Goal: Task Accomplishment & Management: Complete application form

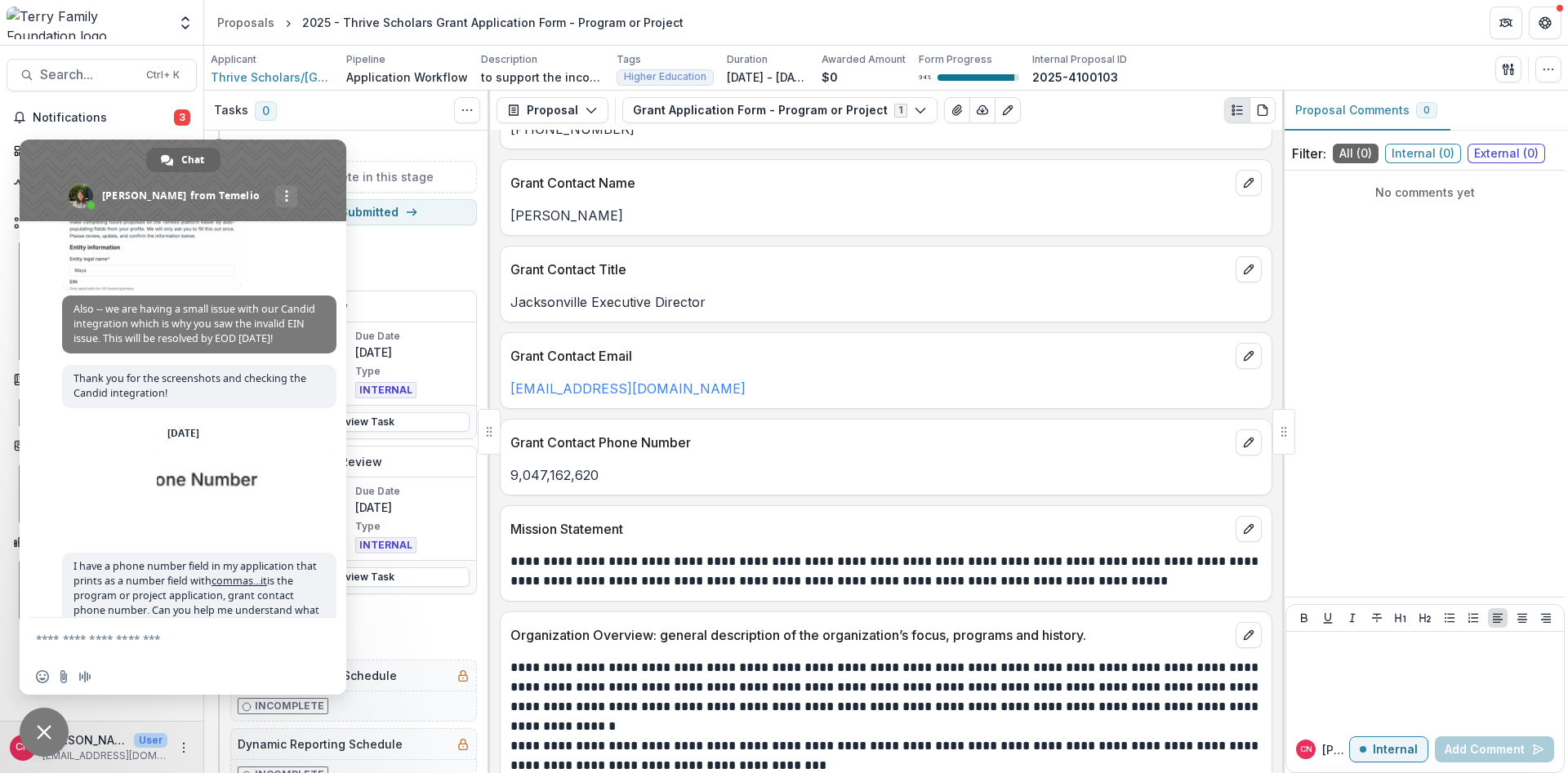
scroll to position [2913, 0]
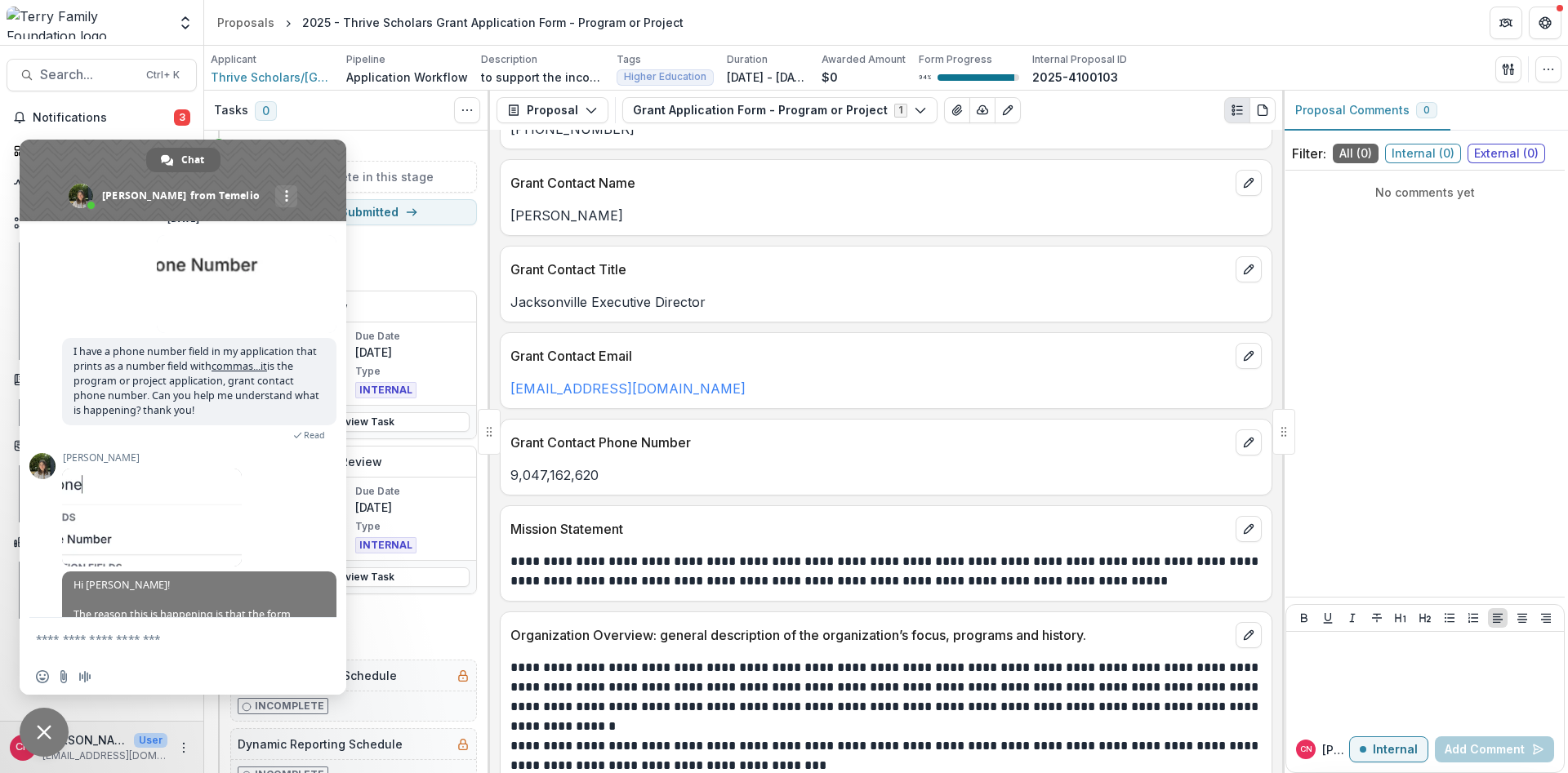
drag, startPoint x: 297, startPoint y: 155, endPoint x: 630, endPoint y: 158, distance: 333.0
click at [630, 158] on body "Skip to content Foundations [PERSON_NAME] Family Foundation Nonprofits PACE Cen…" at bounding box center [784, 386] width 1568 height 773
click at [70, 642] on textarea "Compose your message..." at bounding box center [167, 638] width 262 height 41
click at [226, 623] on textarea "**********" at bounding box center [167, 631] width 262 height 55
click at [234, 621] on textarea "**********" at bounding box center [167, 631] width 262 height 55
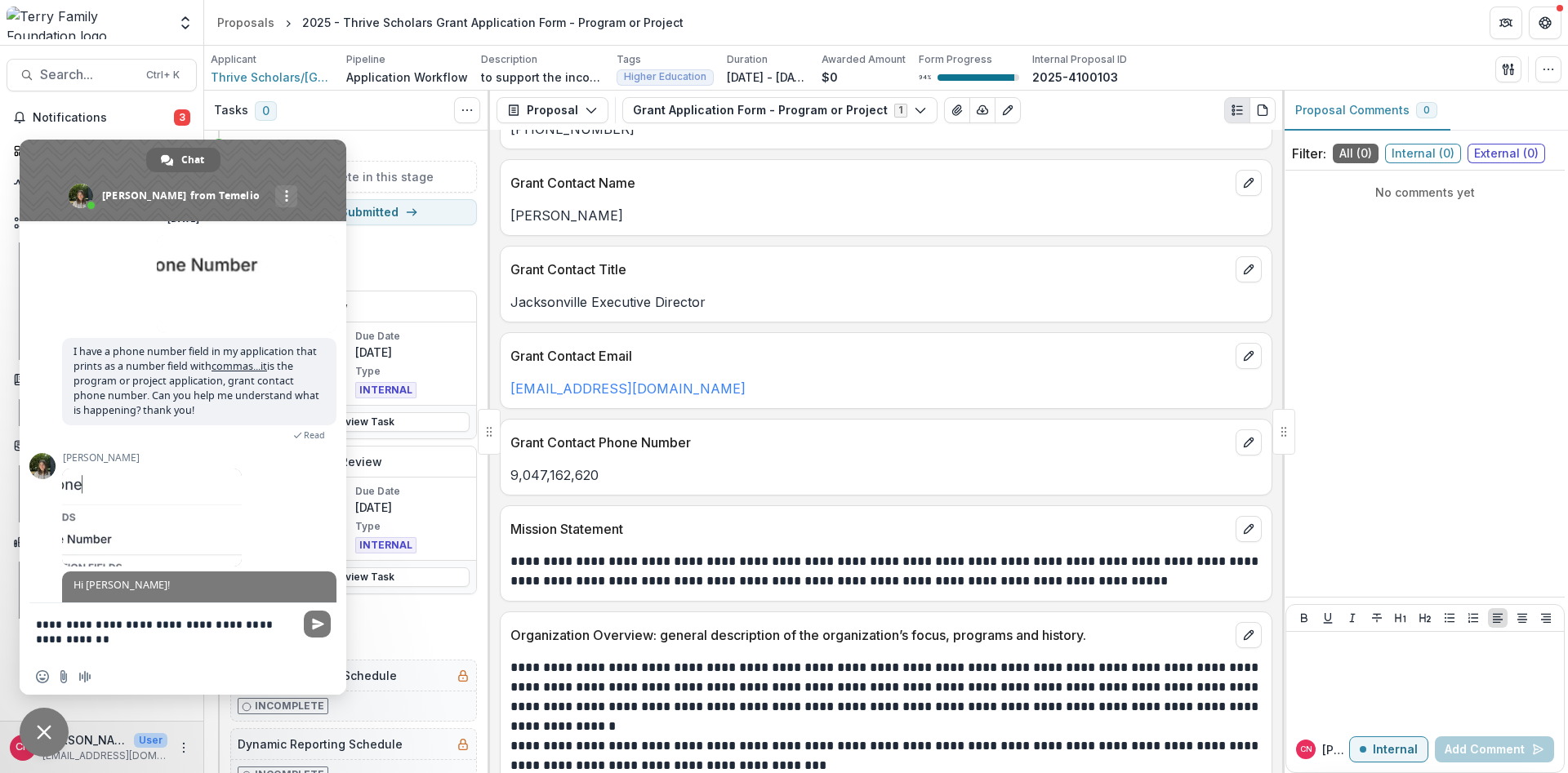
click at [75, 639] on textarea "**********" at bounding box center [167, 631] width 262 height 55
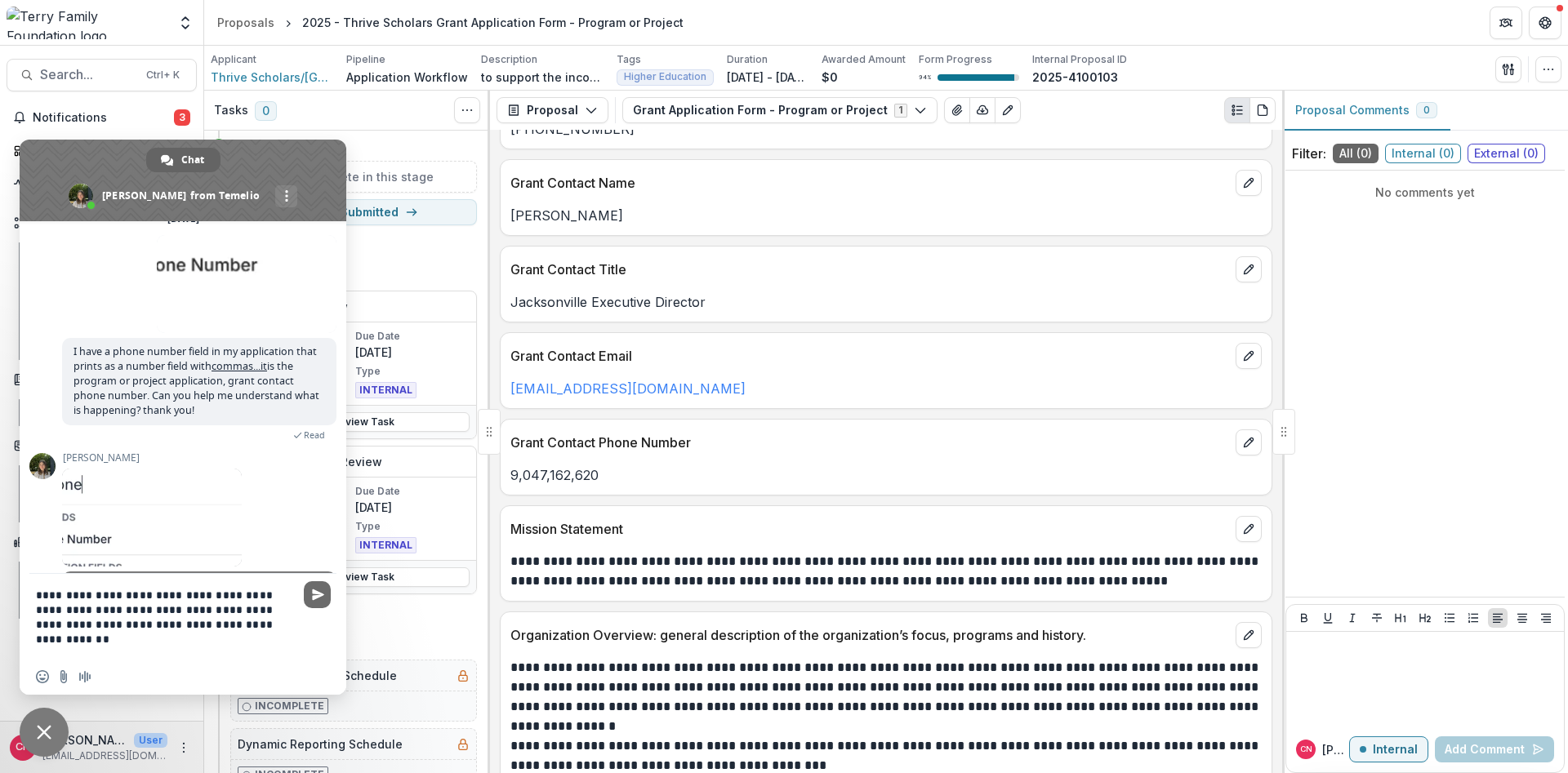
type textarea "**********"
click at [322, 590] on span "Send" at bounding box center [318, 594] width 13 height 13
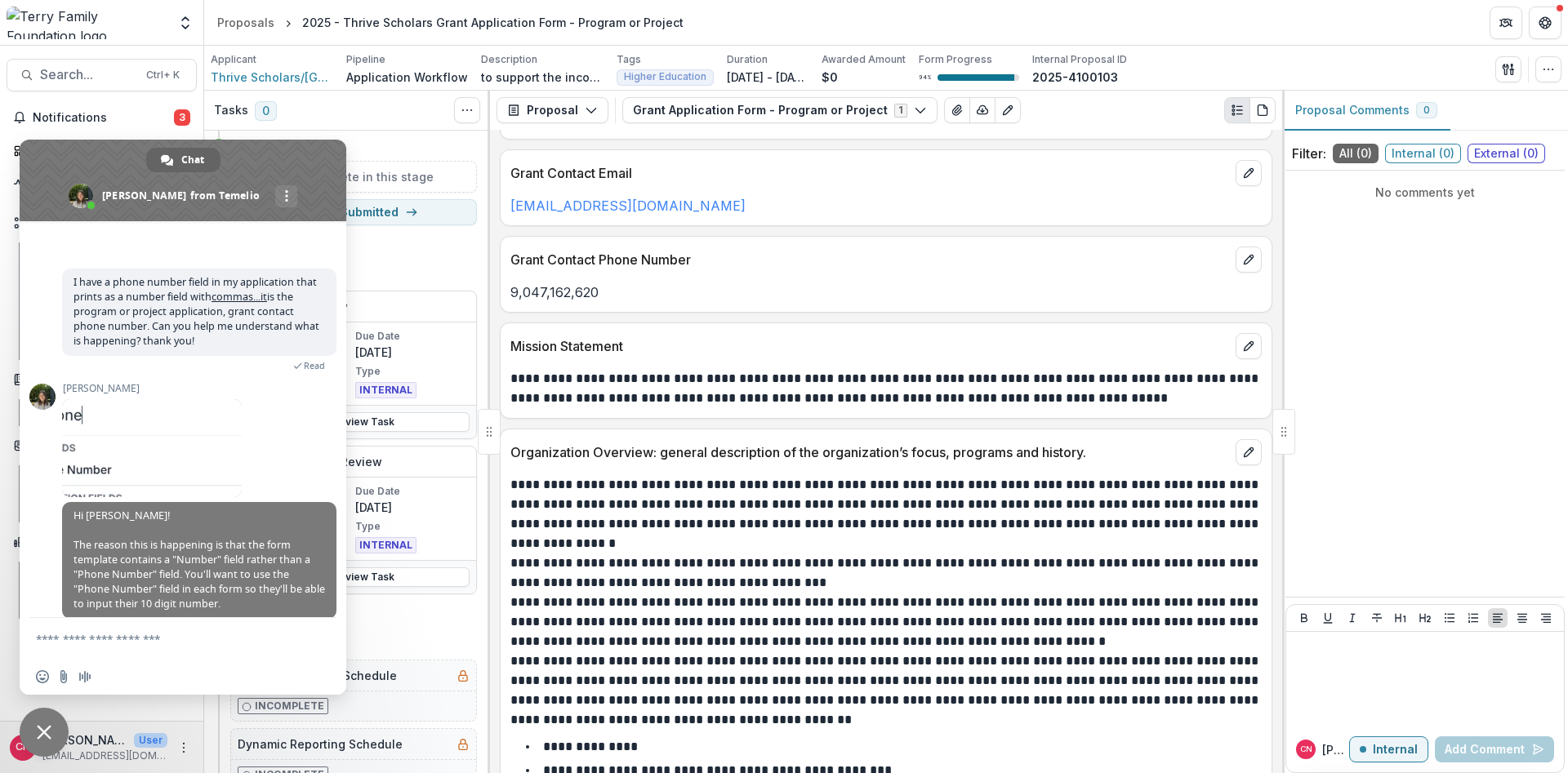
scroll to position [1469, 0]
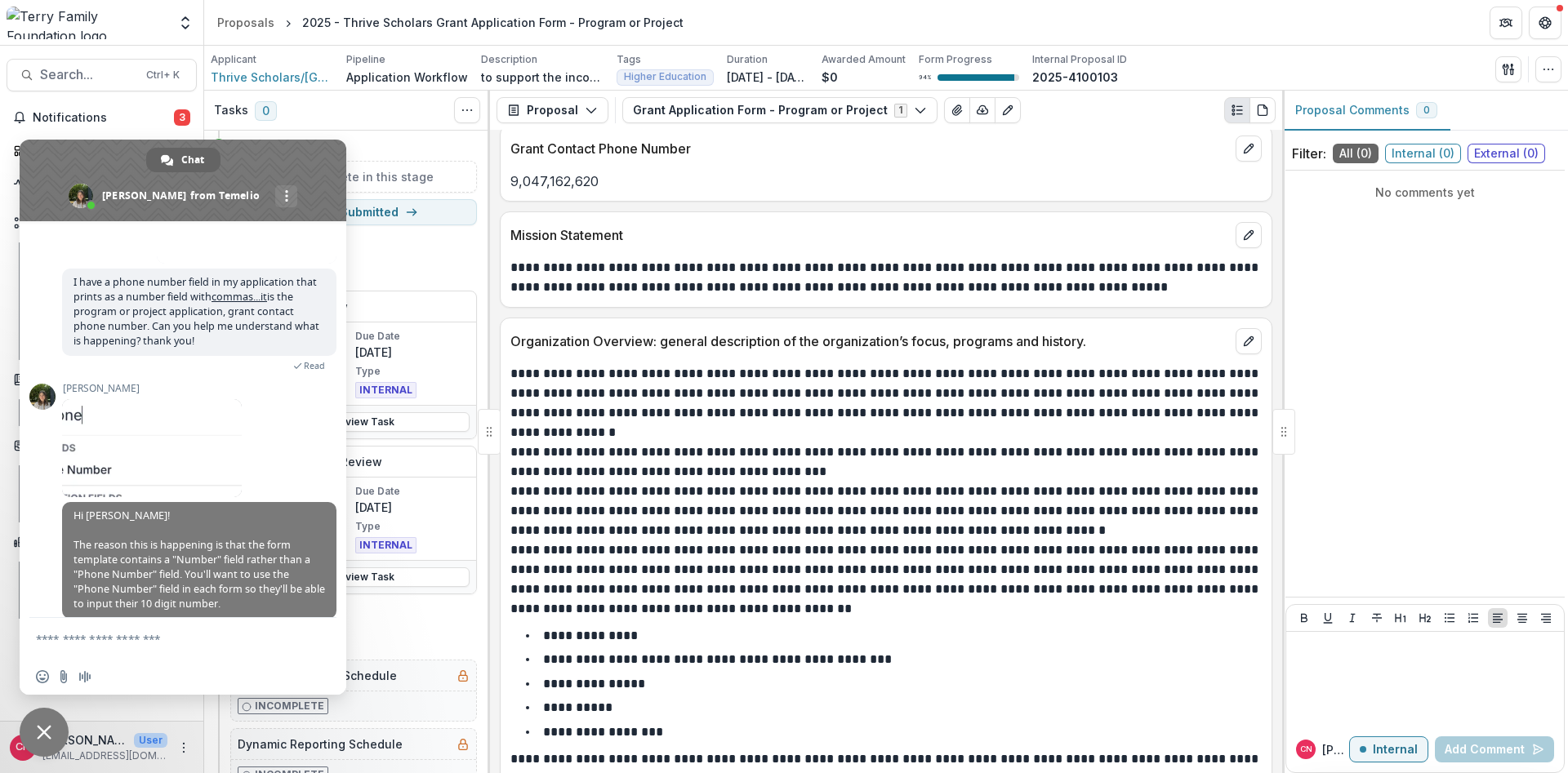
click at [41, 727] on span "Close chat" at bounding box center [44, 731] width 15 height 15
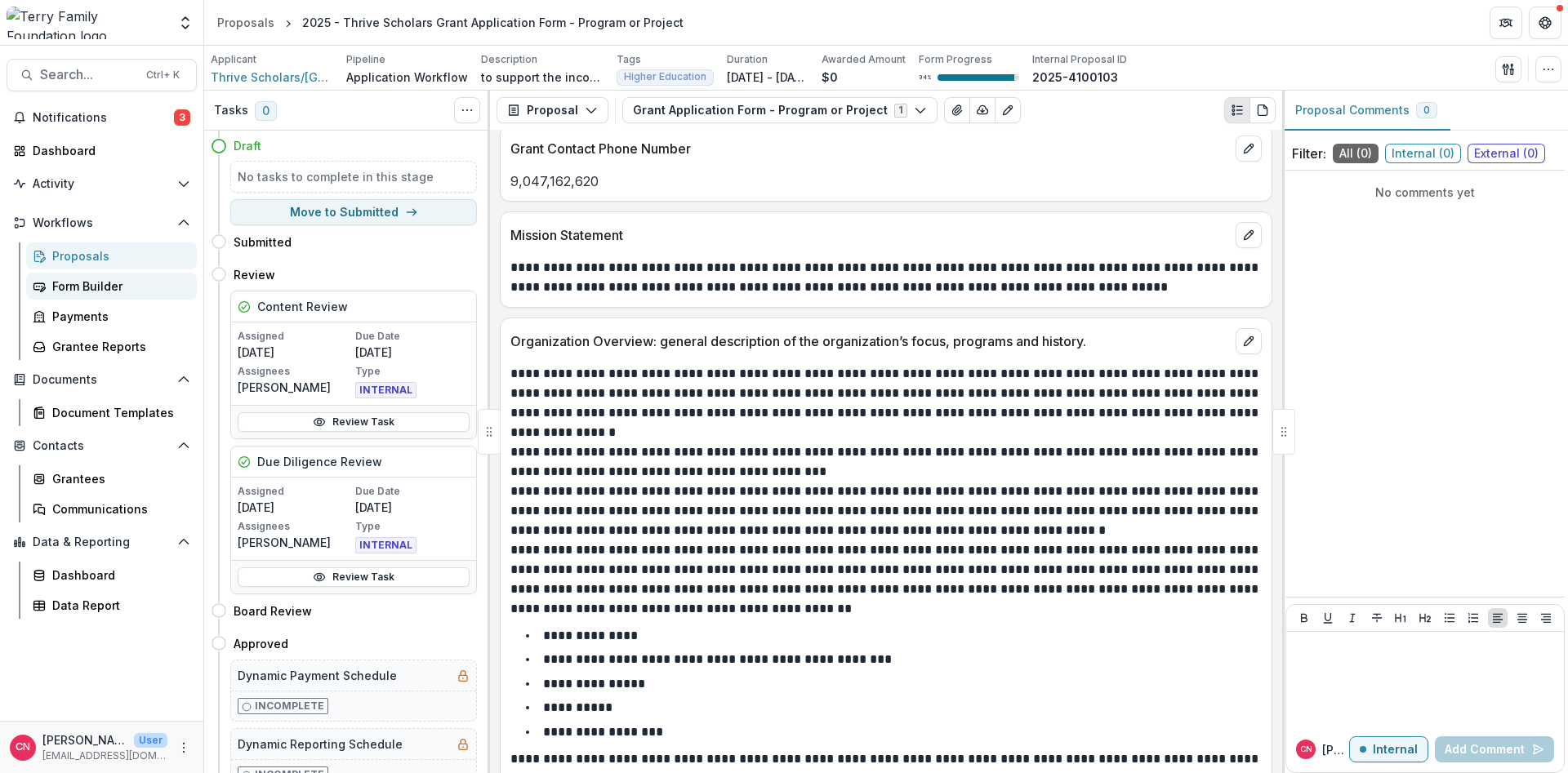
click at [88, 284] on div "Form Builder" at bounding box center [118, 286] width 132 height 17
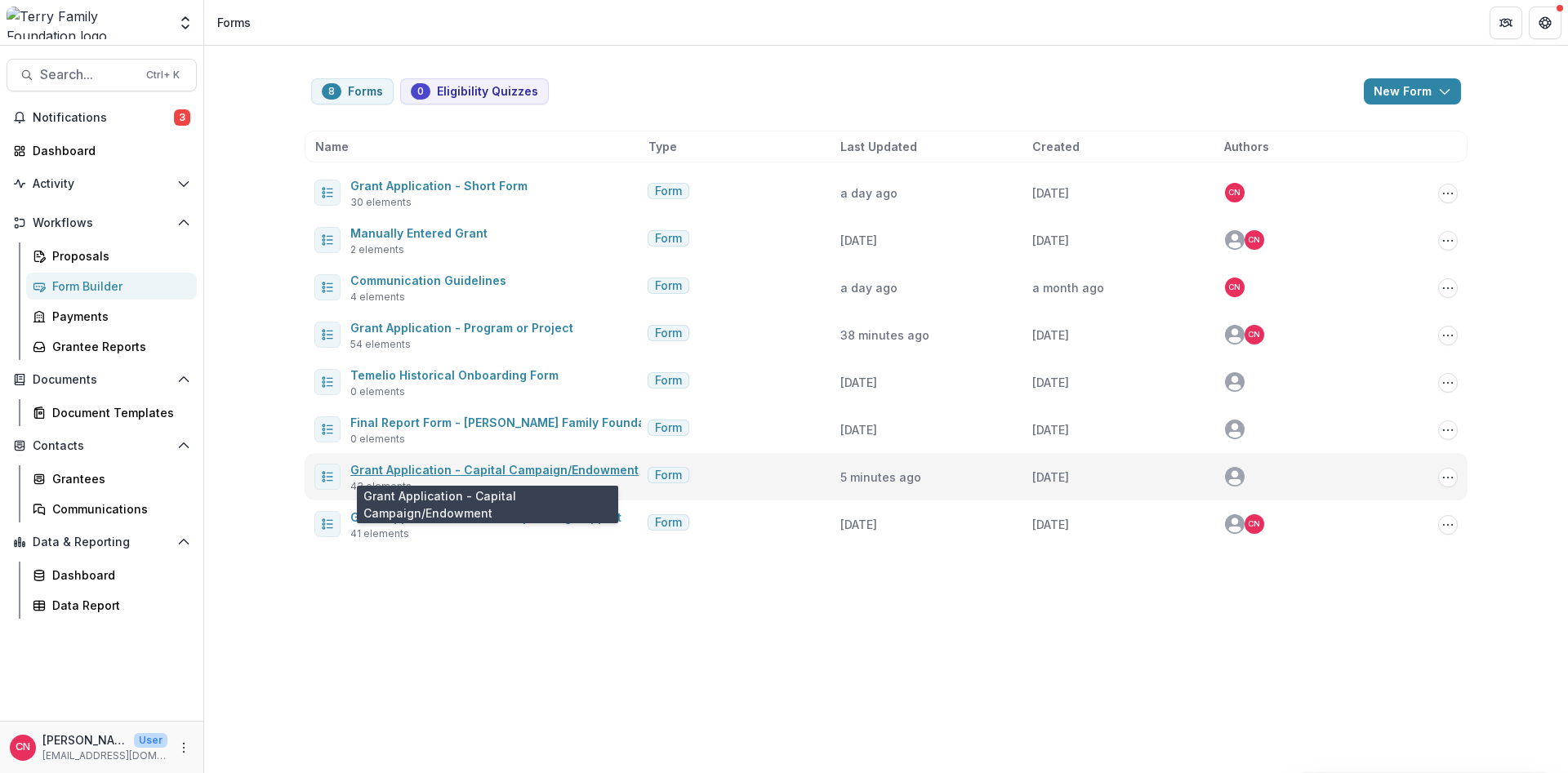
click at [453, 469] on link "Grant Application - Capital Campaign/Endowment" at bounding box center [493, 470] width 288 height 14
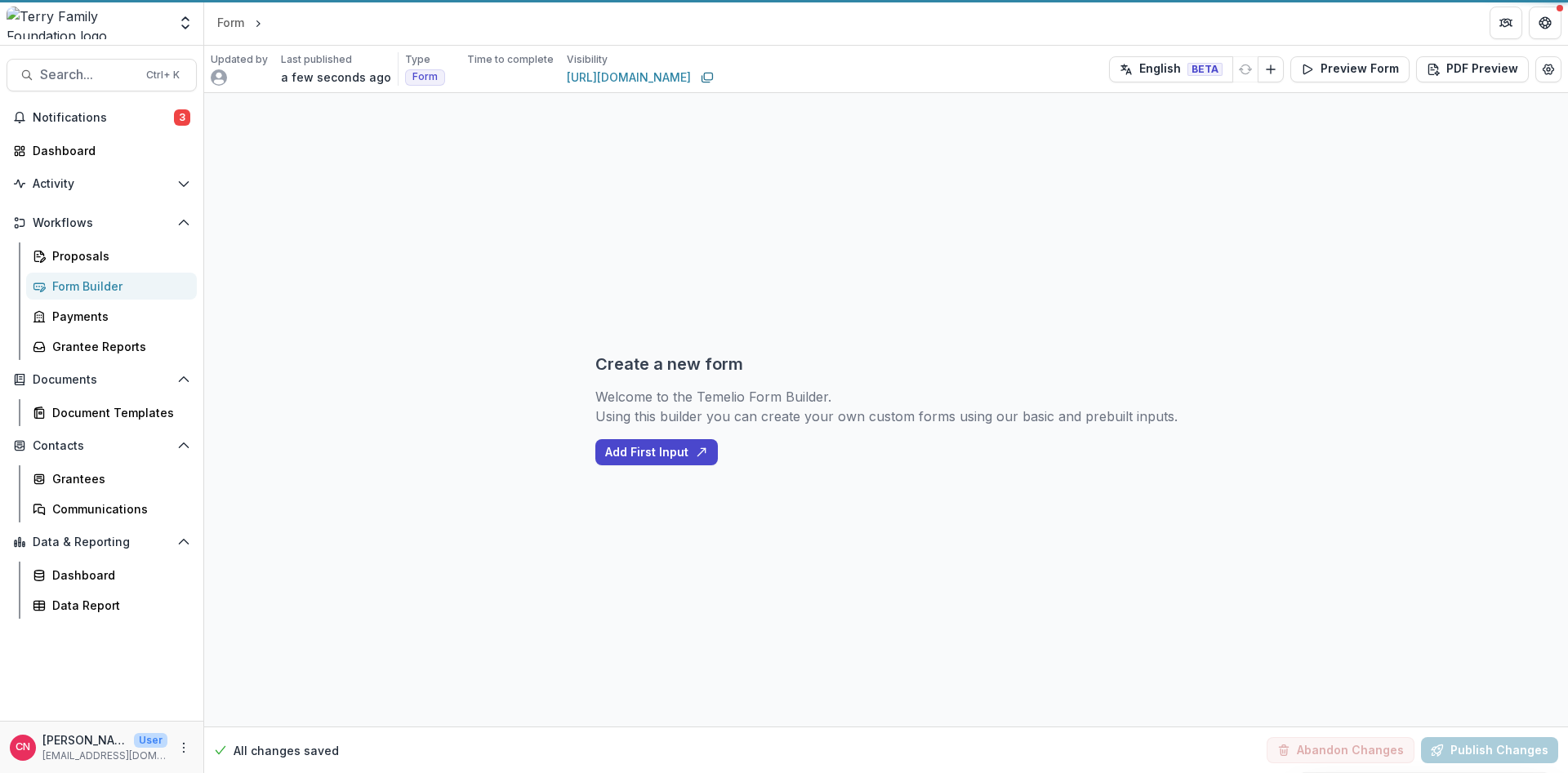
select select "********"
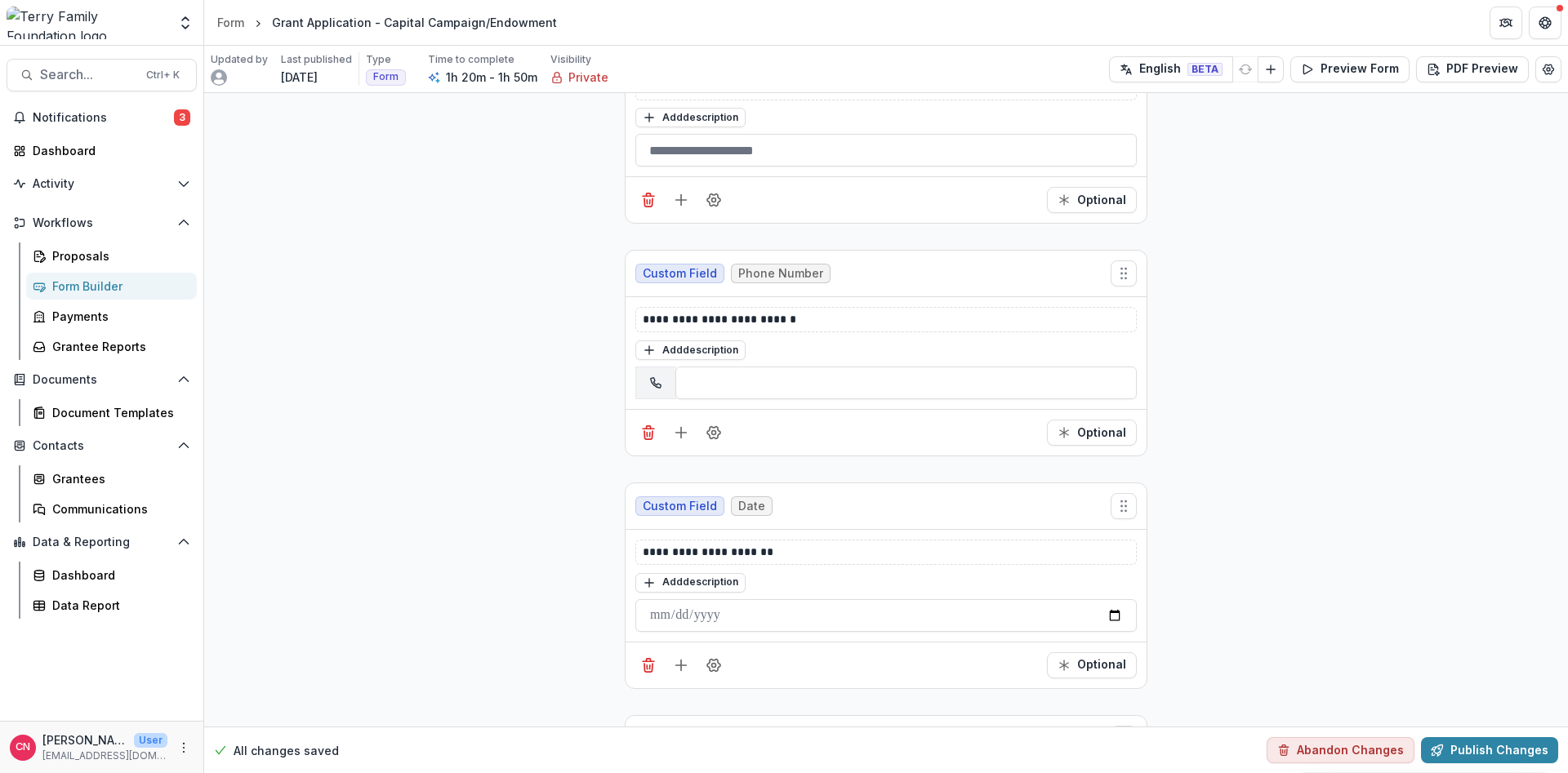
scroll to position [3428, 0]
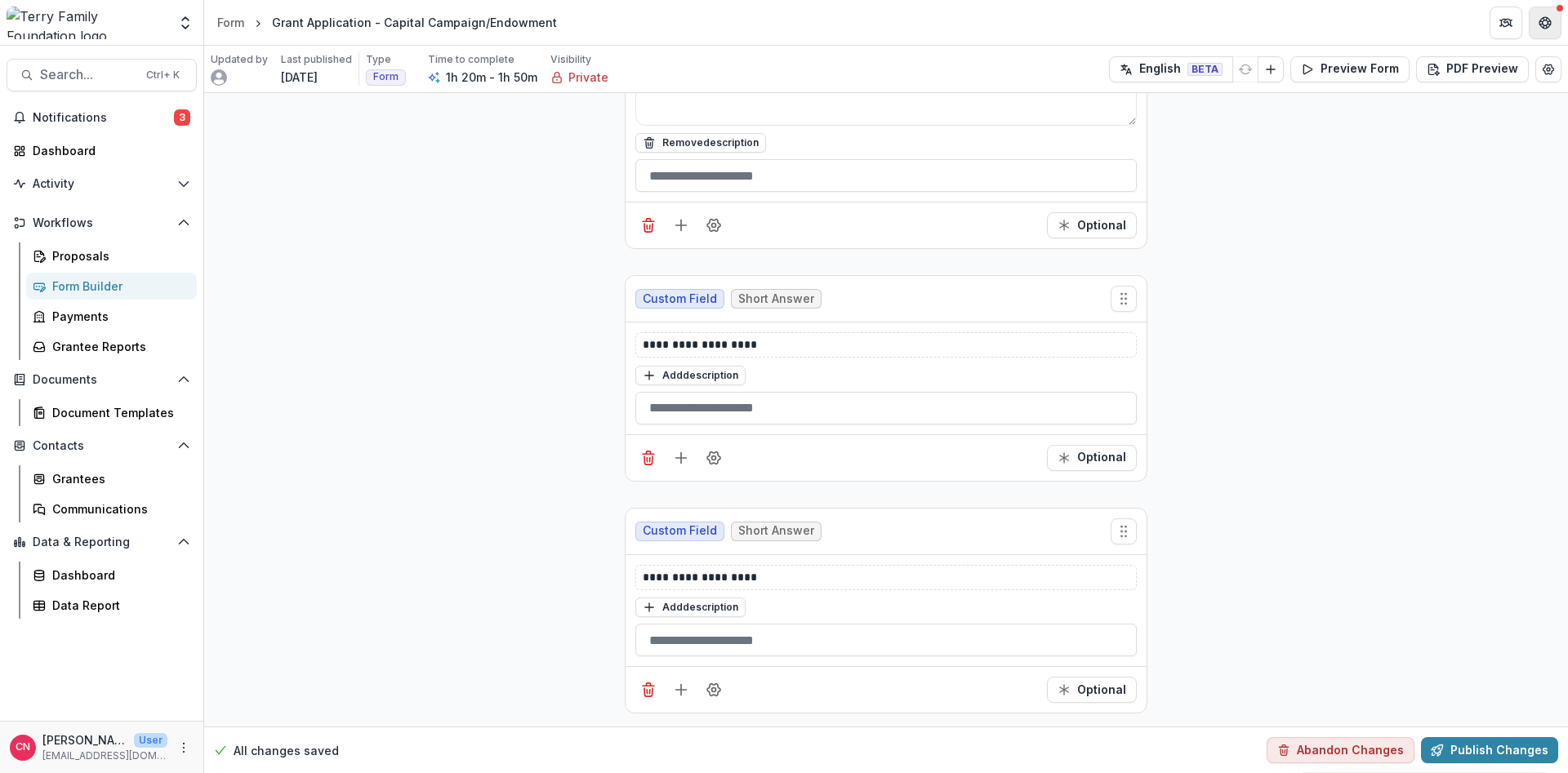
click at [1543, 15] on button "Get Help" at bounding box center [1545, 23] width 33 height 33
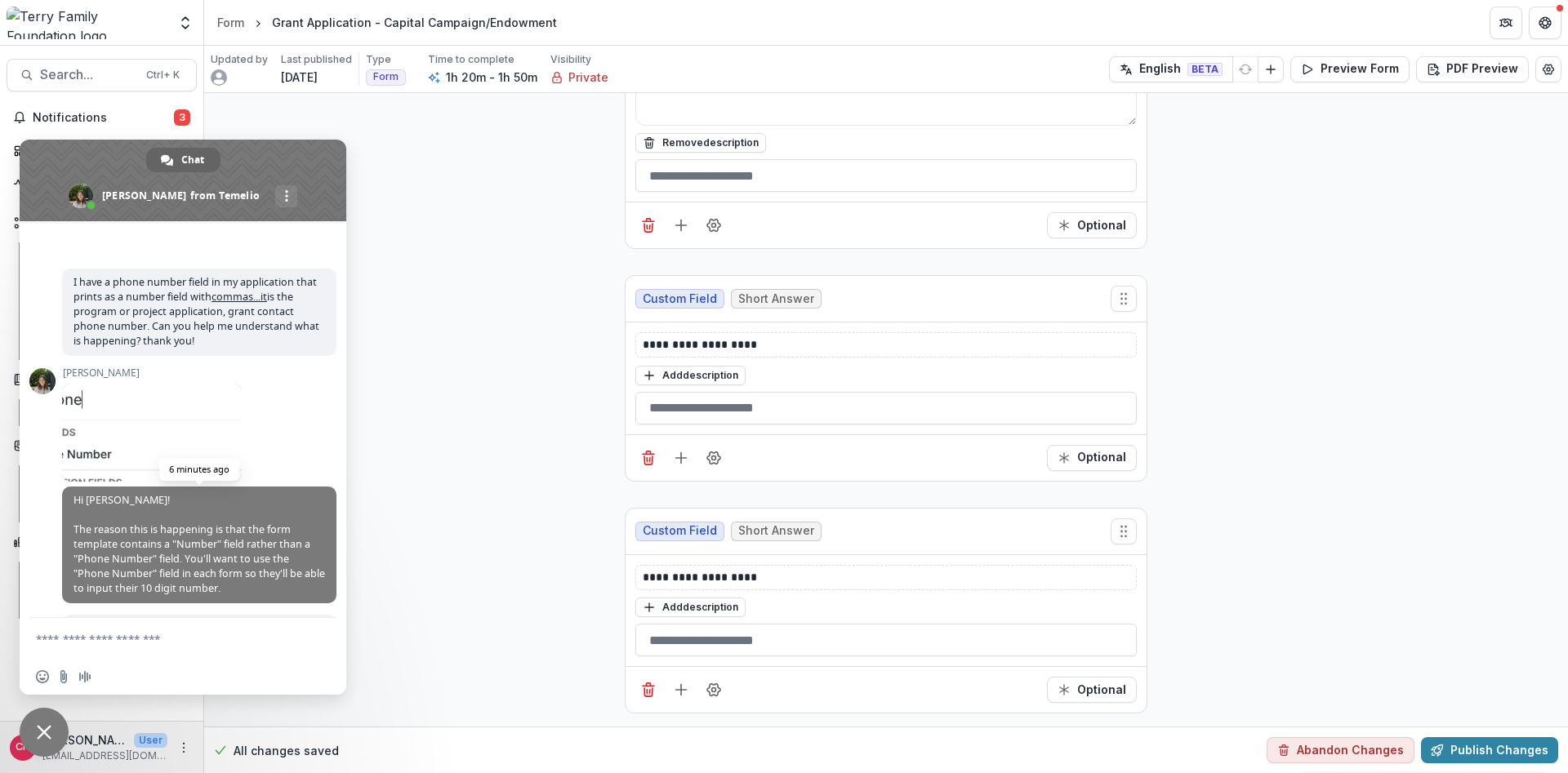
scroll to position [2786, 0]
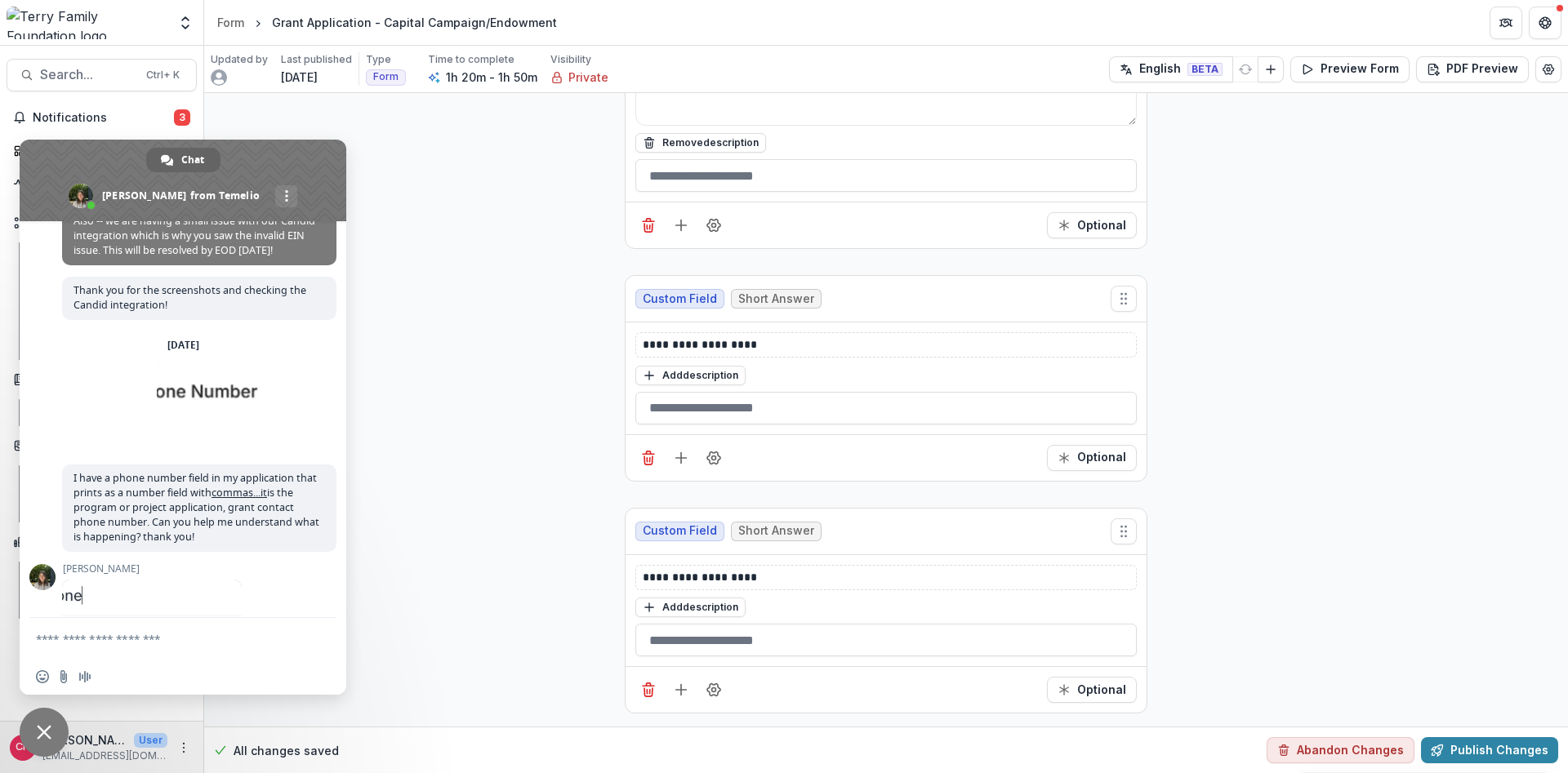
drag, startPoint x: 39, startPoint y: 747, endPoint x: 37, endPoint y: 696, distance: 51.0
click at [37, 745] on span "Close chat" at bounding box center [44, 731] width 49 height 49
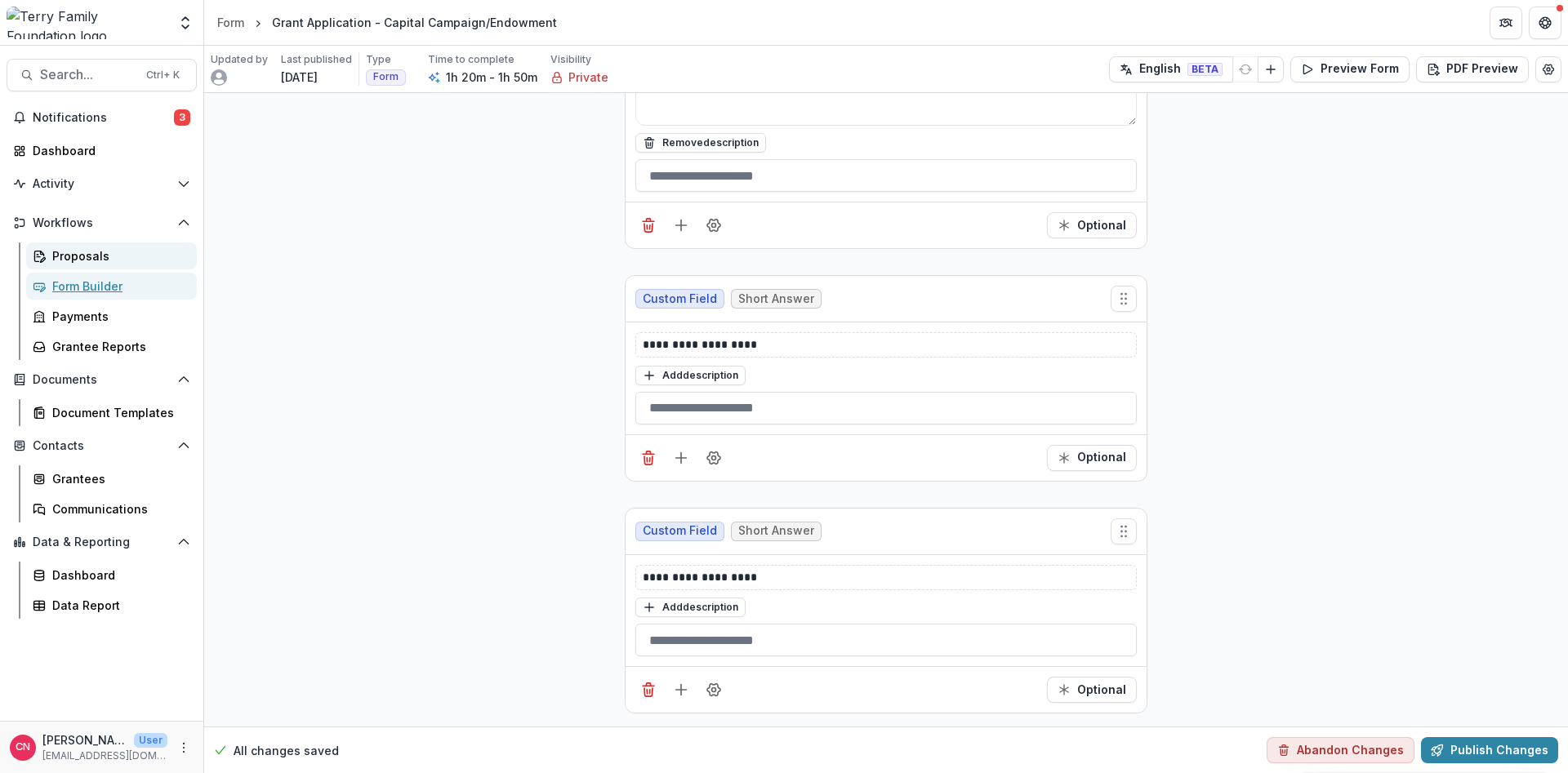
click at [107, 281] on div "Form Builder" at bounding box center [118, 286] width 132 height 17
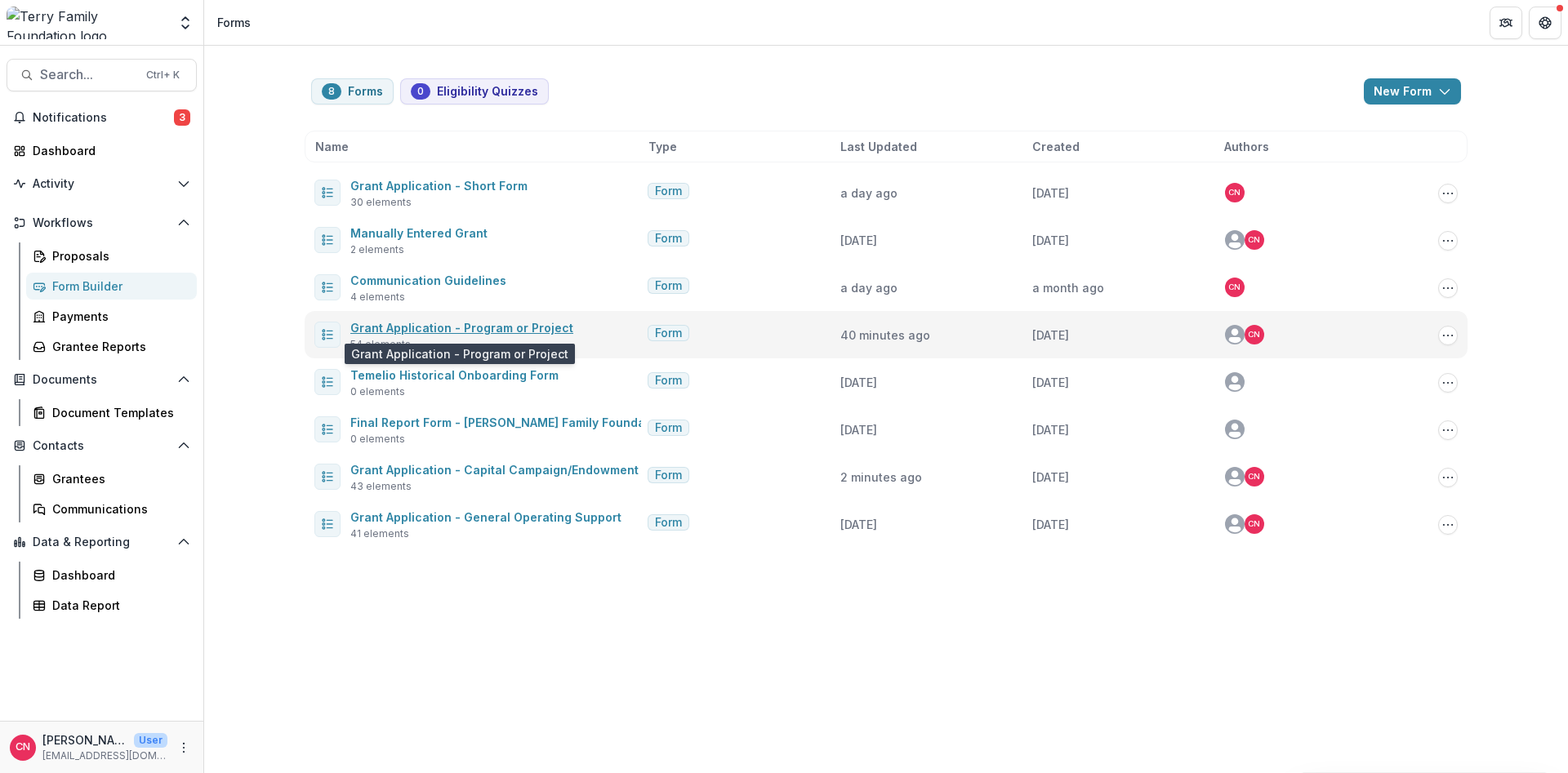
click at [478, 326] on link "Grant Application - Program or Project" at bounding box center [461, 327] width 223 height 14
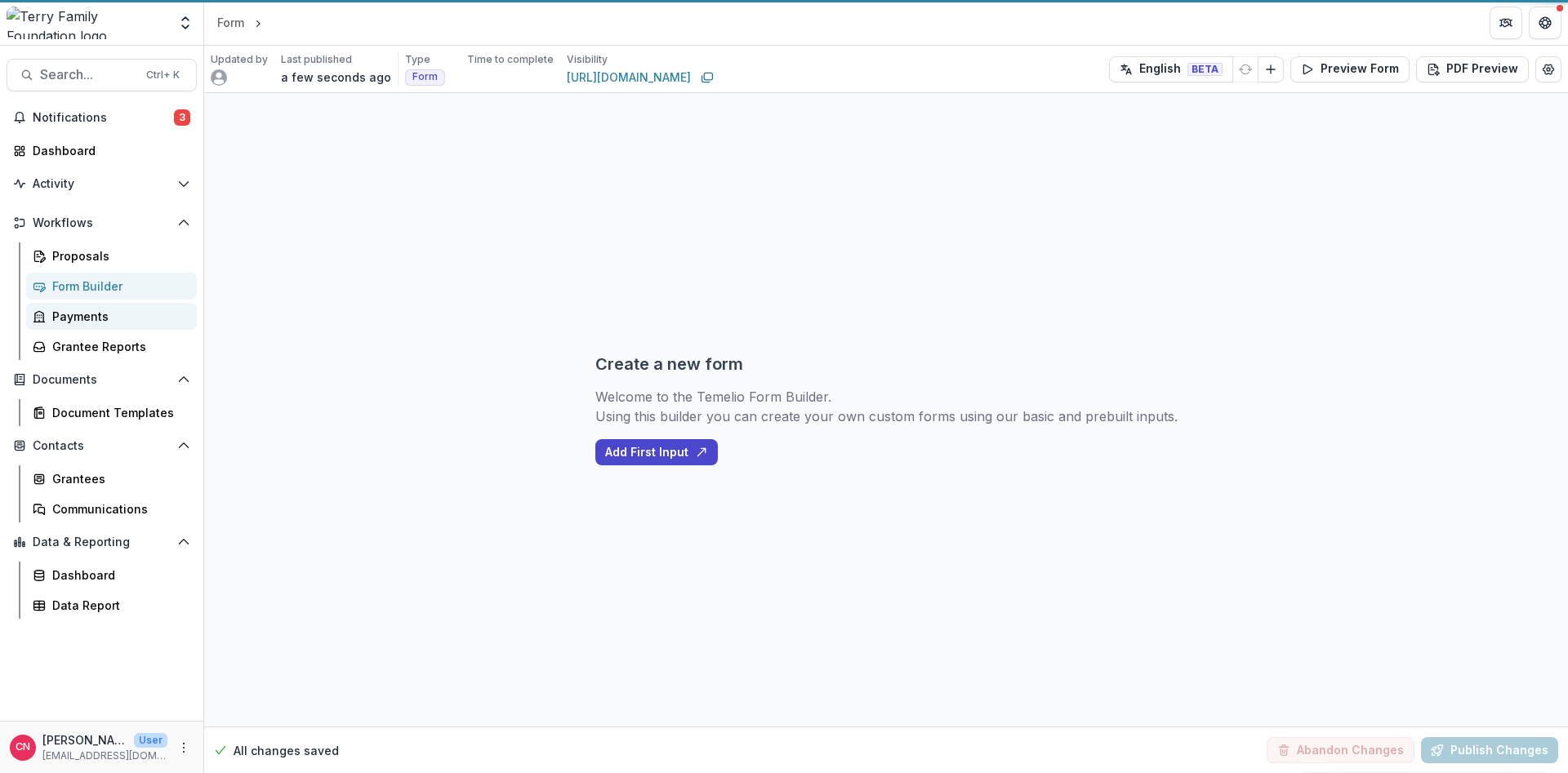
select select "********"
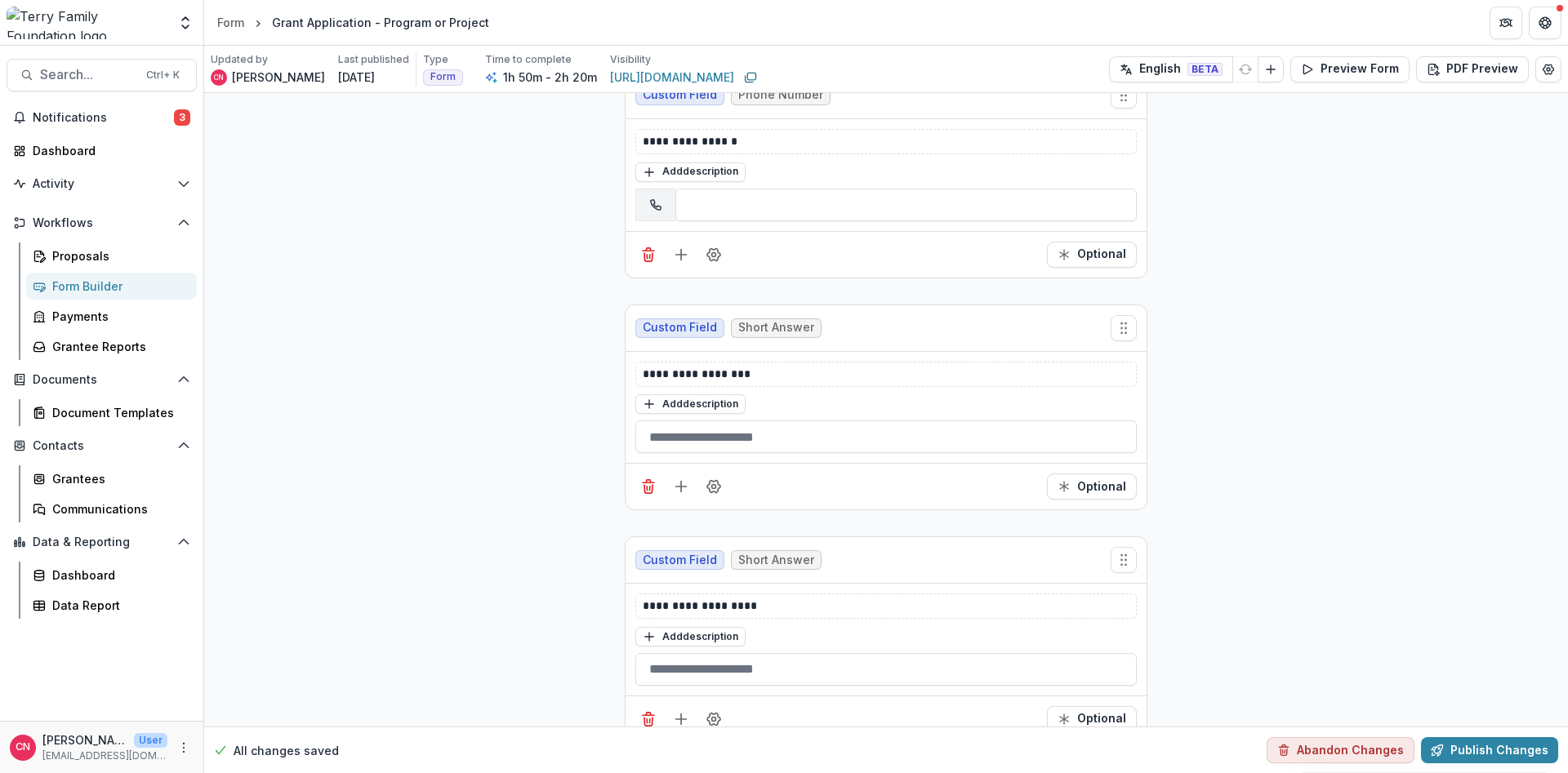
scroll to position [2840, 0]
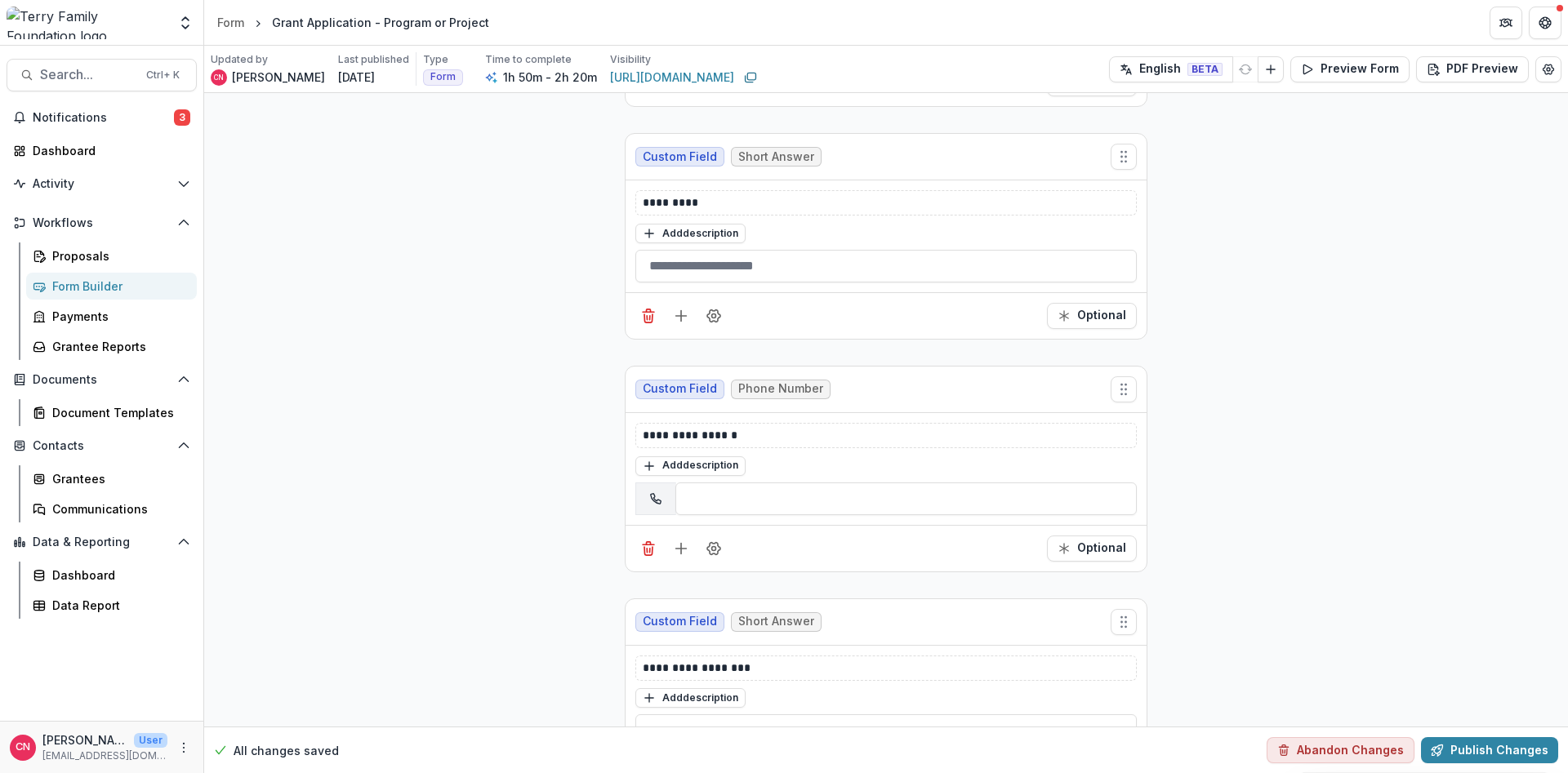
click at [93, 282] on div "Form Builder" at bounding box center [118, 286] width 132 height 17
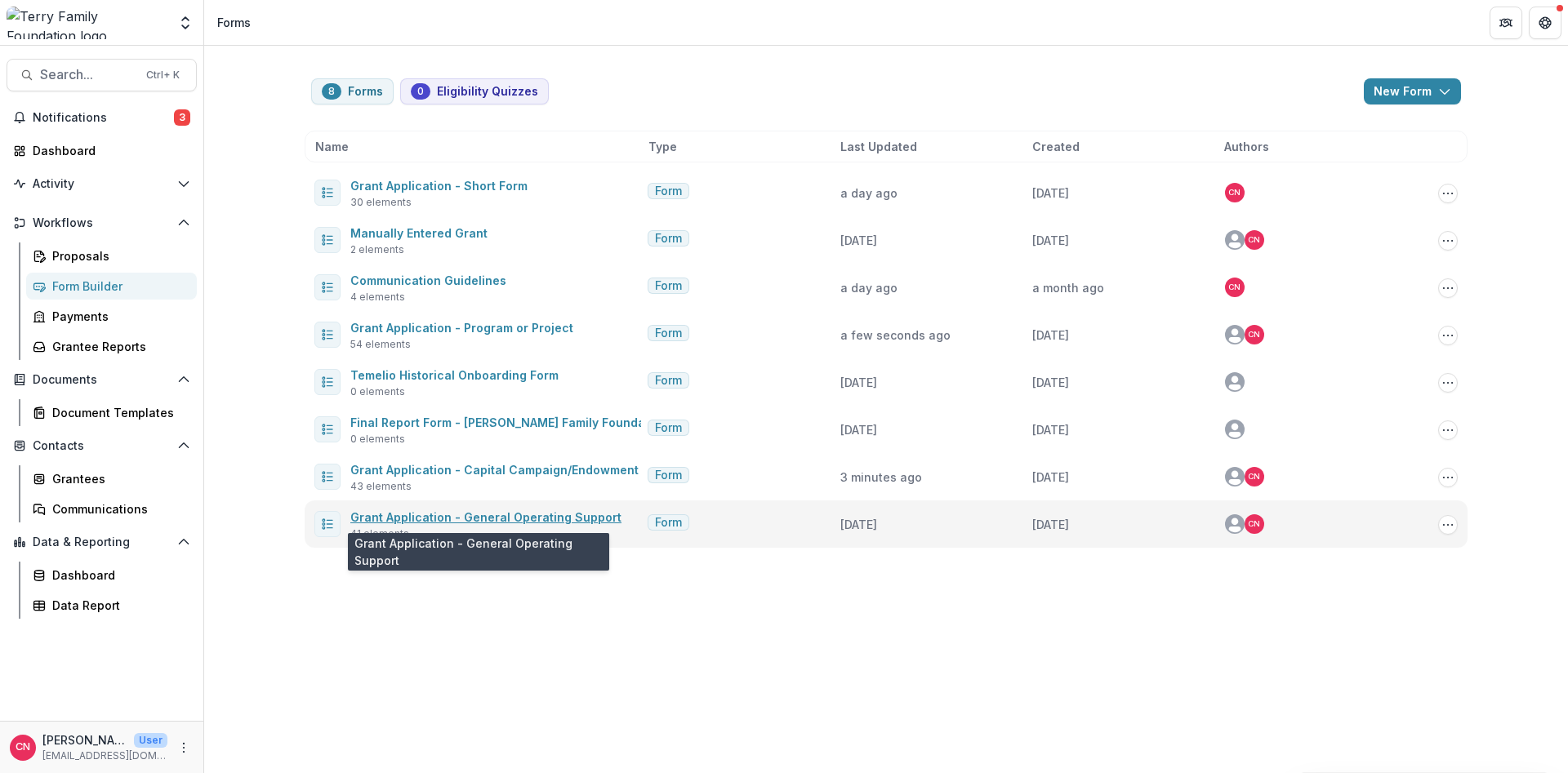
click at [424, 510] on link "Grant Application - General Operating Support" at bounding box center [486, 517] width 271 height 14
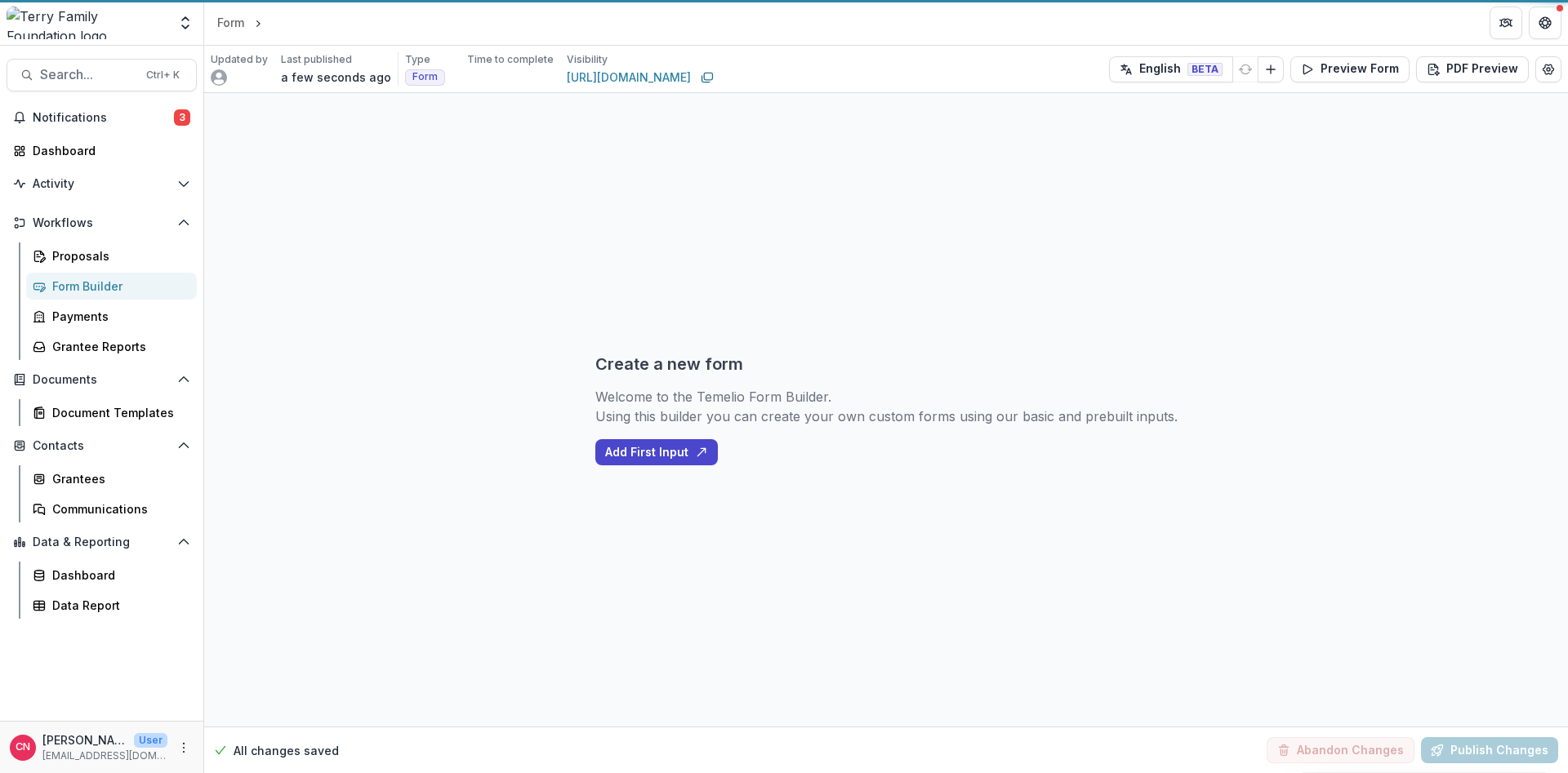
select select "********"
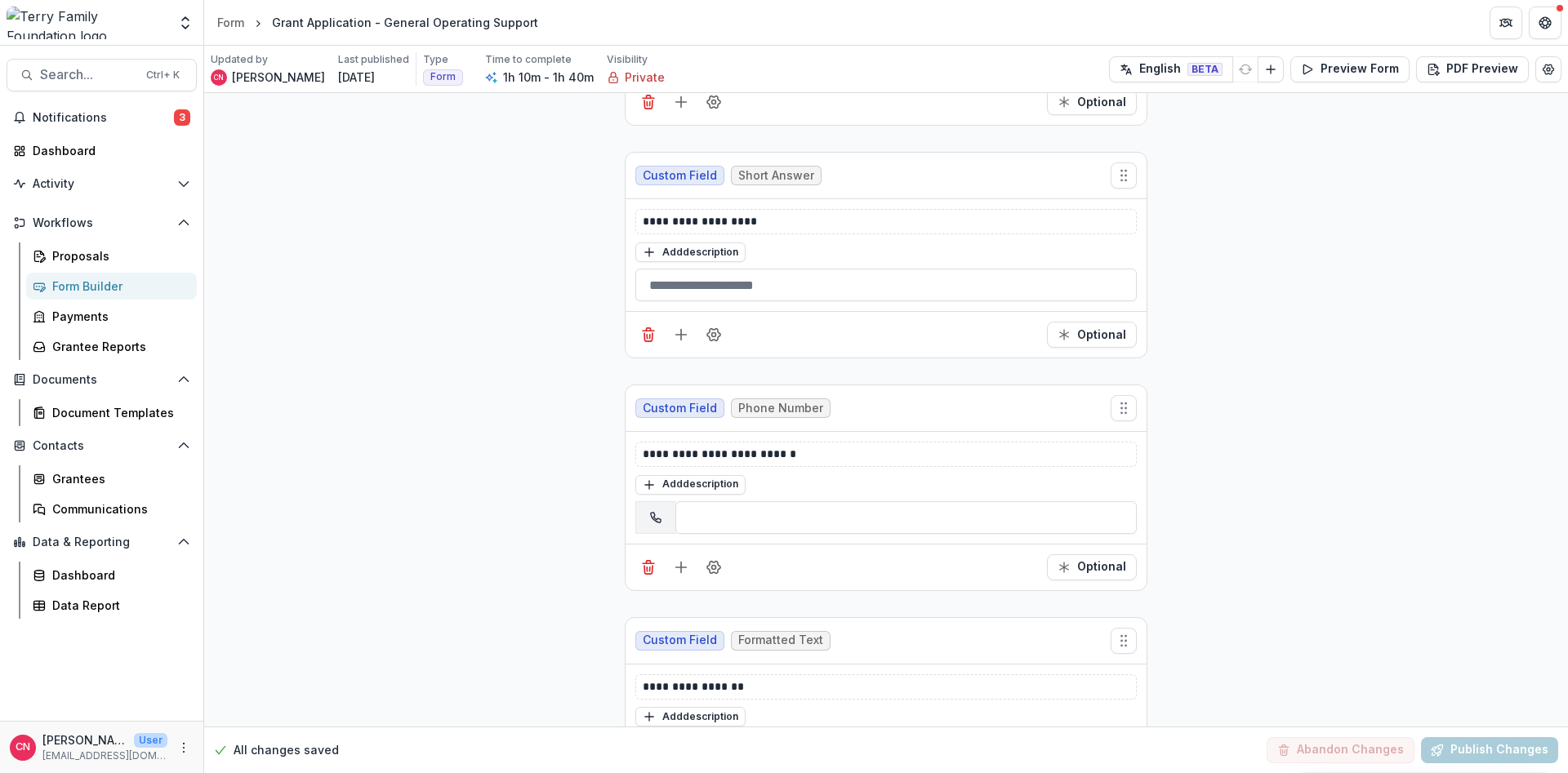
scroll to position [3917, 0]
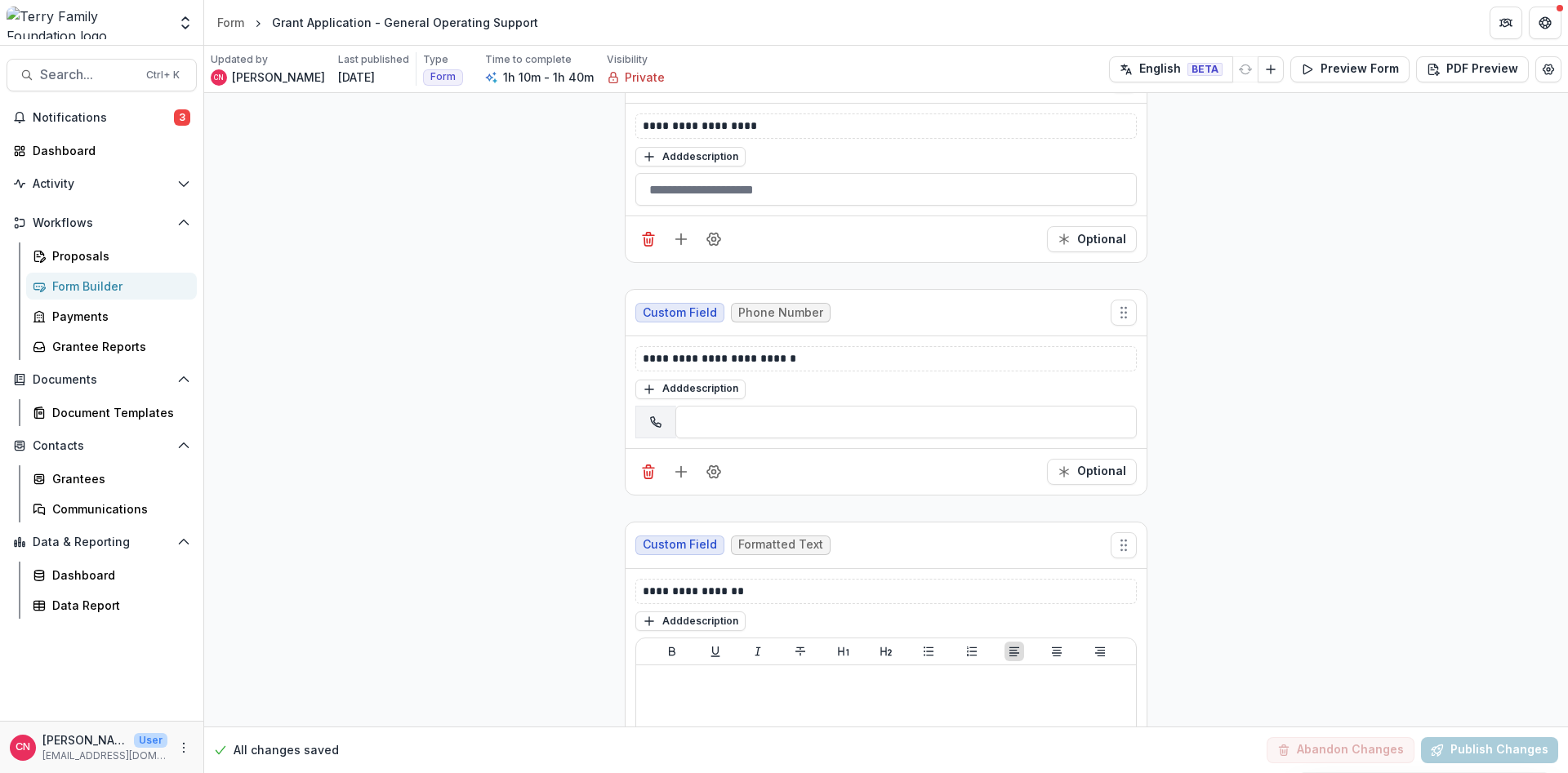
click at [72, 281] on div "Form Builder" at bounding box center [118, 286] width 132 height 17
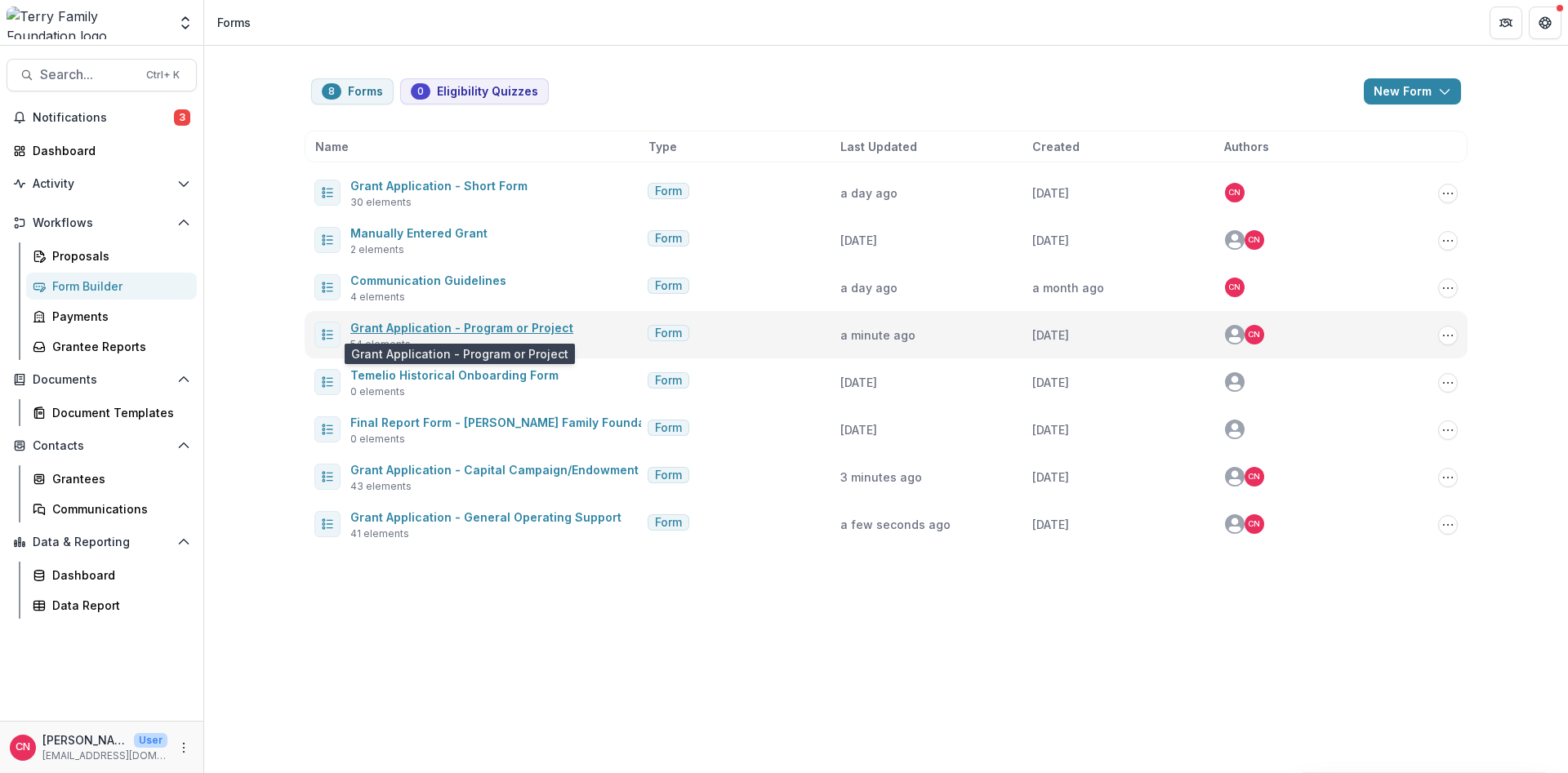
click at [391, 324] on link "Grant Application - Program or Project" at bounding box center [461, 327] width 223 height 14
select select "********"
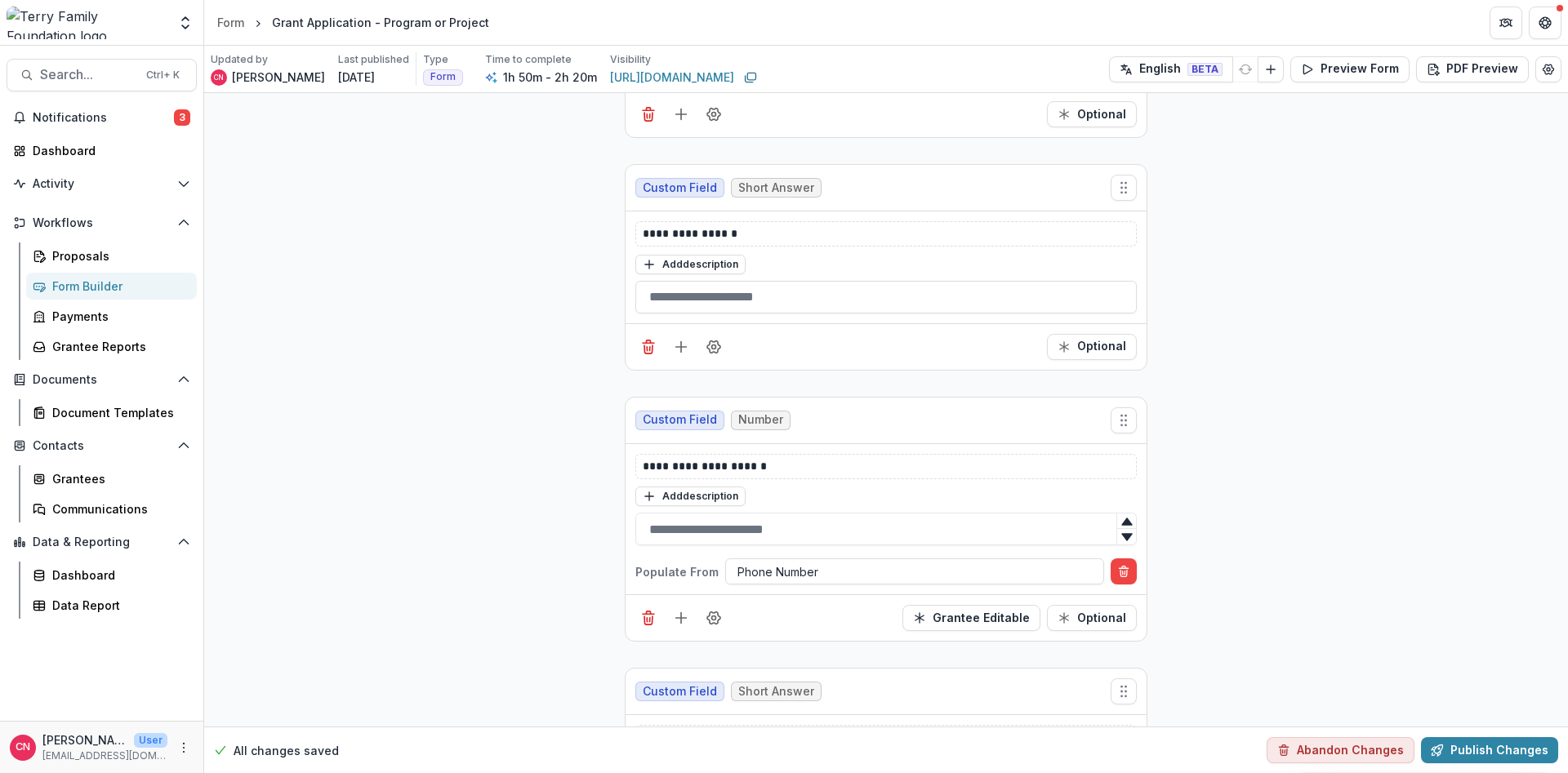
scroll to position [1567, 0]
click at [678, 615] on icon "Add field" at bounding box center [680, 620] width 16 height 16
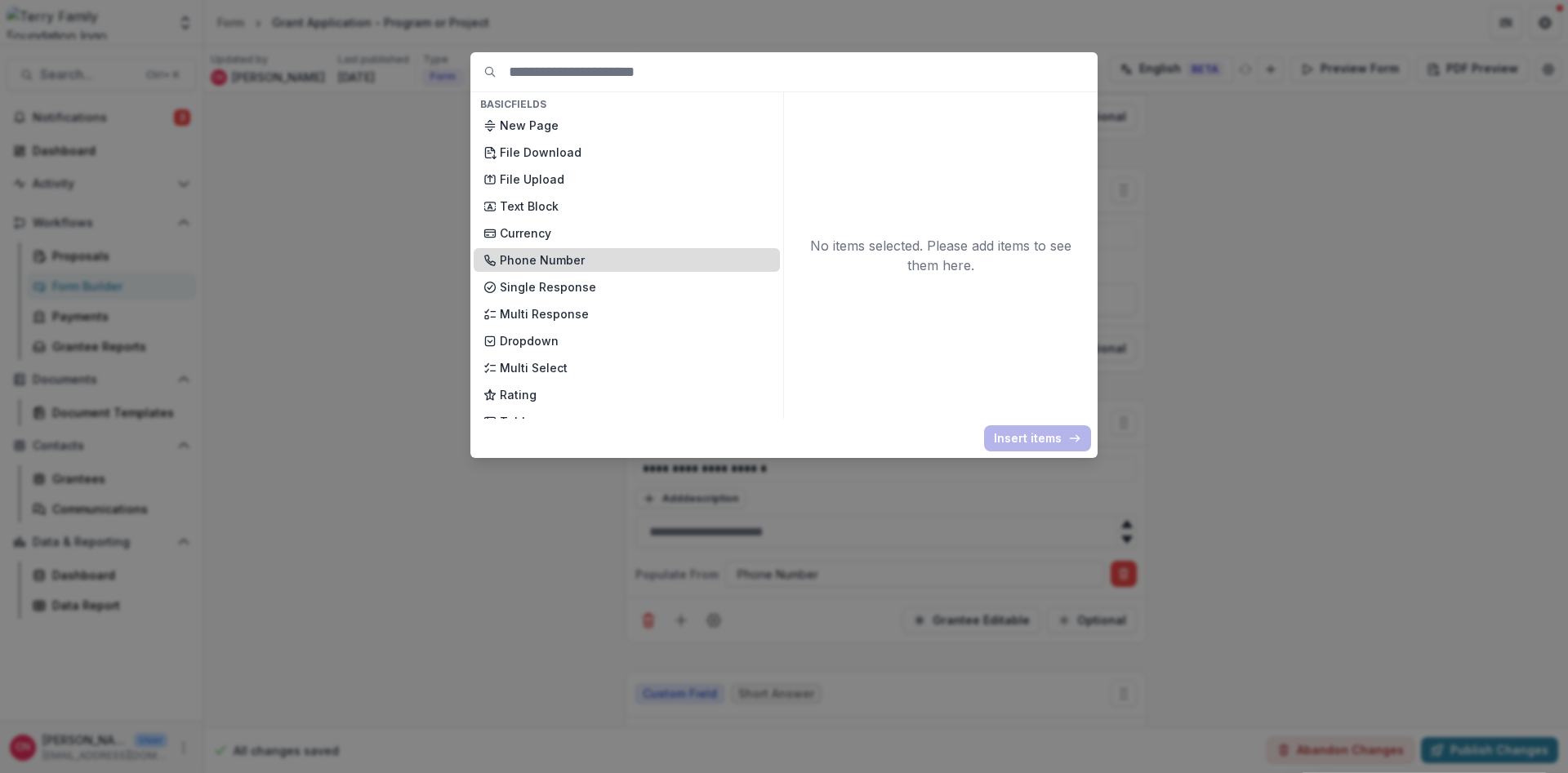
click at [560, 257] on p "Phone Number" at bounding box center [635, 261] width 270 height 17
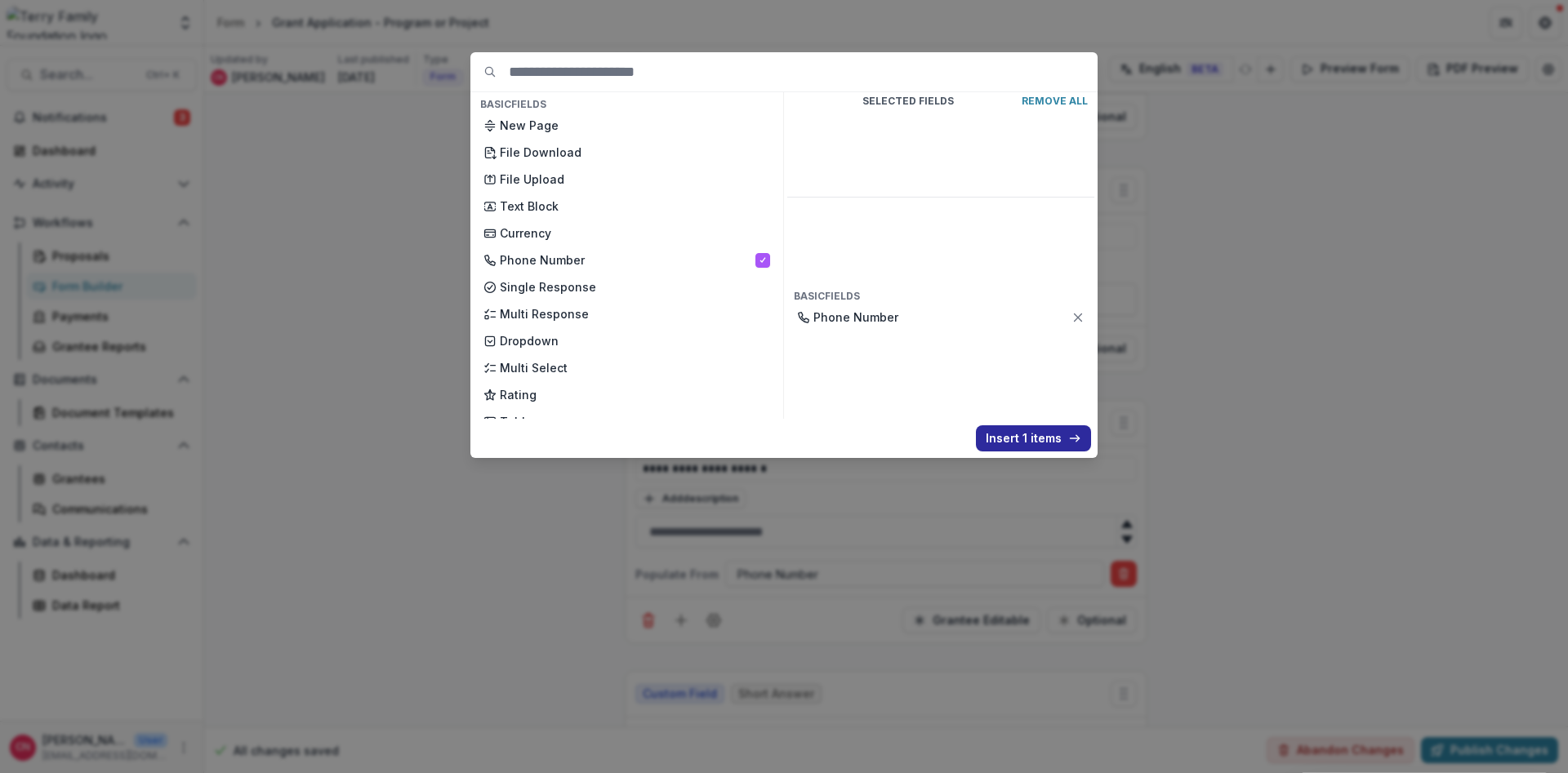
click at [1017, 433] on button "Insert 1 items" at bounding box center [1033, 438] width 115 height 26
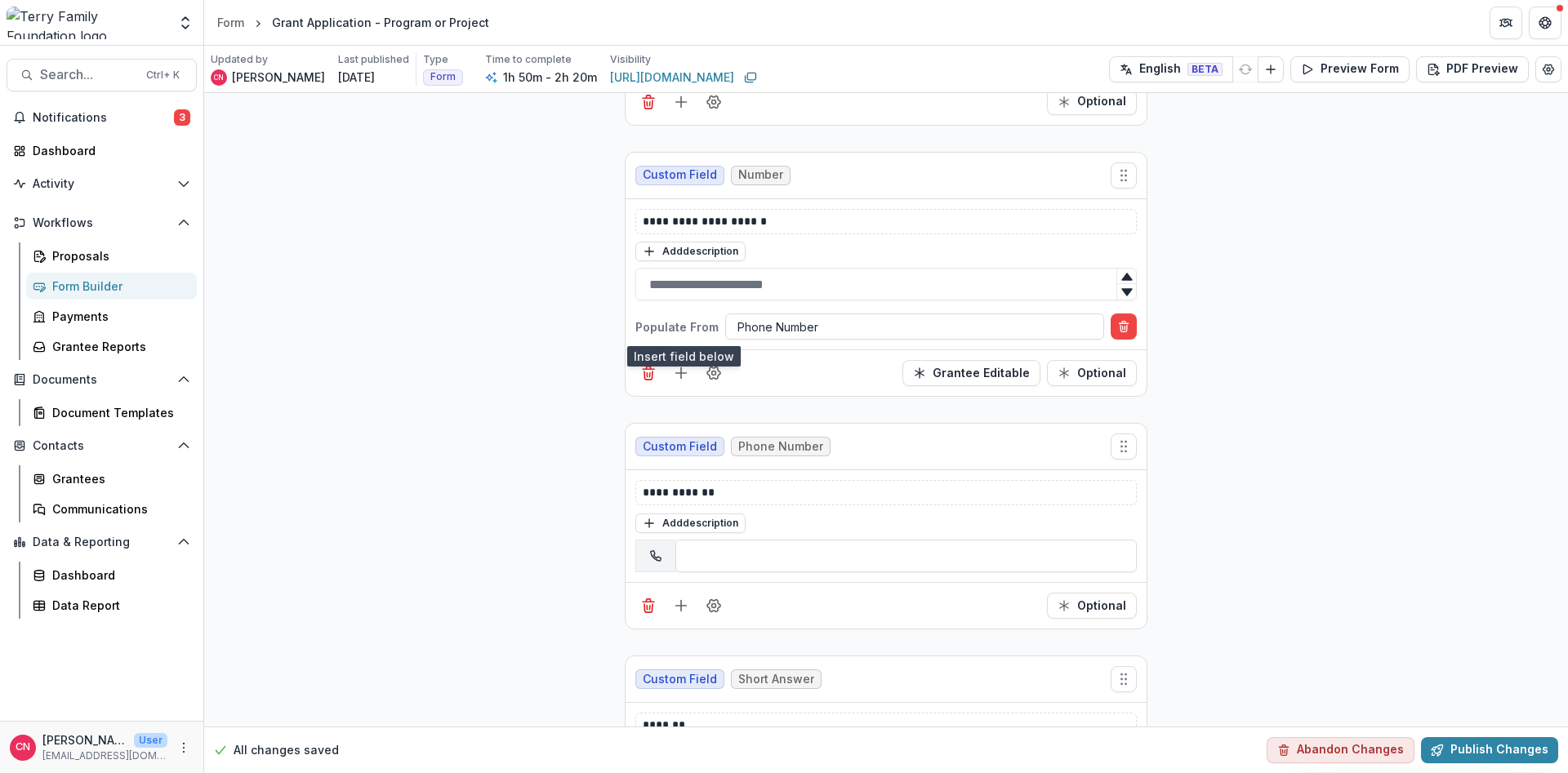
scroll to position [1861, 0]
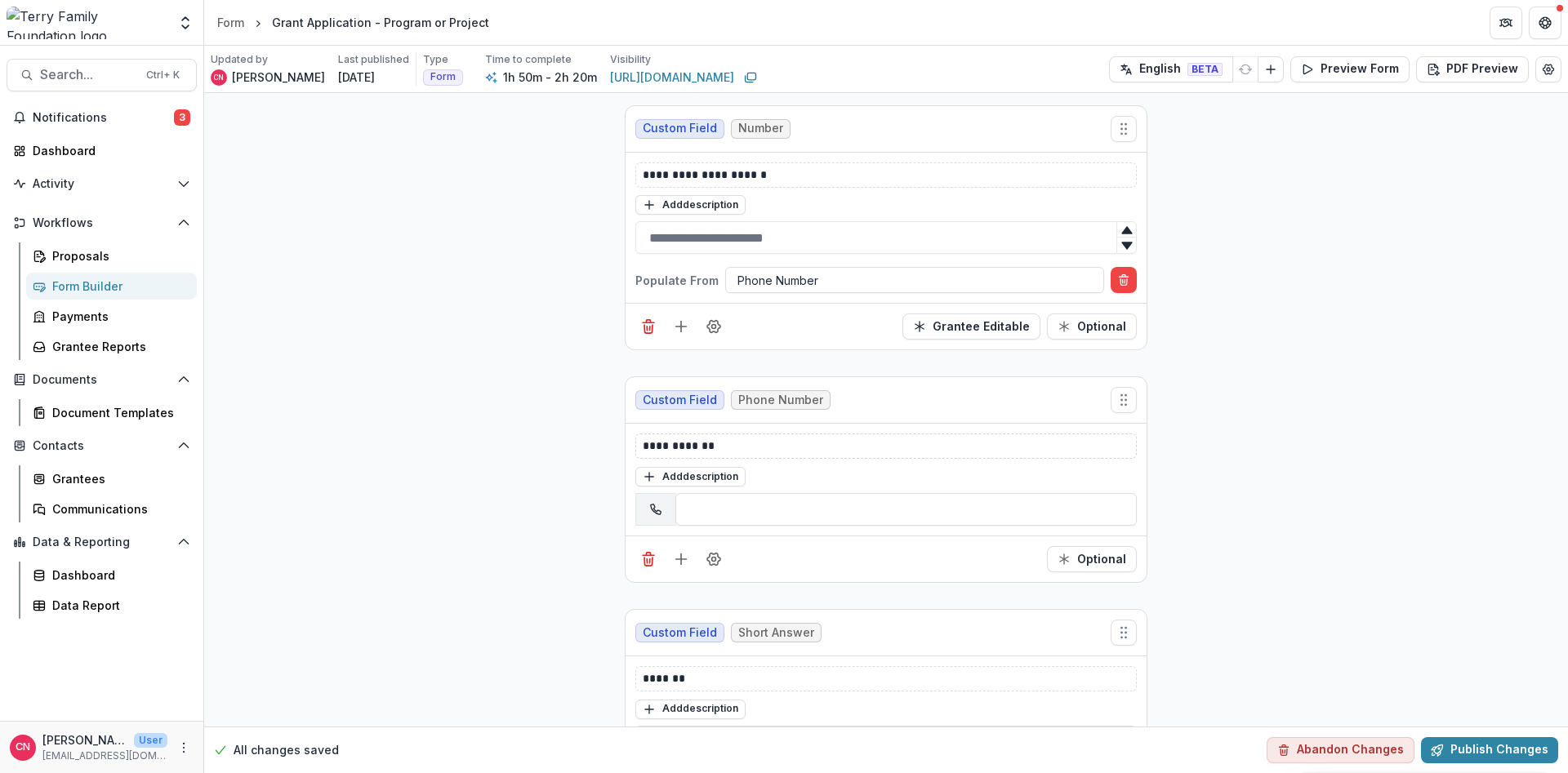
click at [641, 440] on div "**********" at bounding box center [886, 446] width 501 height 25
click at [643, 444] on p "**********" at bounding box center [886, 447] width 486 height 17
click at [712, 553] on icon "Field Settings" at bounding box center [713, 559] width 13 height 13
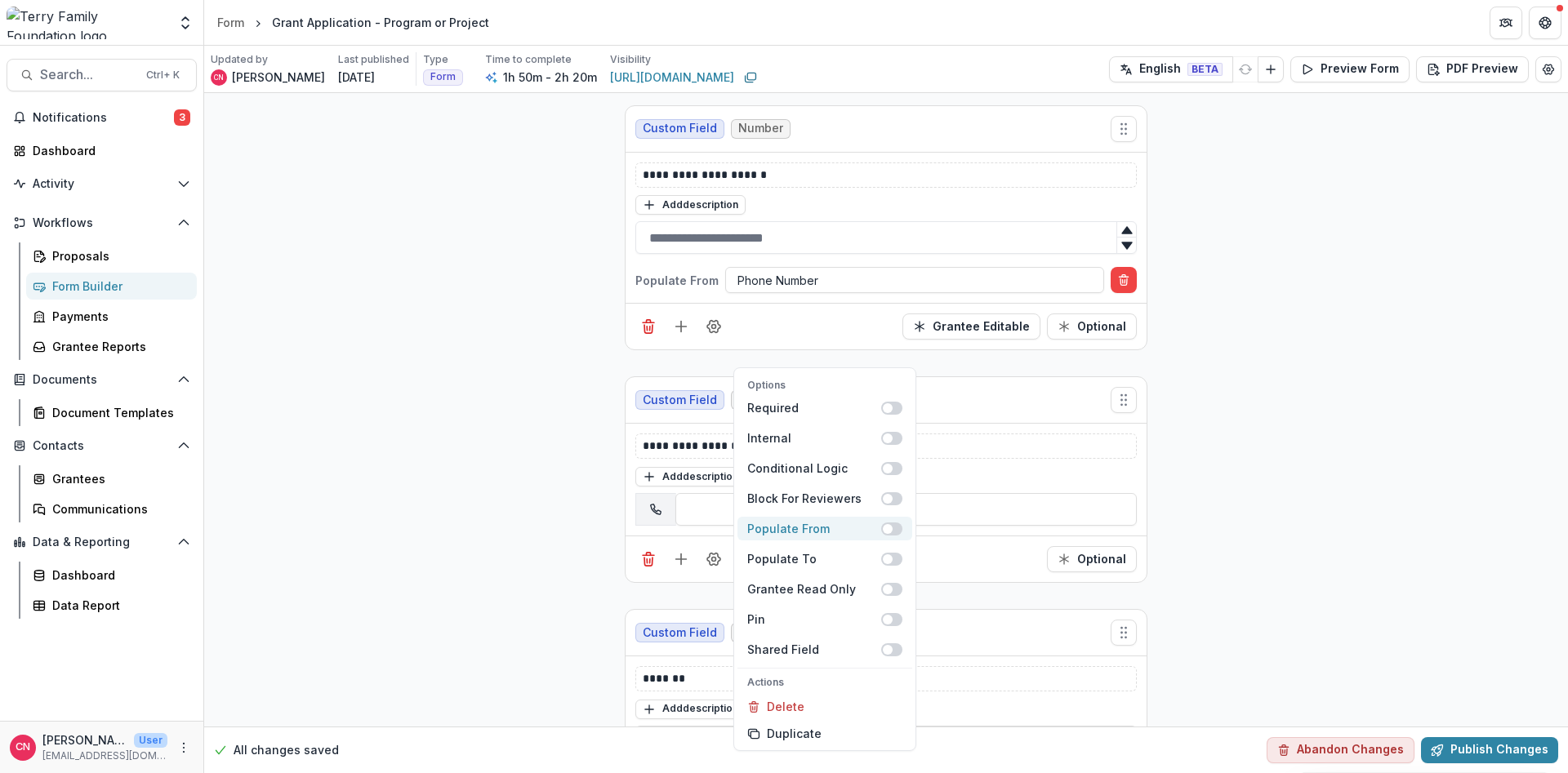
drag, startPoint x: 757, startPoint y: 523, endPoint x: 879, endPoint y: 522, distance: 122.0
click at [759, 523] on div "Populate From" at bounding box center [814, 529] width 134 height 17
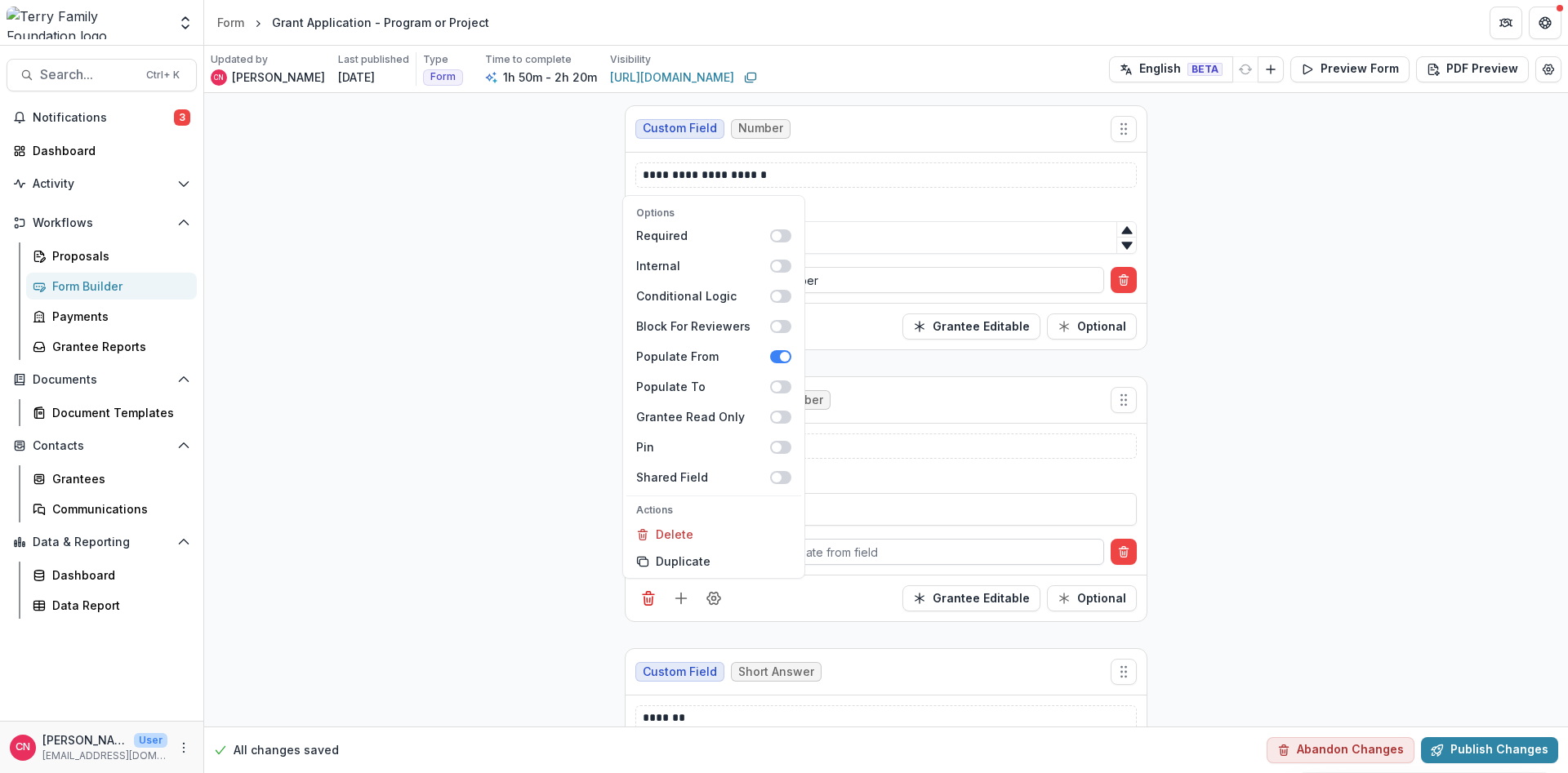
click at [898, 547] on div at bounding box center [915, 551] width 355 height 20
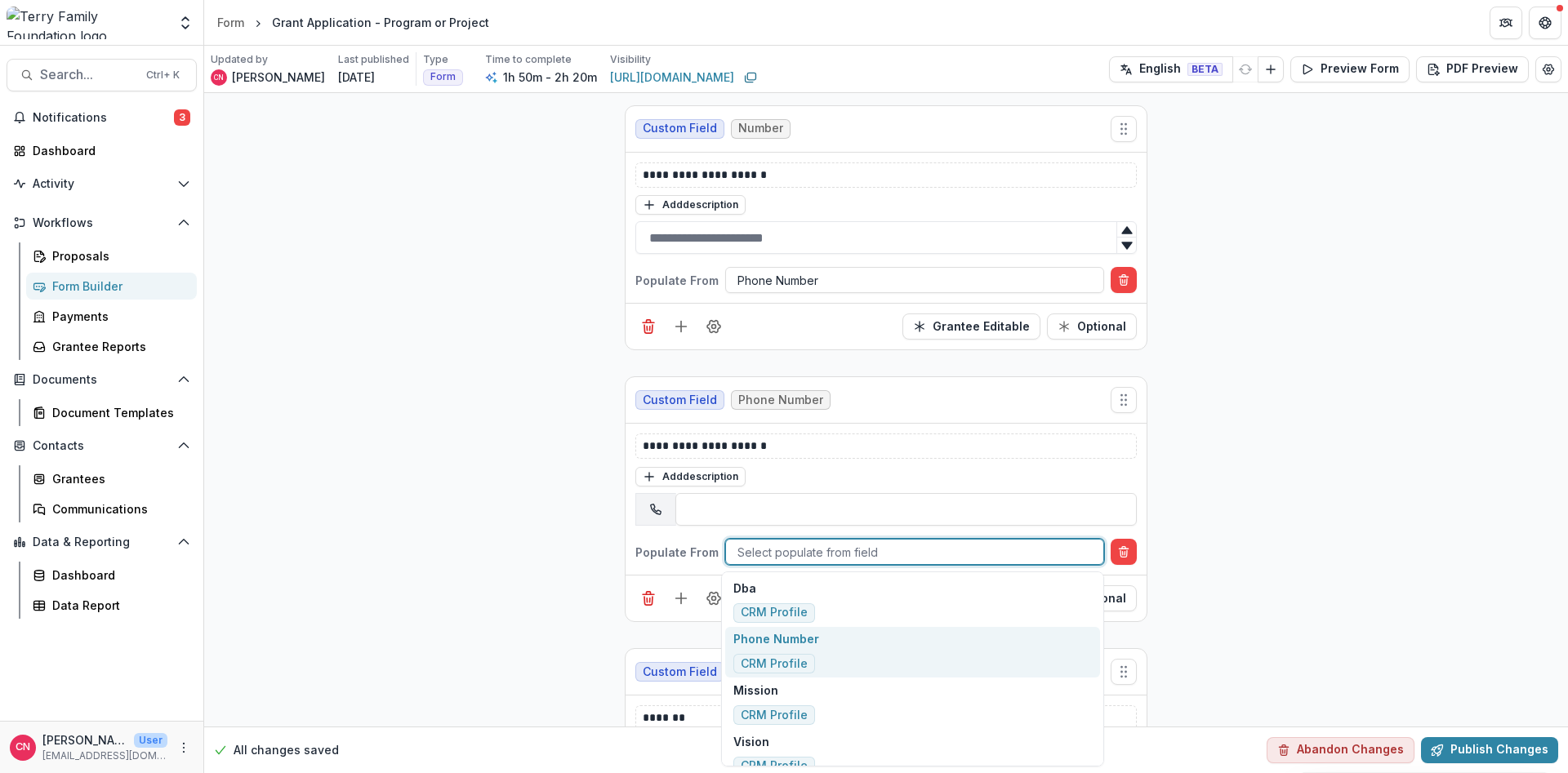
click at [768, 656] on span "CRM Profile" at bounding box center [774, 664] width 81 height 19
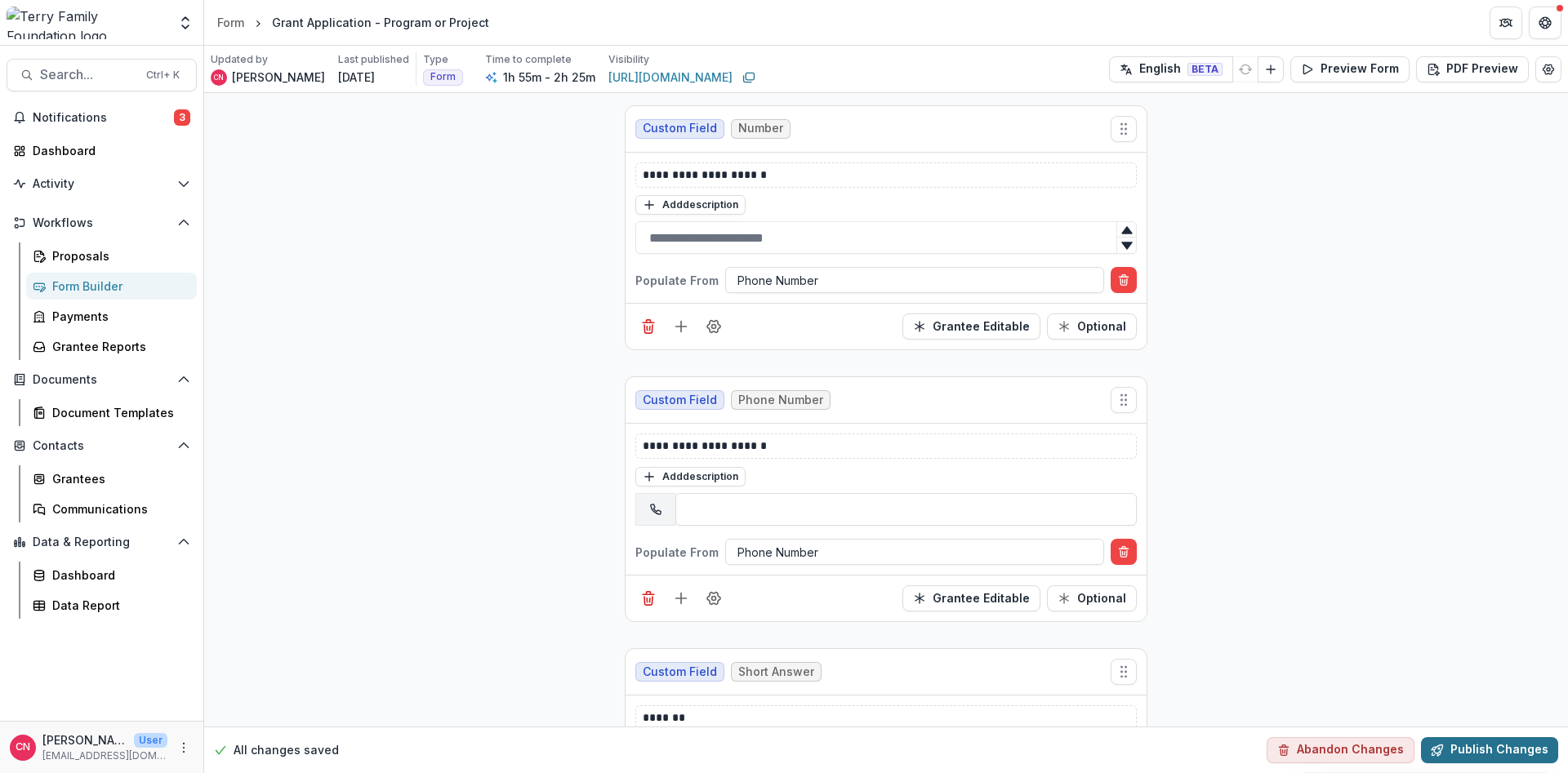
click at [1504, 745] on button "Publish Changes" at bounding box center [1490, 750] width 138 height 26
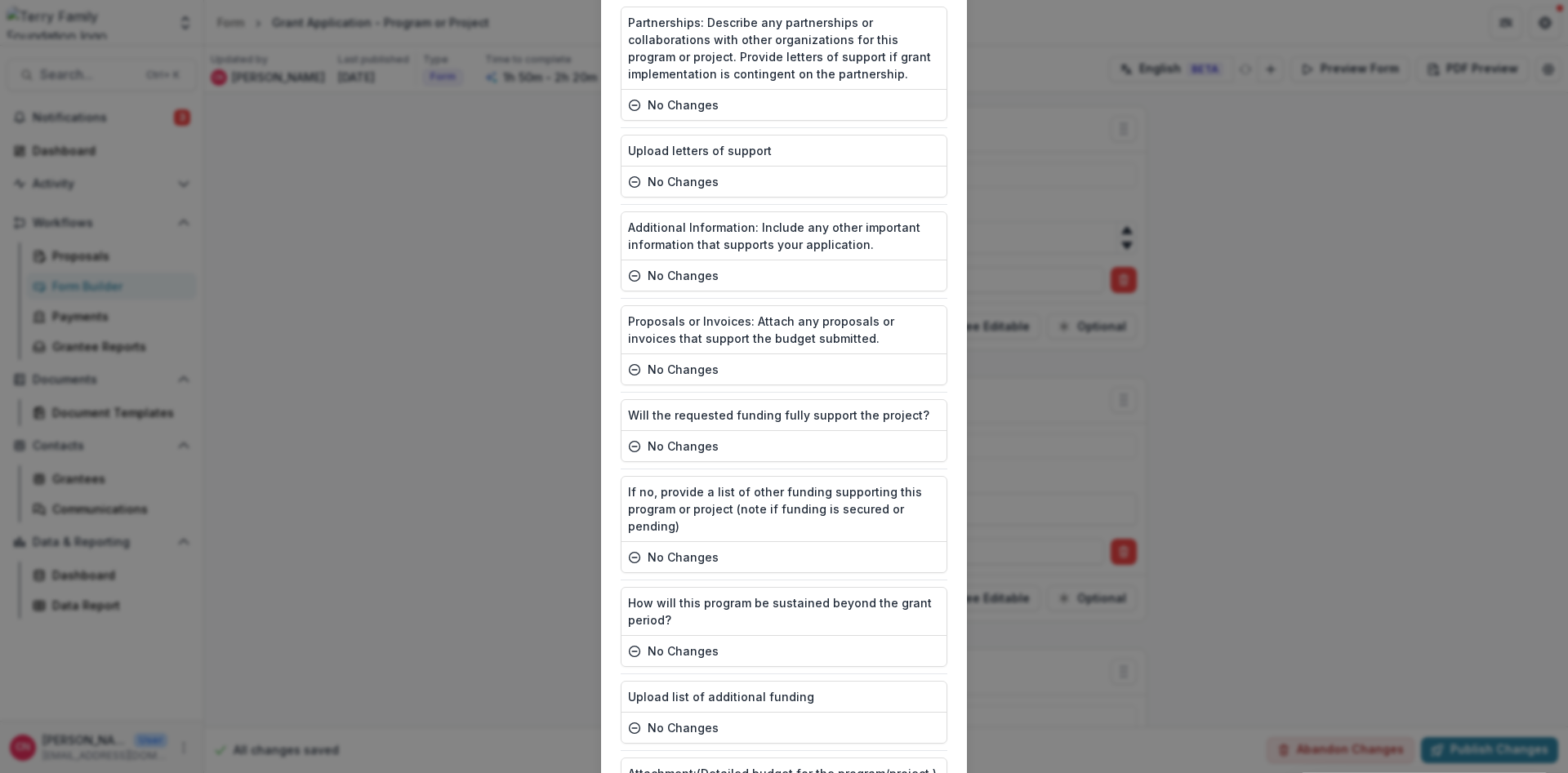
scroll to position [4124, 0]
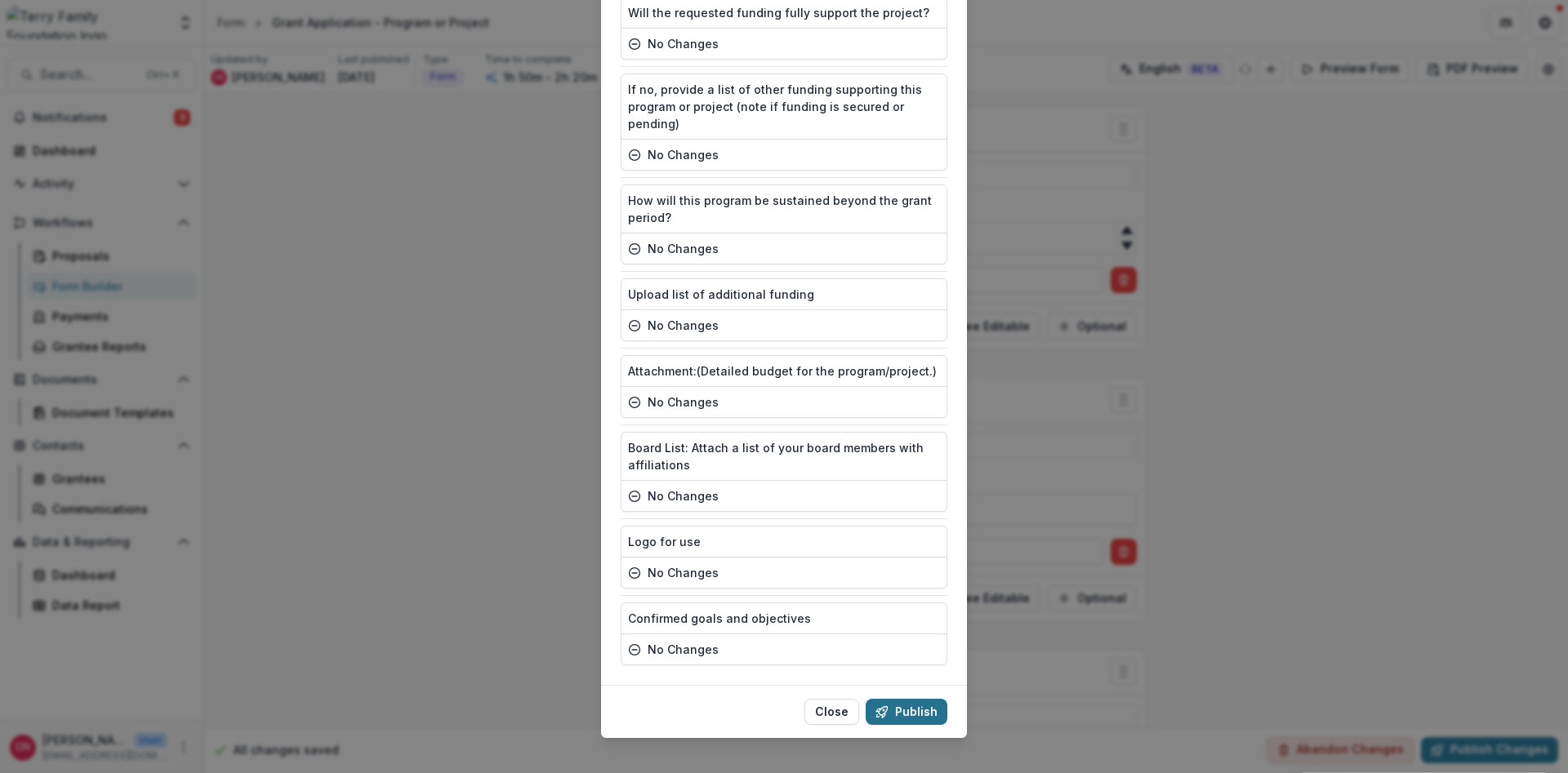
click at [914, 698] on button "Publish" at bounding box center [906, 711] width 81 height 26
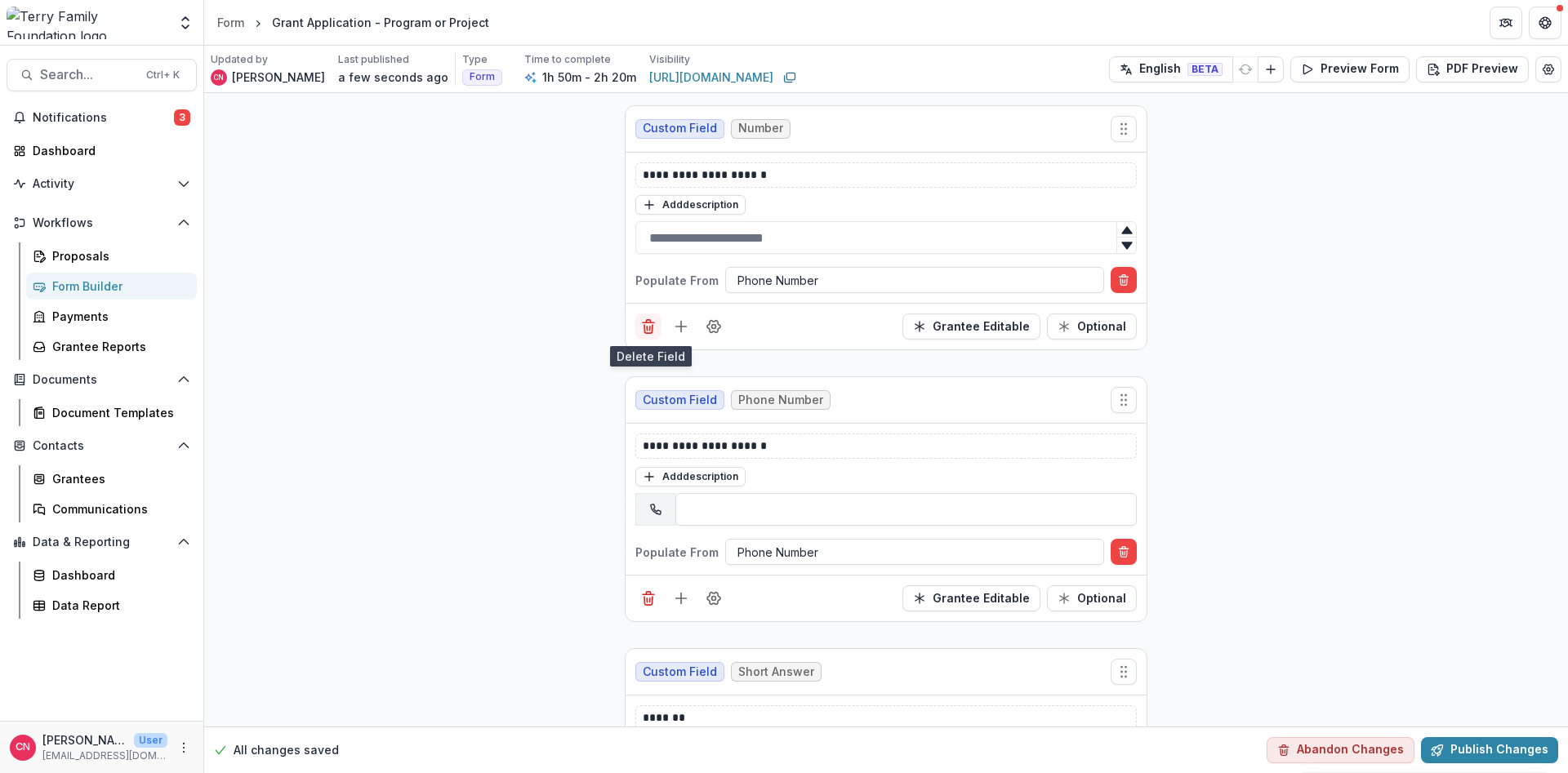
click at [645, 324] on line "Delete field" at bounding box center [648, 324] width 12 height 0
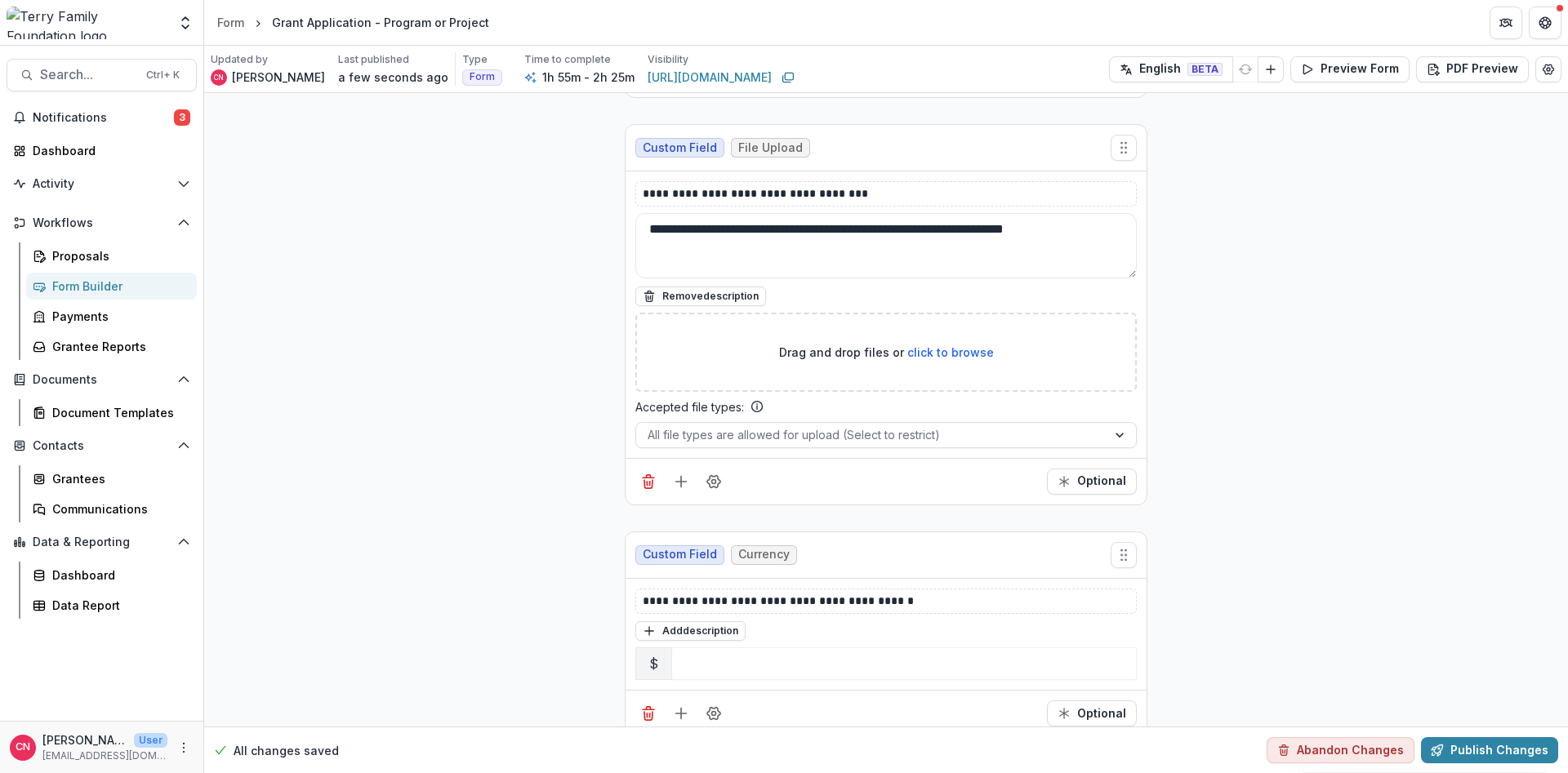
scroll to position [6170, 0]
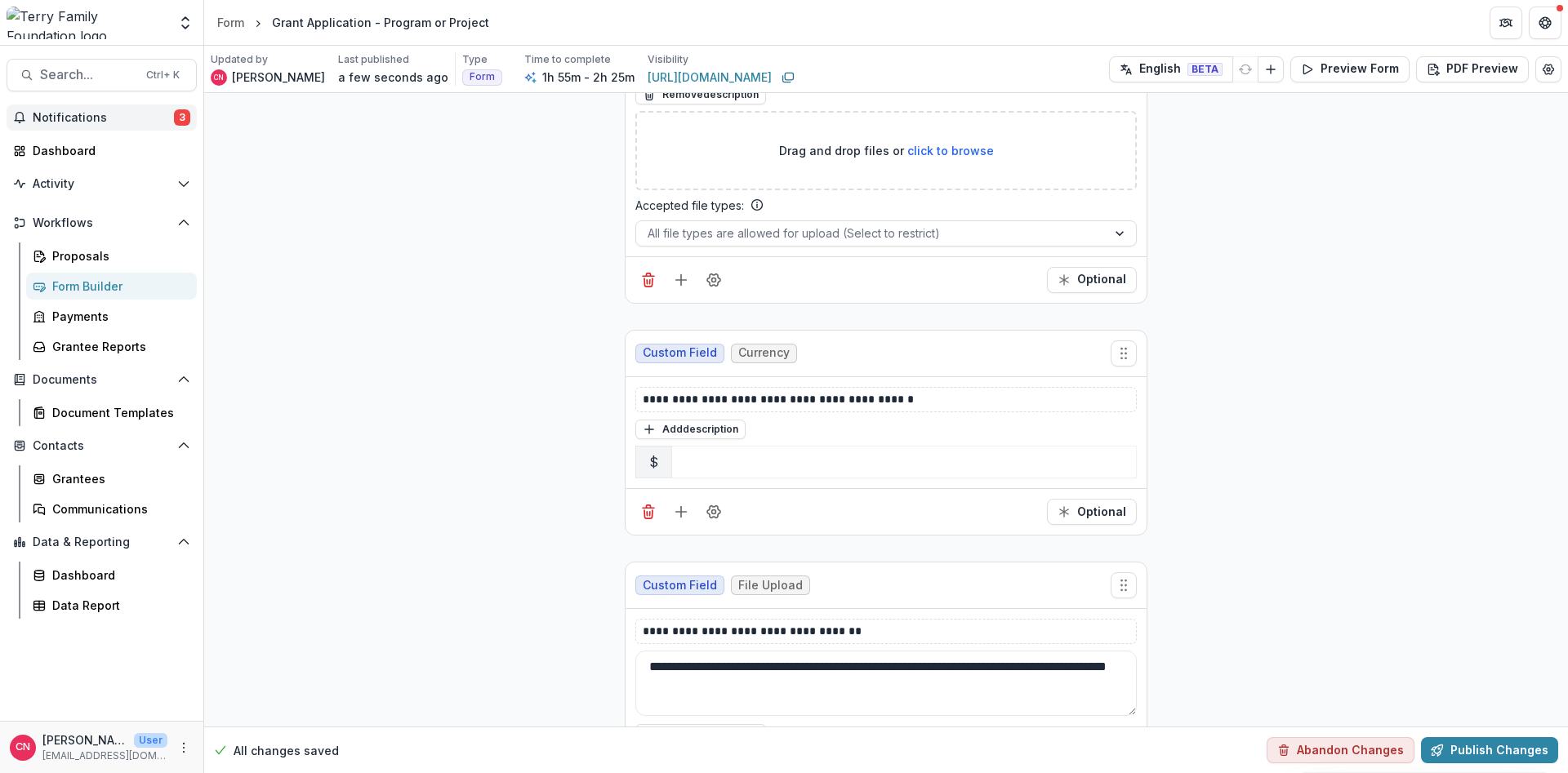
click at [80, 119] on span "Notifications" at bounding box center [104, 118] width 141 height 14
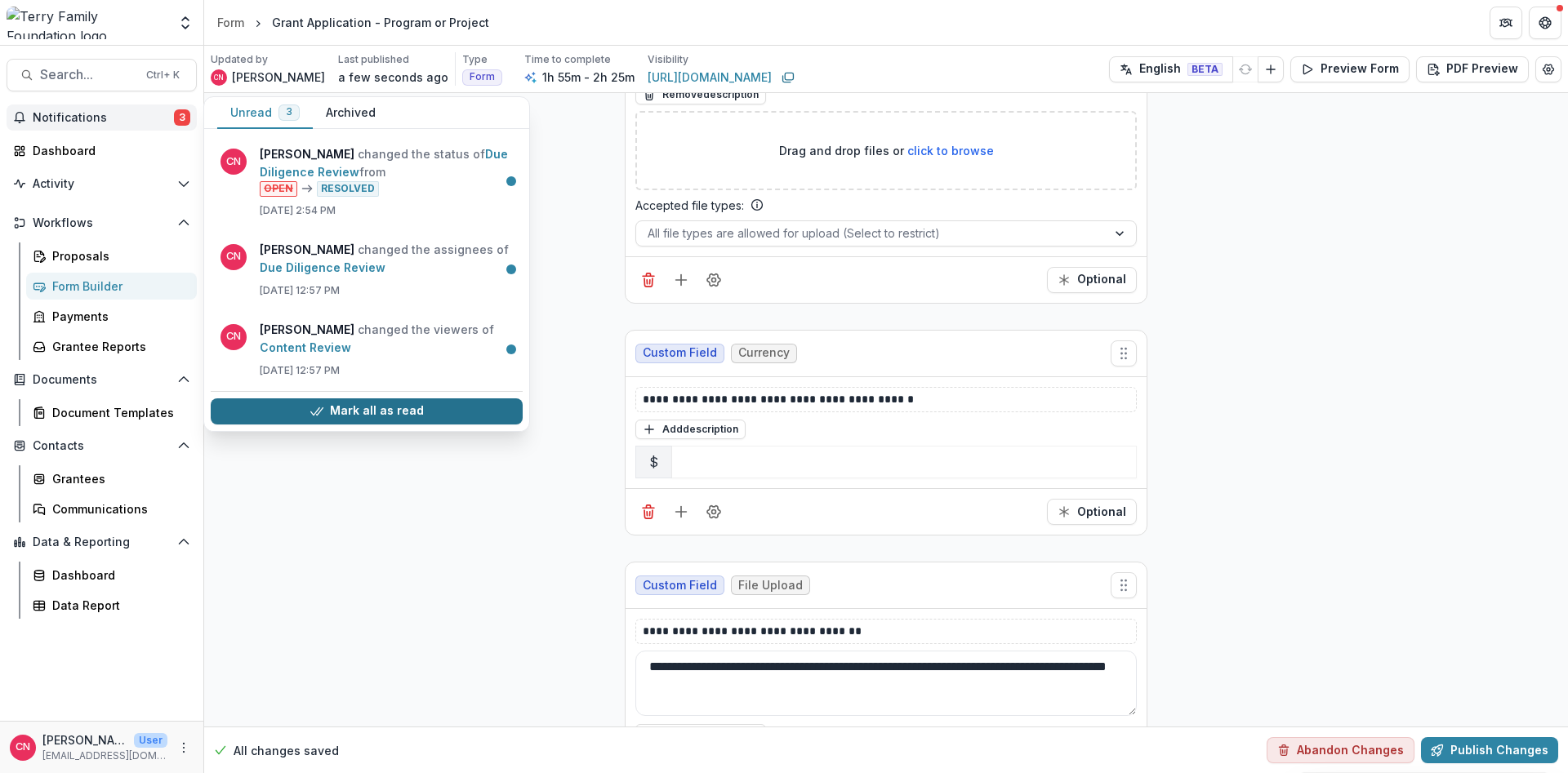
click at [380, 408] on button "Mark all as read" at bounding box center [366, 411] width 312 height 26
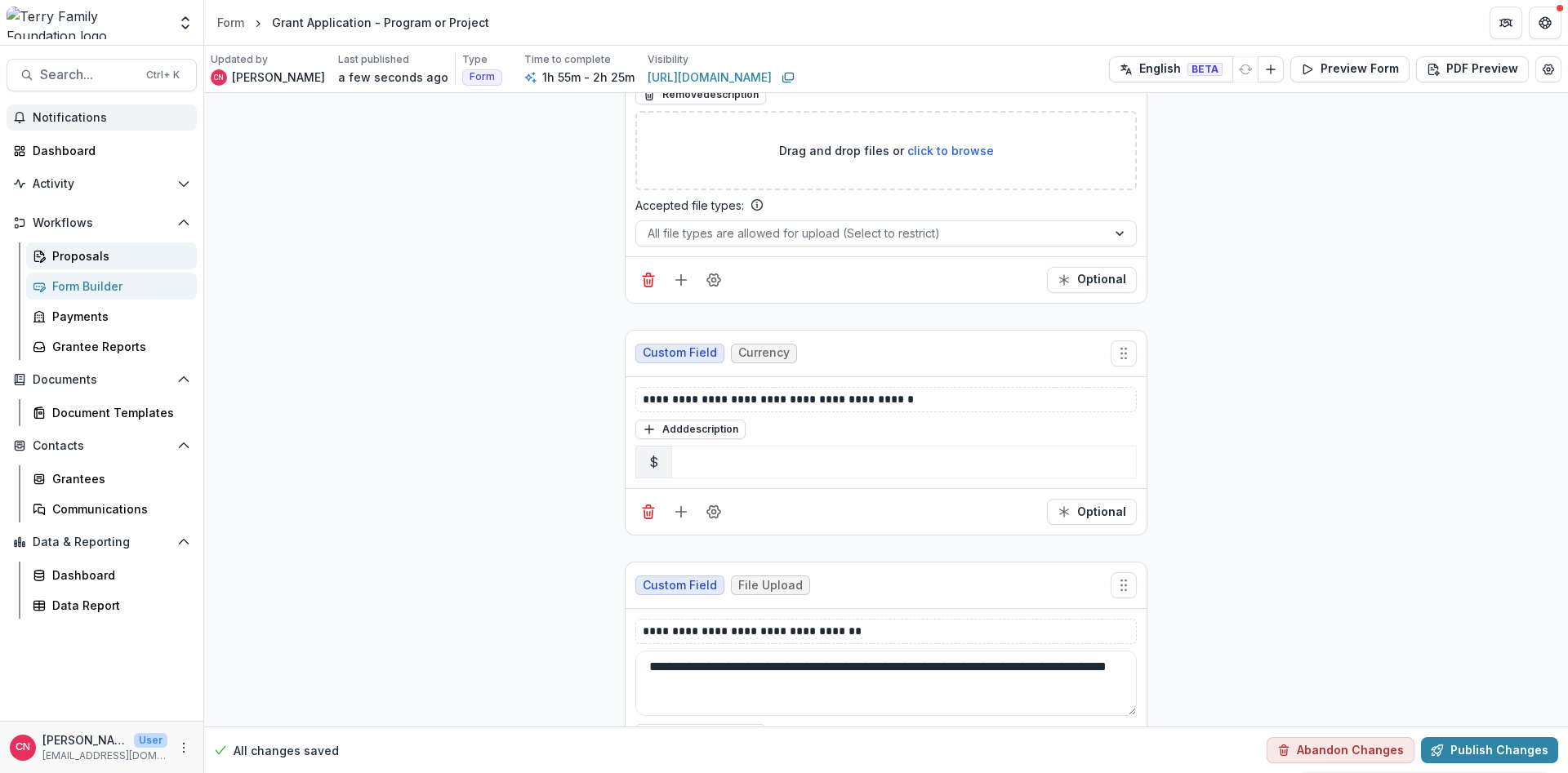
click at [83, 262] on div "Proposals" at bounding box center [118, 256] width 132 height 17
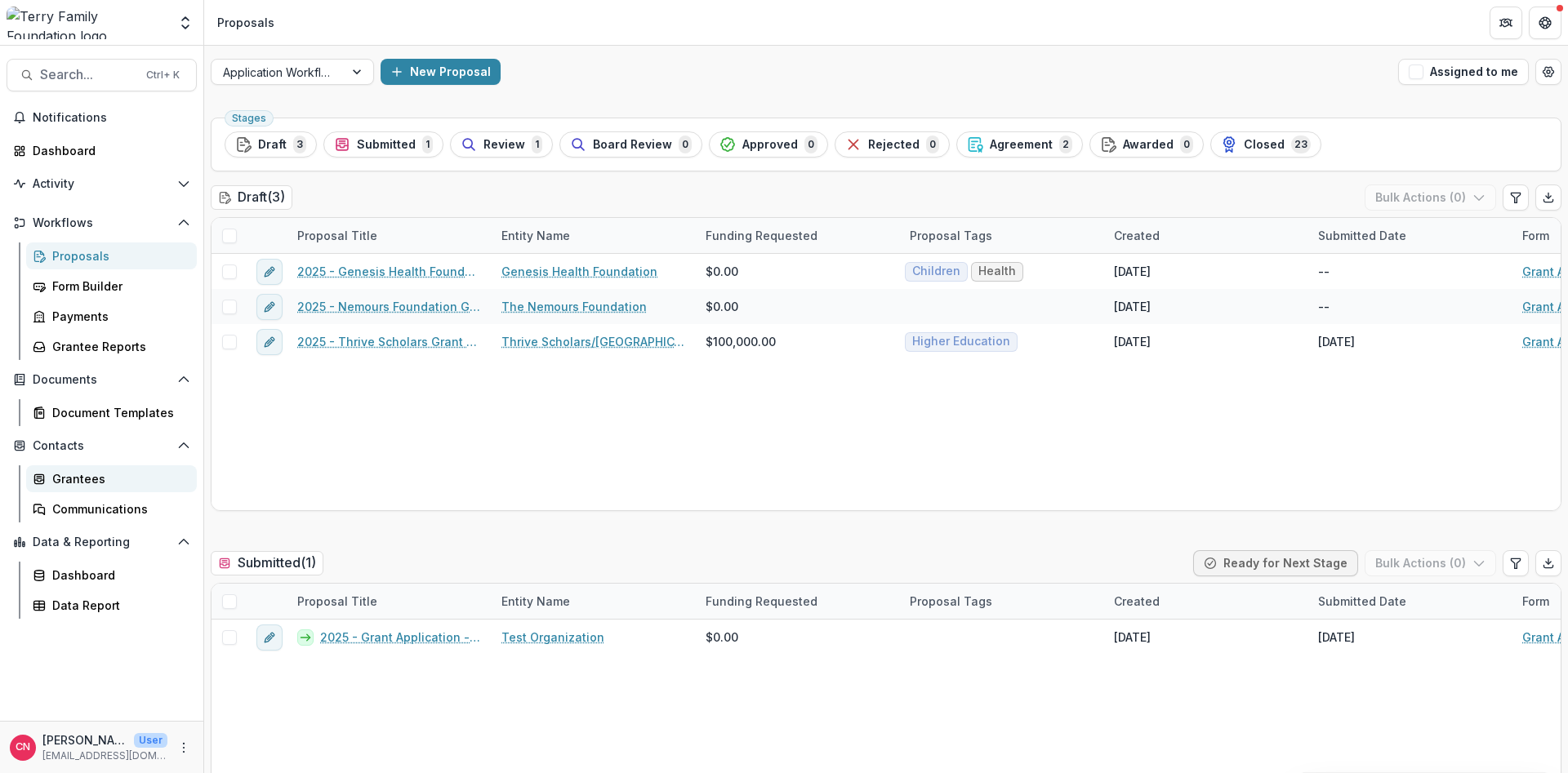
click at [90, 478] on div "Grantees" at bounding box center [118, 479] width 132 height 17
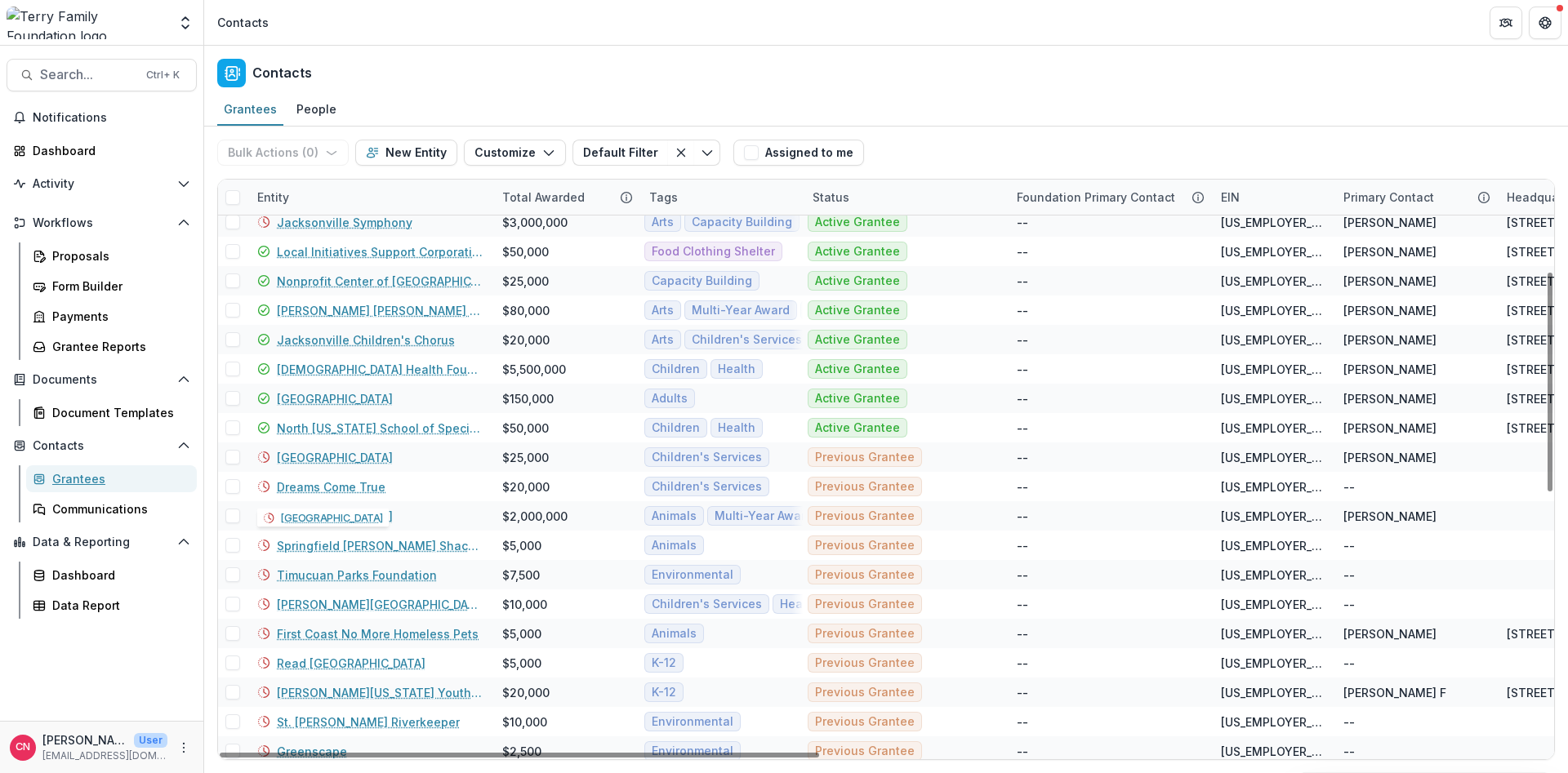
scroll to position [240, 0]
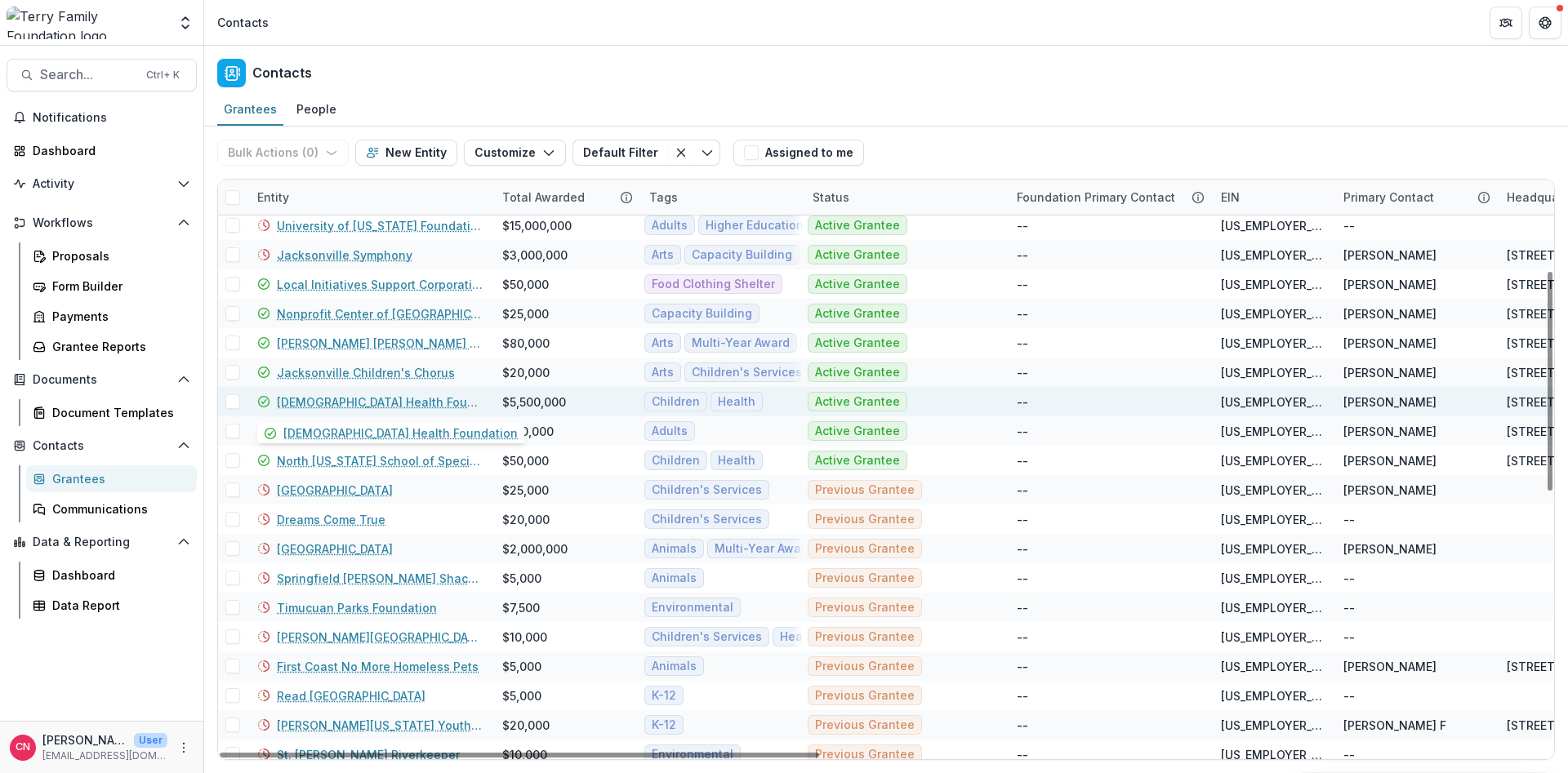
click at [347, 400] on link "[DEMOGRAPHIC_DATA] Health Foundation" at bounding box center [380, 402] width 205 height 17
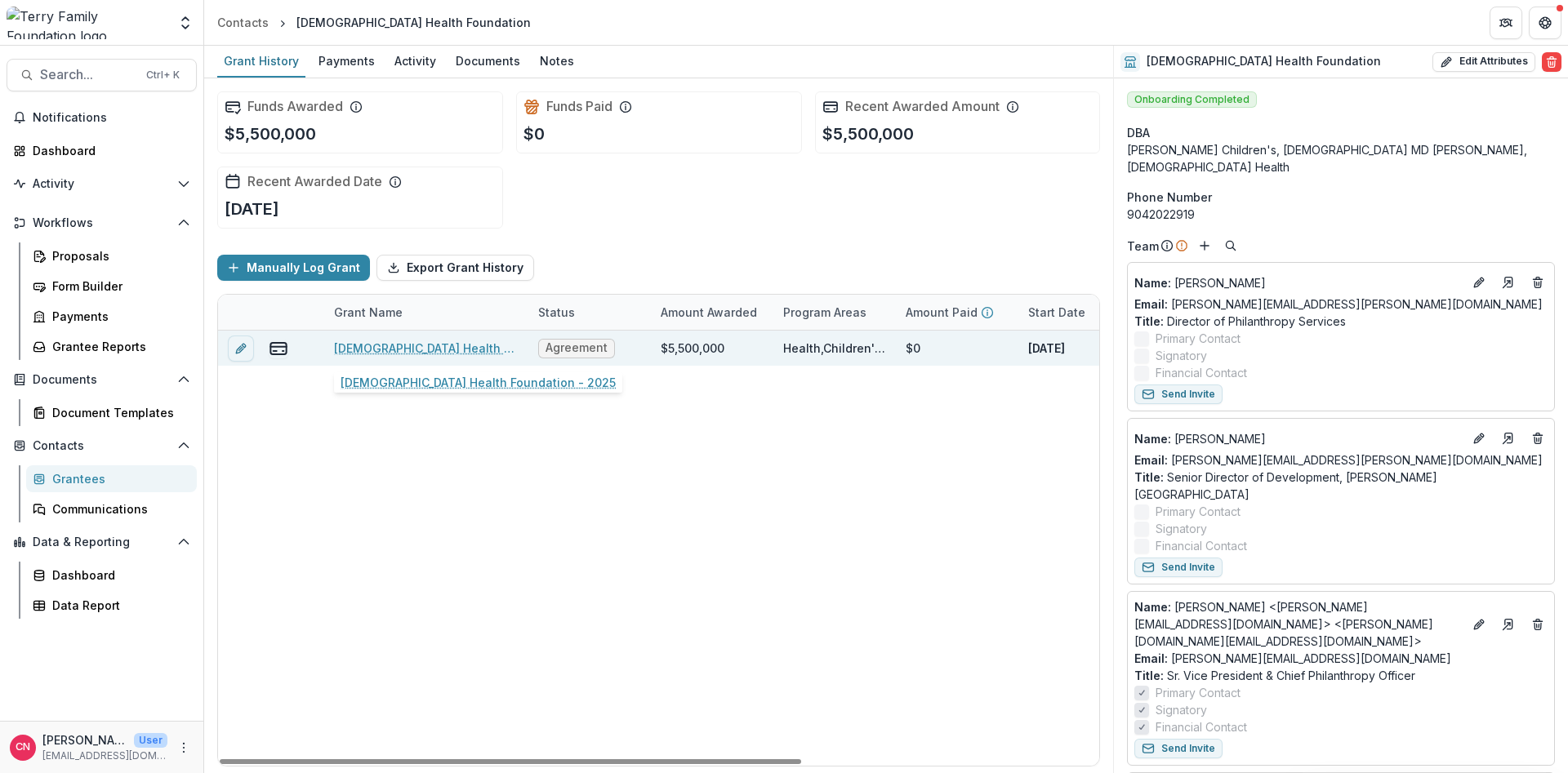
click at [375, 344] on link "[DEMOGRAPHIC_DATA] Health Foundation - 2025" at bounding box center [426, 349] width 184 height 17
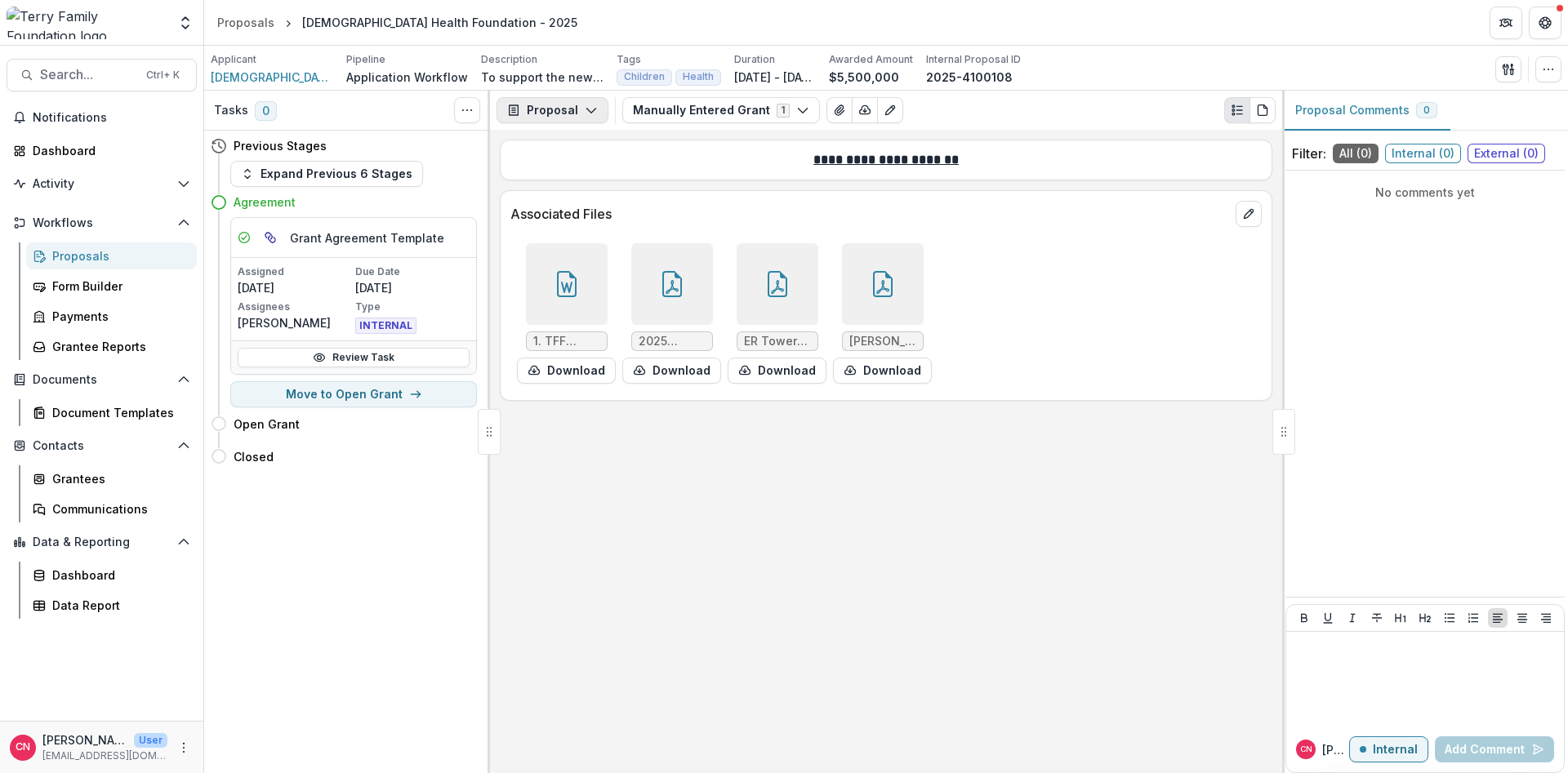
click at [589, 106] on icon "button" at bounding box center [590, 109] width 13 height 13
click at [583, 227] on div "Grant Agreements" at bounding box center [604, 229] width 149 height 17
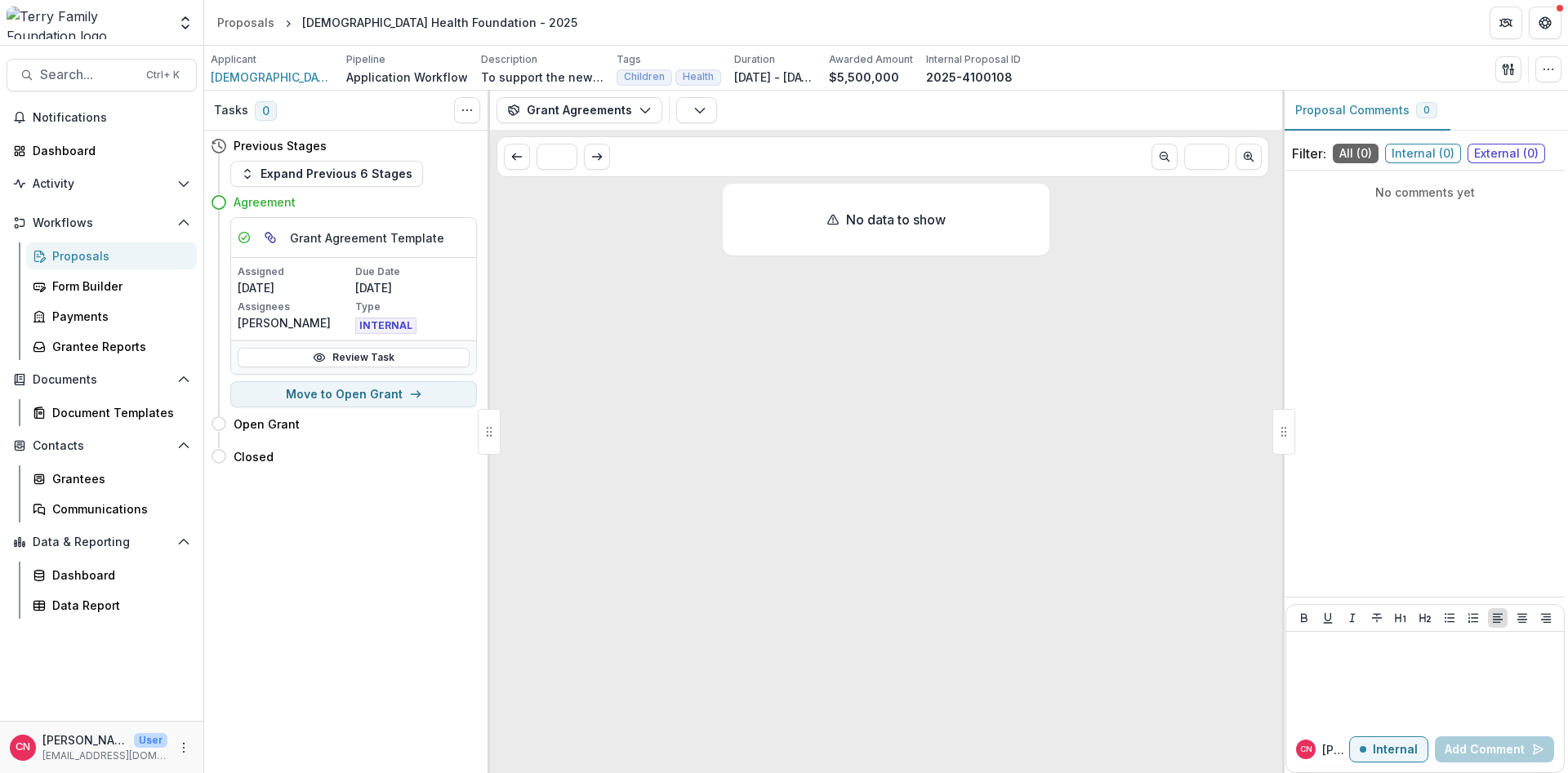
click at [1505, 147] on span "External ( 0 )" at bounding box center [1506, 153] width 78 height 19
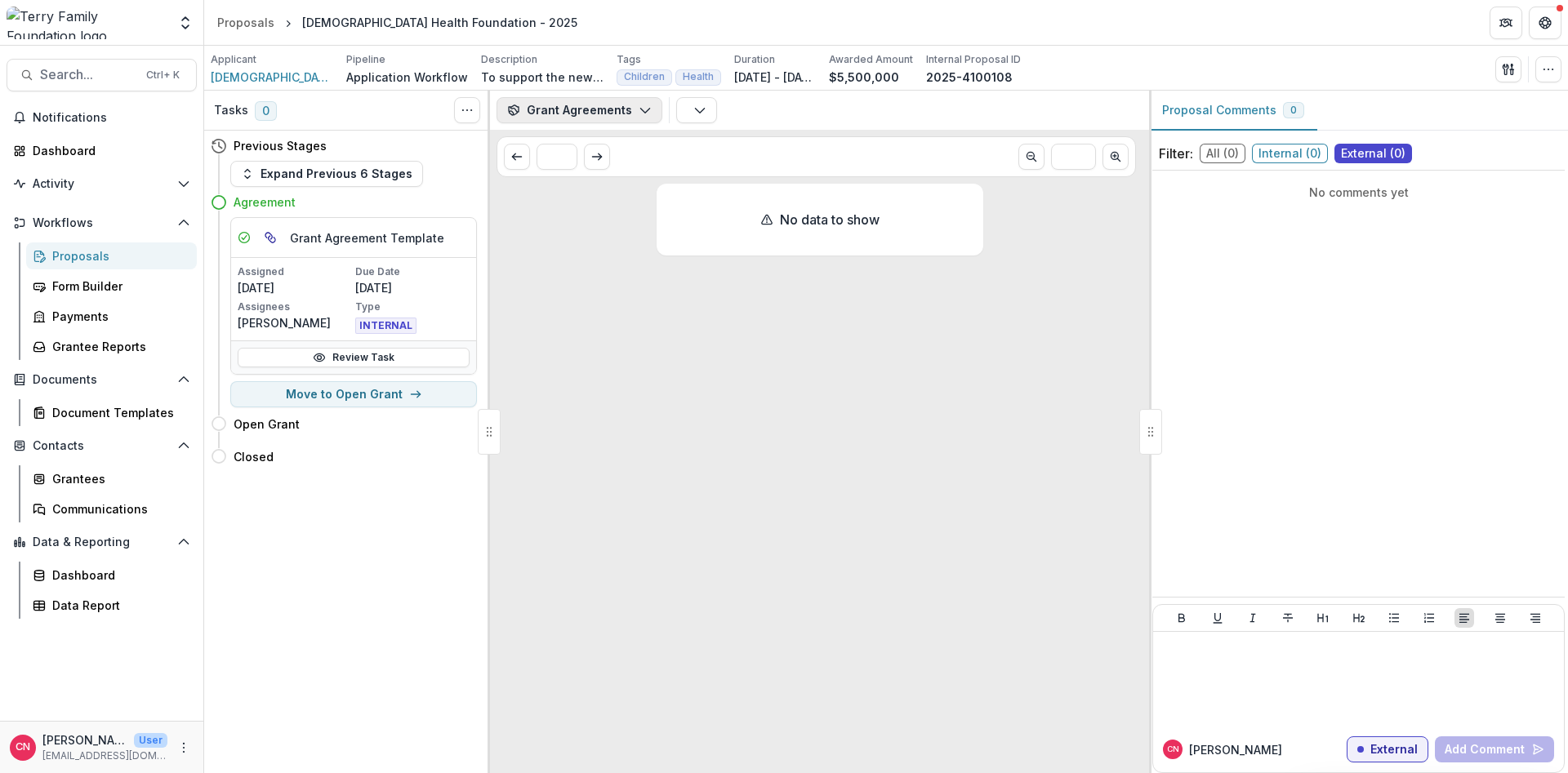
click at [637, 100] on button "Grant Agreements" at bounding box center [579, 109] width 166 height 26
click at [249, 167] on button "Expand Previous 6 Stages" at bounding box center [327, 173] width 193 height 26
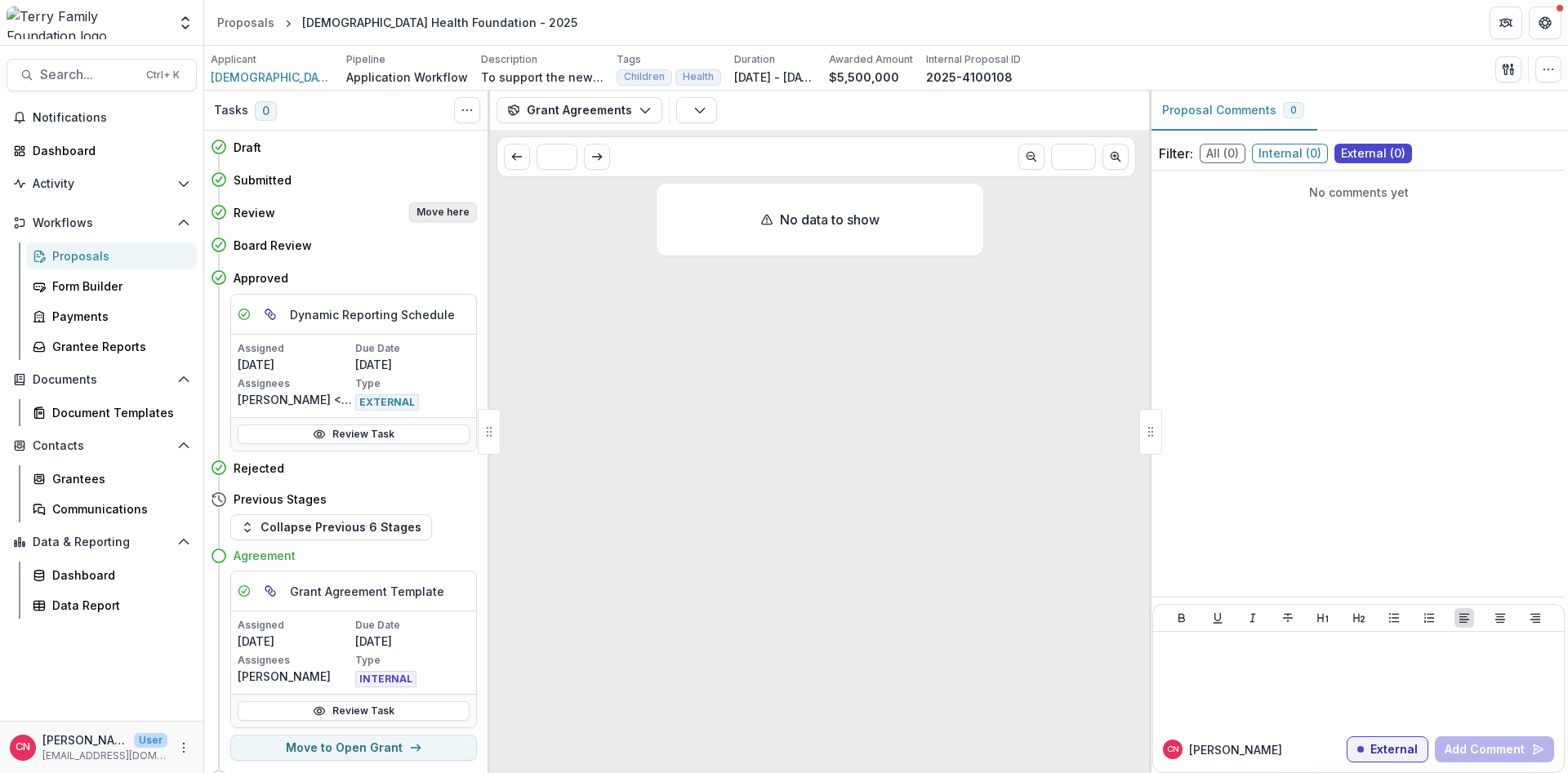
click at [444, 212] on button "Move here" at bounding box center [443, 212] width 68 height 19
select select "******"
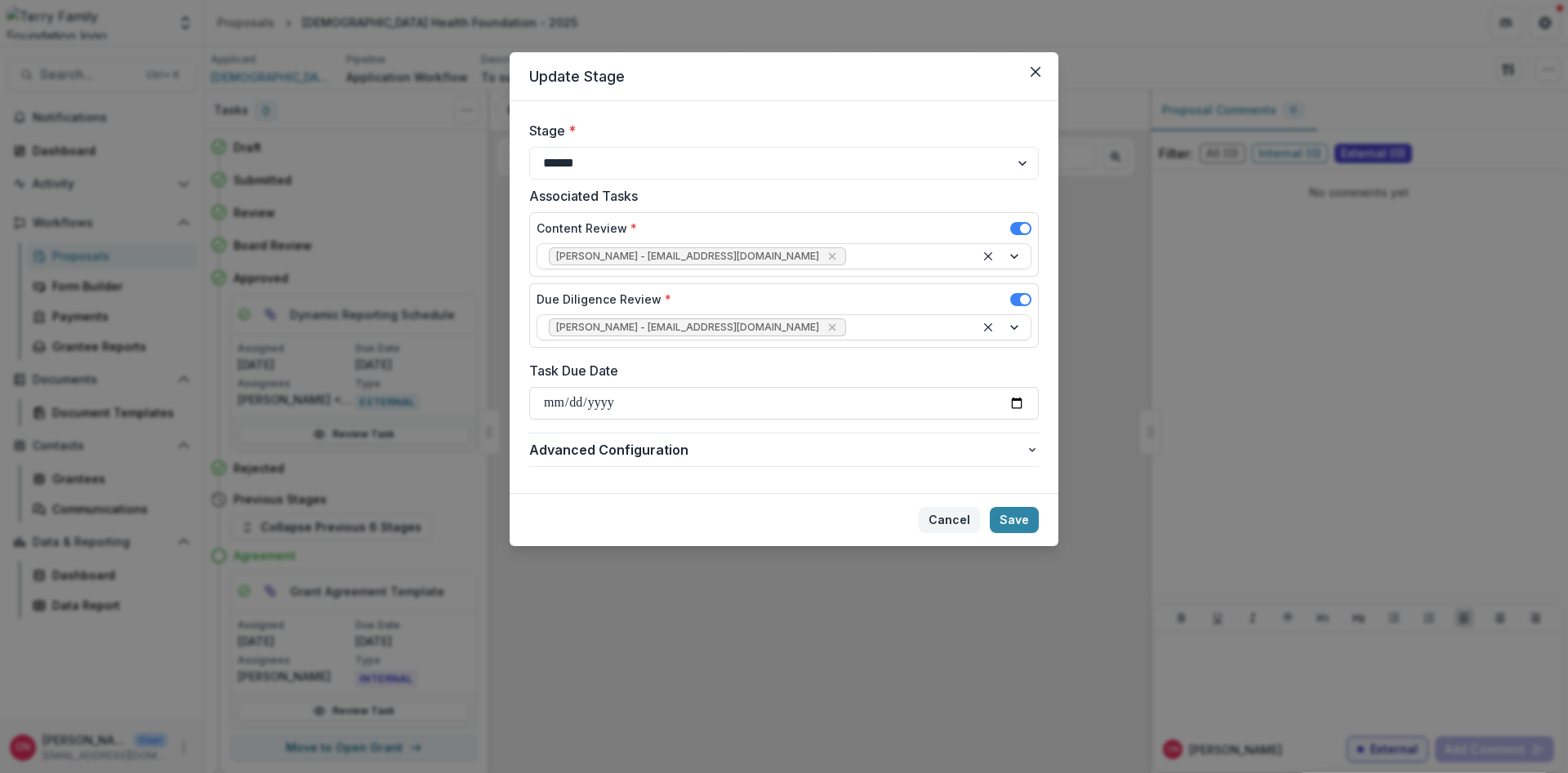
click at [954, 513] on button "Cancel" at bounding box center [949, 519] width 61 height 26
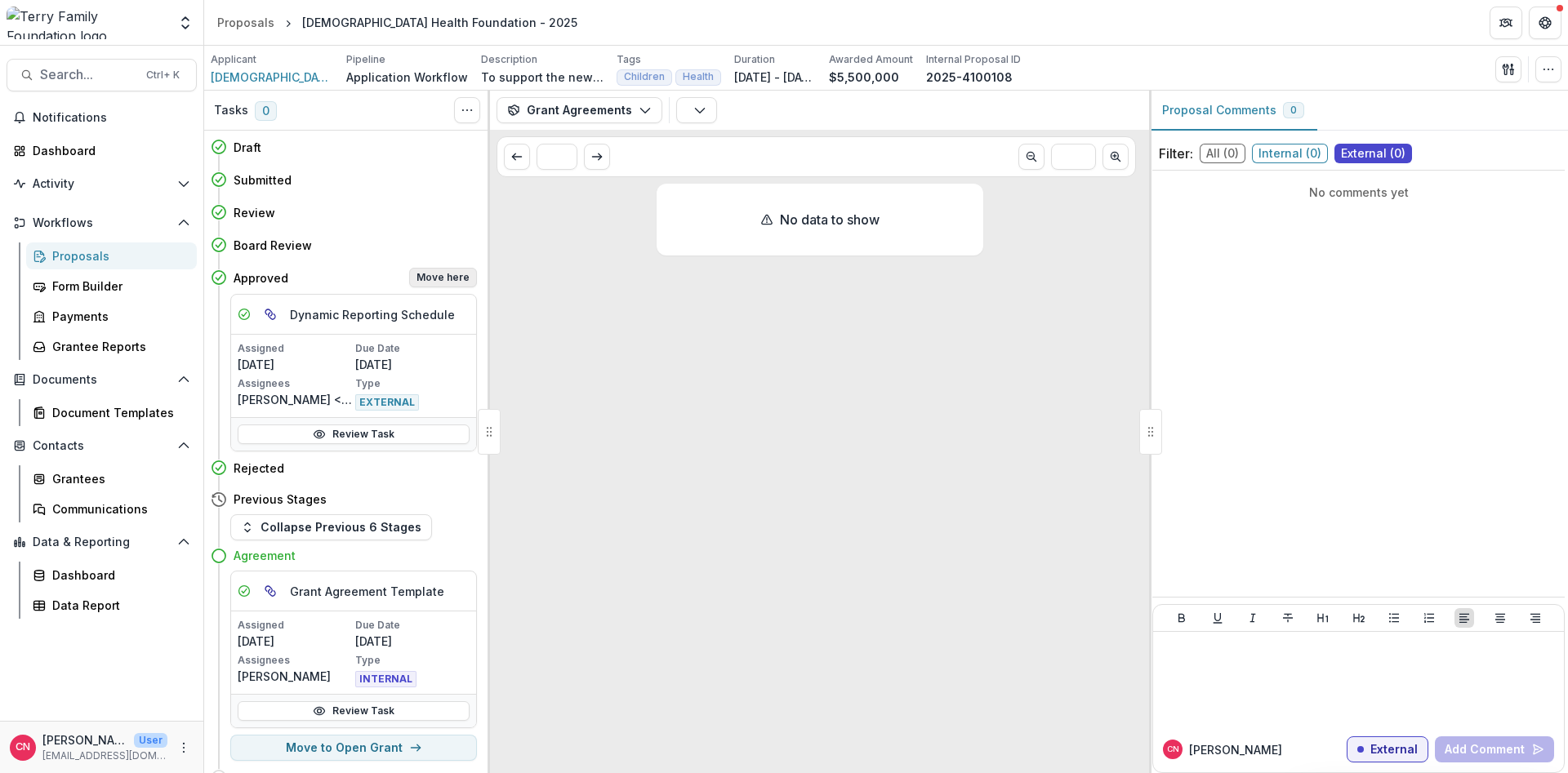
click at [444, 276] on button "Move here" at bounding box center [443, 277] width 68 height 19
select select "********"
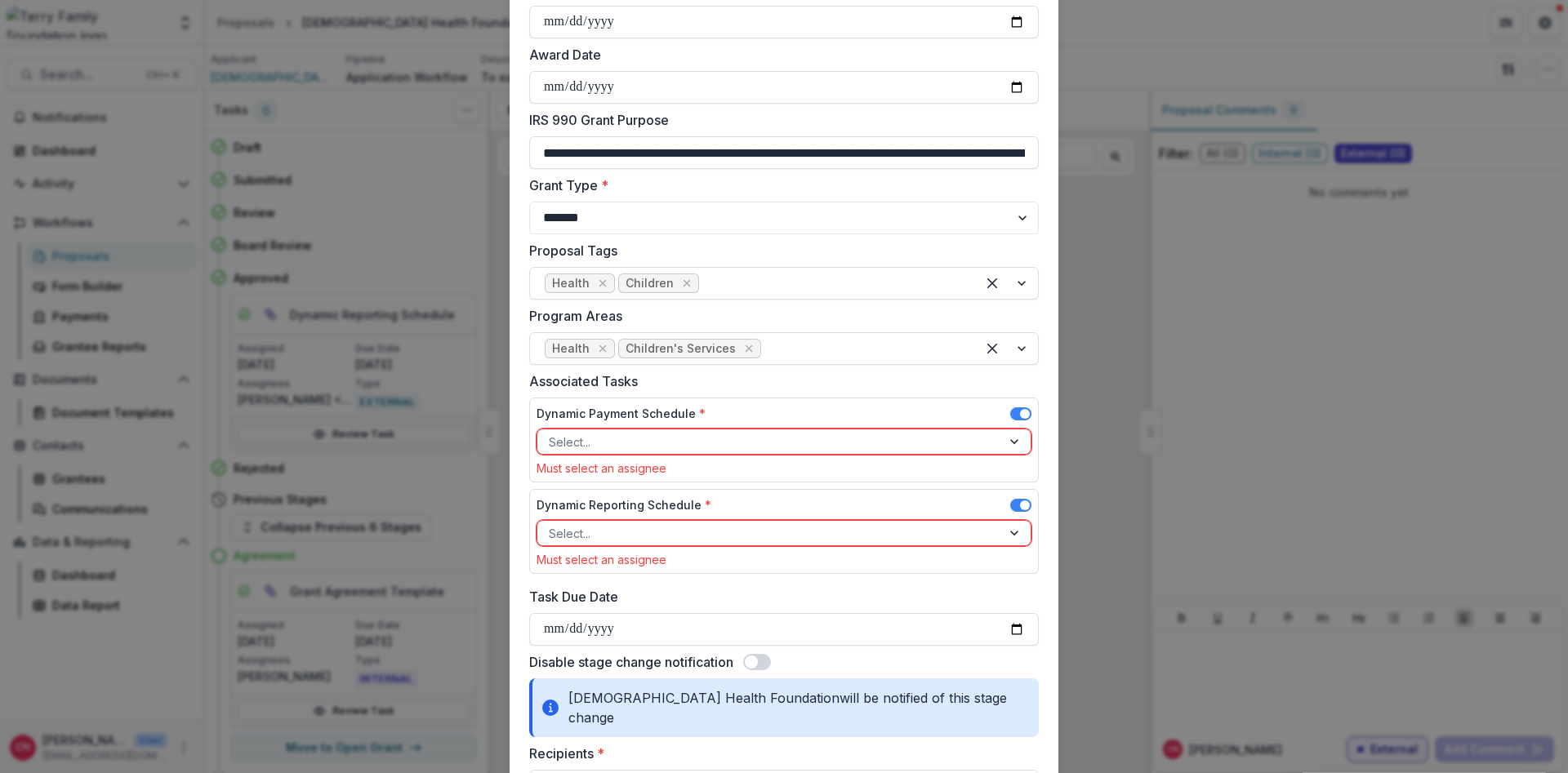
scroll to position [686, 0]
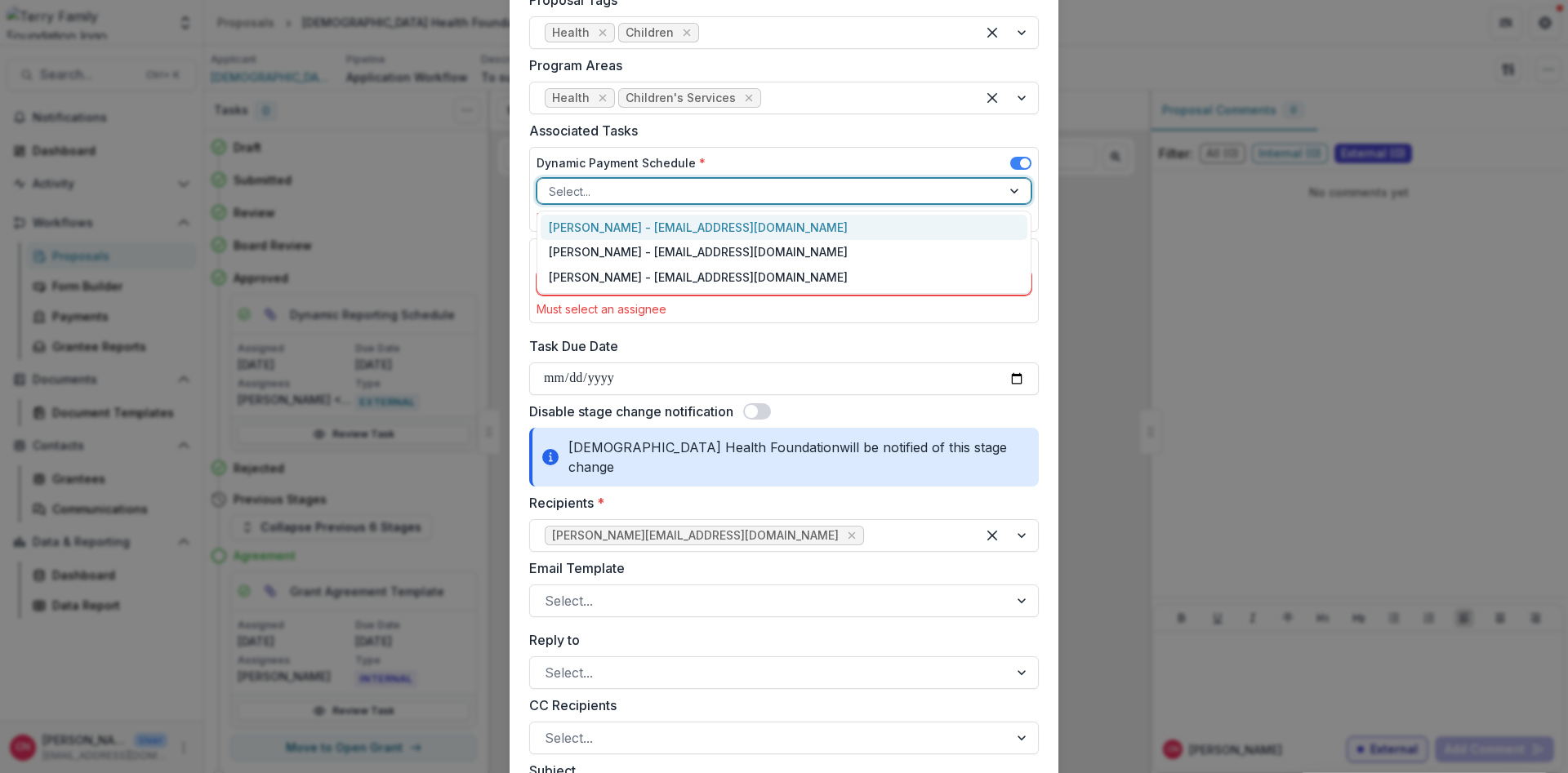
click at [1016, 188] on div at bounding box center [1016, 191] width 29 height 24
click at [594, 228] on div "[PERSON_NAME] - [EMAIL_ADDRESS][DOMAIN_NAME]" at bounding box center [784, 228] width 486 height 25
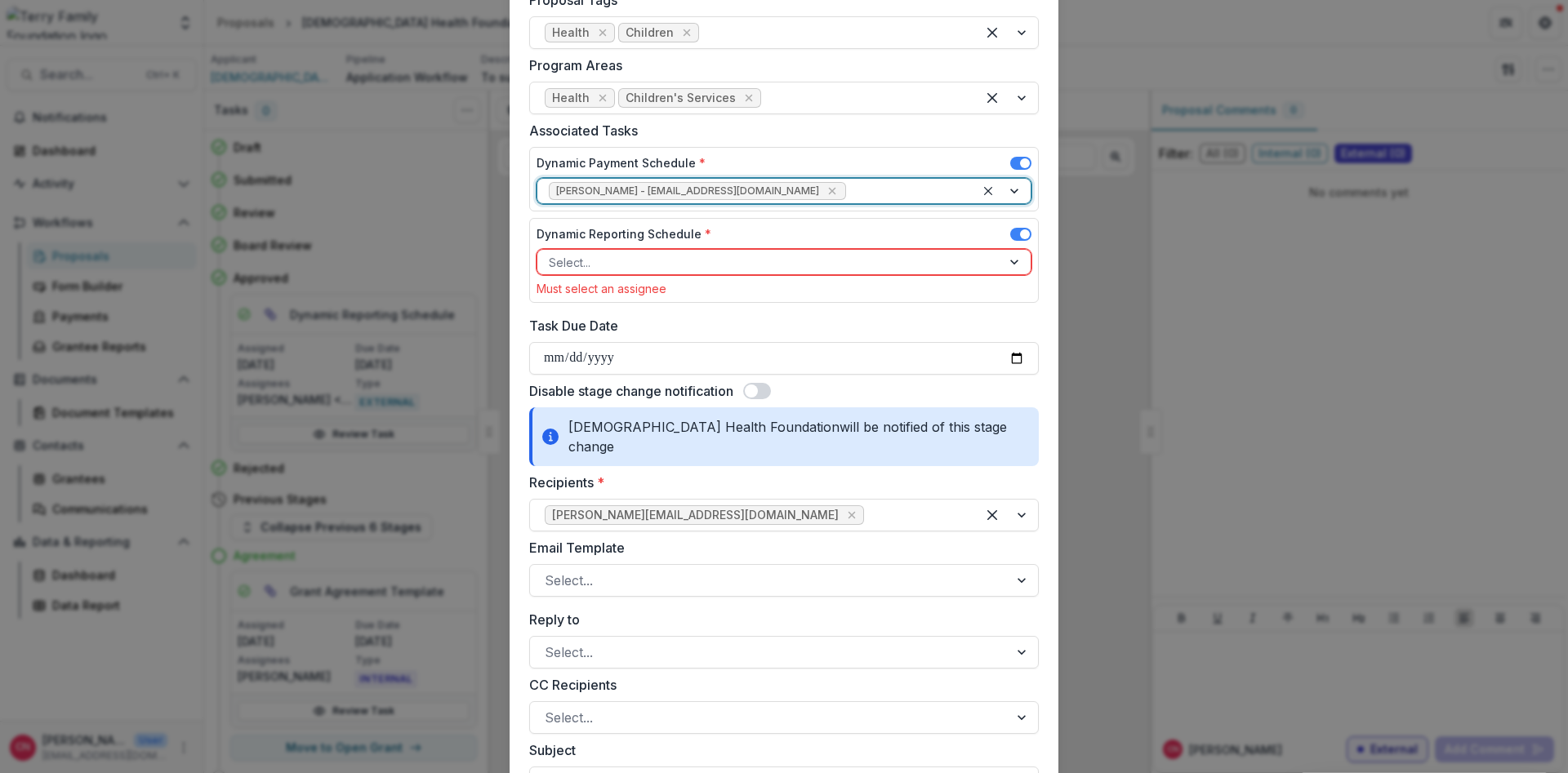
click at [1009, 259] on div at bounding box center [1016, 262] width 29 height 24
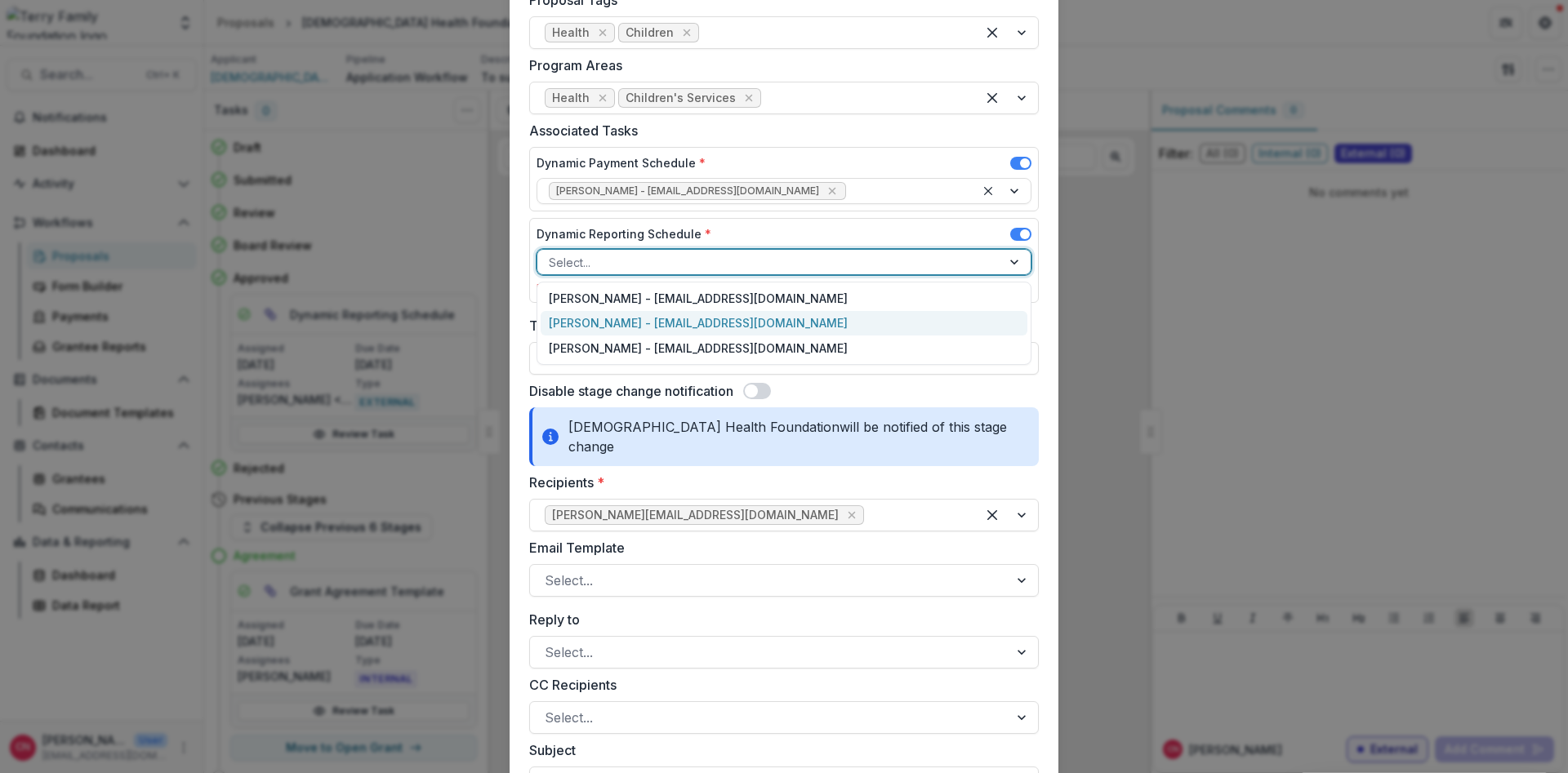
click at [619, 320] on div "[PERSON_NAME] - [EMAIL_ADDRESS][DOMAIN_NAME]" at bounding box center [784, 324] width 486 height 25
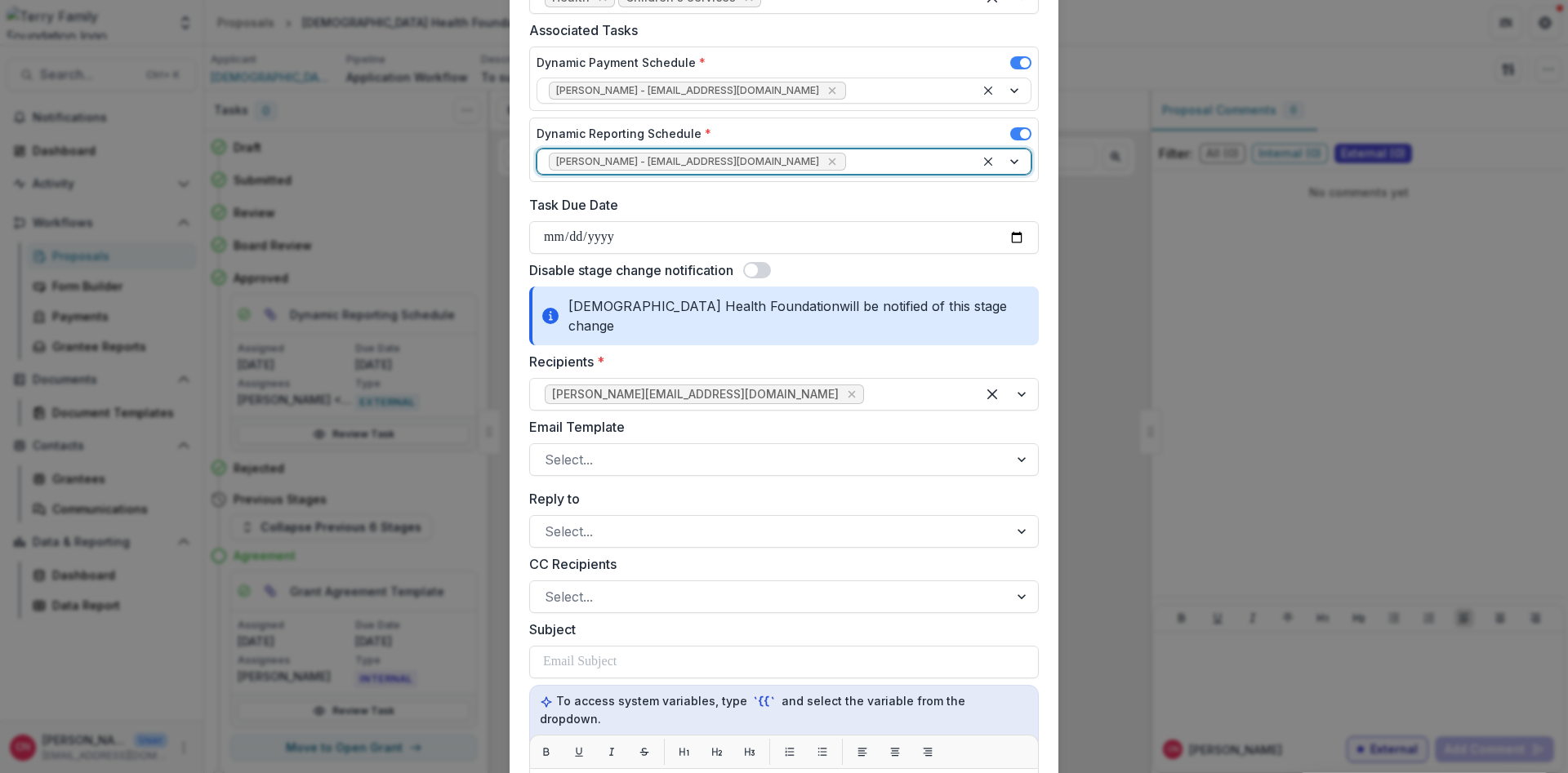
scroll to position [881, 0]
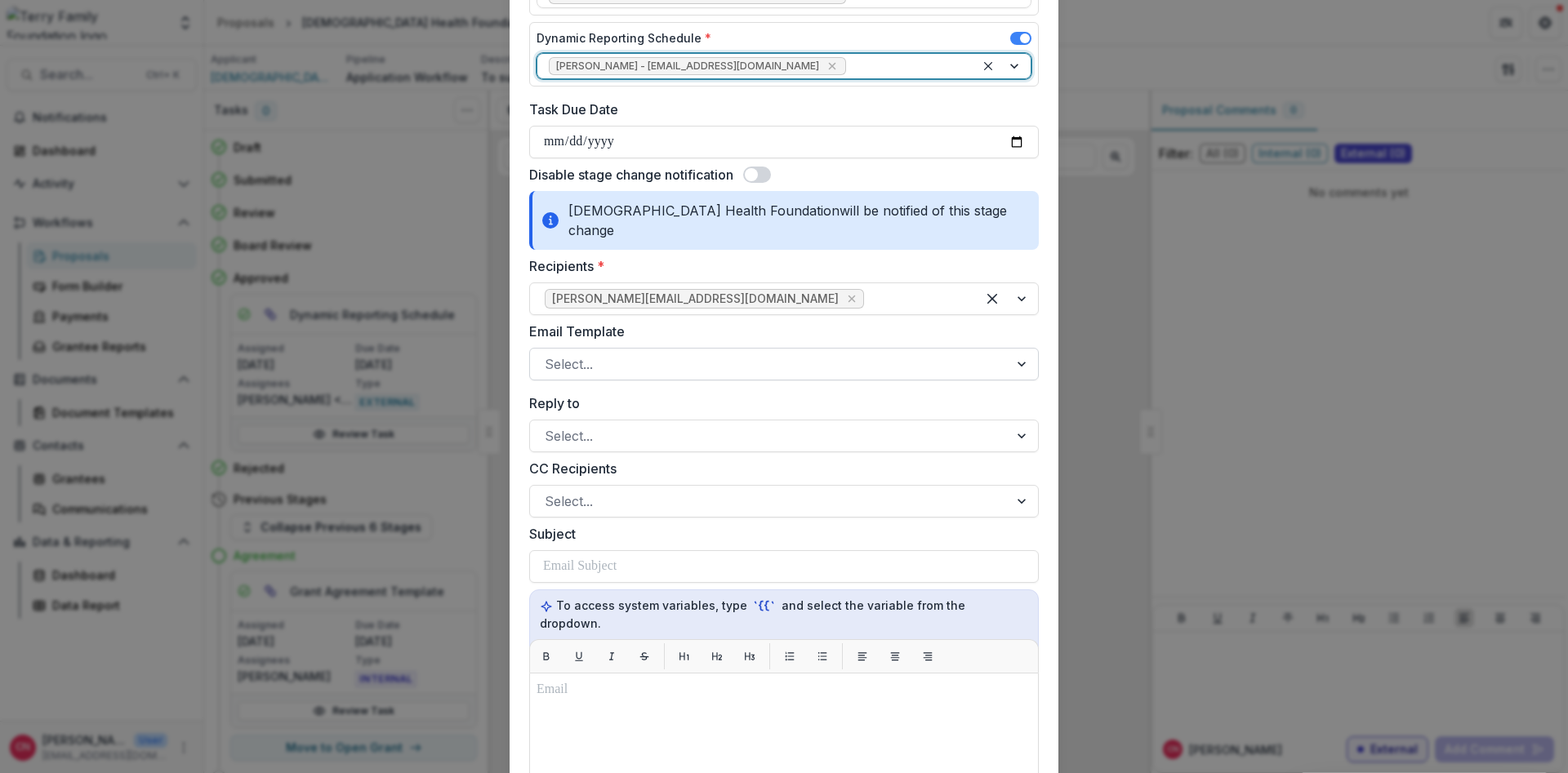
click at [1024, 349] on div at bounding box center [1023, 364] width 29 height 31
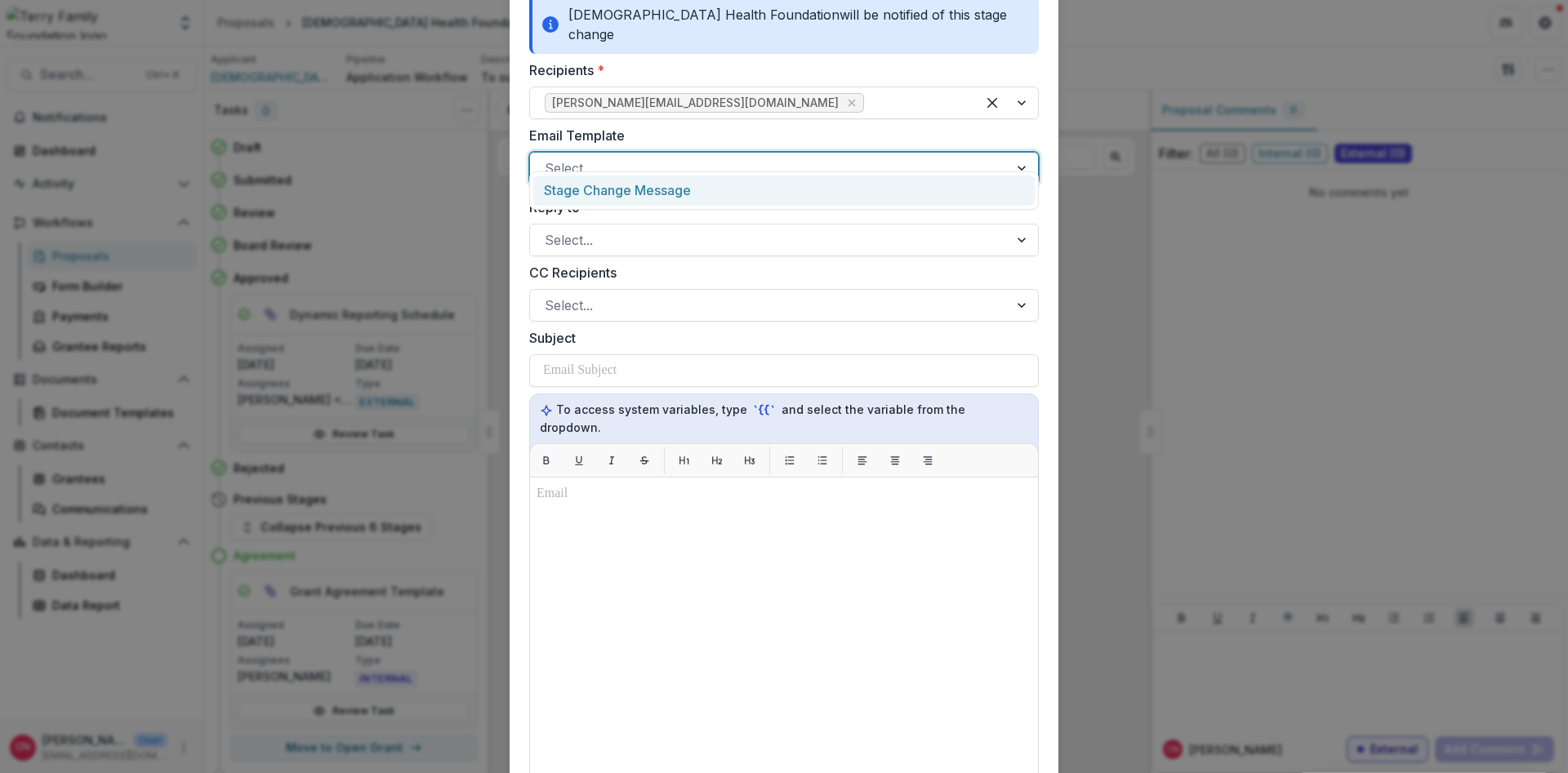
scroll to position [686, 0]
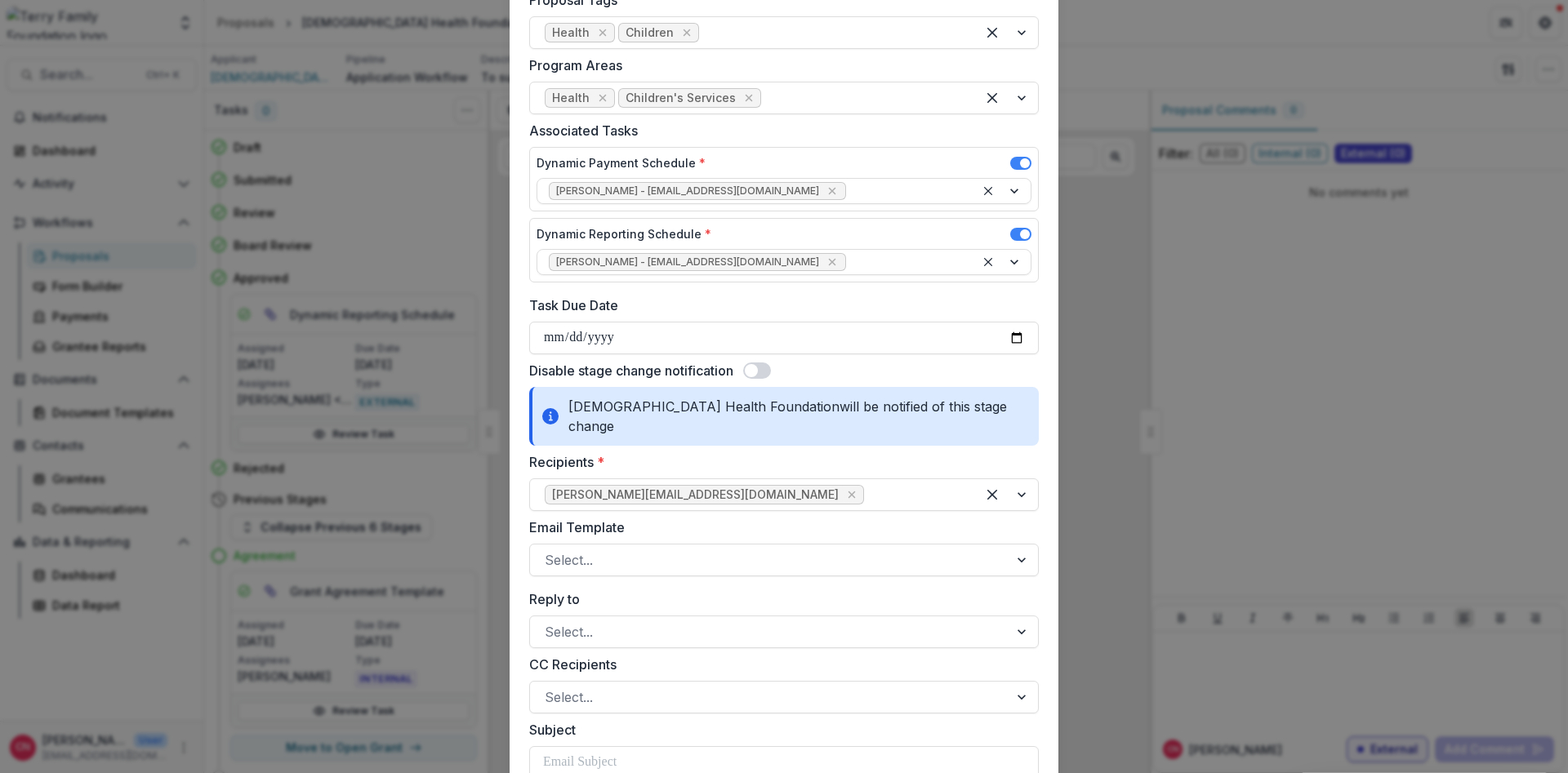
click at [762, 368] on span at bounding box center [757, 370] width 28 height 16
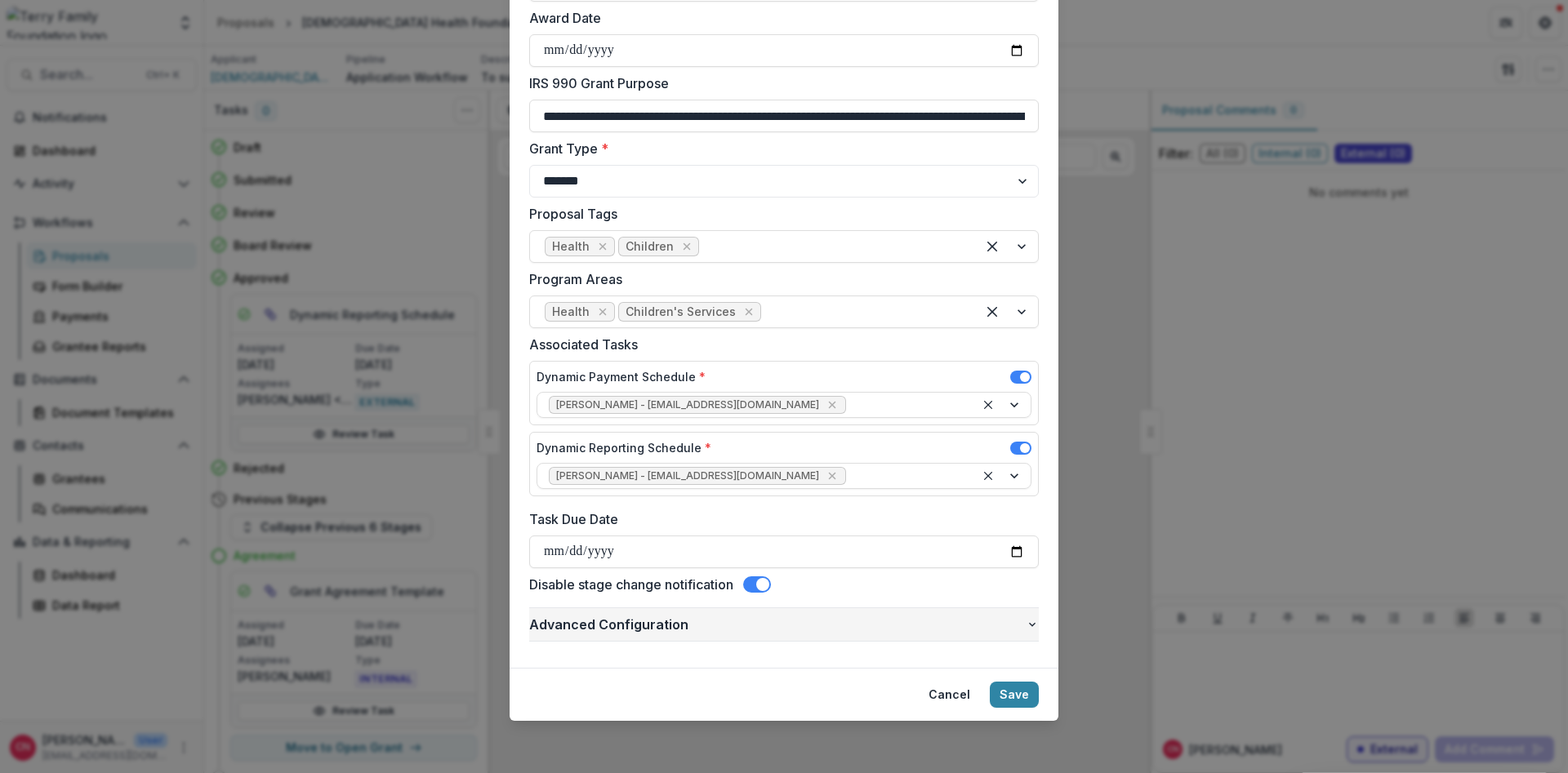
drag, startPoint x: 1010, startPoint y: 689, endPoint x: 905, endPoint y: 618, distance: 126.8
click at [1011, 689] on button "Save" at bounding box center [1014, 695] width 49 height 26
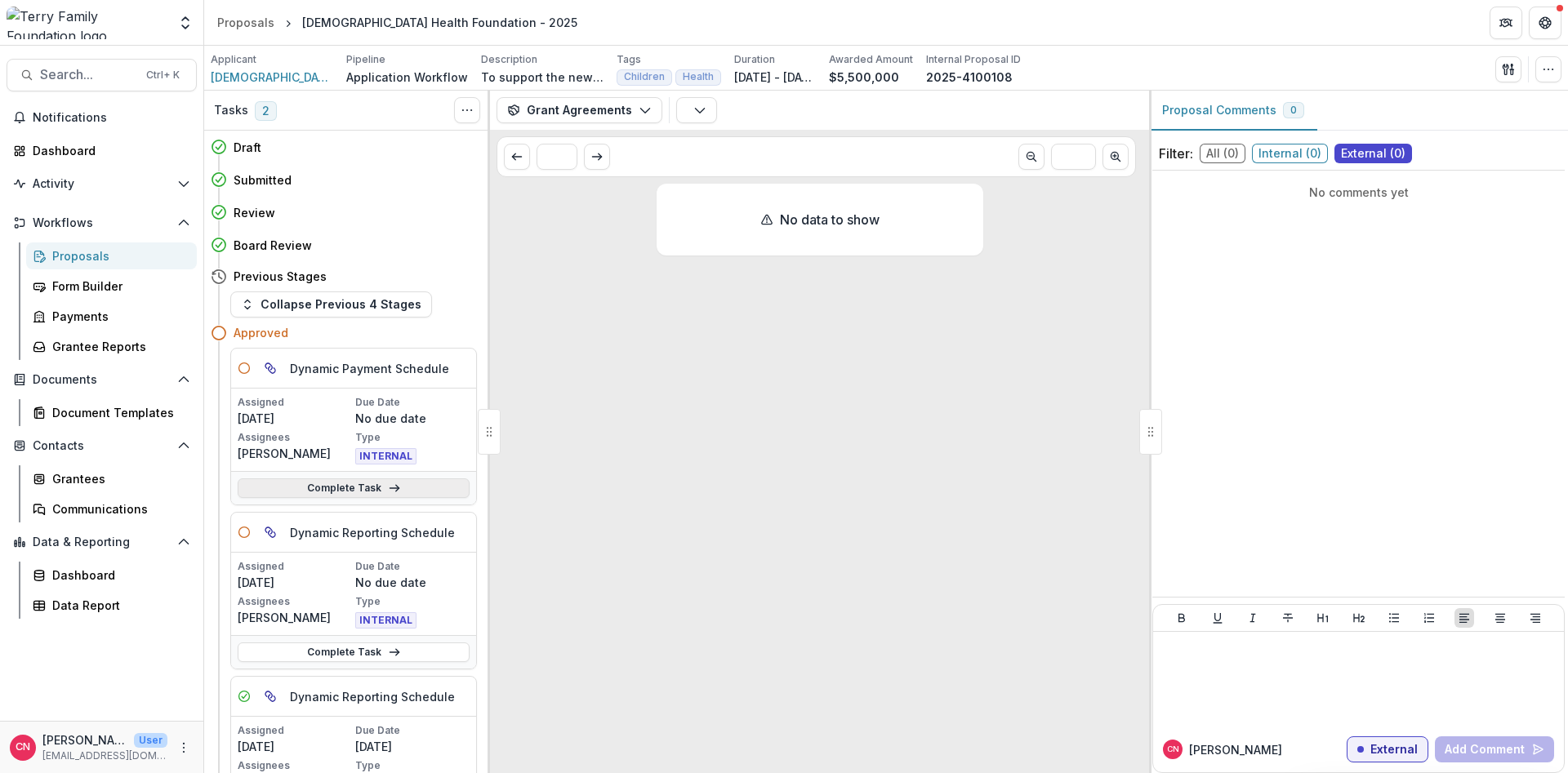
click at [330, 483] on link "Complete Task" at bounding box center [353, 488] width 232 height 19
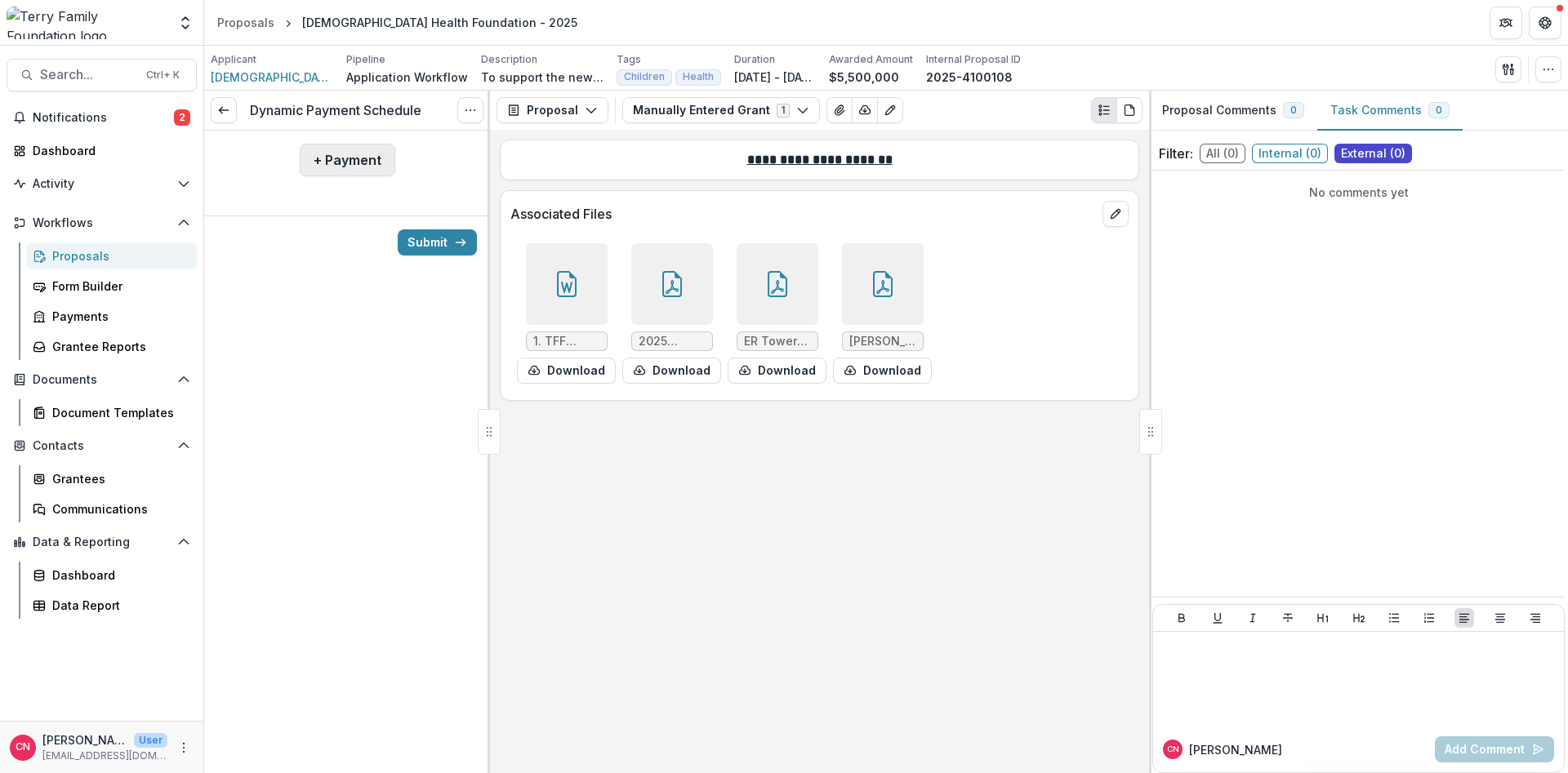
click at [314, 155] on button "+ Payment" at bounding box center [347, 160] width 96 height 33
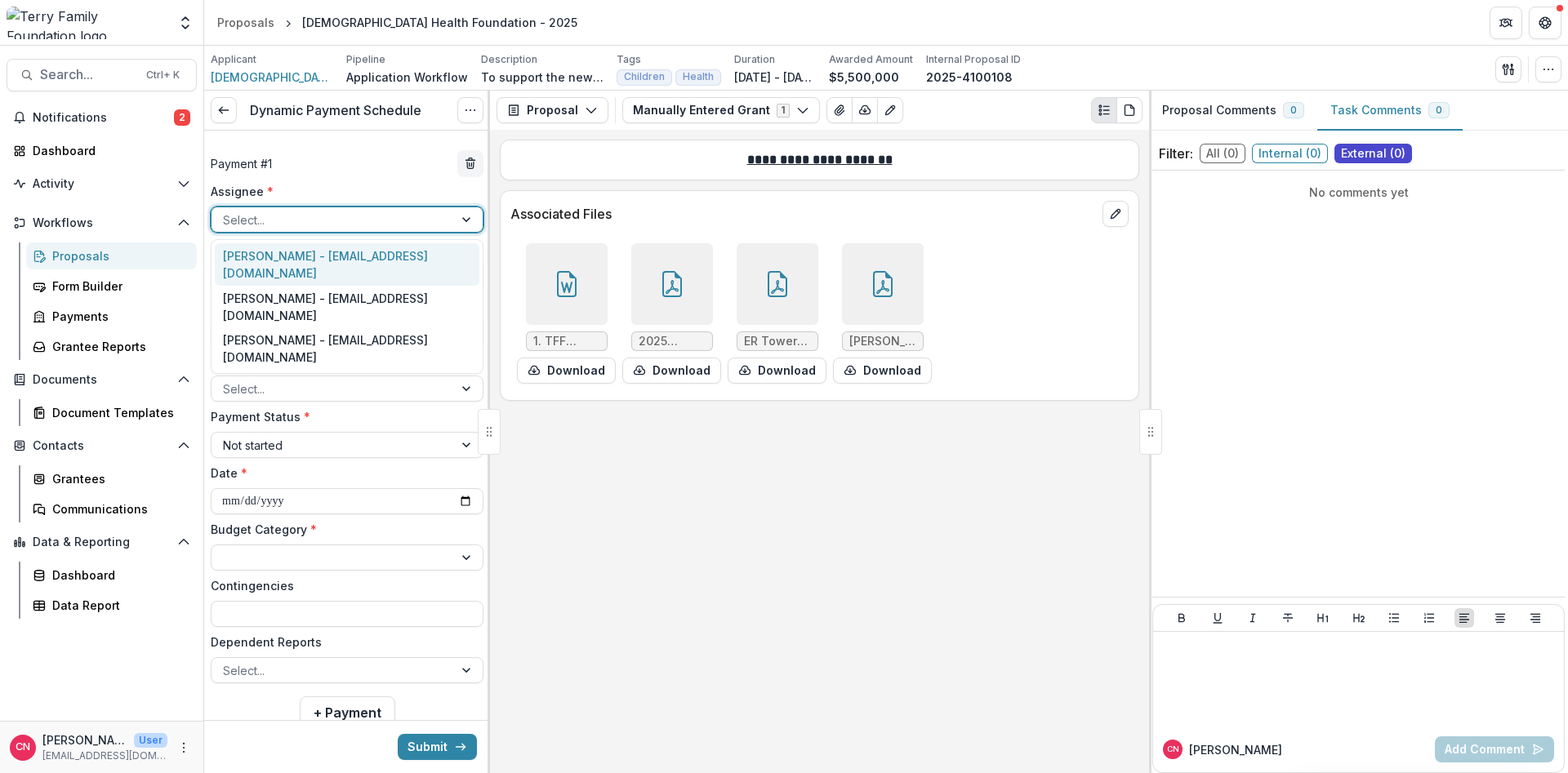
click at [464, 216] on div at bounding box center [468, 219] width 29 height 24
click at [285, 256] on div "[PERSON_NAME] - [EMAIL_ADDRESS][DOMAIN_NAME]" at bounding box center [347, 264] width 265 height 43
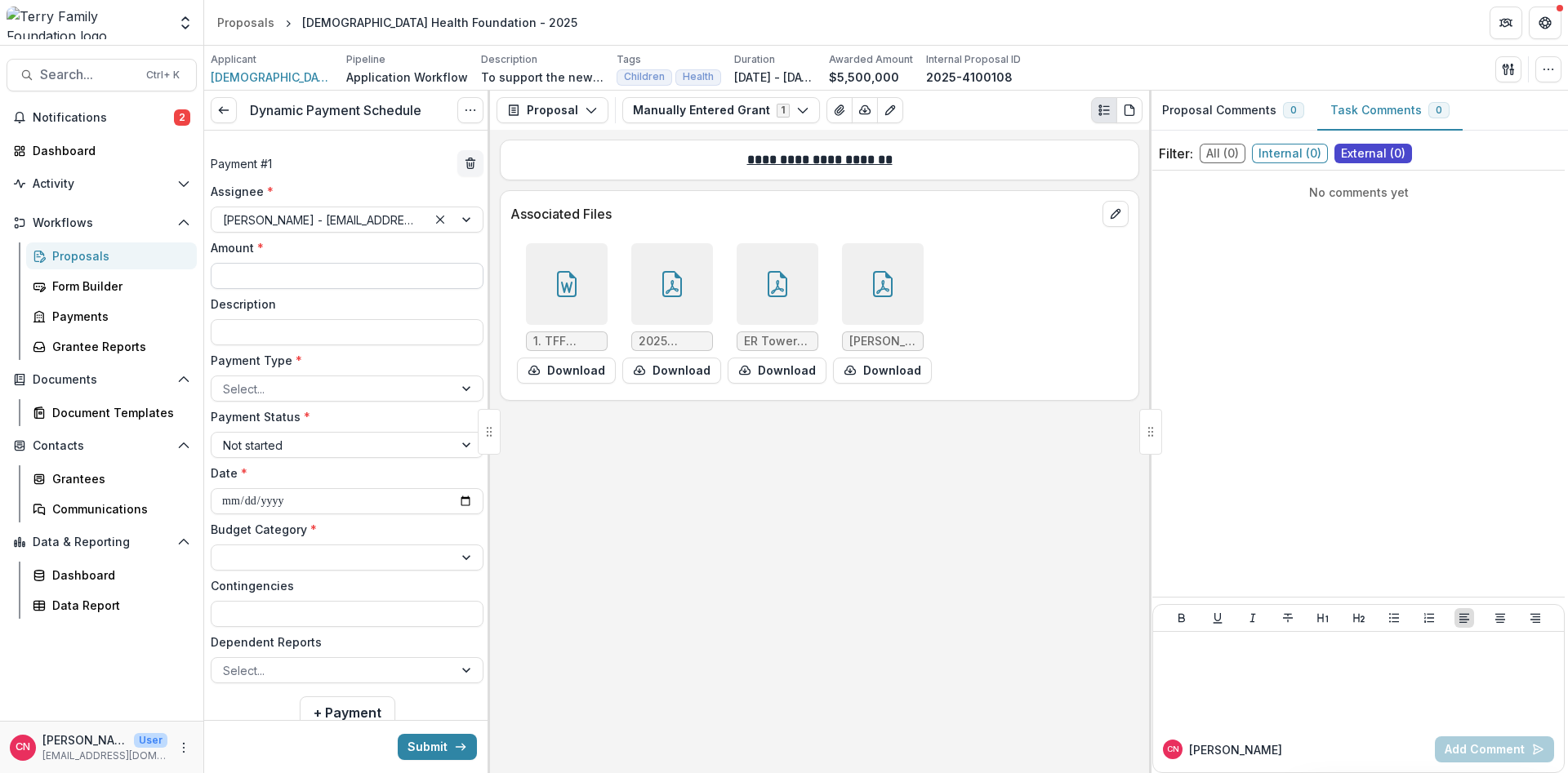
click at [328, 278] on input "Amount *" at bounding box center [346, 275] width 272 height 26
type input "**********"
click at [226, 330] on input "Description" at bounding box center [346, 331] width 272 height 26
paste input "**********"
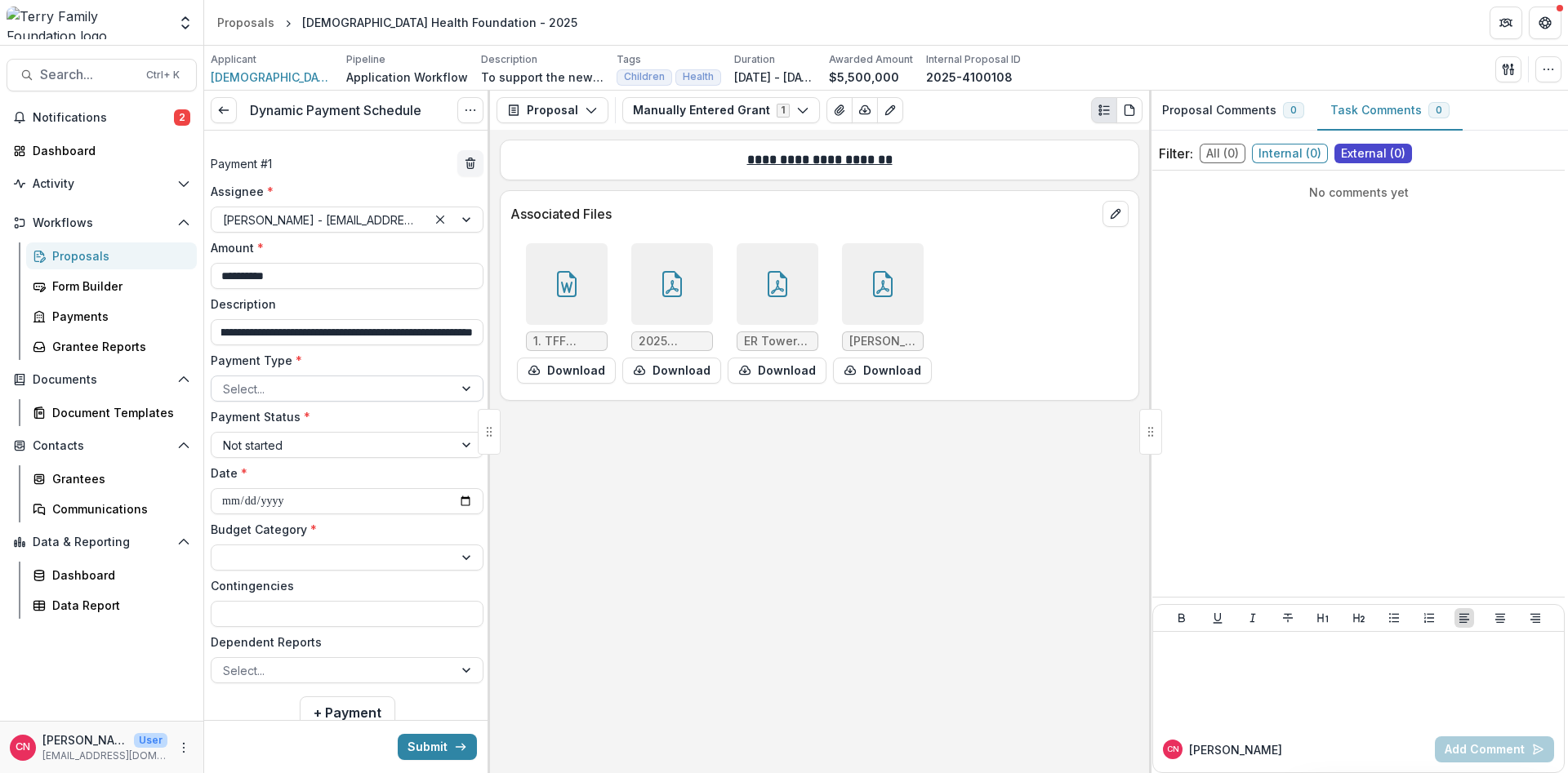
type input "**********"
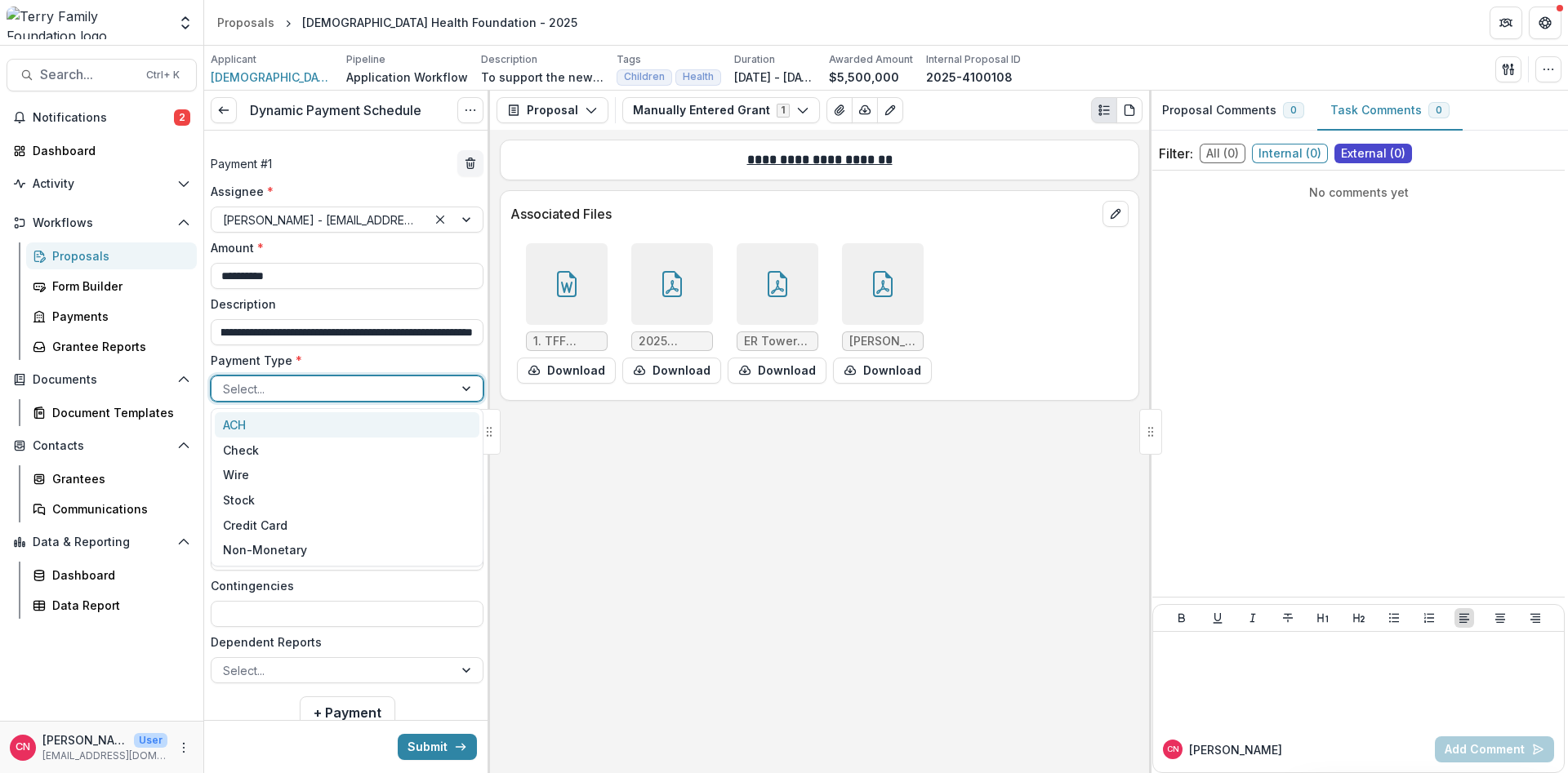
click at [467, 386] on div at bounding box center [468, 387] width 29 height 24
click at [255, 500] on div "Stock" at bounding box center [347, 500] width 265 height 25
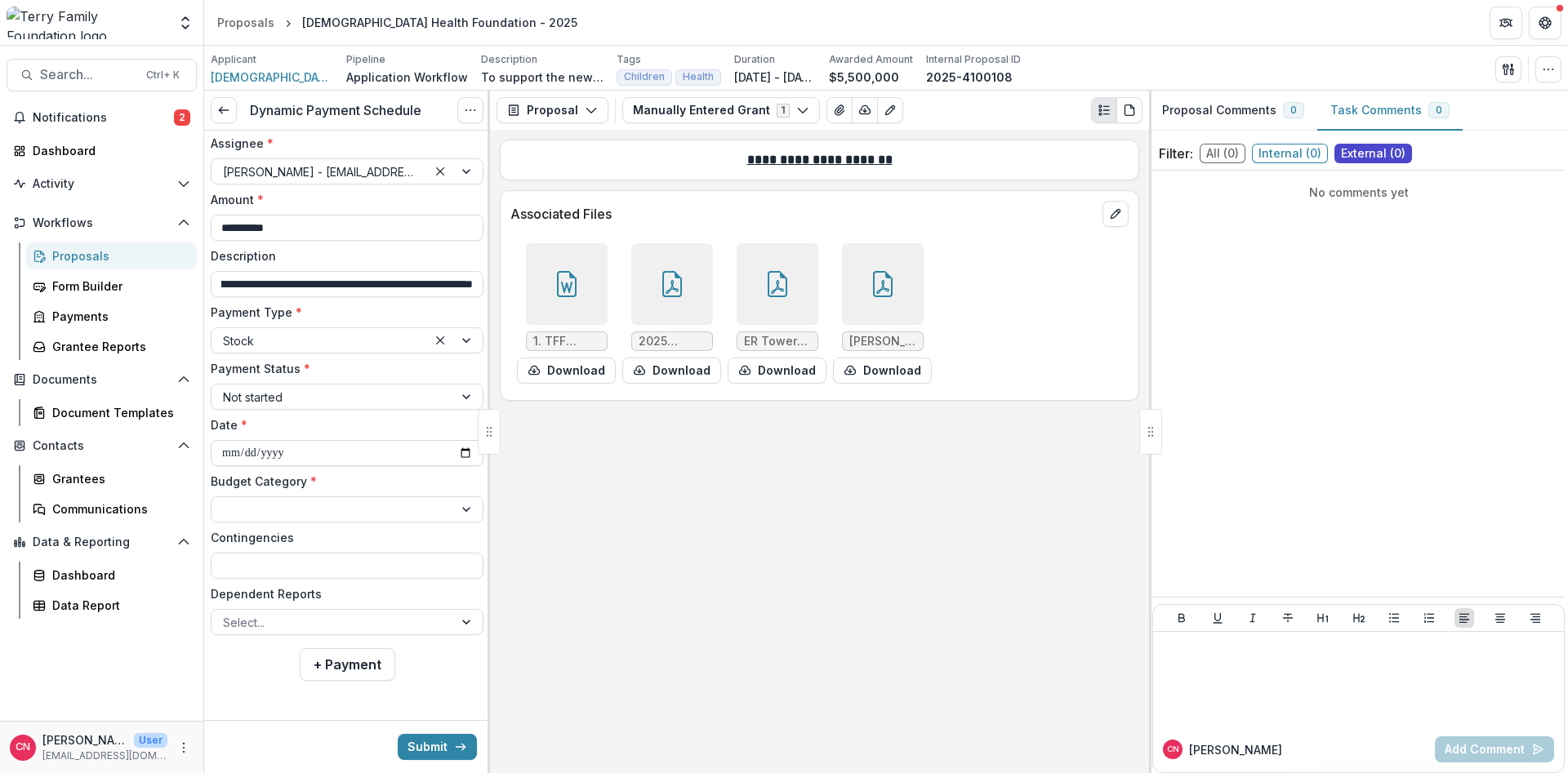
click at [314, 453] on input "**********" at bounding box center [346, 452] width 272 height 26
type input "**********"
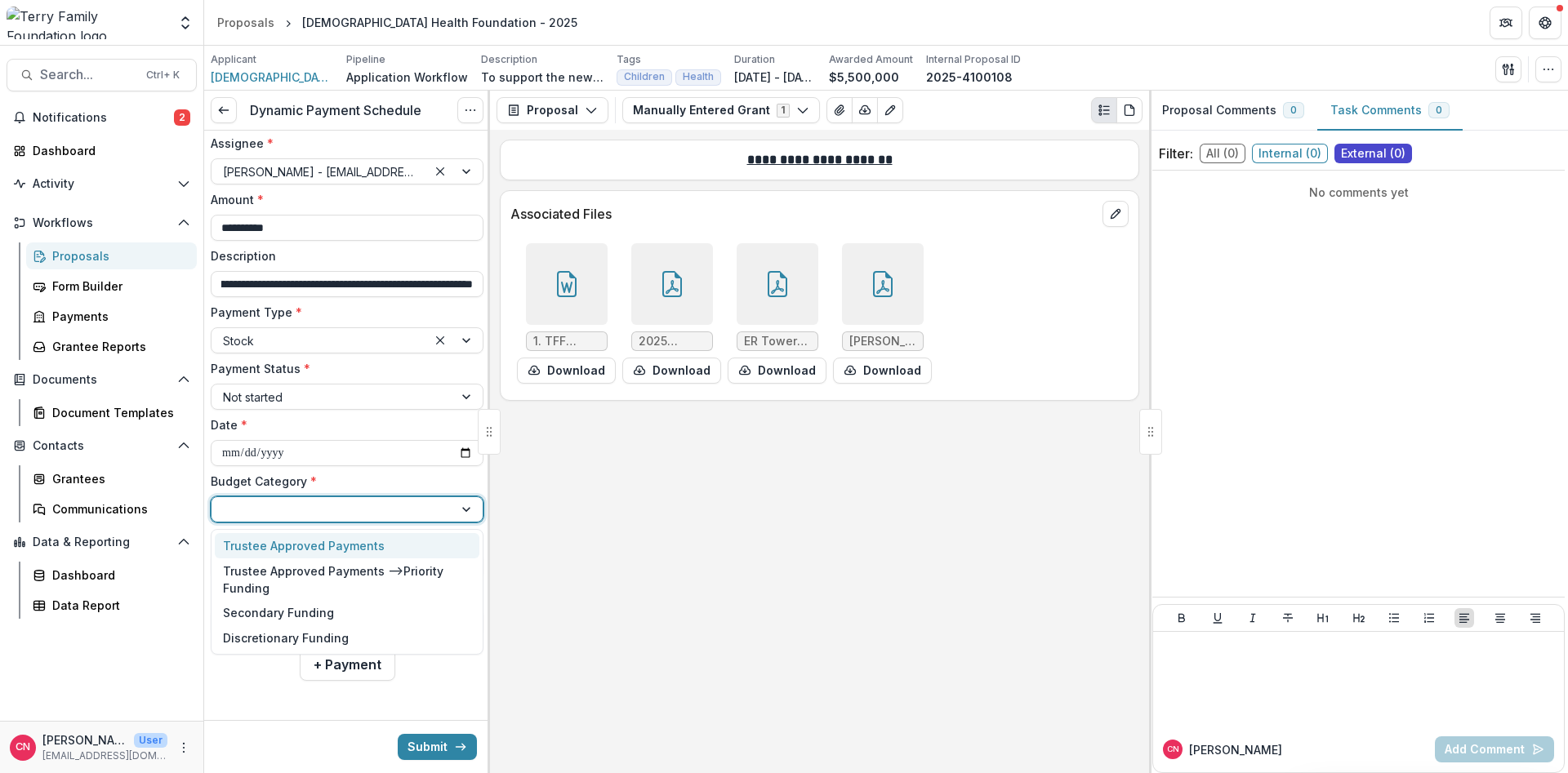
click at [463, 510] on div at bounding box center [468, 509] width 29 height 24
click at [301, 612] on div "Secondary Funding" at bounding box center [278, 612] width 111 height 17
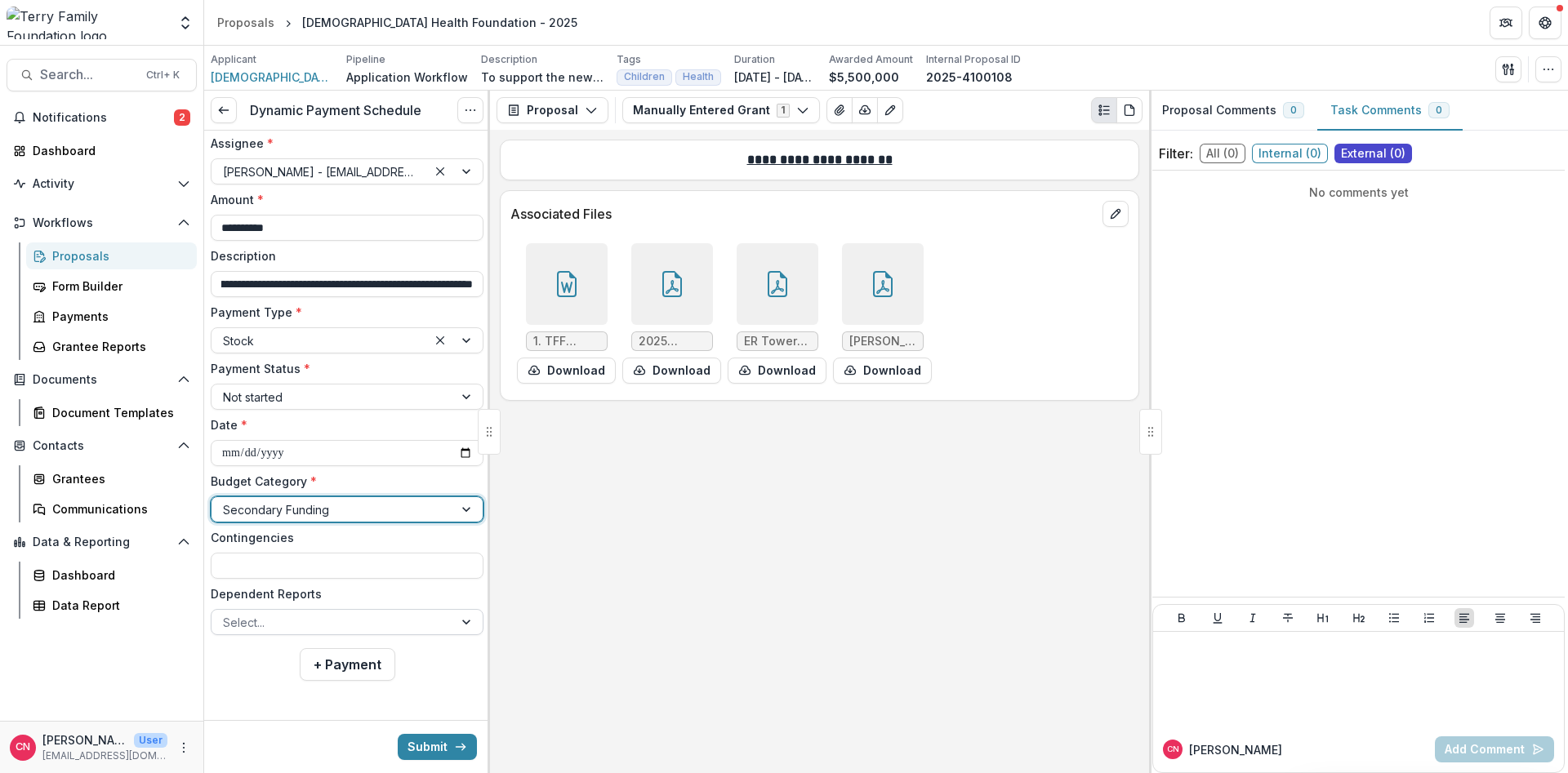
click at [464, 621] on div at bounding box center [468, 621] width 29 height 24
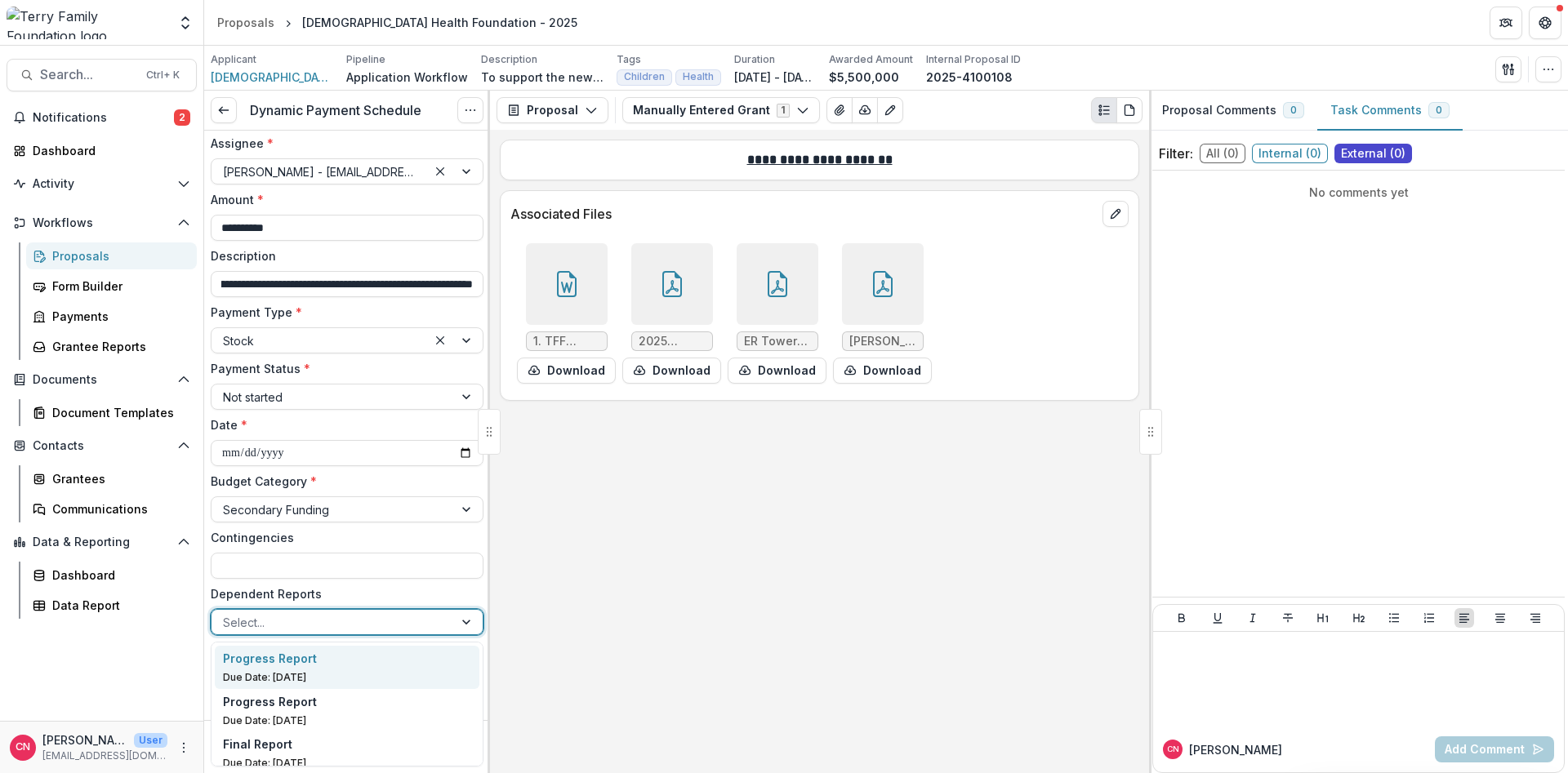
click at [273, 658] on p "Progress Report" at bounding box center [269, 659] width 94 height 17
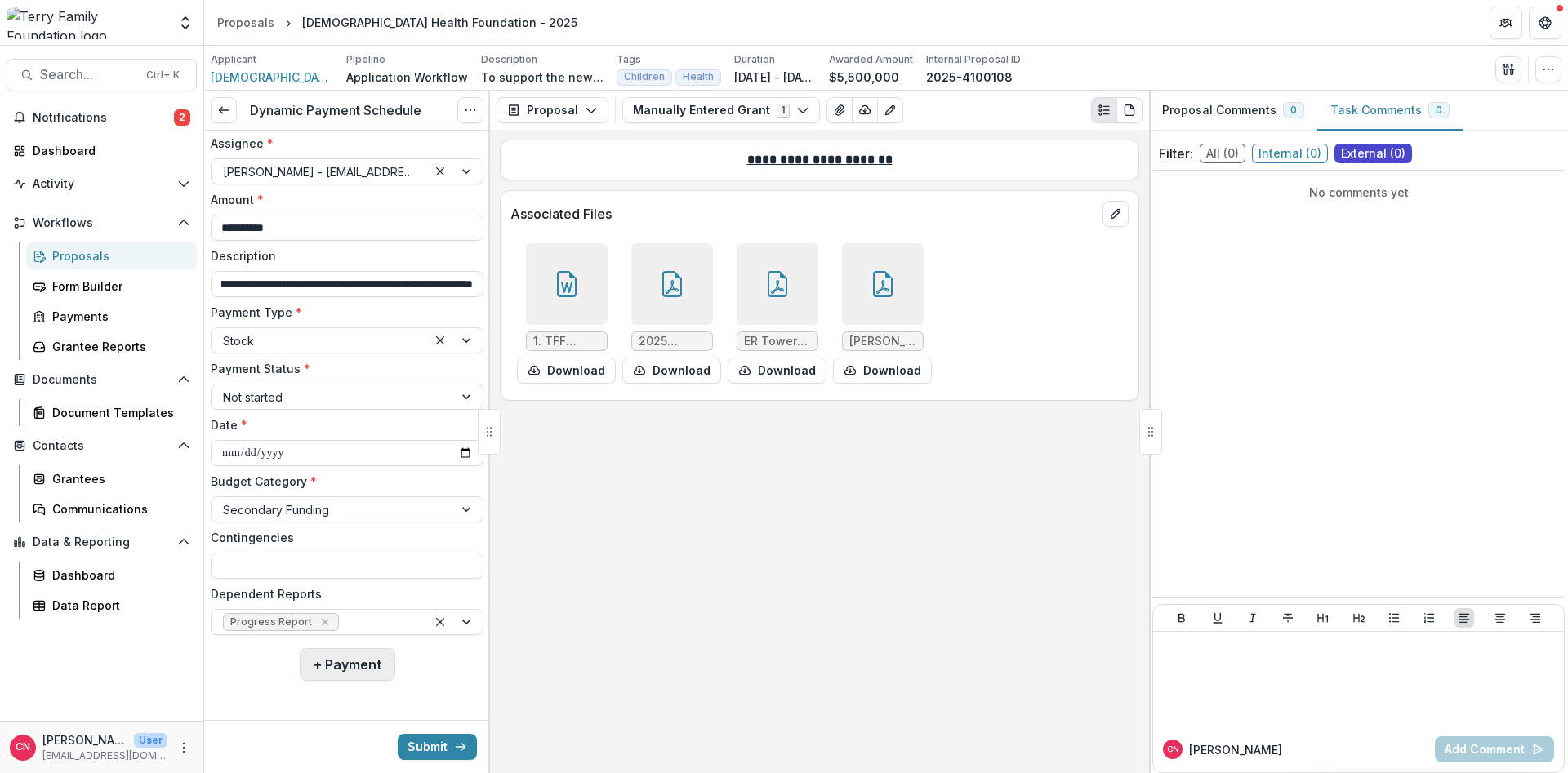
click at [322, 665] on button "+ Payment" at bounding box center [347, 665] width 96 height 33
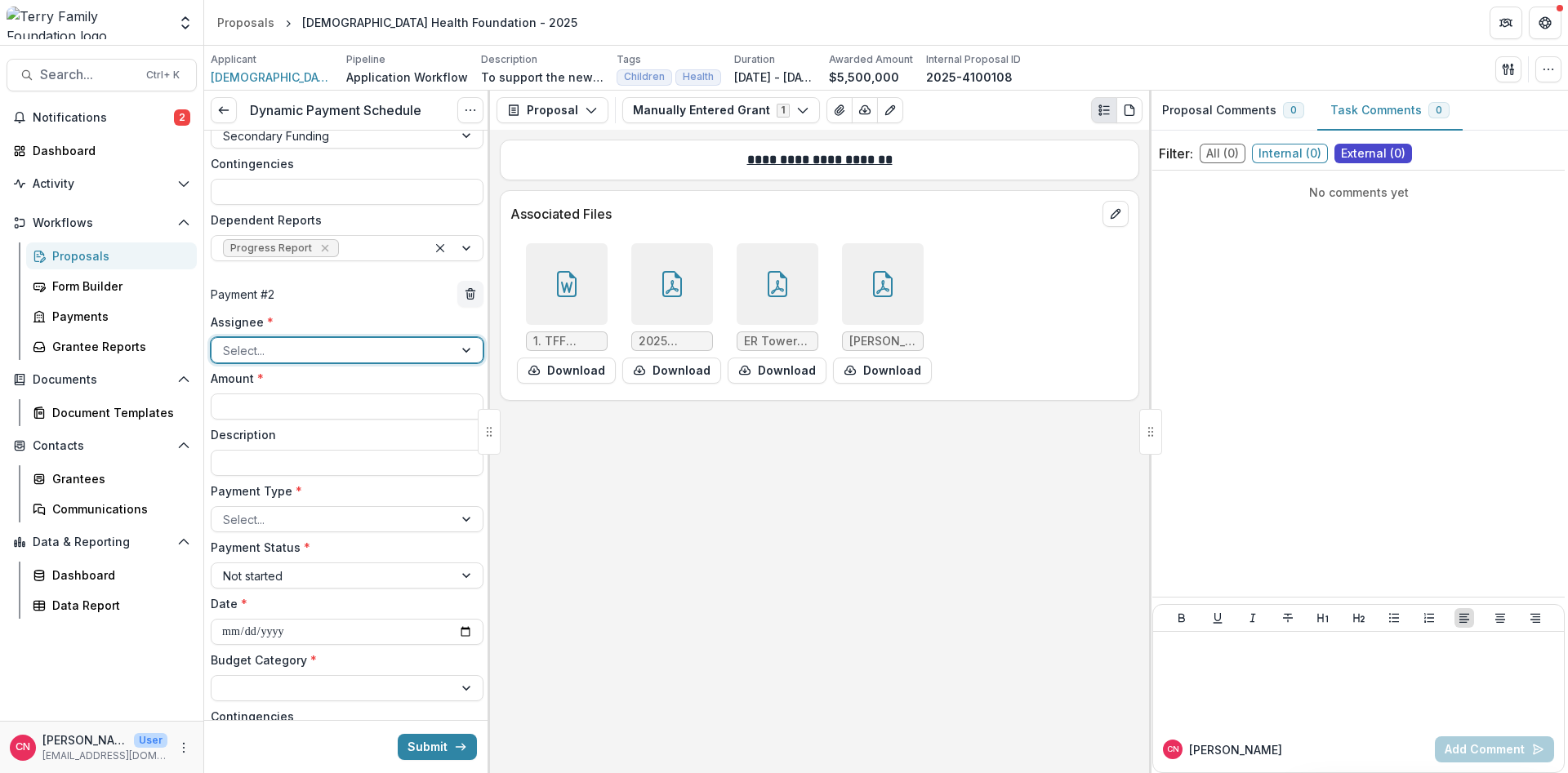
scroll to position [440, 0]
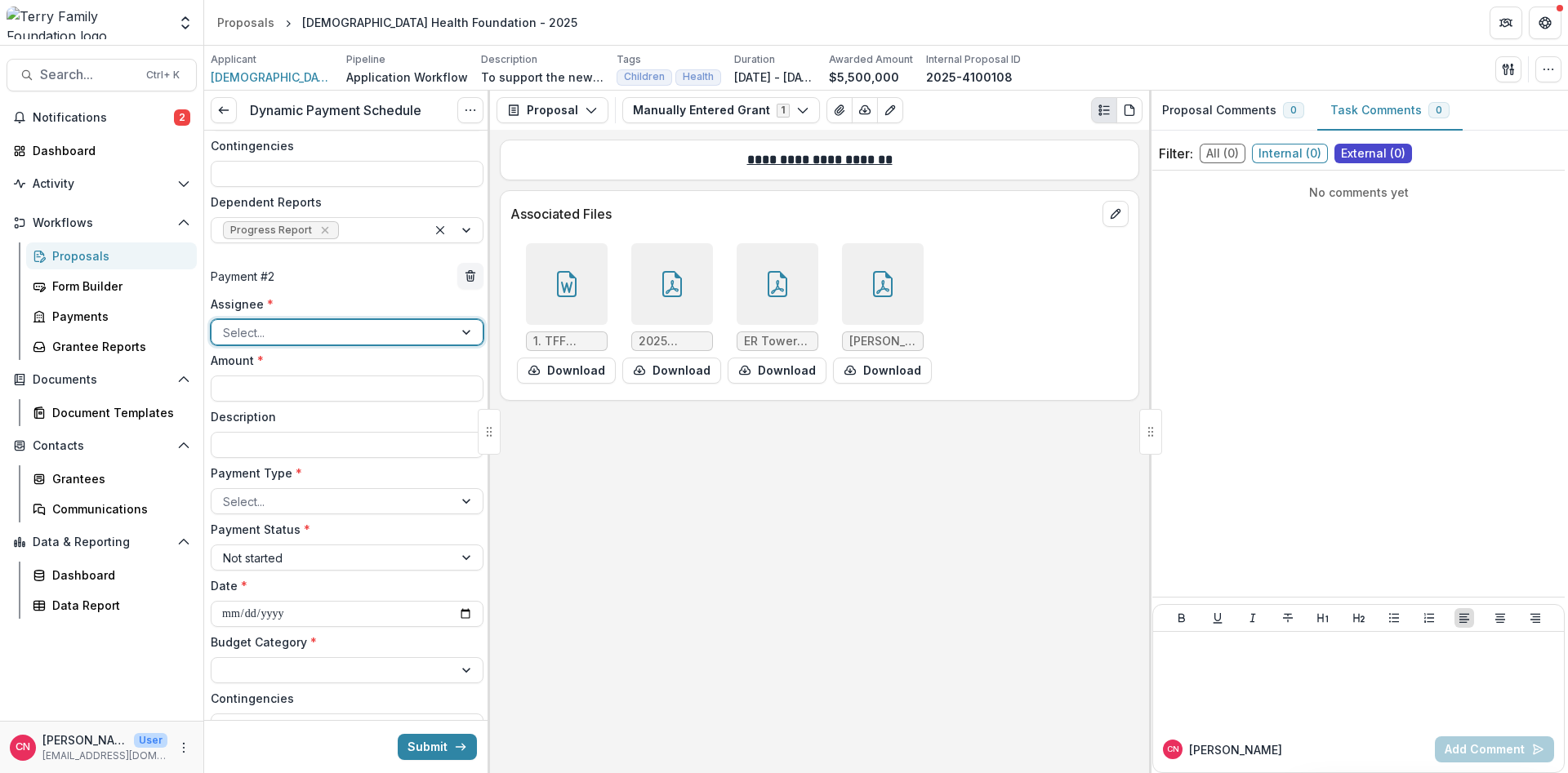
click at [469, 329] on div at bounding box center [468, 331] width 29 height 24
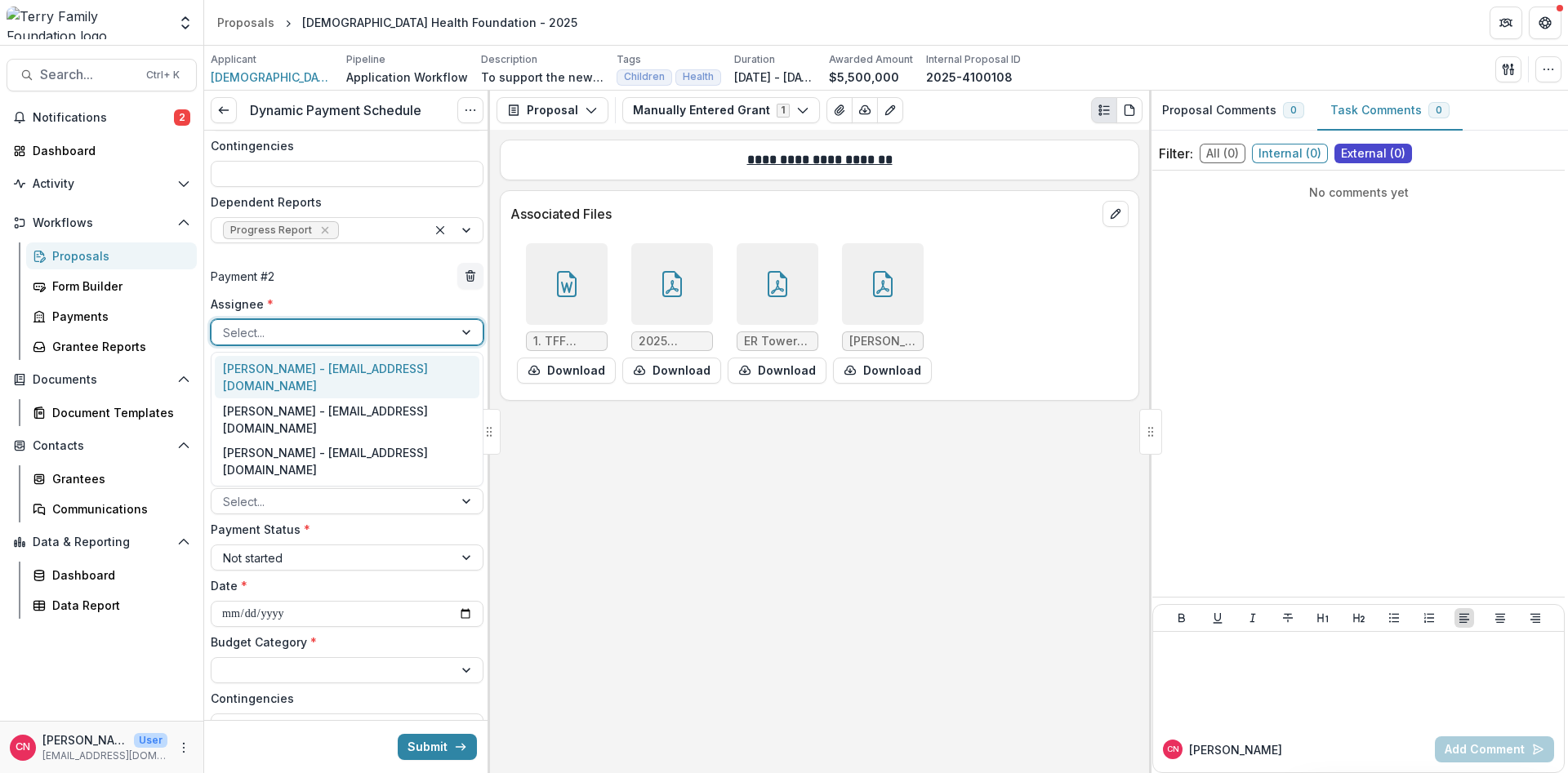
click at [283, 370] on div "[PERSON_NAME] - [EMAIL_ADDRESS][DOMAIN_NAME]" at bounding box center [347, 377] width 265 height 43
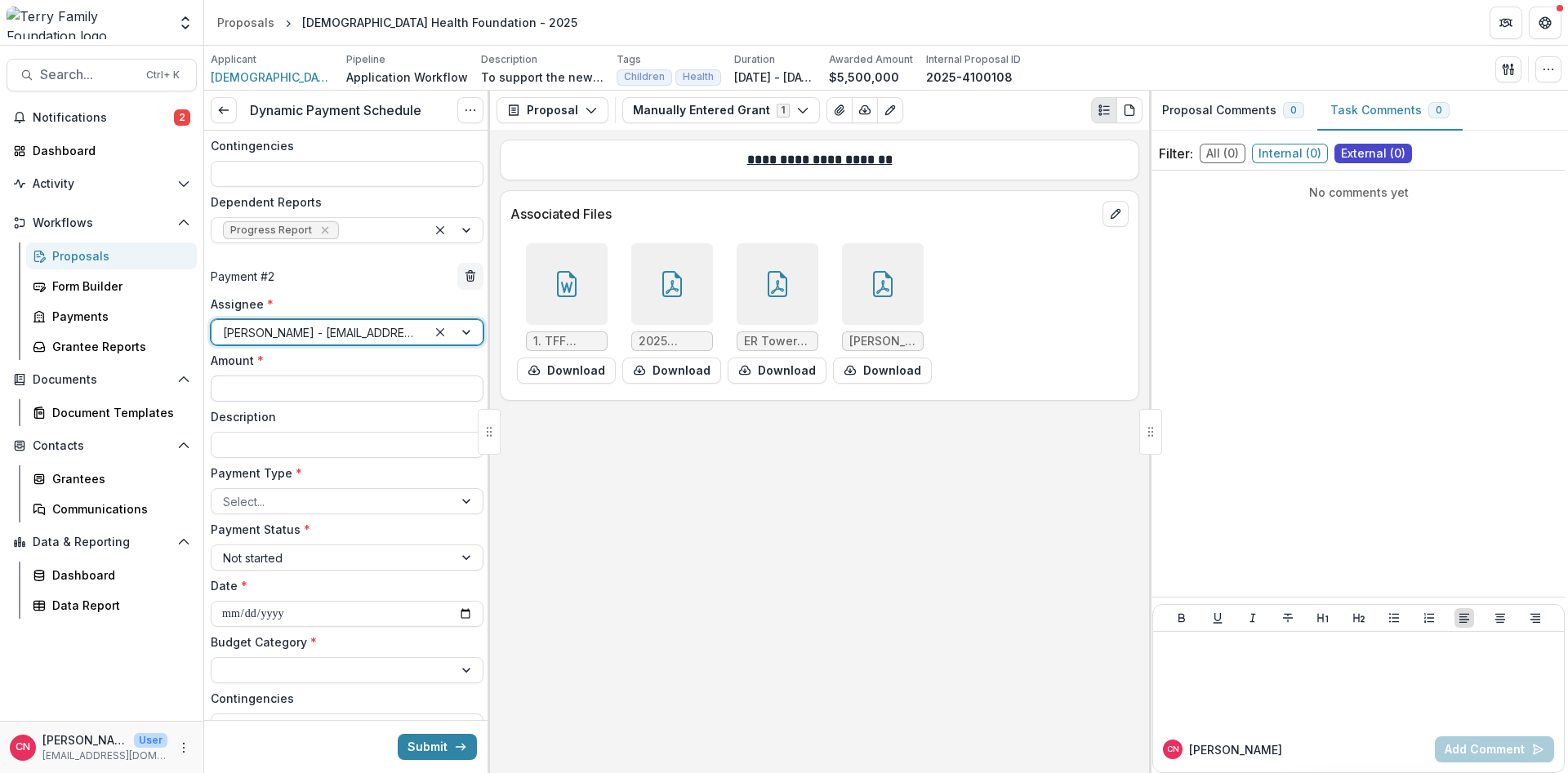
click at [345, 385] on input "Amount *" at bounding box center [346, 388] width 272 height 26
type input "**********"
paste input "**********"
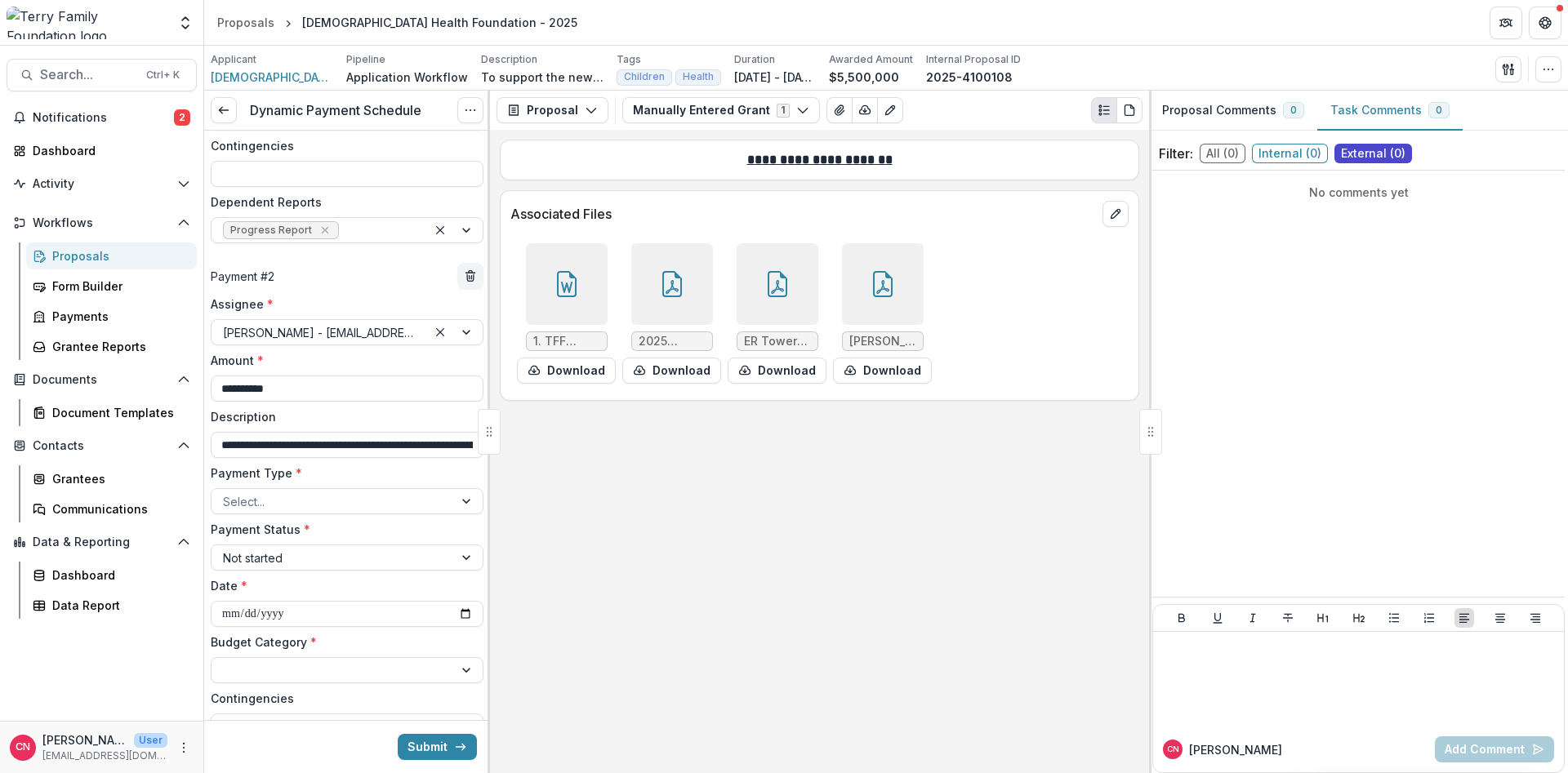
scroll to position [0, 494]
type input "**********"
drag, startPoint x: 469, startPoint y: 500, endPoint x: 365, endPoint y: 510, distance: 104.5
click at [467, 500] on div at bounding box center [468, 501] width 29 height 24
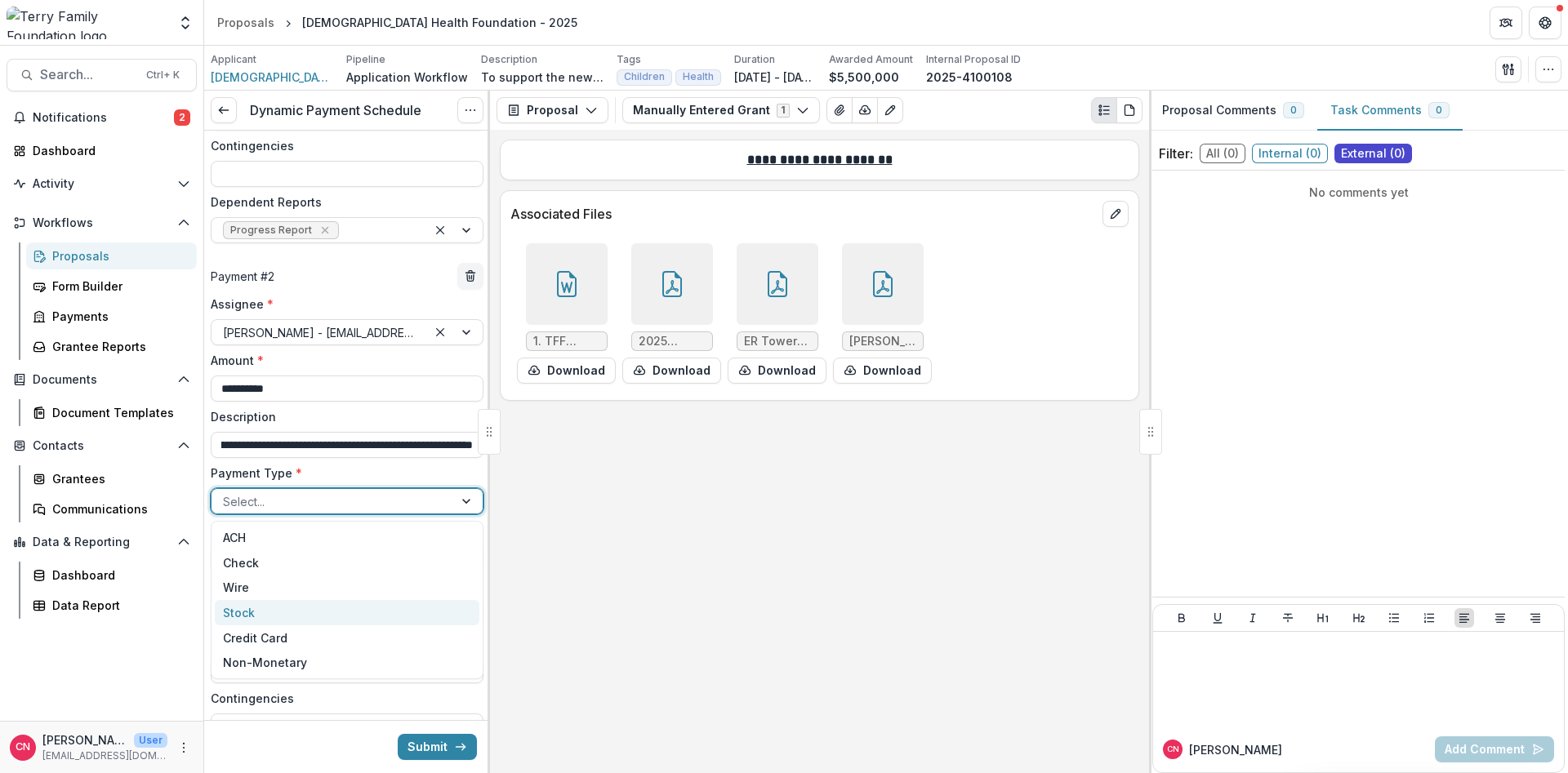
click at [252, 612] on div "Stock" at bounding box center [347, 612] width 265 height 25
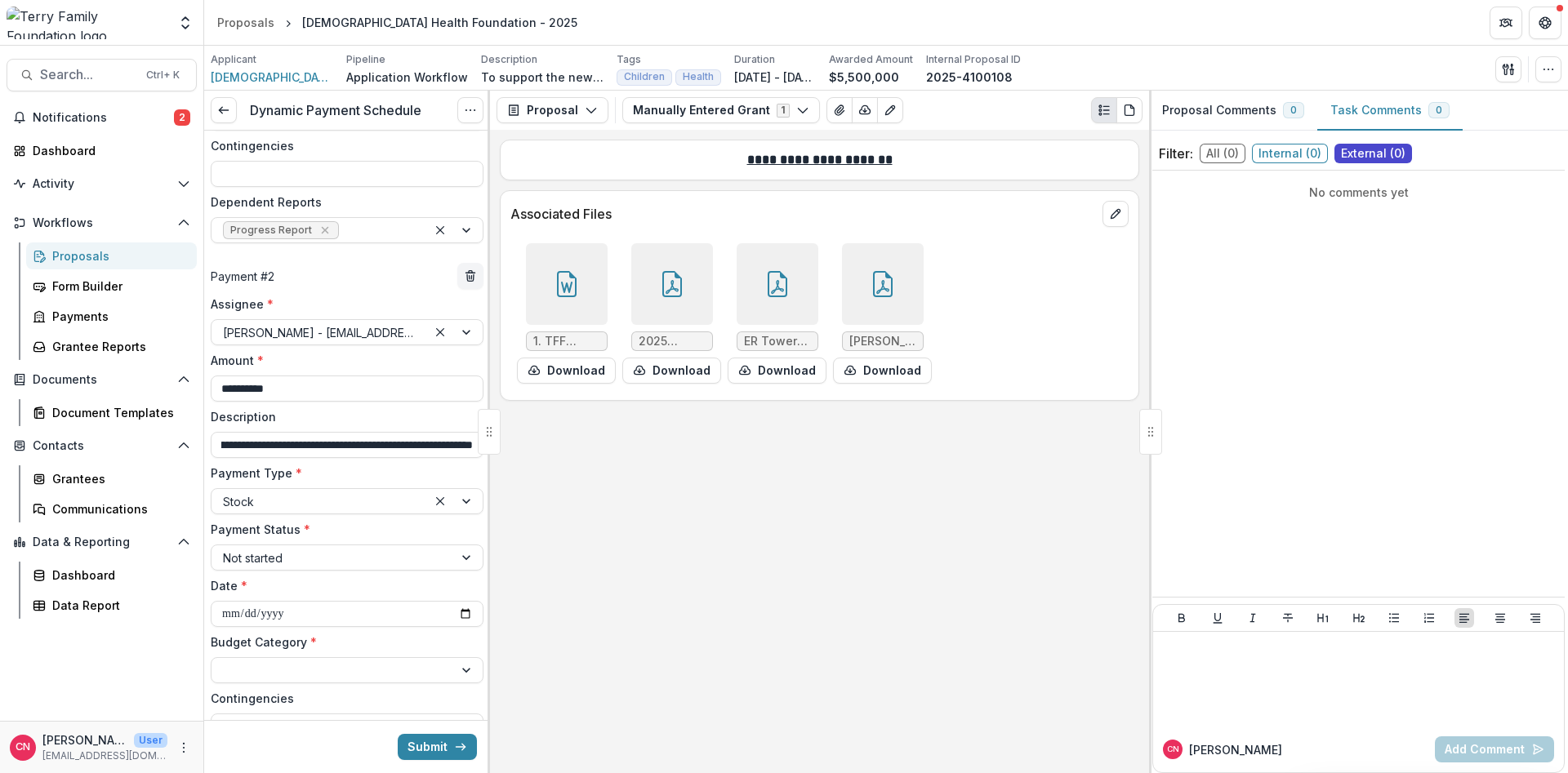
click at [207, 605] on div "**********" at bounding box center [347, 530] width 286 height 546
click at [212, 611] on input "**********" at bounding box center [346, 613] width 272 height 26
type input "**********"
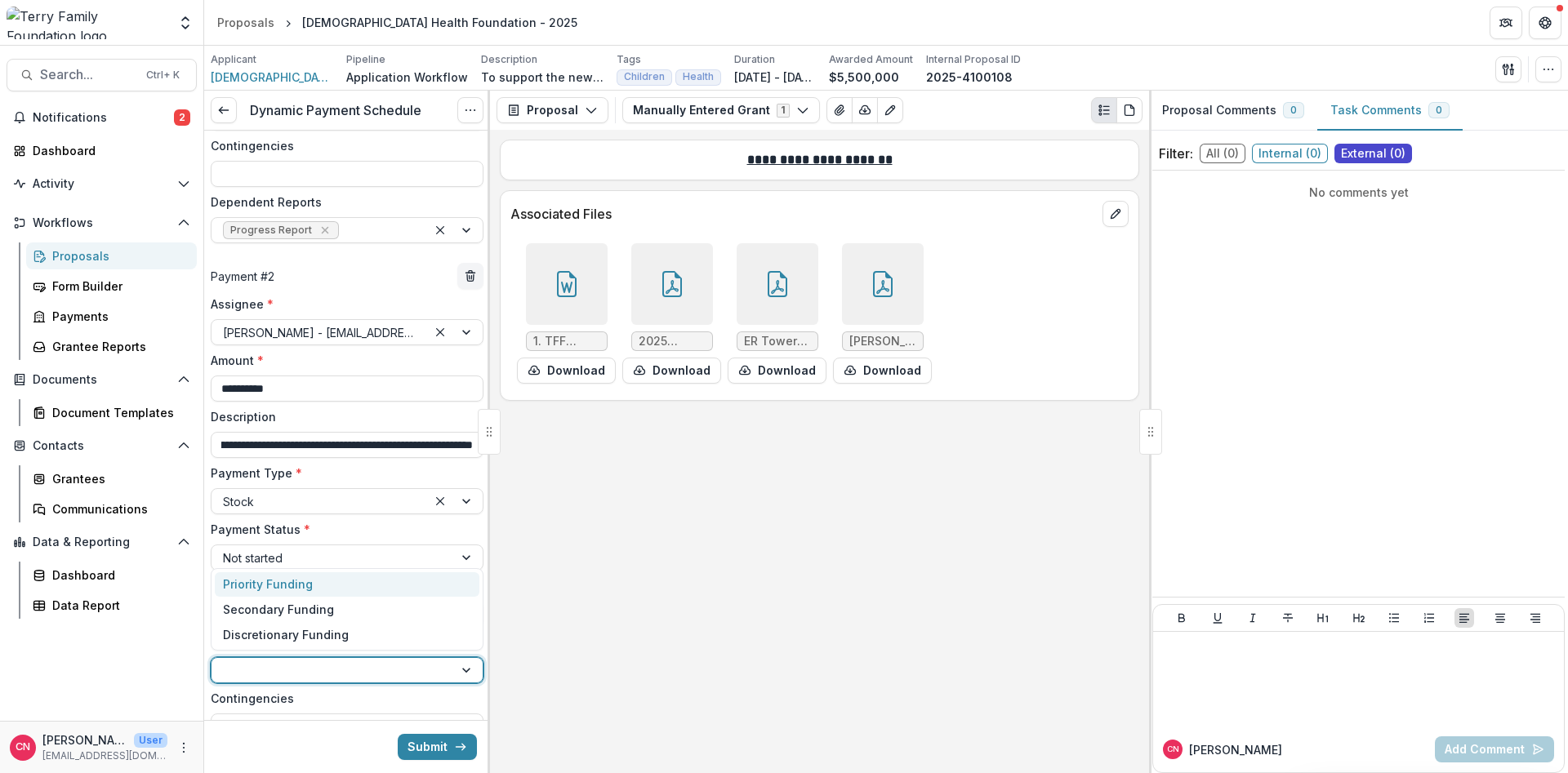
click at [451, 665] on div at bounding box center [331, 670] width 241 height 23
click at [467, 670] on div at bounding box center [468, 669] width 29 height 24
drag, startPoint x: 464, startPoint y: 669, endPoint x: 372, endPoint y: 661, distance: 92.3
click at [461, 669] on div at bounding box center [468, 669] width 29 height 24
click at [309, 606] on div "Secondary Funding" at bounding box center [278, 609] width 111 height 17
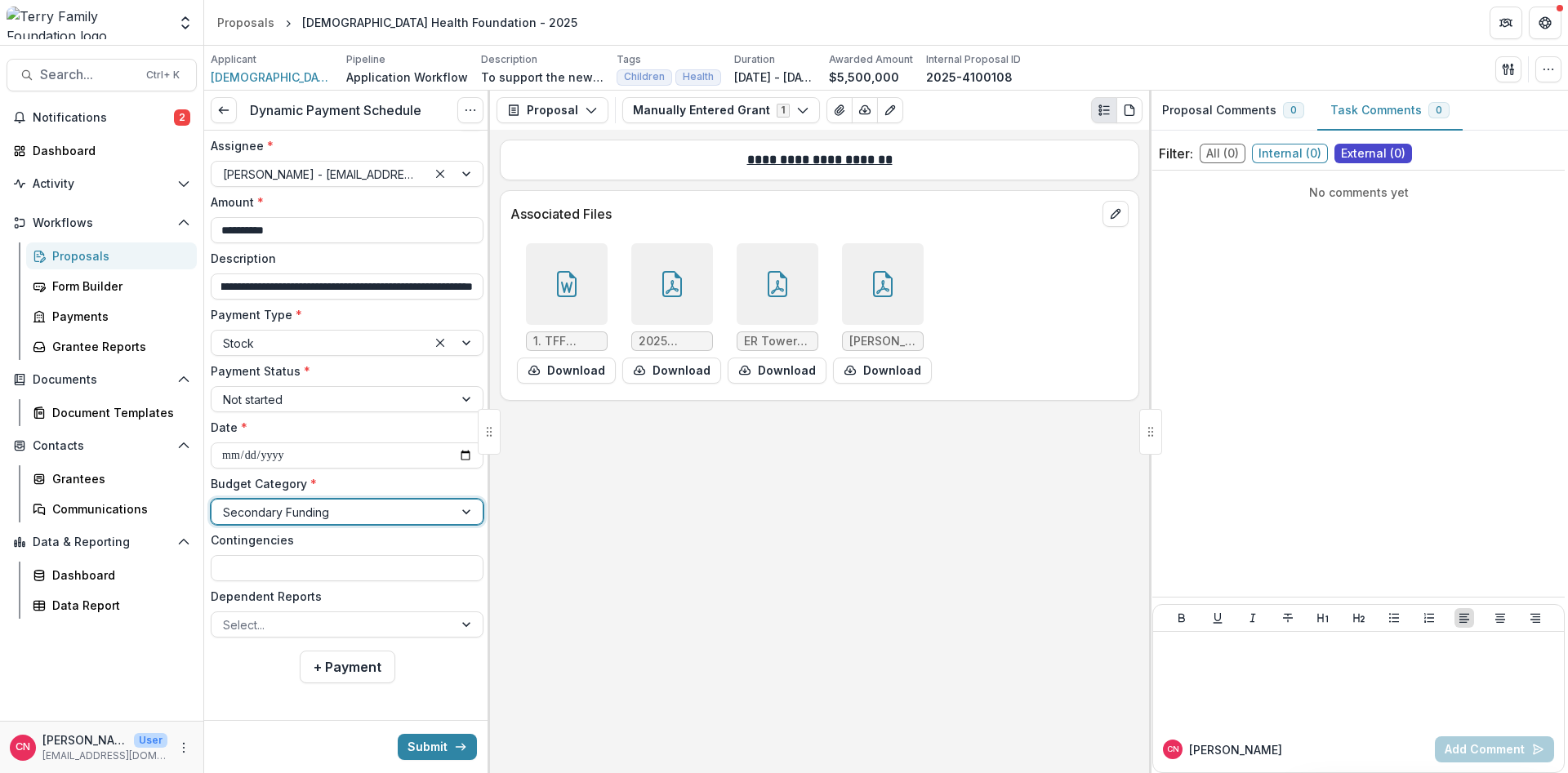
scroll to position [601, 0]
click at [464, 626] on div at bounding box center [468, 621] width 29 height 24
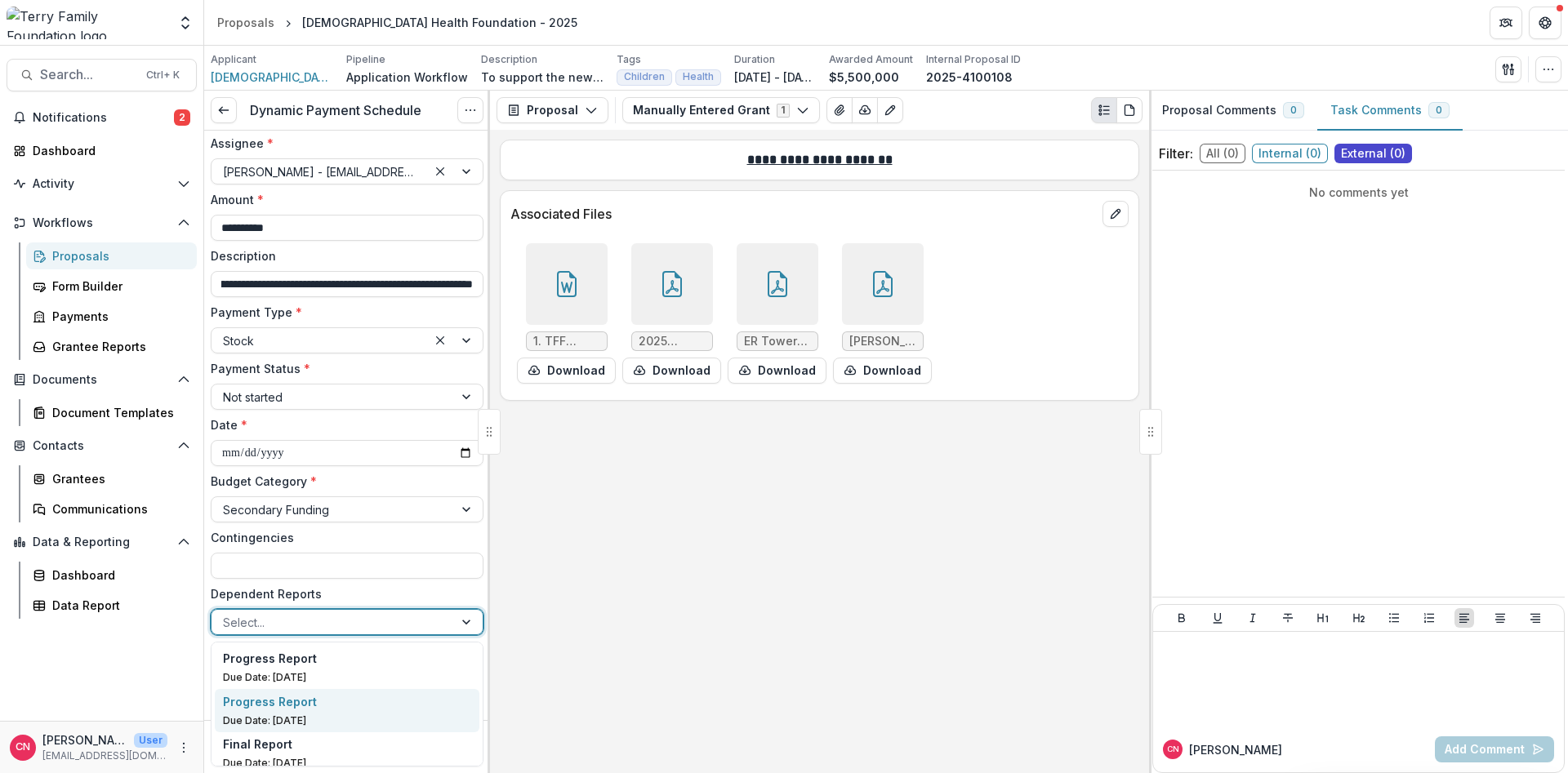
click at [266, 707] on p "Progress Report" at bounding box center [269, 701] width 94 height 17
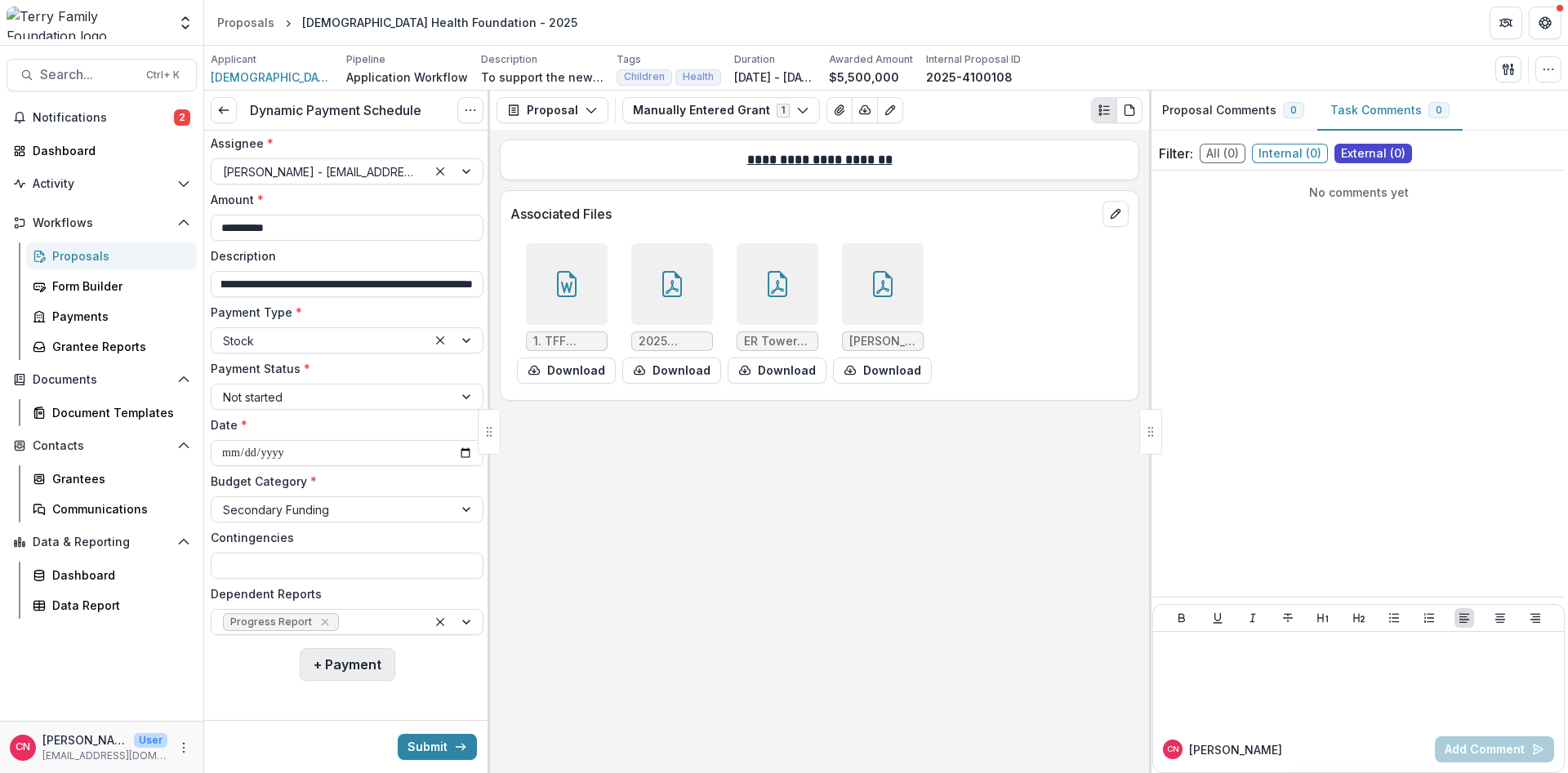
click at [335, 661] on button "+ Payment" at bounding box center [347, 665] width 96 height 33
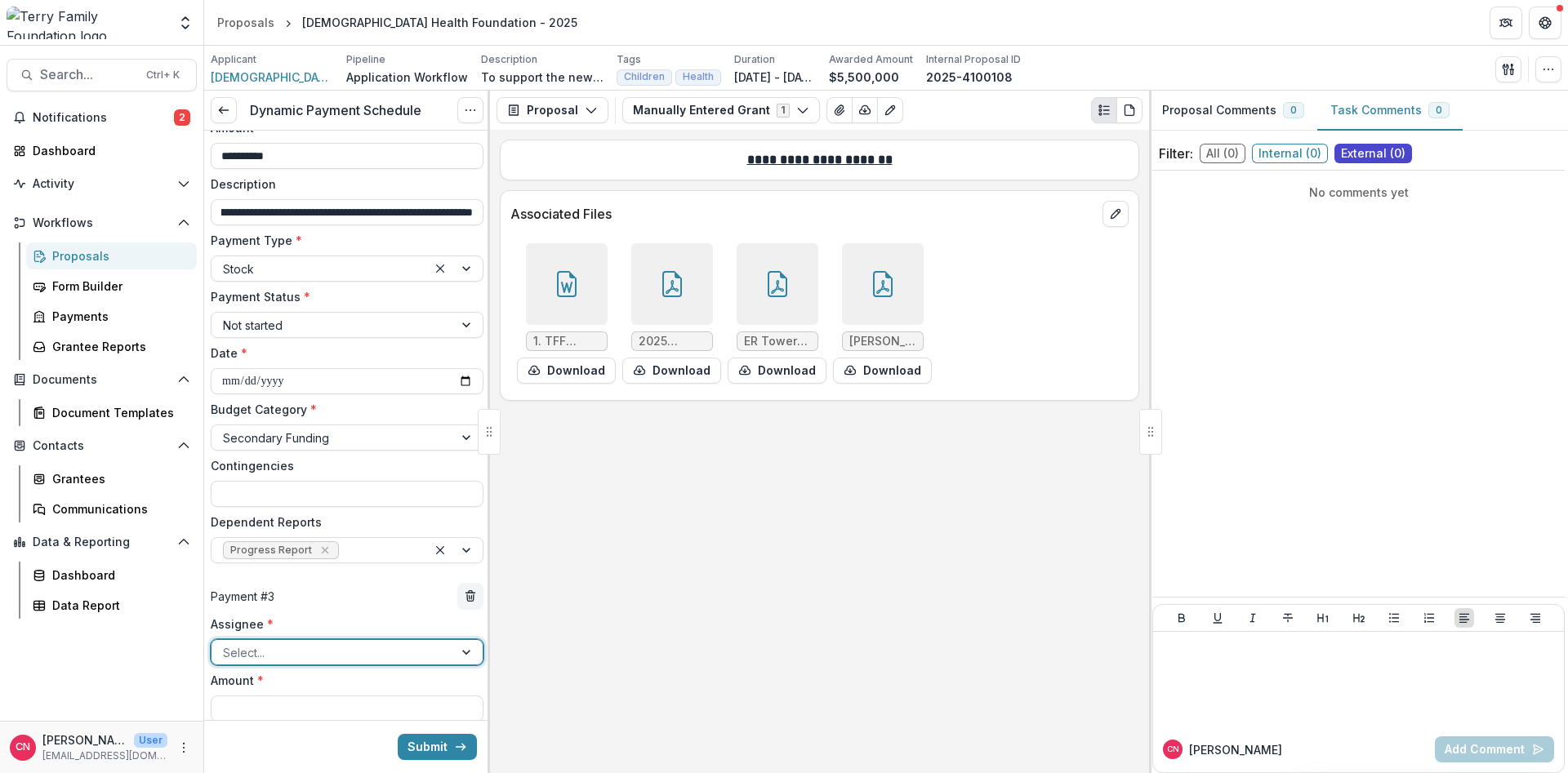
scroll to position [1091, 0]
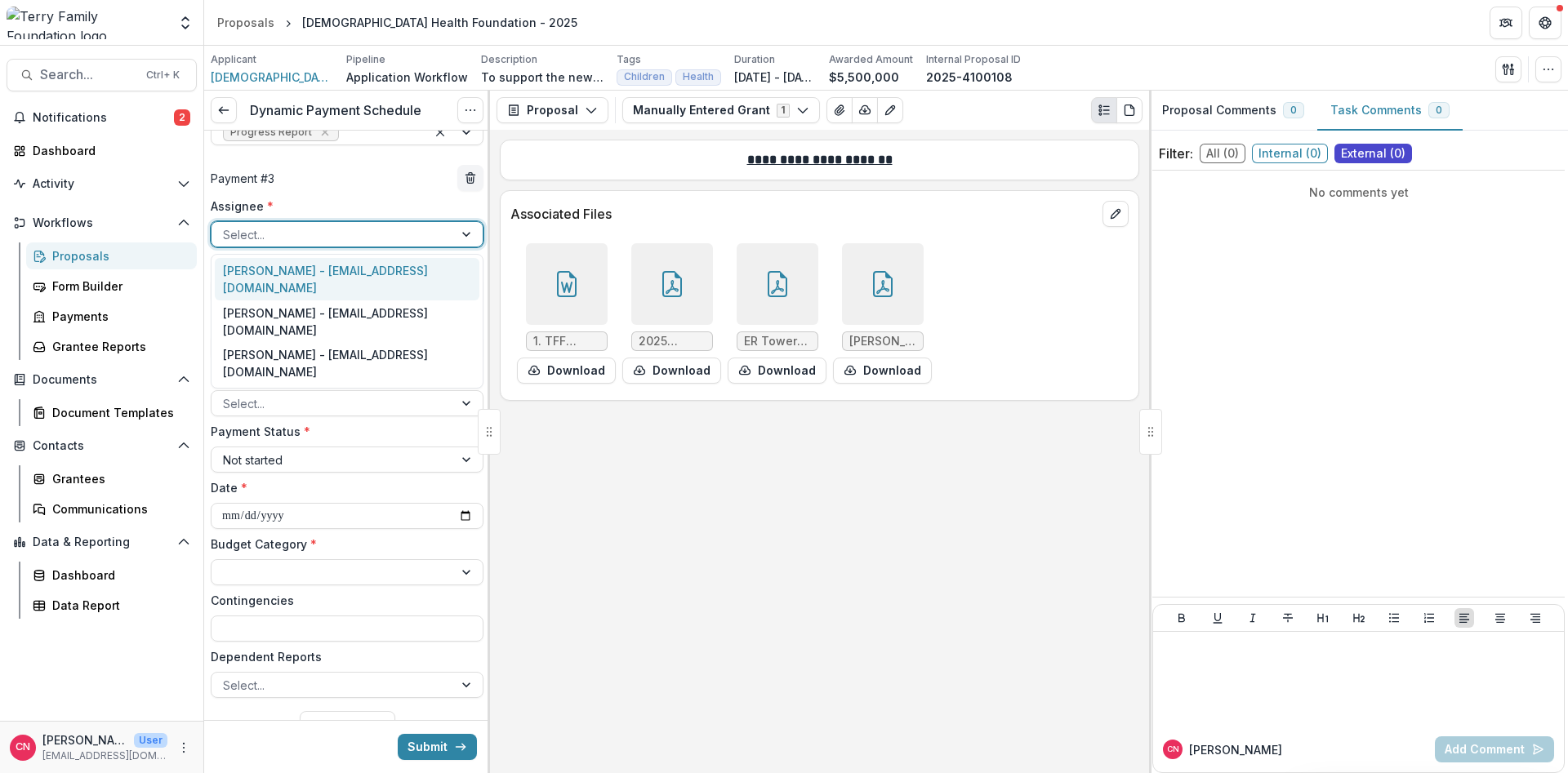
drag, startPoint x: 464, startPoint y: 231, endPoint x: 395, endPoint y: 246, distance: 70.6
click at [463, 231] on div at bounding box center [468, 233] width 29 height 24
click at [291, 271] on div "[PERSON_NAME] - [EMAIL_ADDRESS][DOMAIN_NAME]" at bounding box center [347, 279] width 265 height 43
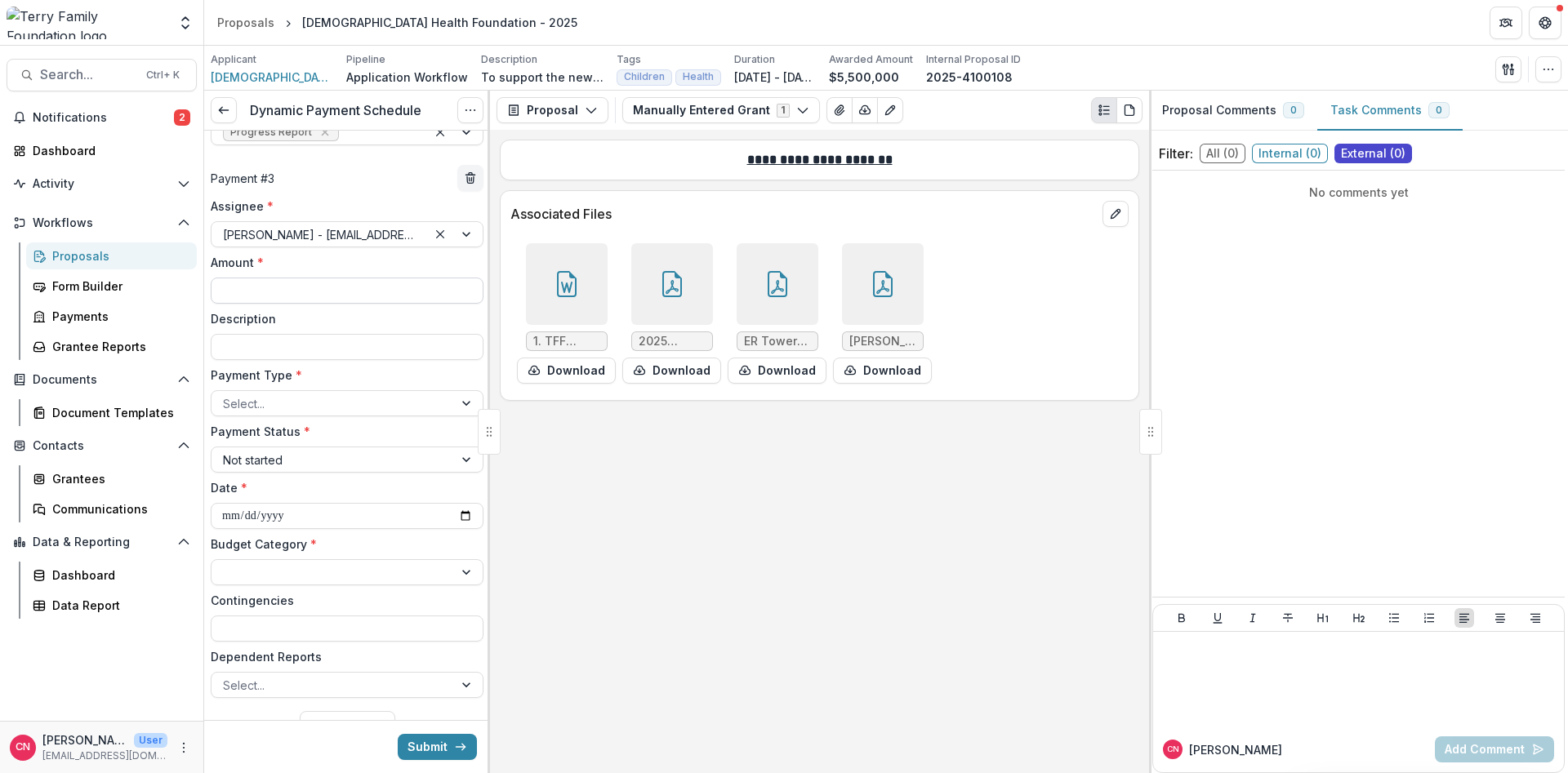
click at [268, 291] on input "Amount *" at bounding box center [346, 290] width 272 height 26
type input "**********"
click at [235, 353] on input "Description" at bounding box center [346, 347] width 272 height 26
paste input "**********"
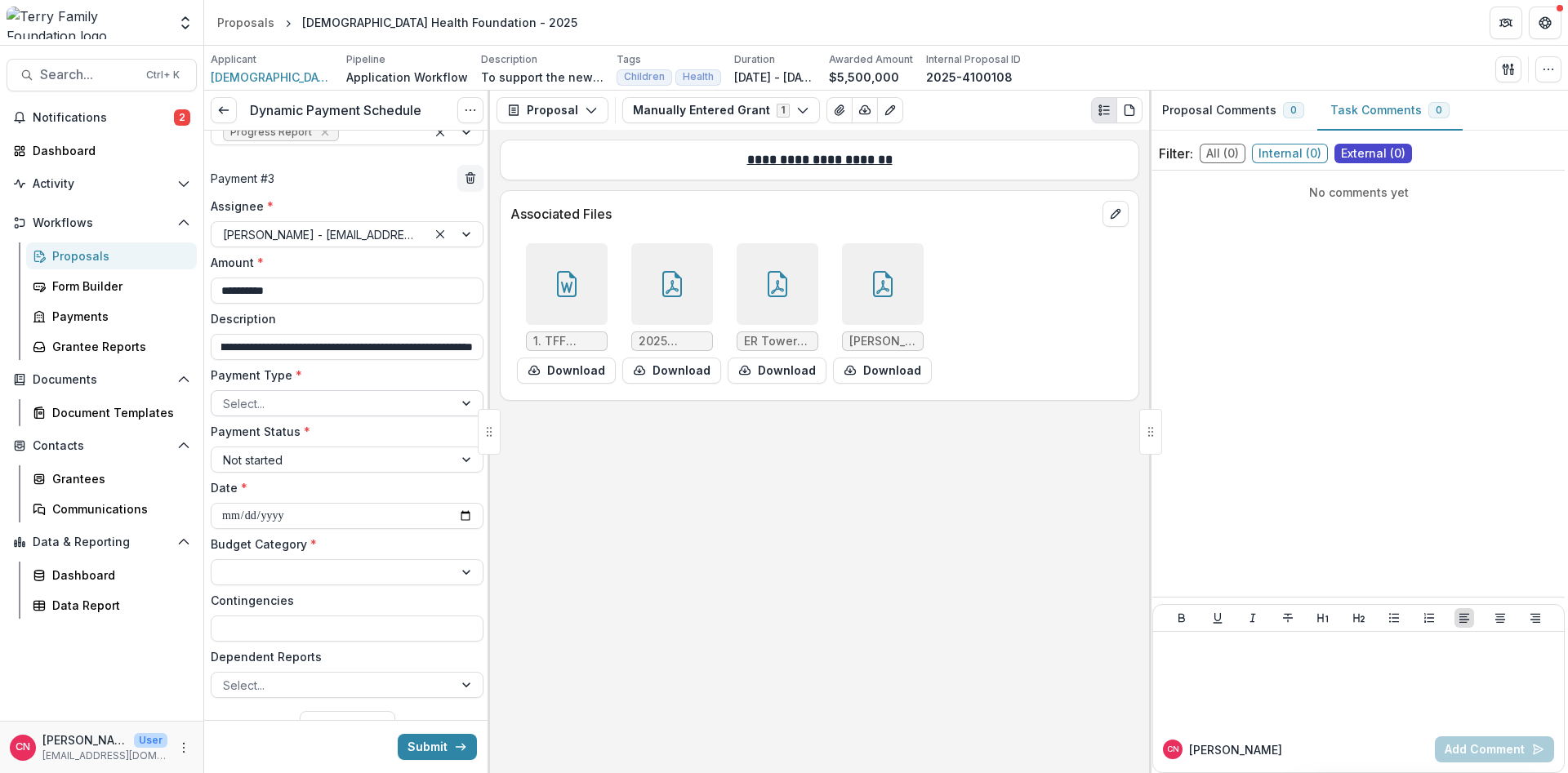
type input "**********"
click at [464, 402] on div at bounding box center [468, 403] width 29 height 24
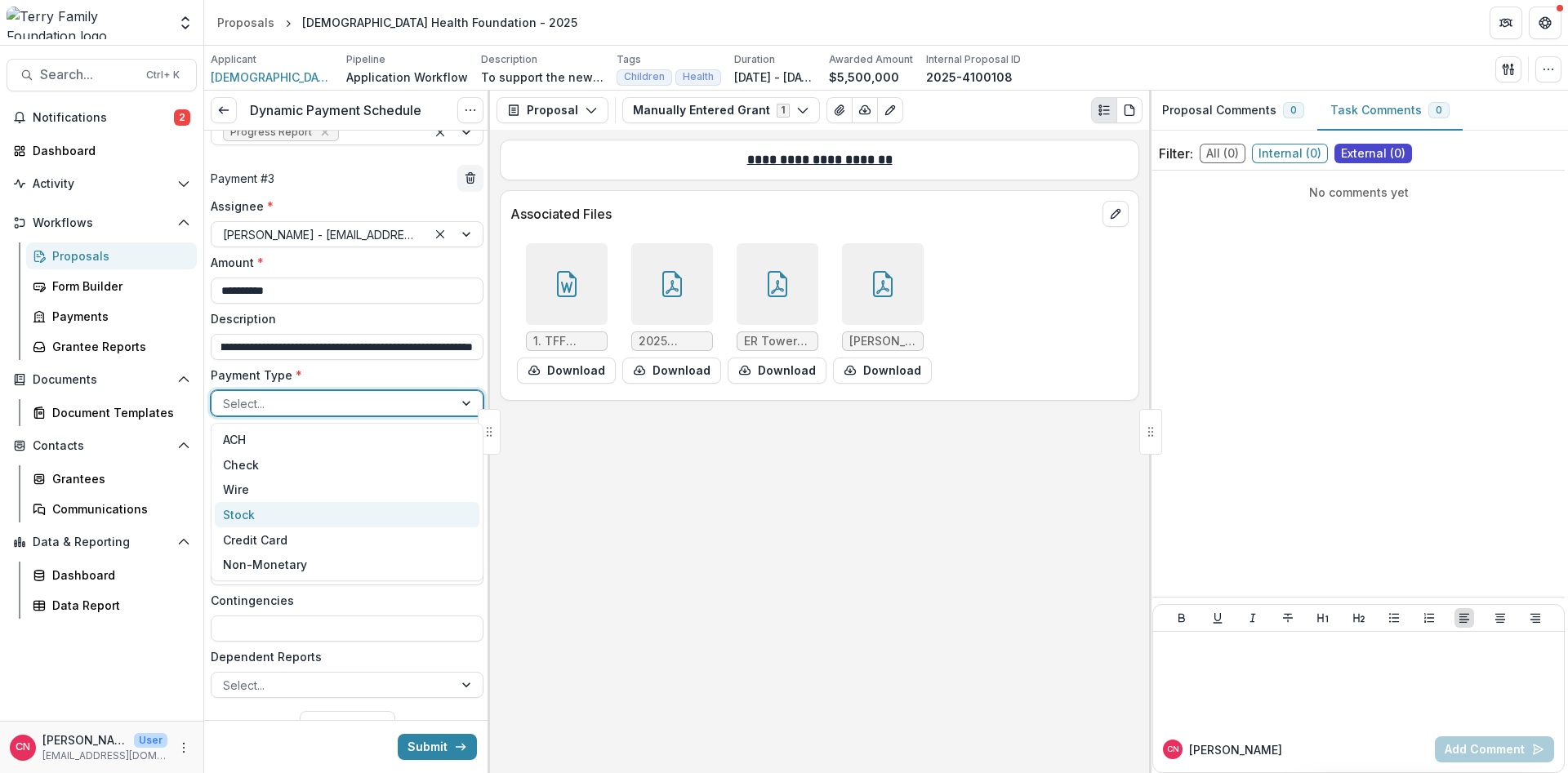
click at [249, 513] on div "Stock" at bounding box center [347, 514] width 265 height 25
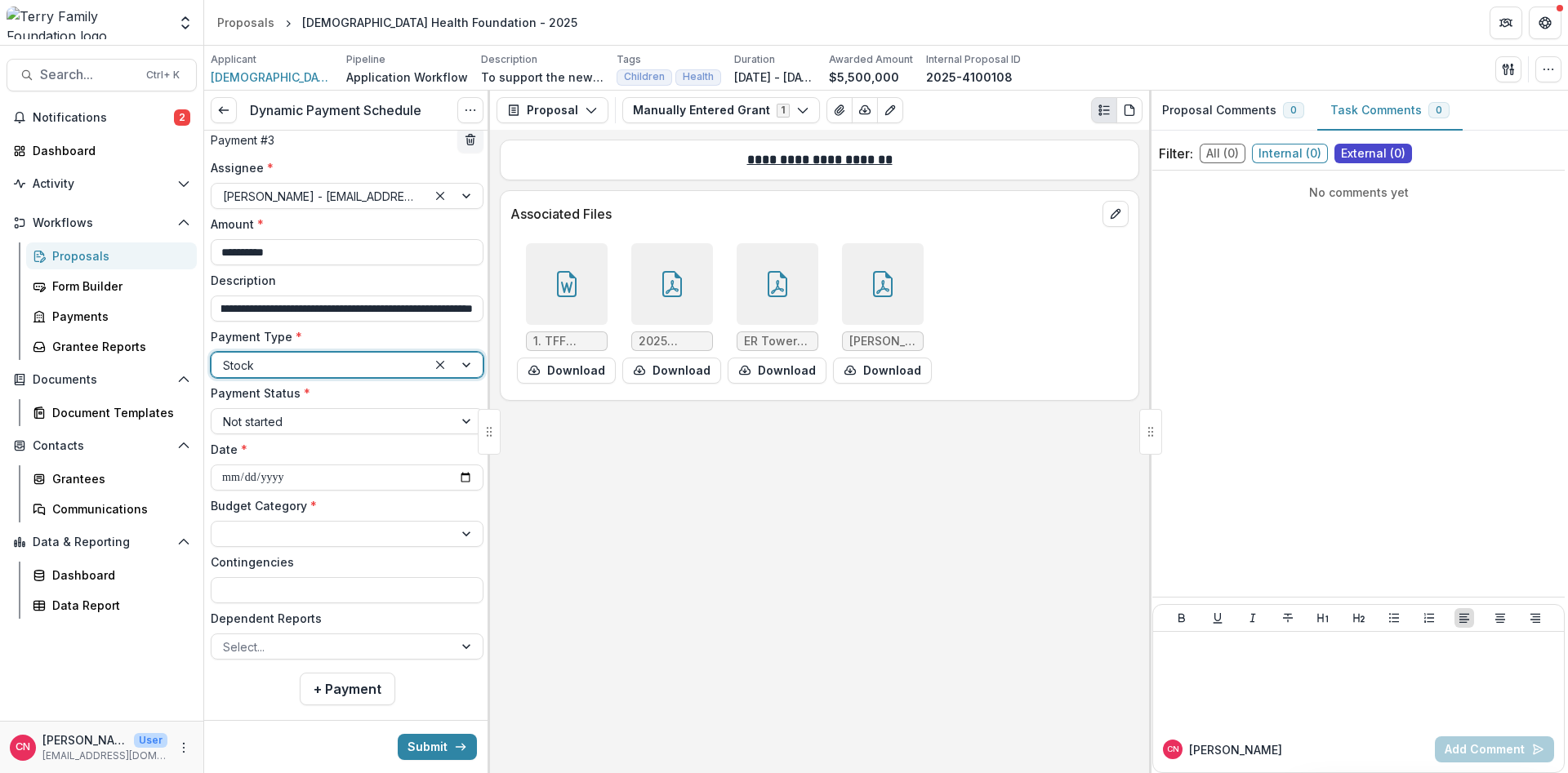
scroll to position [1154, 0]
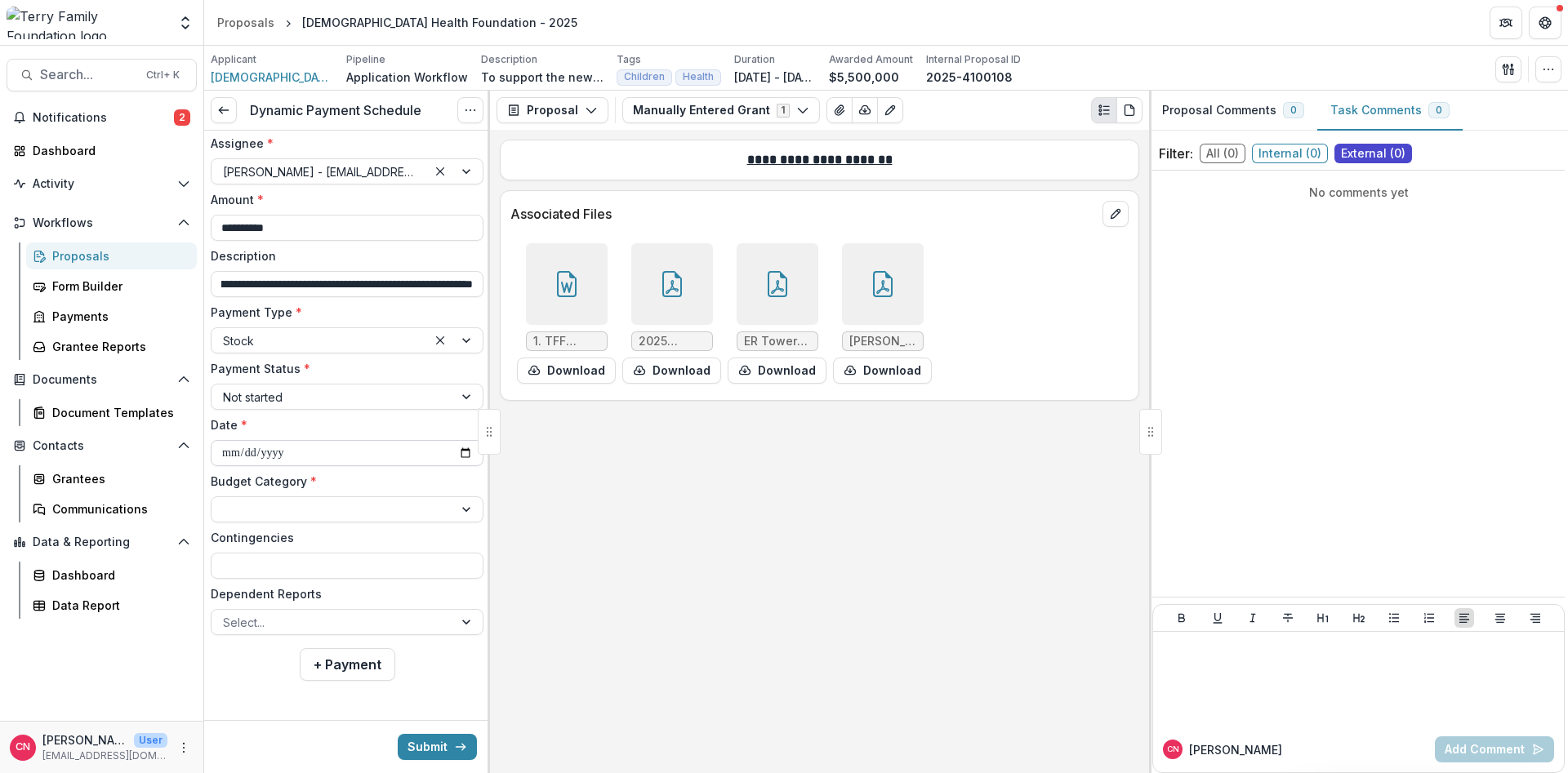
click at [220, 449] on input "**********" at bounding box center [346, 452] width 272 height 26
type input "**********"
click at [334, 502] on div at bounding box center [332, 510] width 219 height 20
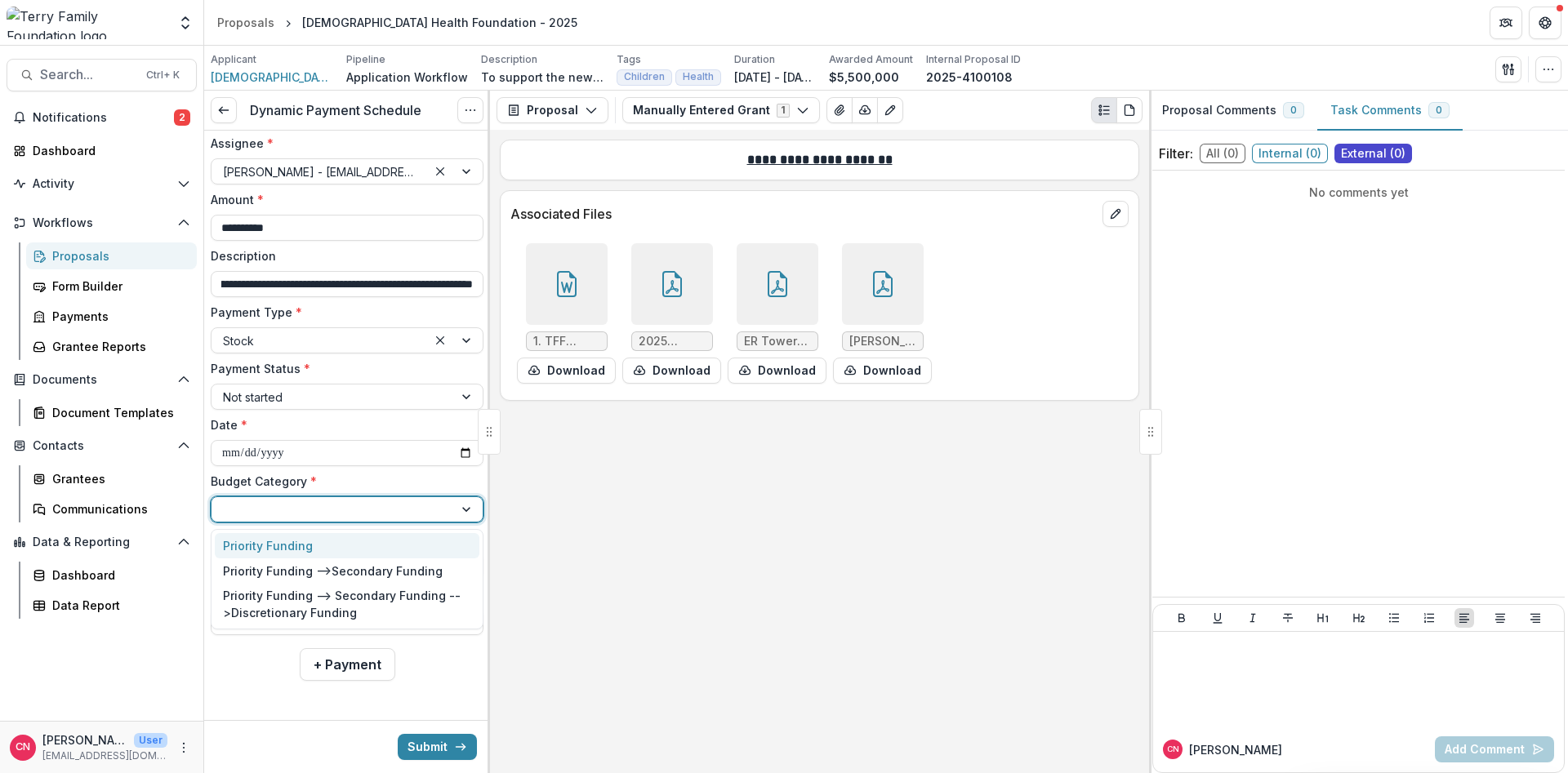
click at [467, 510] on div at bounding box center [468, 509] width 29 height 24
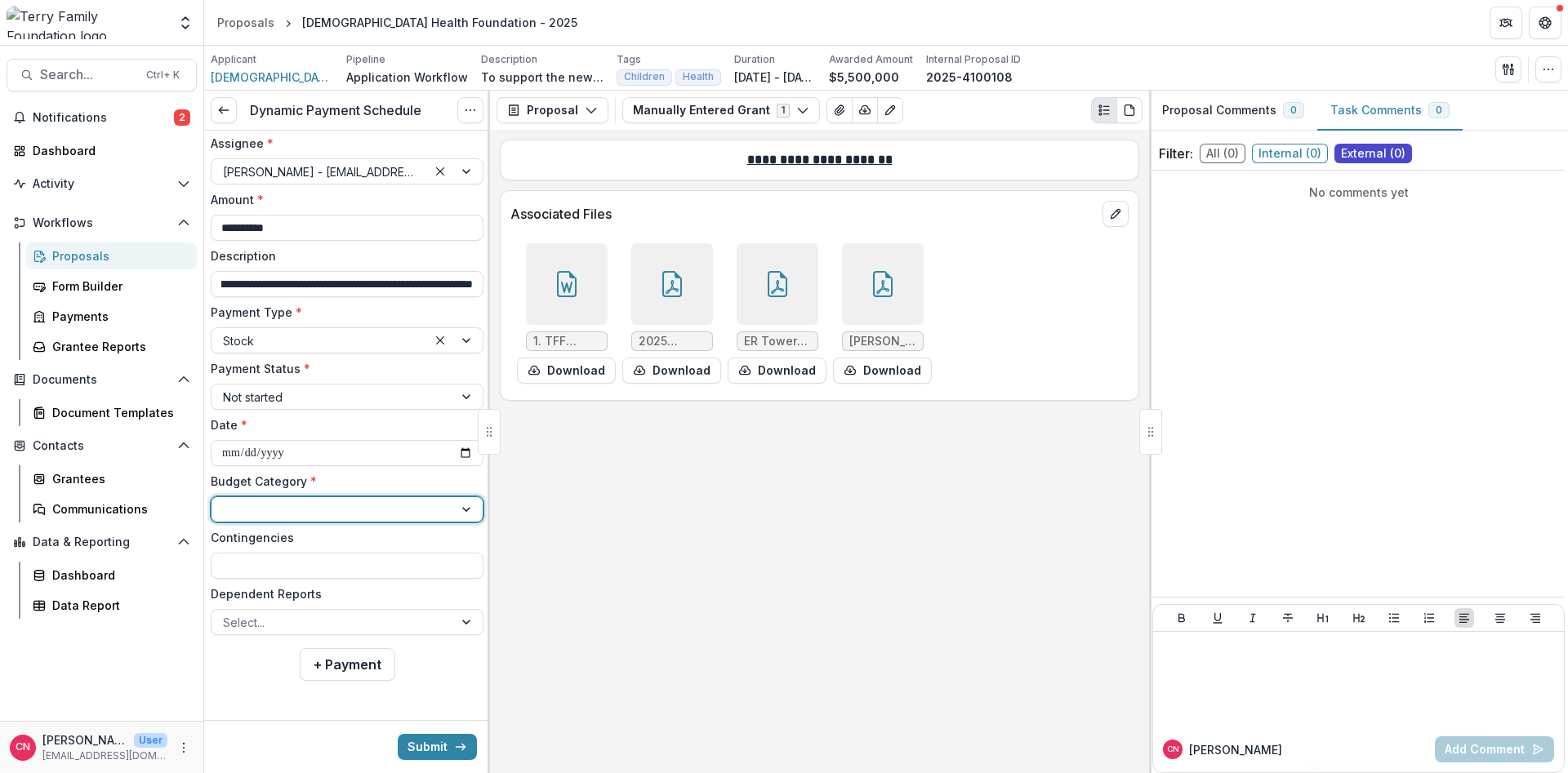
click at [368, 510] on div at bounding box center [332, 510] width 219 height 20
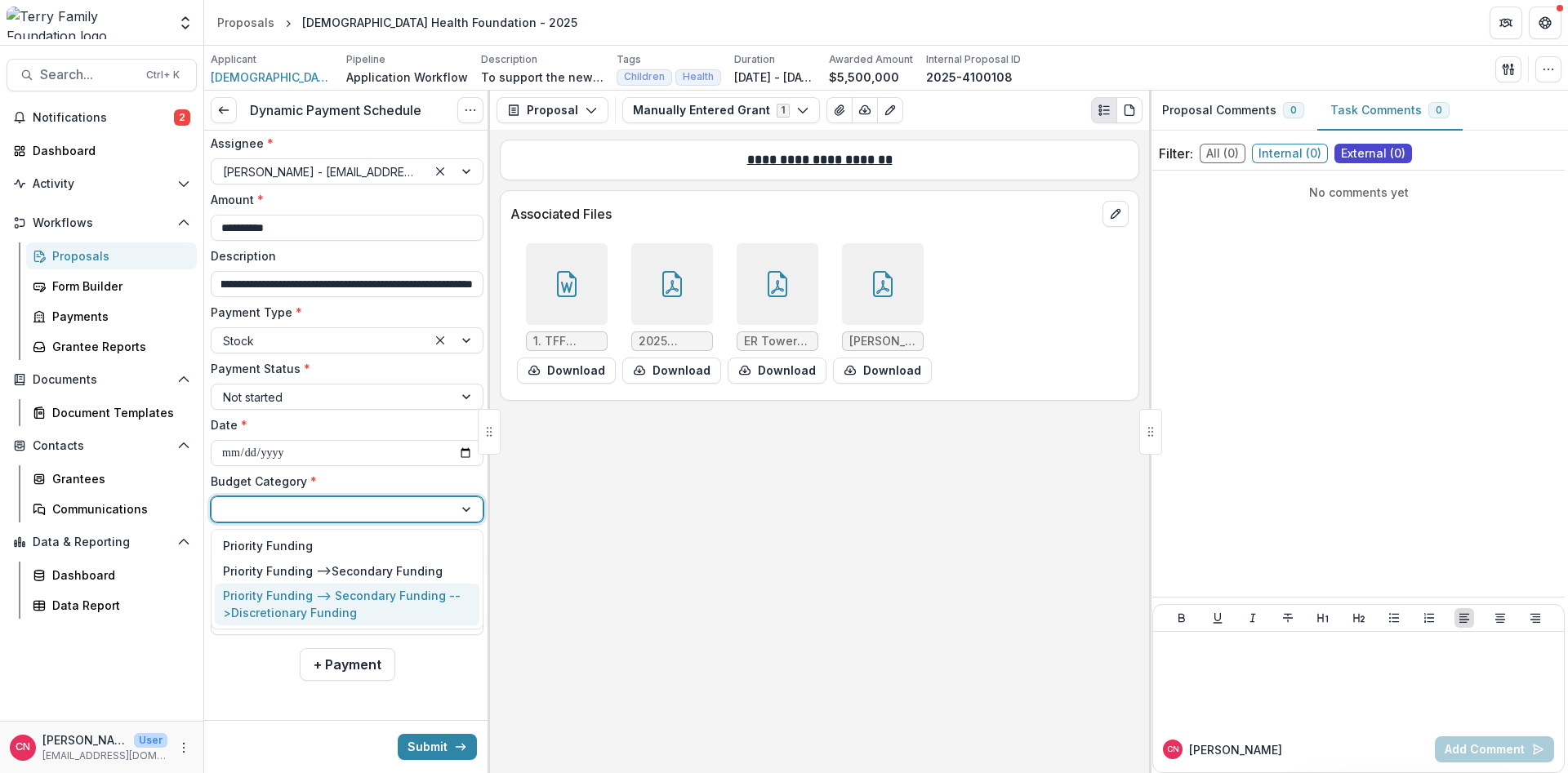
click at [308, 597] on div "Priority Funding --> Secondary Funding --> Discretionary Funding" at bounding box center [345, 603] width 245 height 34
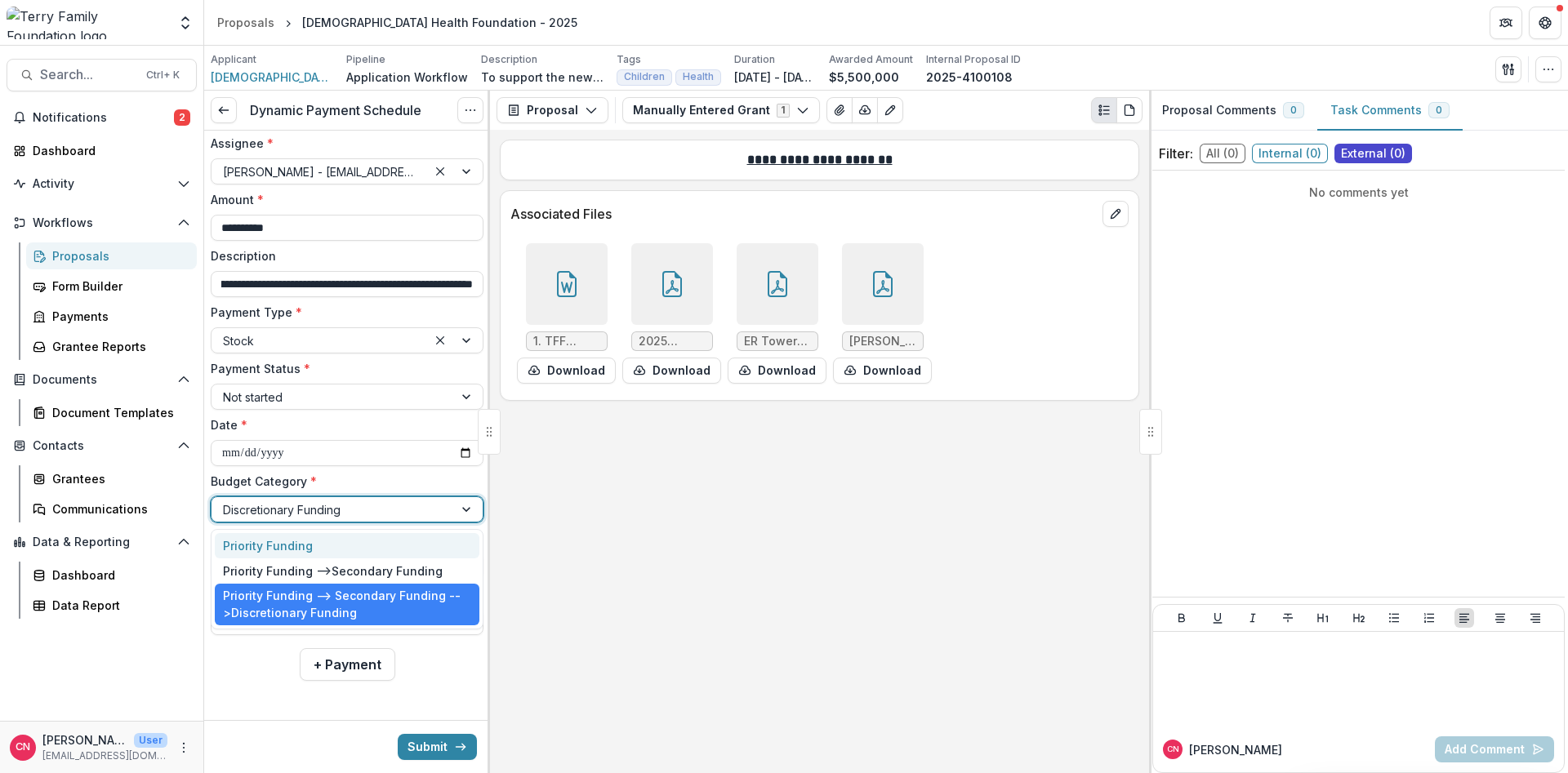
click at [469, 503] on div at bounding box center [468, 509] width 29 height 24
click at [274, 567] on div "Priority Funding --> Secondary Funding" at bounding box center [332, 572] width 220 height 17
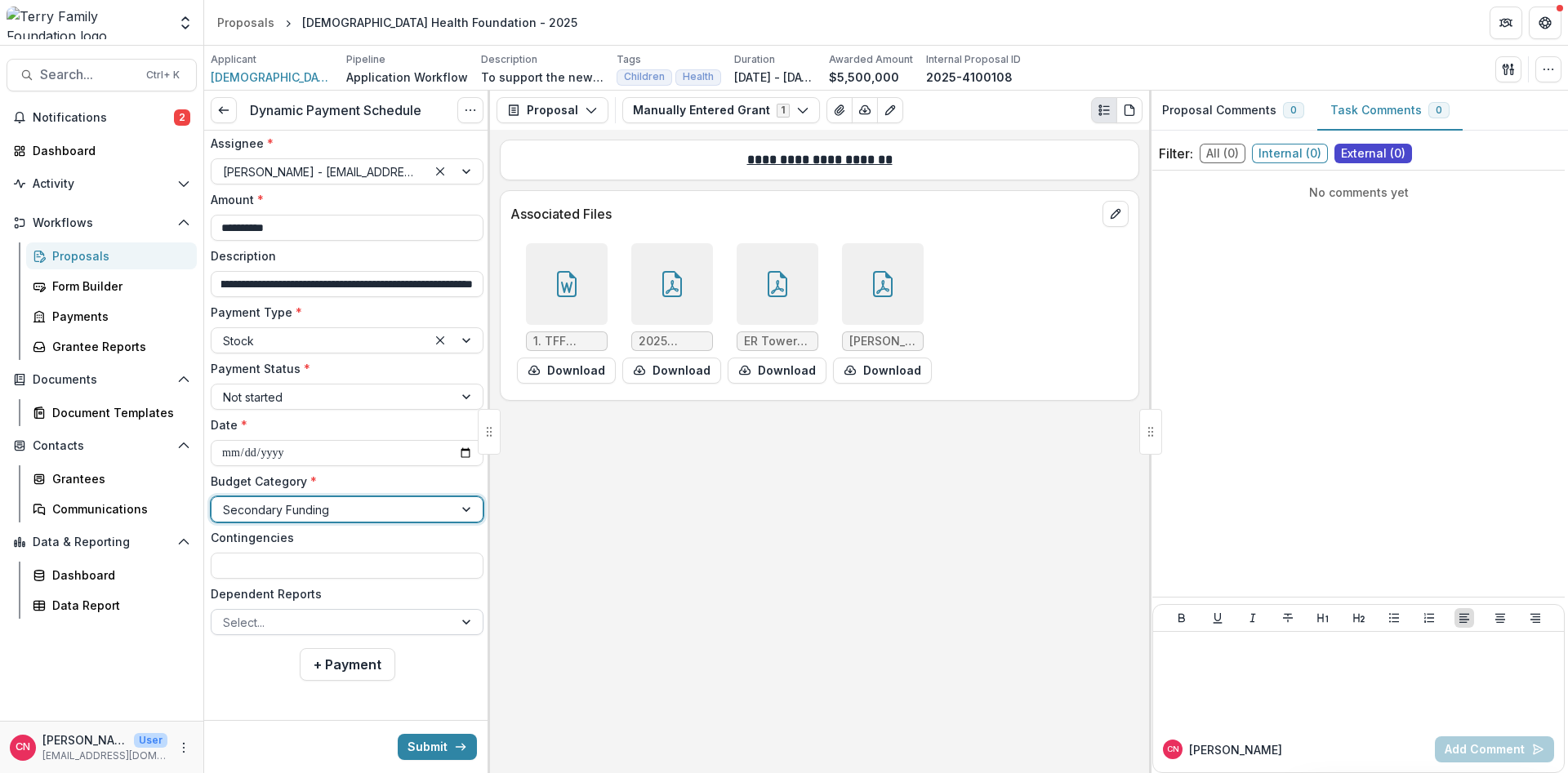
click at [462, 620] on div at bounding box center [468, 621] width 29 height 24
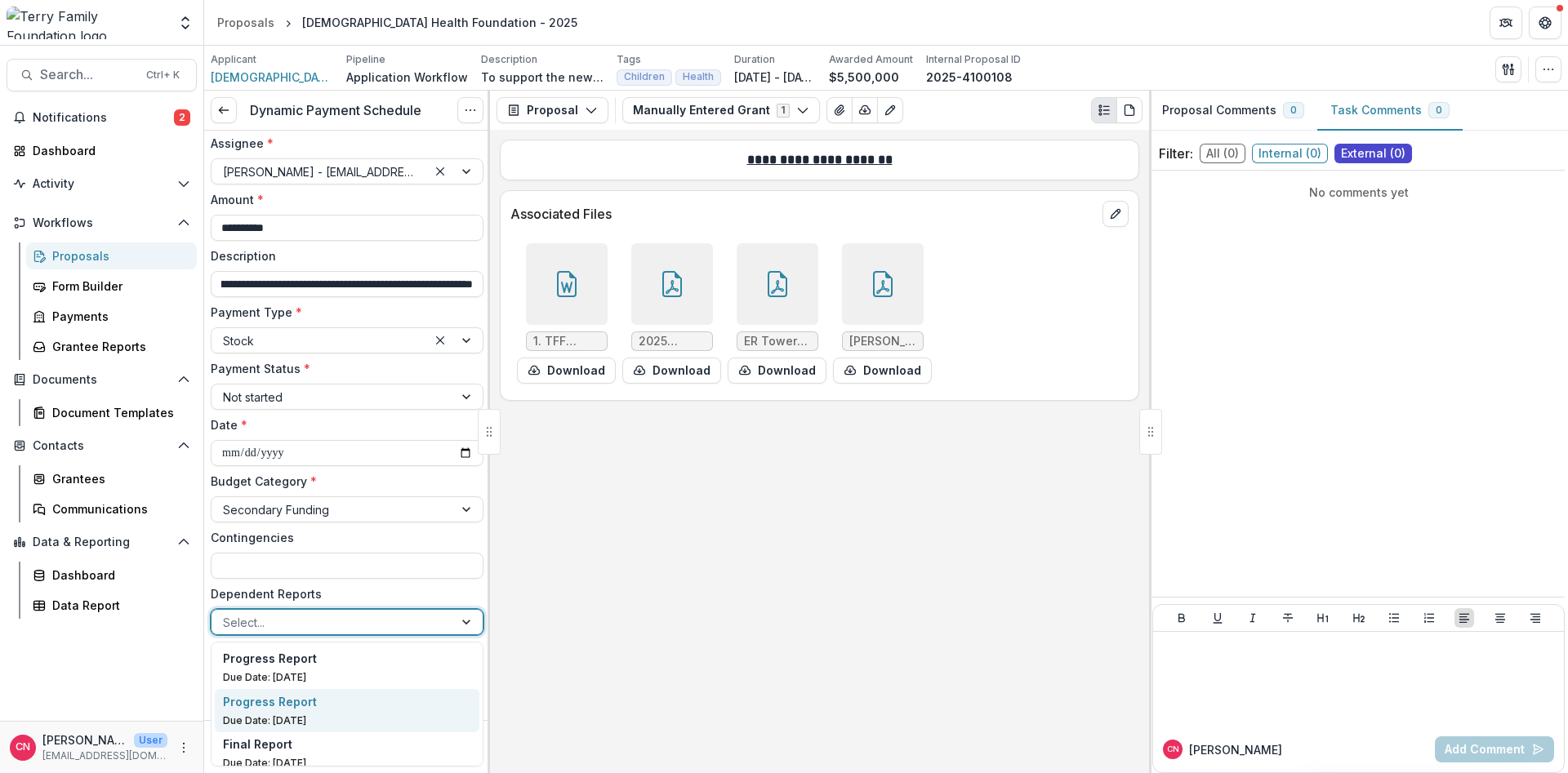
scroll to position [13, 0]
click at [247, 733] on p "Final Report" at bounding box center [258, 732] width 70 height 17
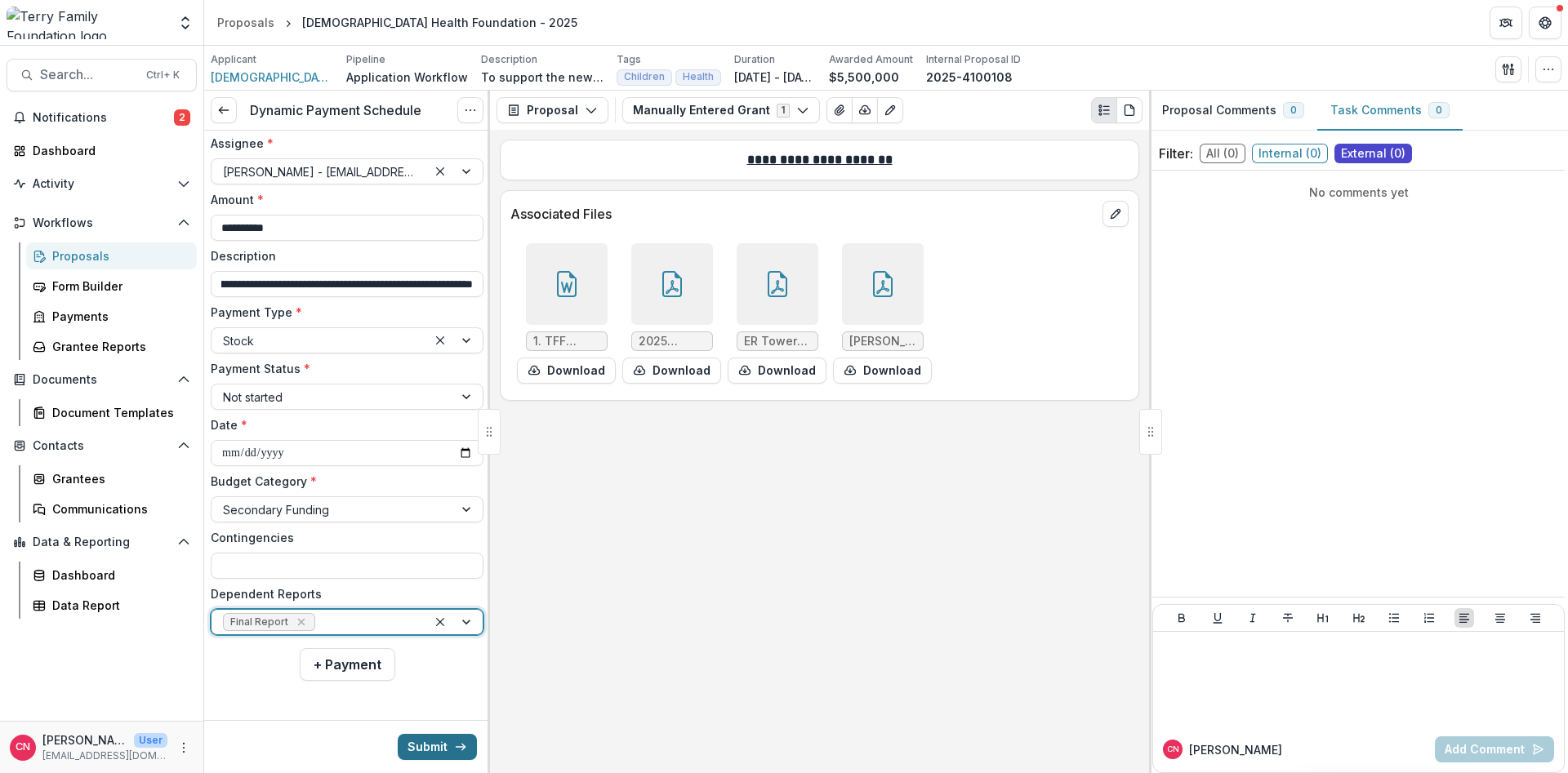
click at [427, 739] on button "Submit" at bounding box center [437, 746] width 79 height 26
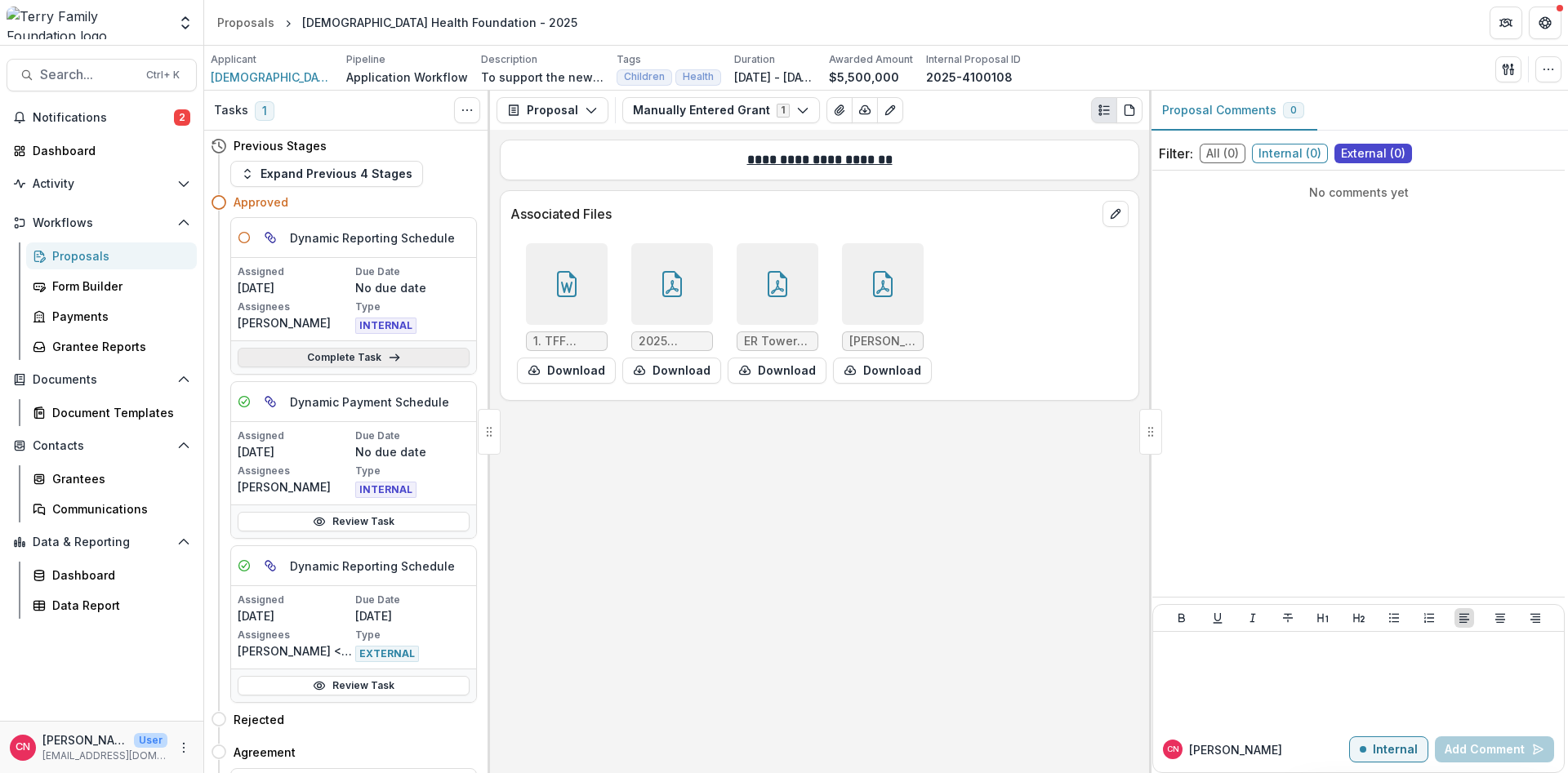
click at [319, 355] on link "Complete Task" at bounding box center [353, 357] width 232 height 19
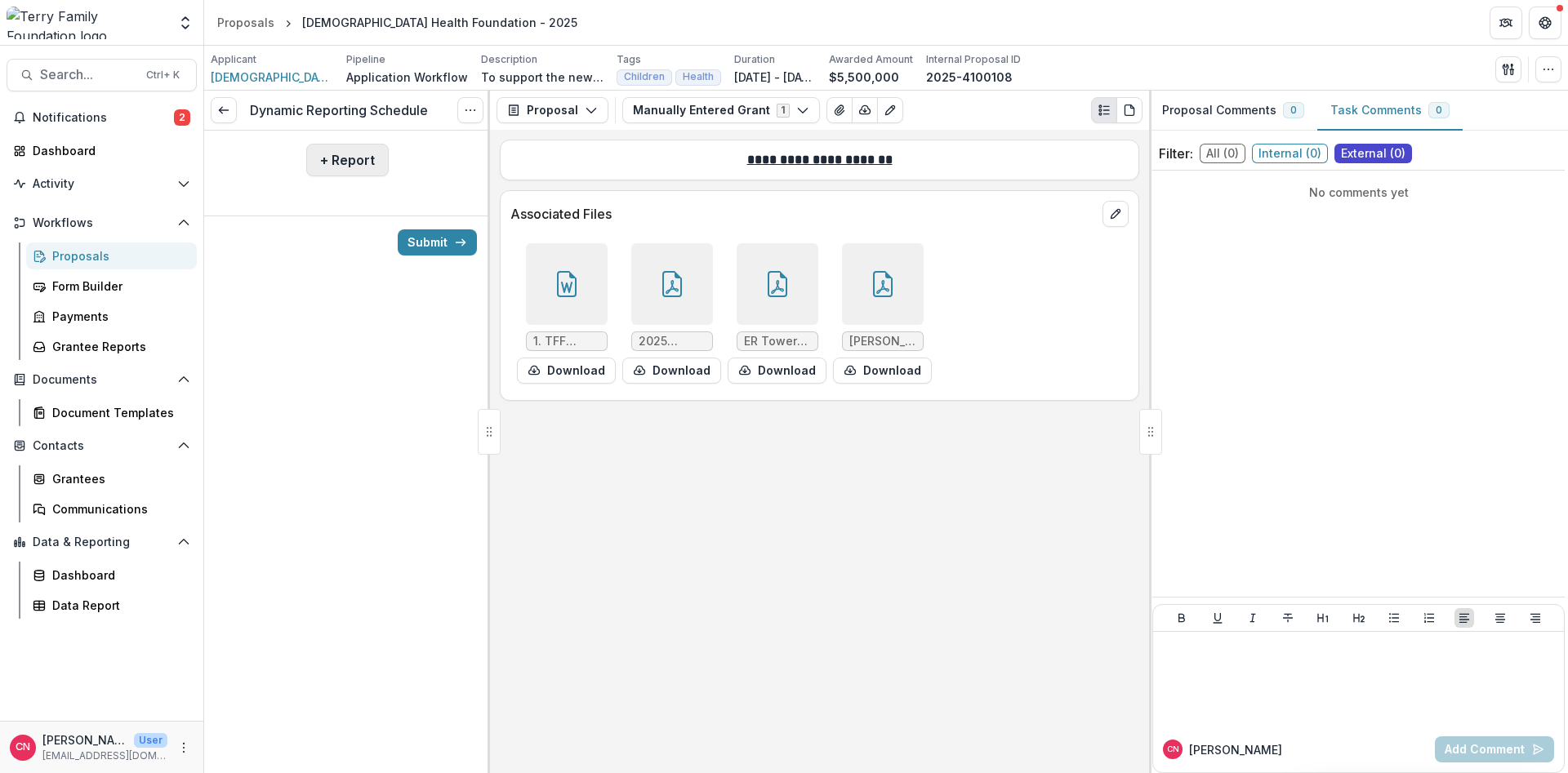
click at [334, 154] on button "+ Report" at bounding box center [347, 160] width 82 height 33
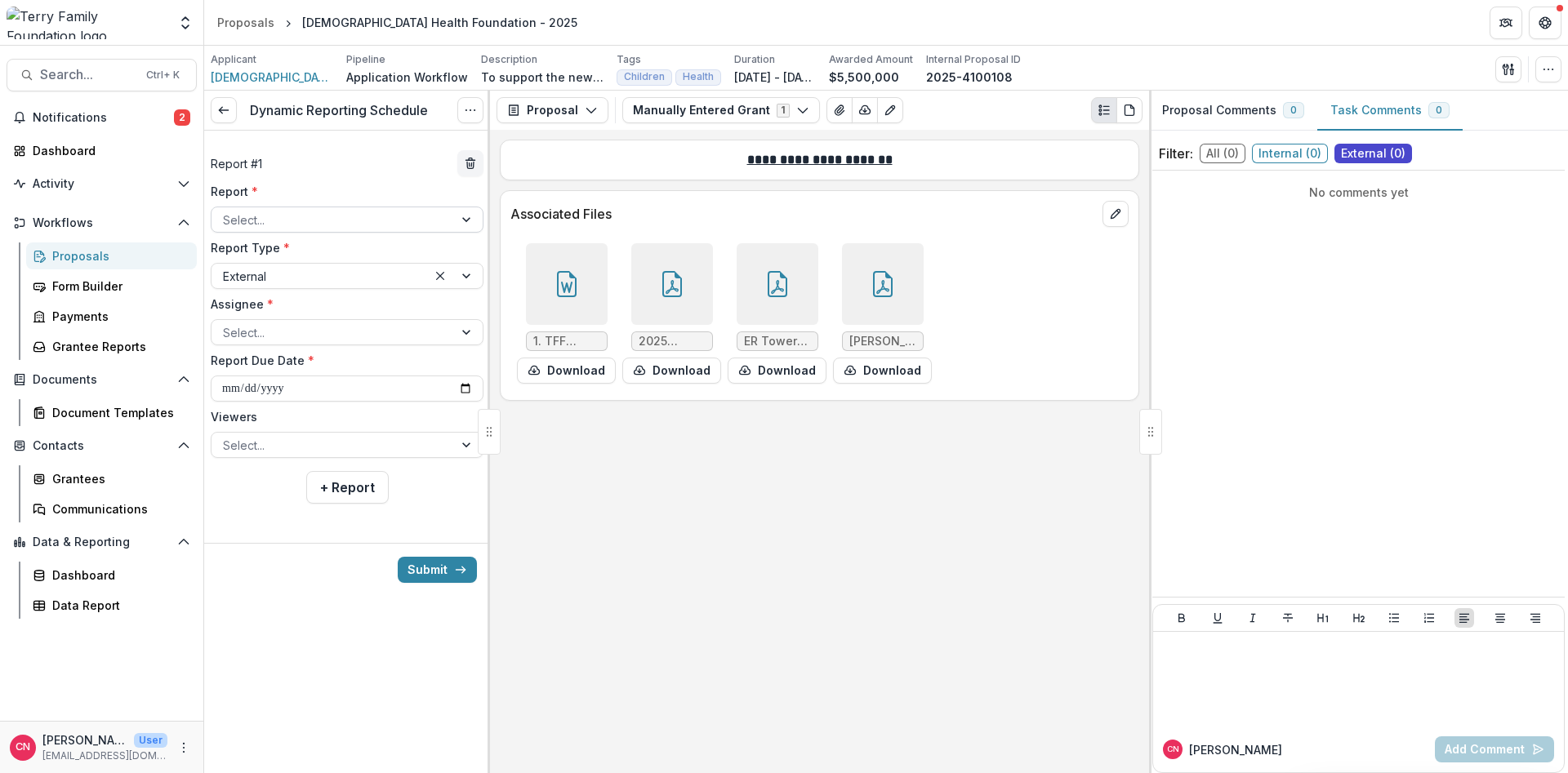
click at [459, 217] on div at bounding box center [468, 219] width 29 height 24
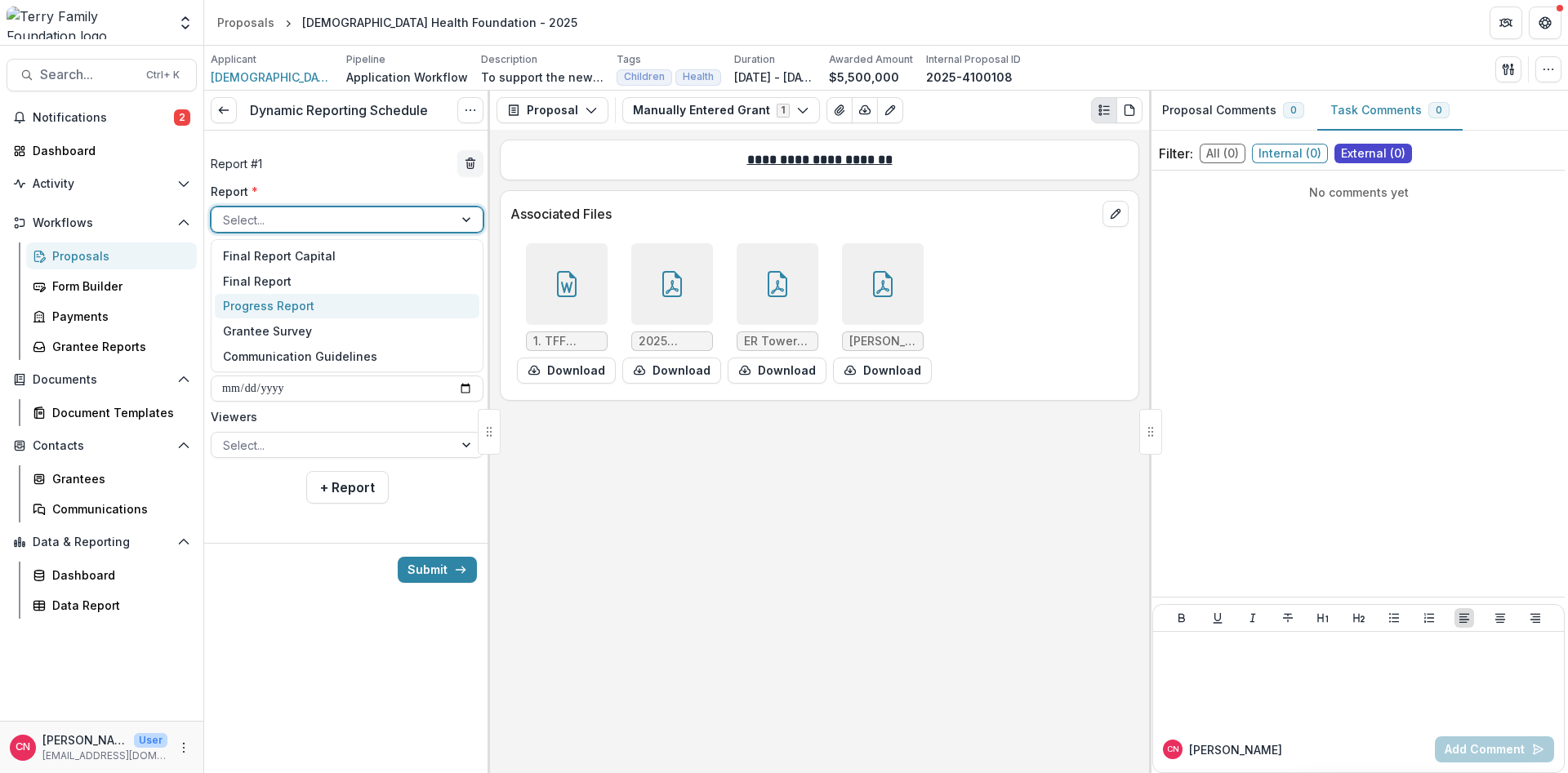
click at [303, 304] on div "Progress Report" at bounding box center [347, 306] width 265 height 25
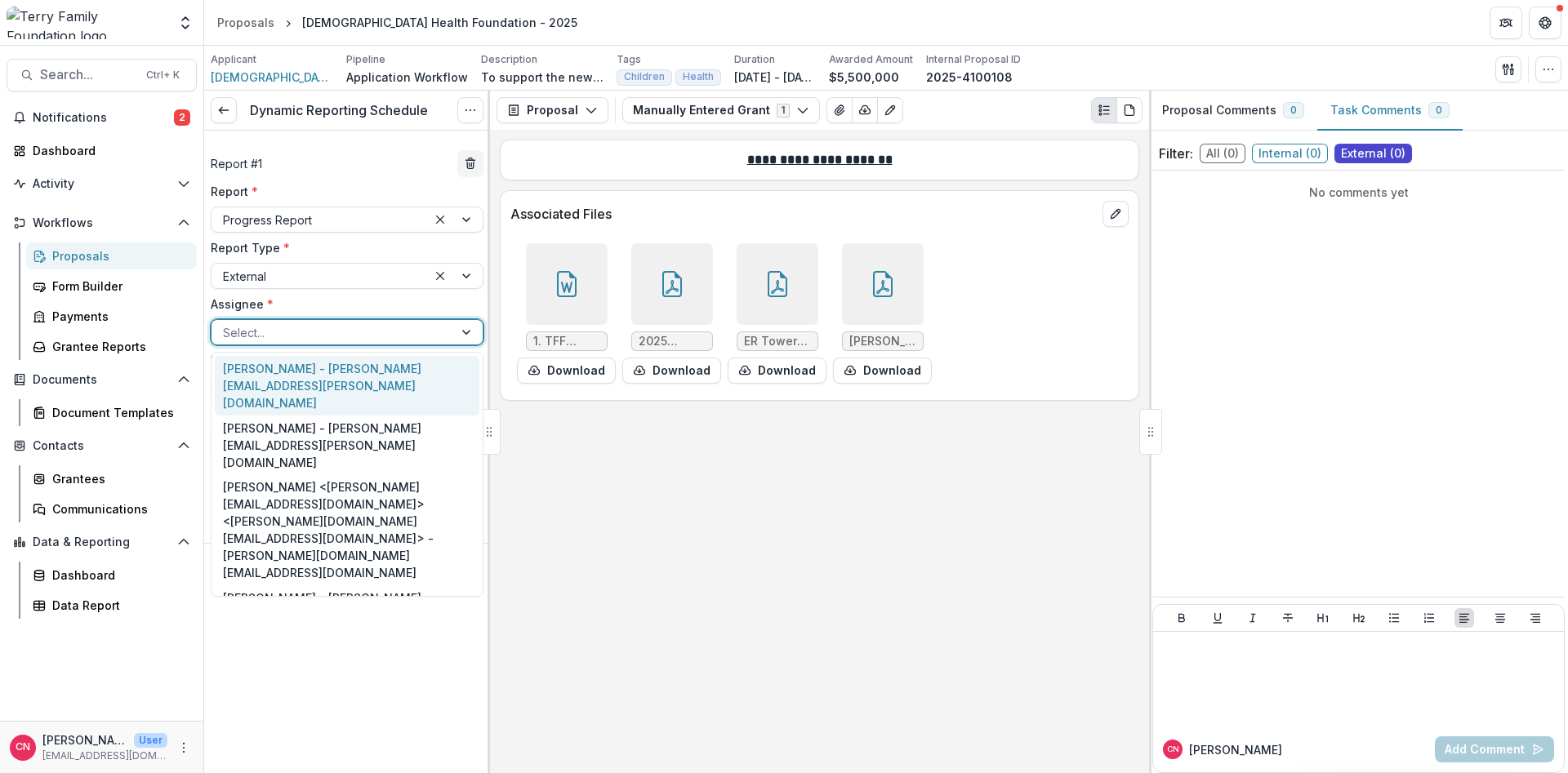
click at [459, 332] on div at bounding box center [468, 331] width 29 height 24
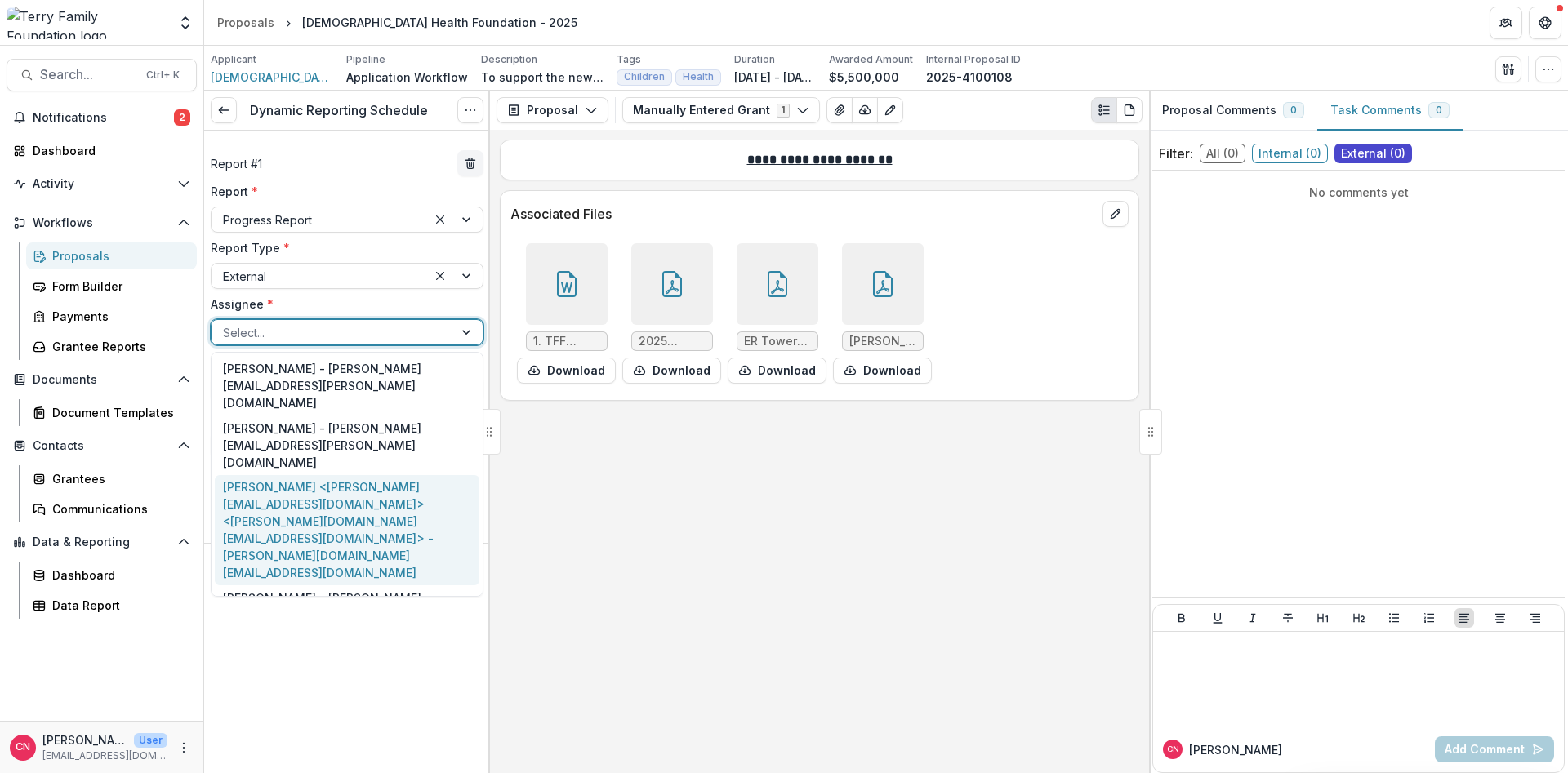
click at [258, 475] on div "[PERSON_NAME] <[PERSON_NAME][EMAIL_ADDRESS][DOMAIN_NAME]> <[PERSON_NAME][DOMAIN…" at bounding box center [347, 530] width 265 height 111
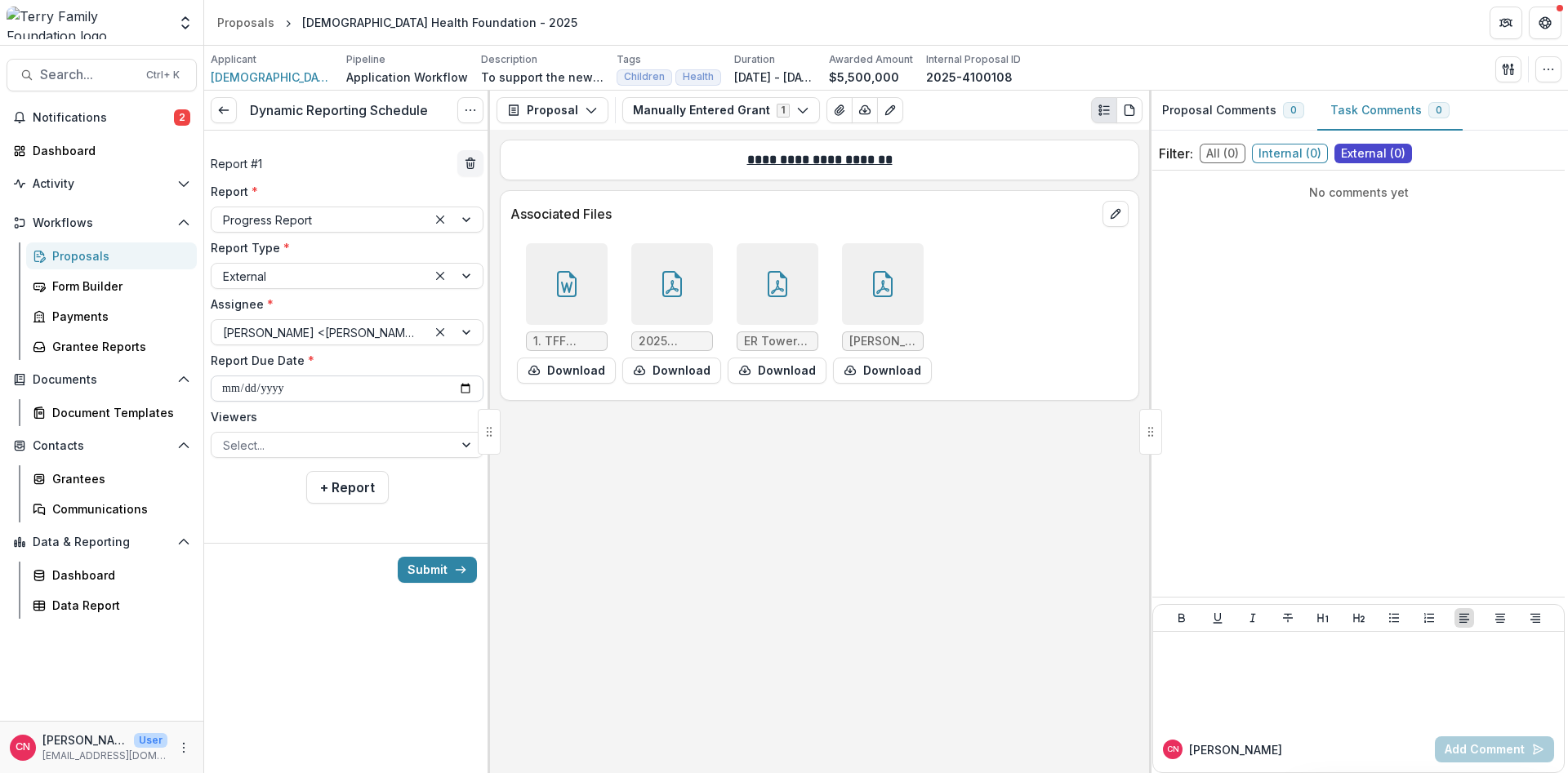
click at [225, 385] on input "**********" at bounding box center [346, 388] width 272 height 26
type input "**********"
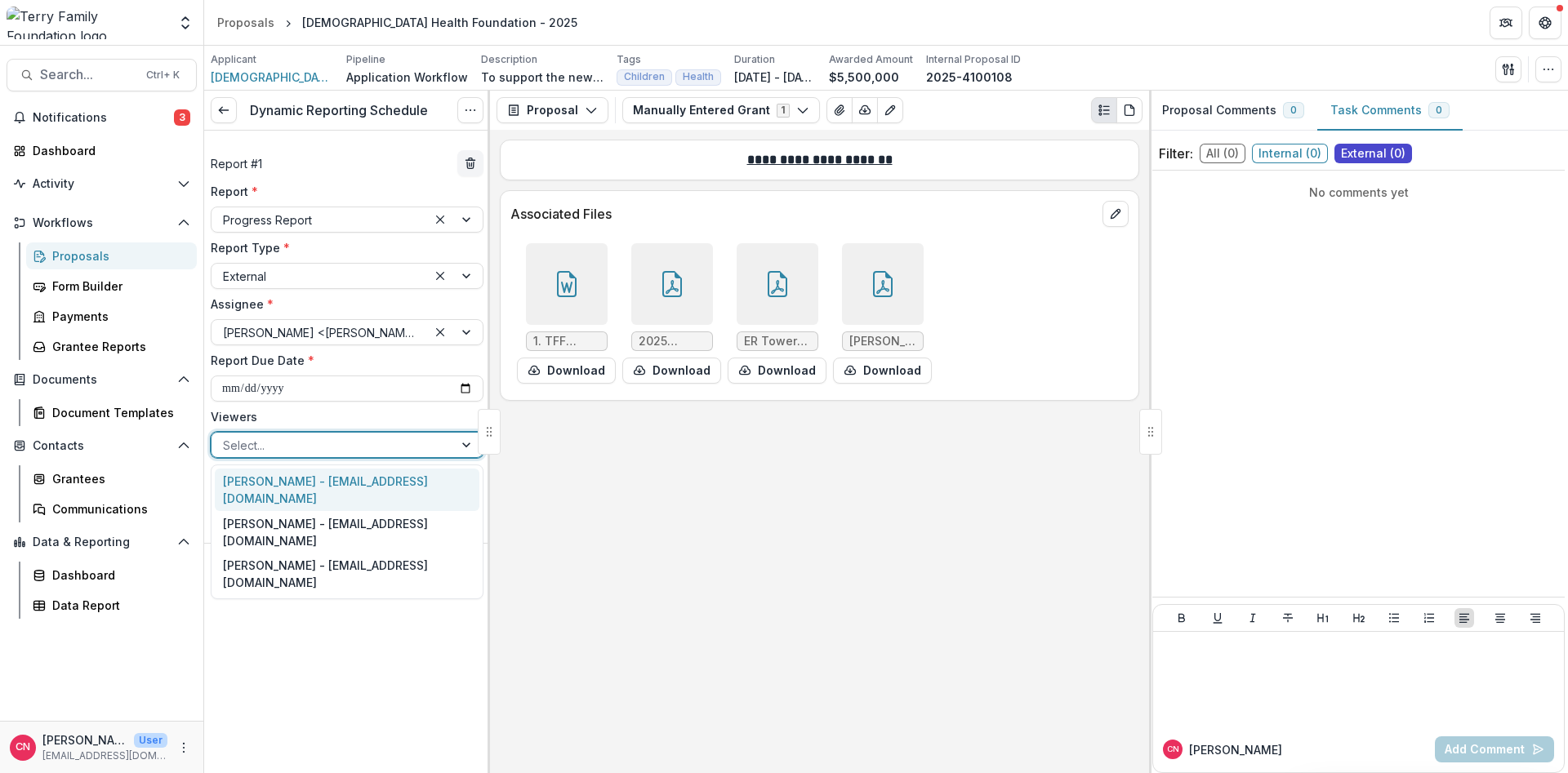
click at [462, 438] on div at bounding box center [468, 445] width 29 height 24
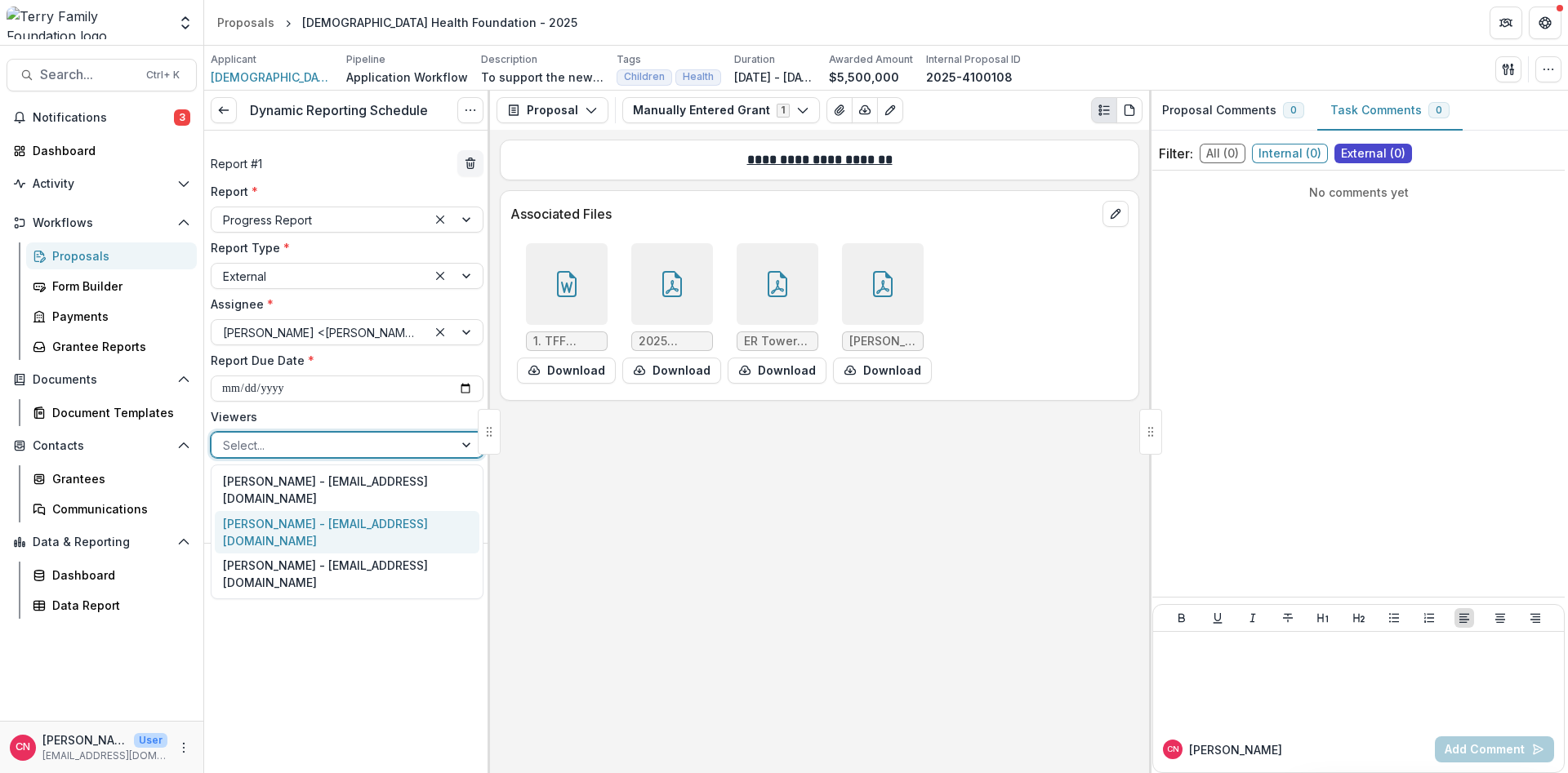
click at [235, 523] on div "[PERSON_NAME] - [EMAIL_ADDRESS][DOMAIN_NAME]" at bounding box center [347, 532] width 265 height 43
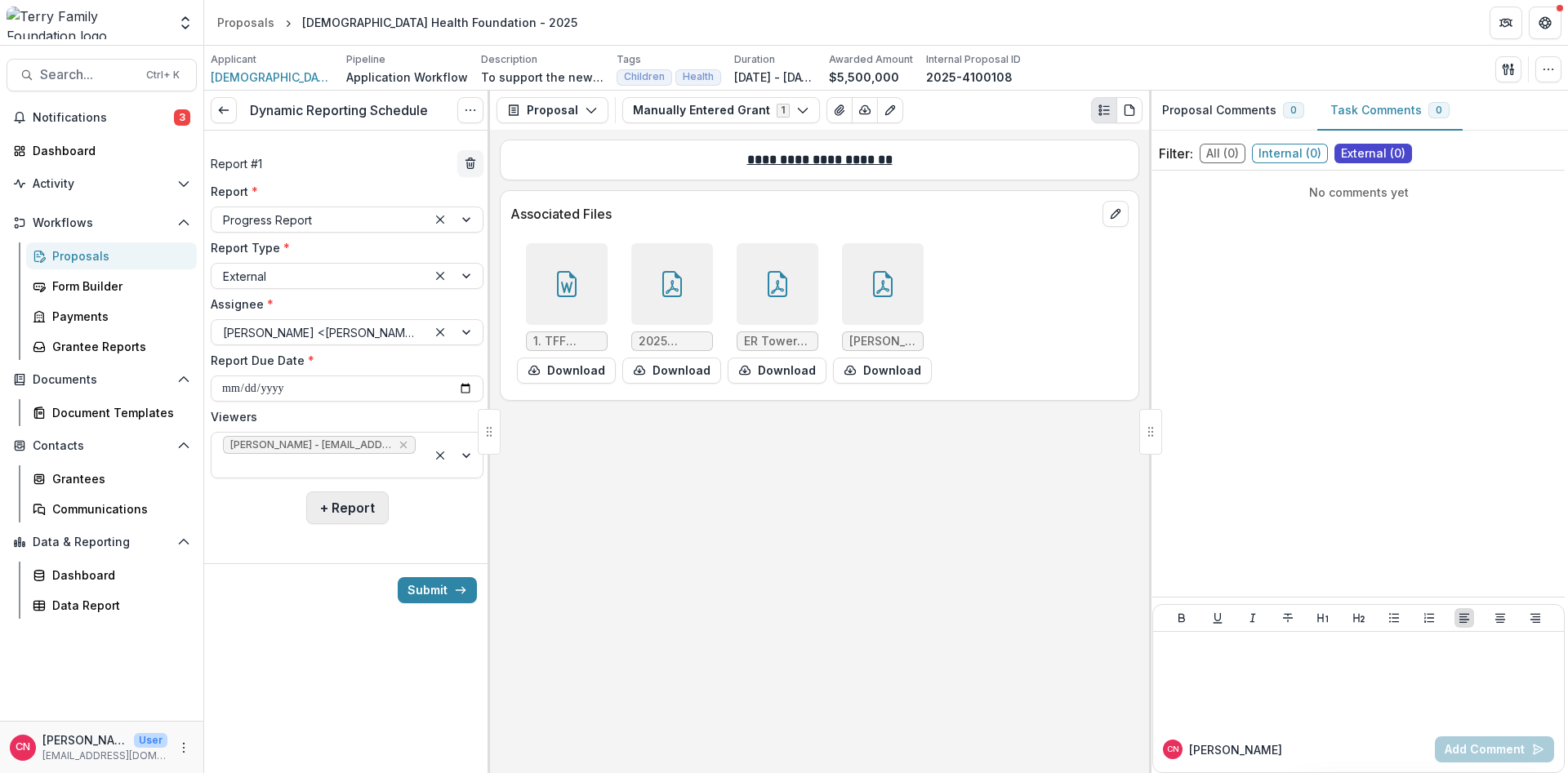
click at [333, 502] on button "+ Report" at bounding box center [347, 508] width 82 height 33
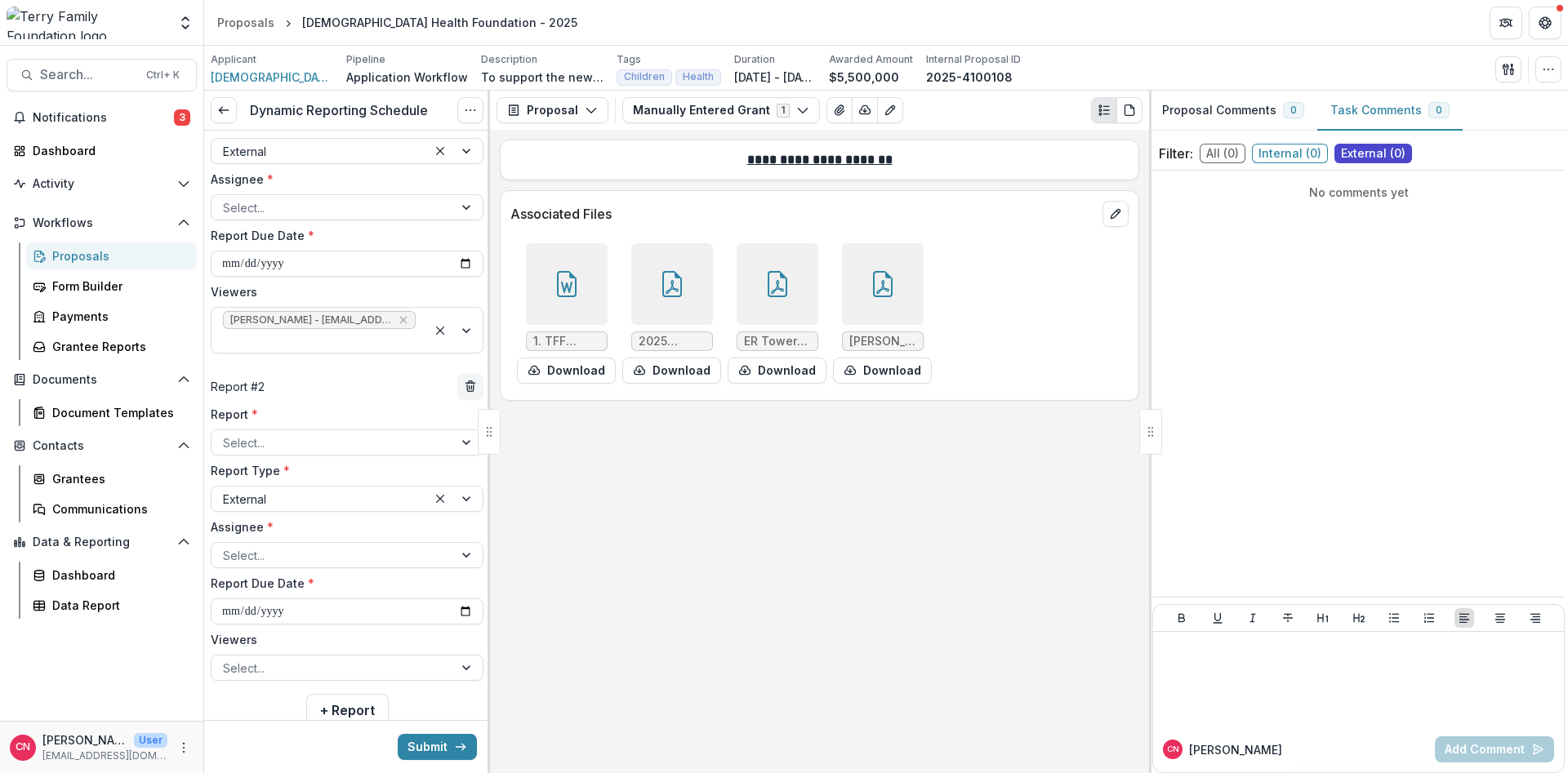
scroll to position [170, 0]
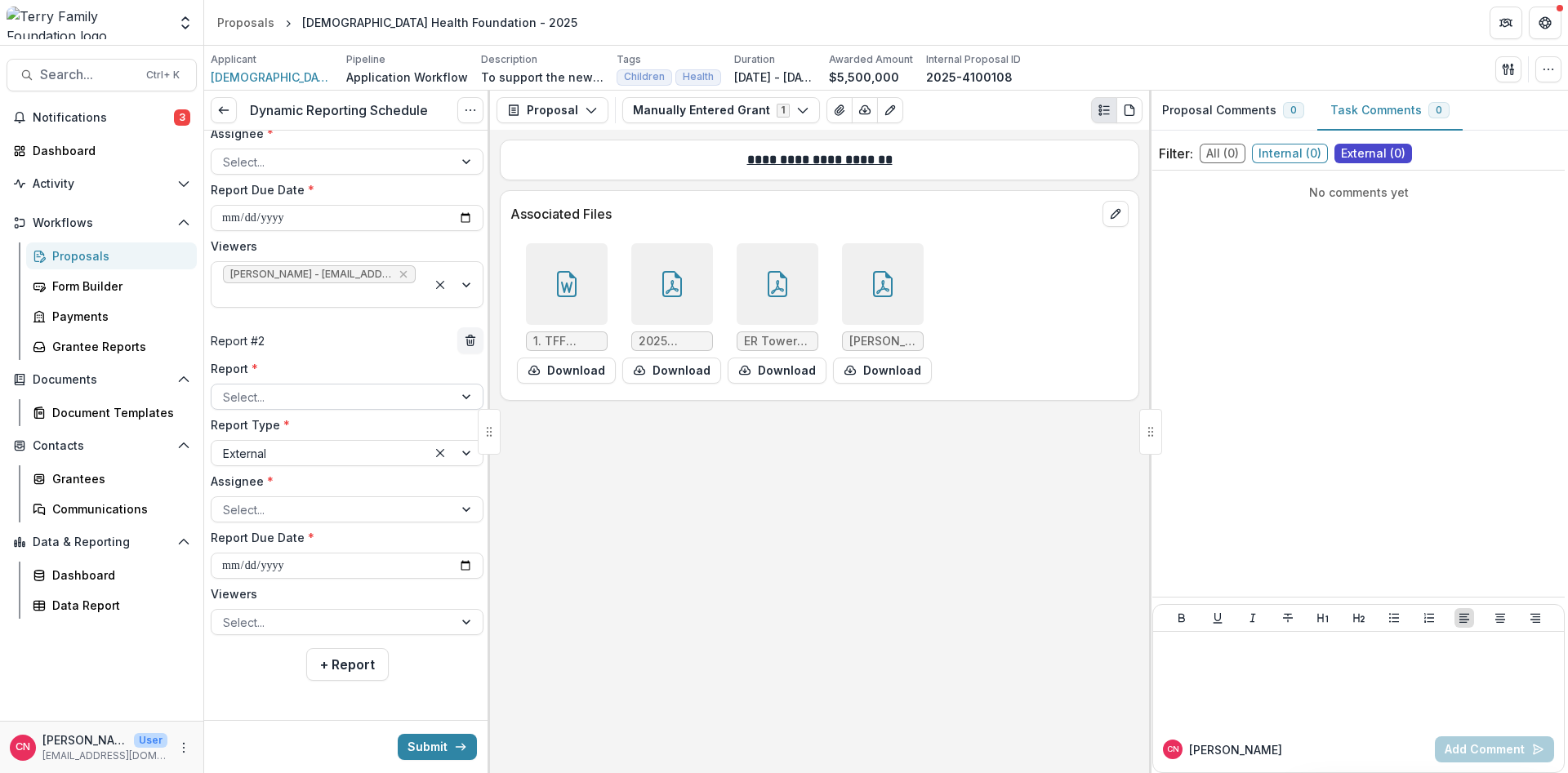
click at [464, 395] on div at bounding box center [468, 396] width 29 height 24
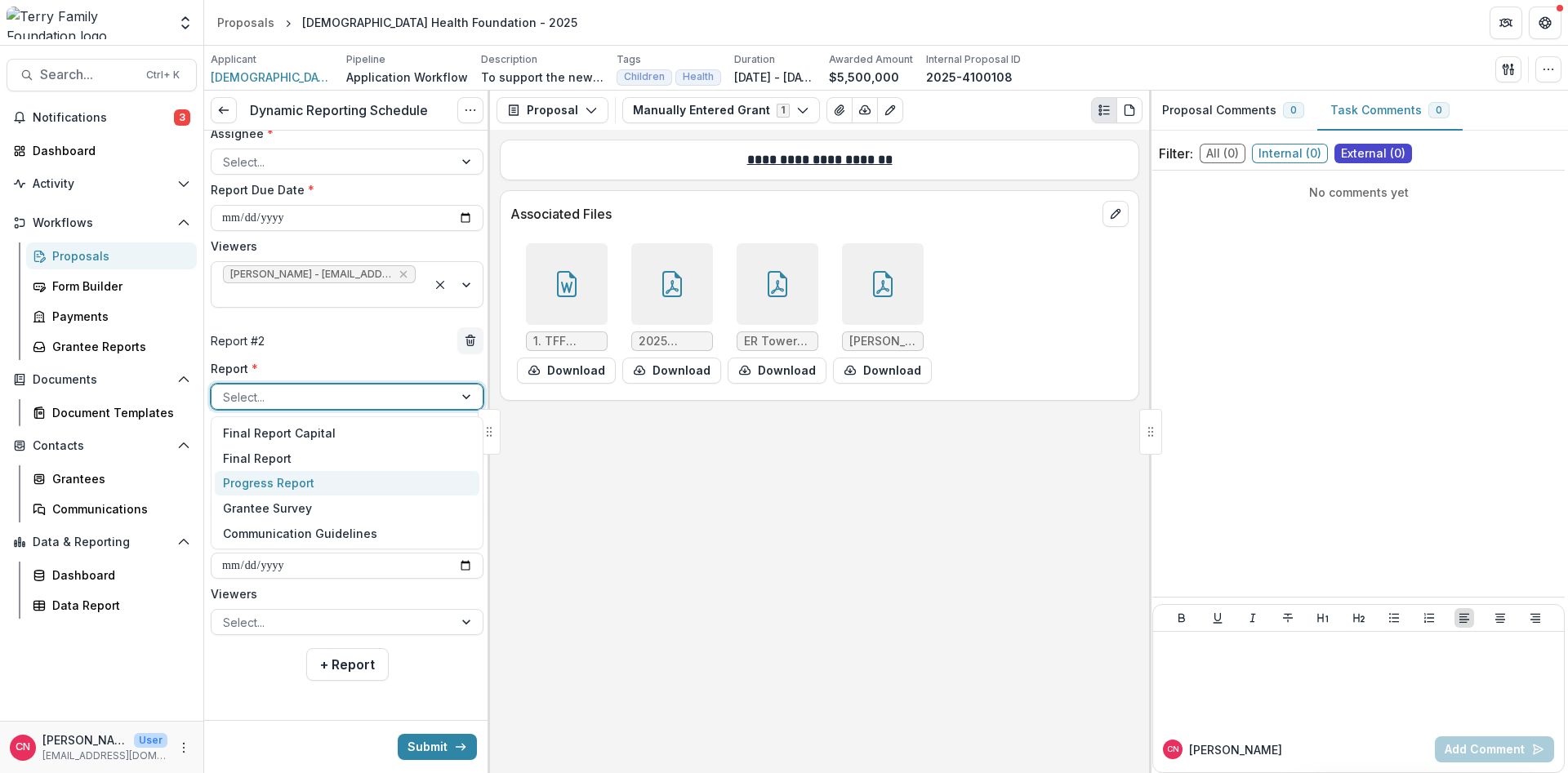
click at [298, 479] on div "Progress Report" at bounding box center [347, 483] width 265 height 25
click at [296, 504] on div at bounding box center [332, 510] width 219 height 20
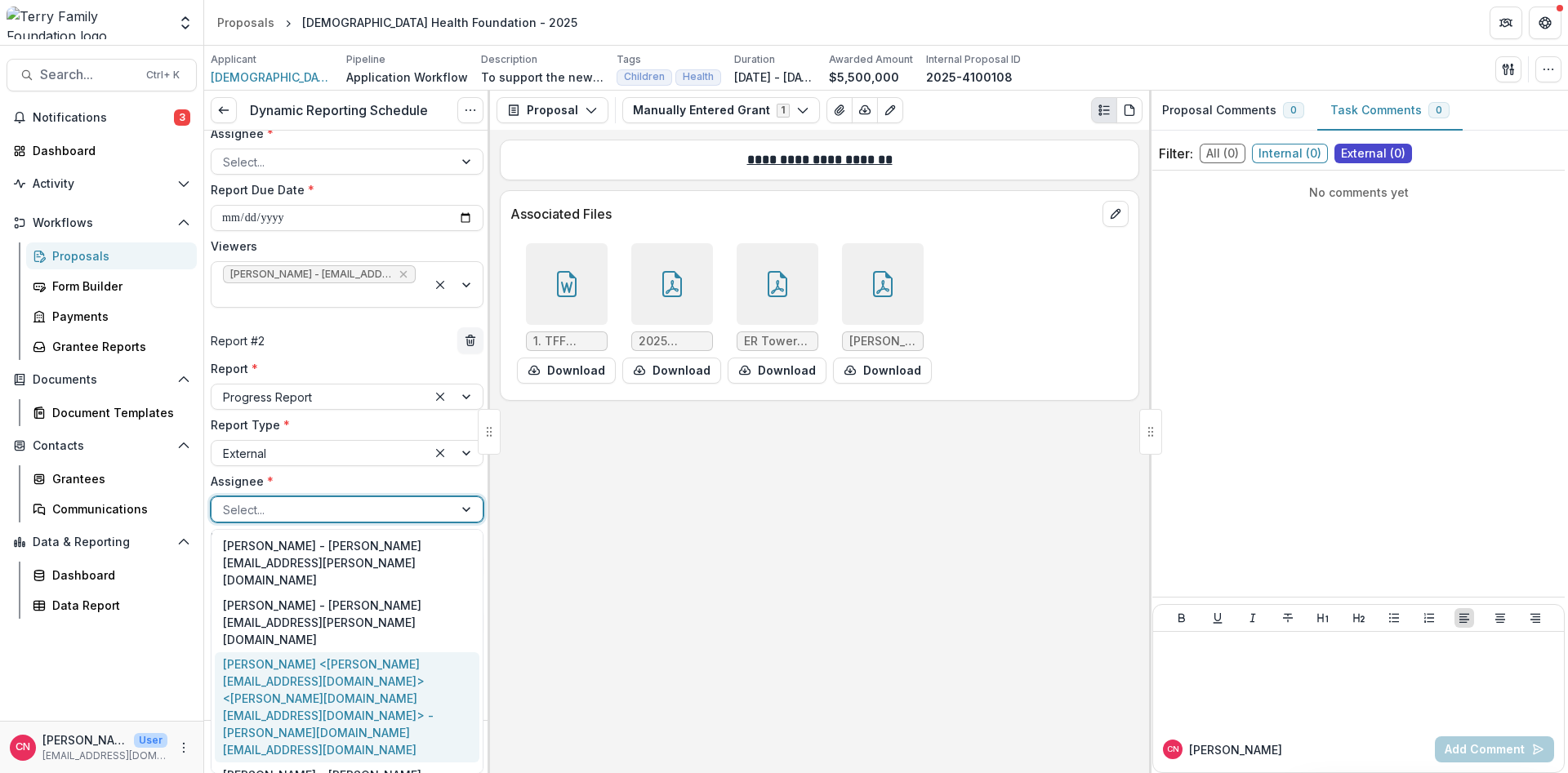
click at [252, 652] on div "[PERSON_NAME] <[PERSON_NAME][EMAIL_ADDRESS][DOMAIN_NAME]> <[PERSON_NAME][DOMAIN…" at bounding box center [347, 707] width 265 height 111
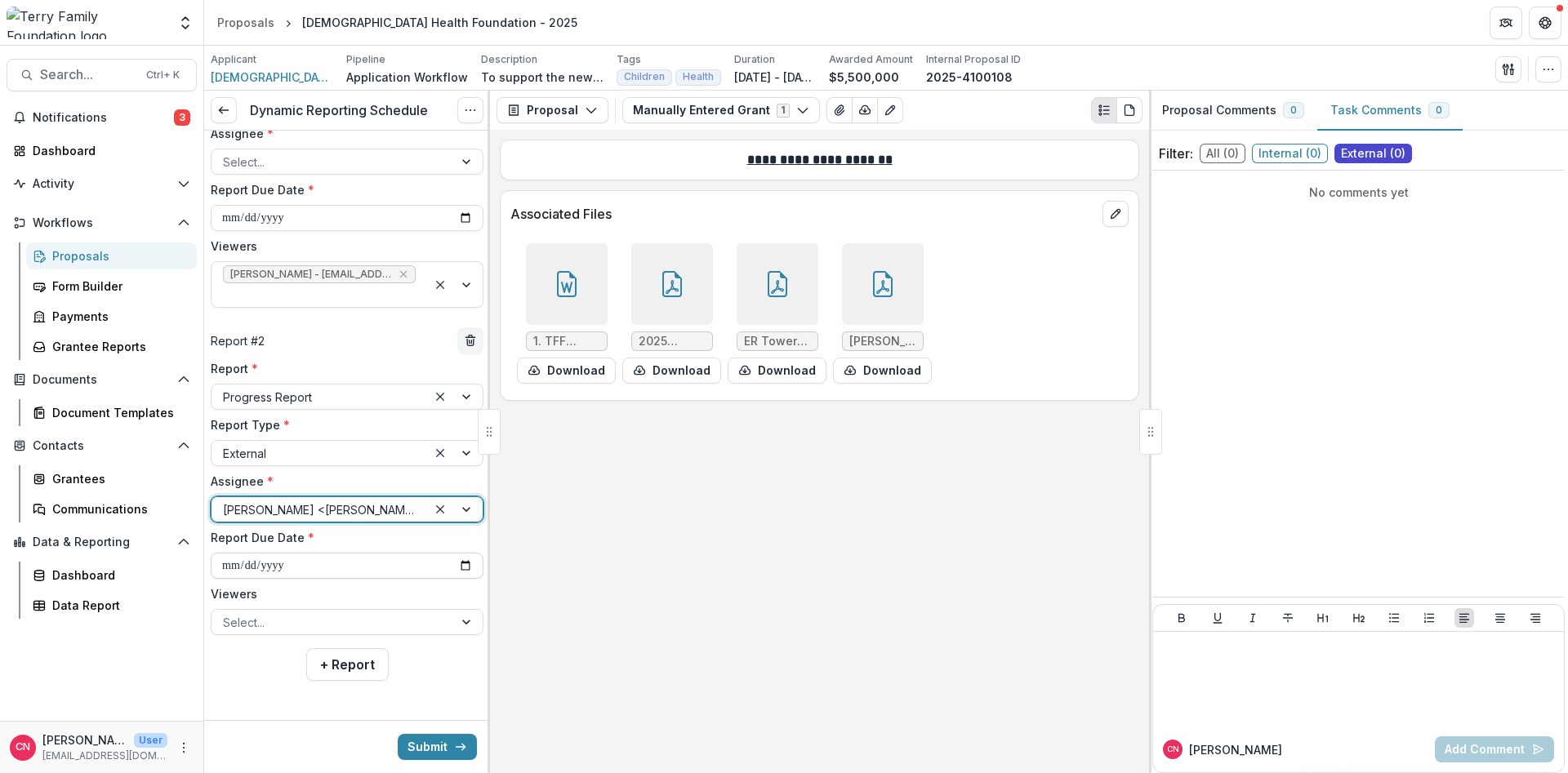
click at [220, 565] on input "**********" at bounding box center [346, 565] width 272 height 26
click at [461, 391] on div at bounding box center [455, 396] width 55 height 24
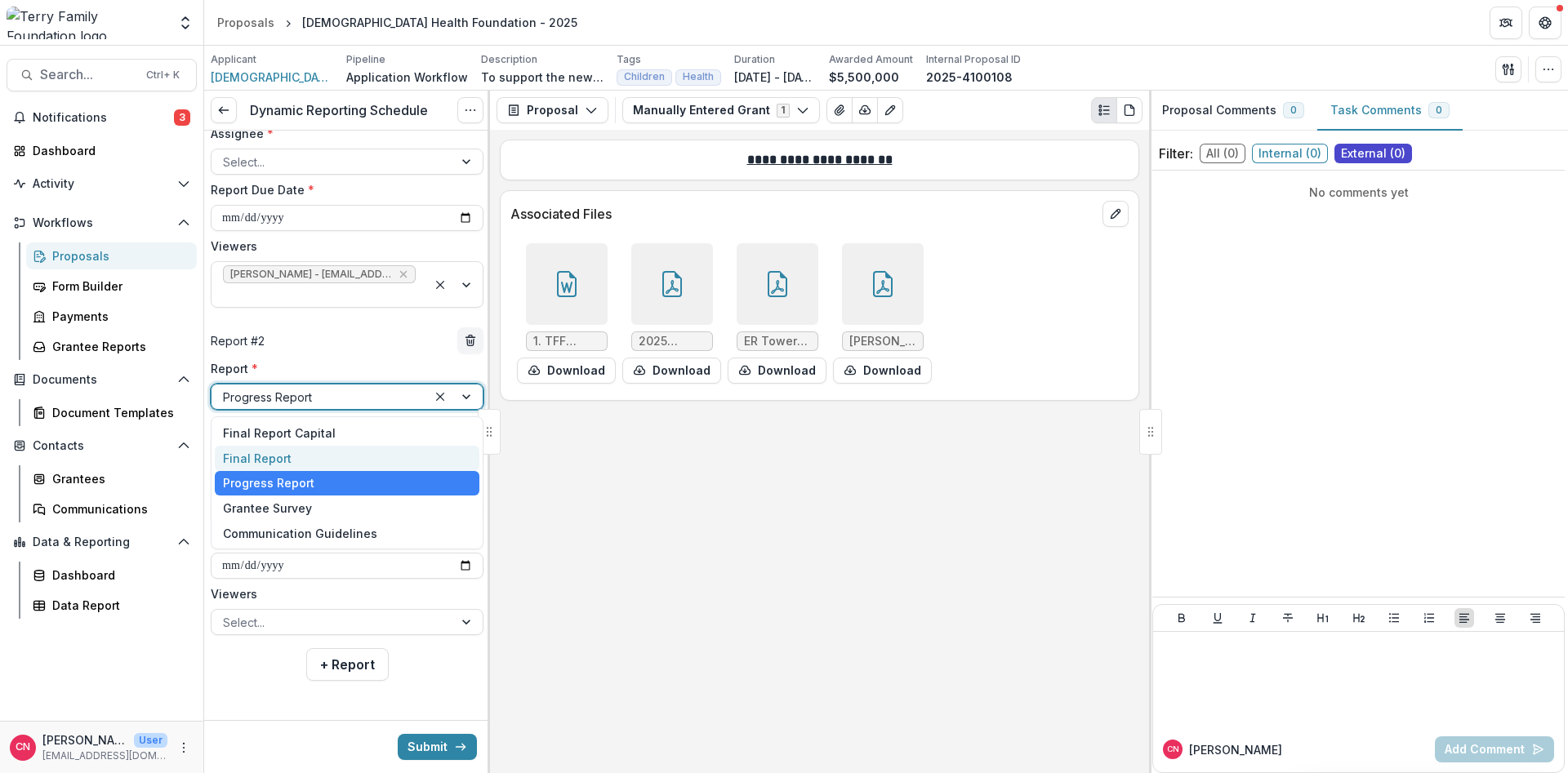
click at [293, 453] on div "Final Report" at bounding box center [347, 458] width 265 height 25
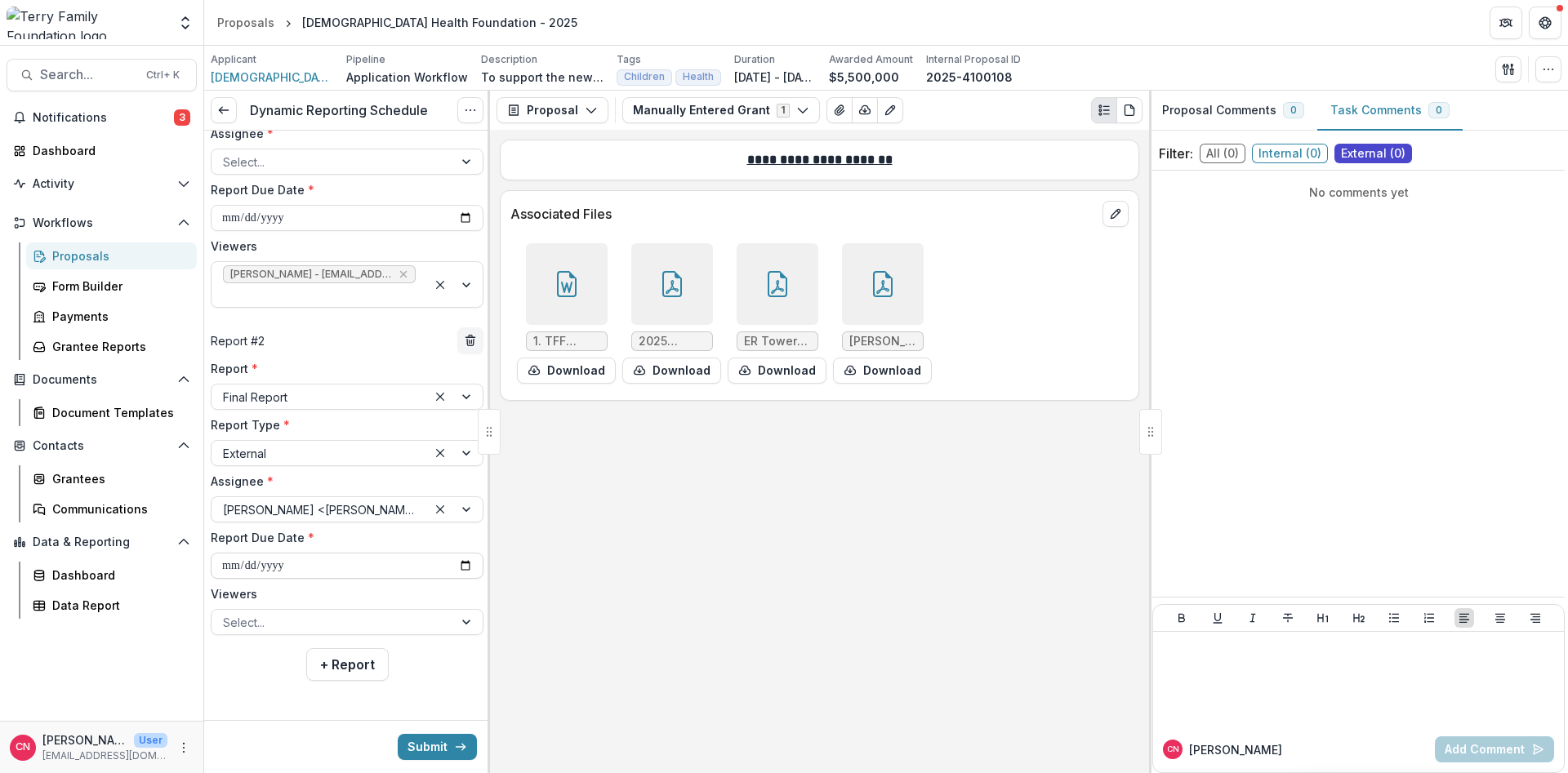
click at [303, 563] on input "**********" at bounding box center [346, 565] width 272 height 26
type input "**********"
click at [220, 568] on input "Report Due Date *" at bounding box center [346, 565] width 272 height 26
type input "**********"
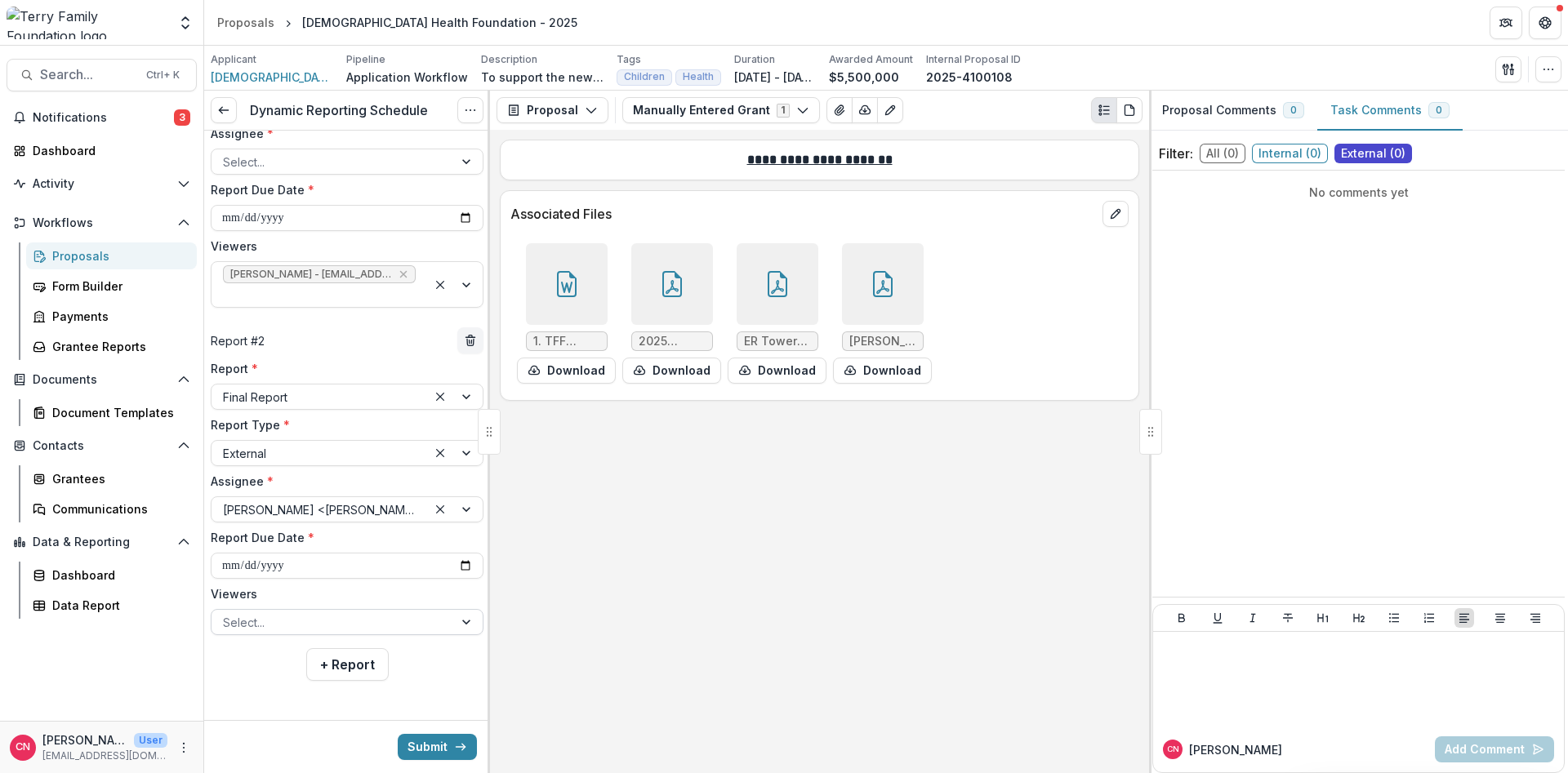
click at [469, 617] on div at bounding box center [468, 621] width 29 height 24
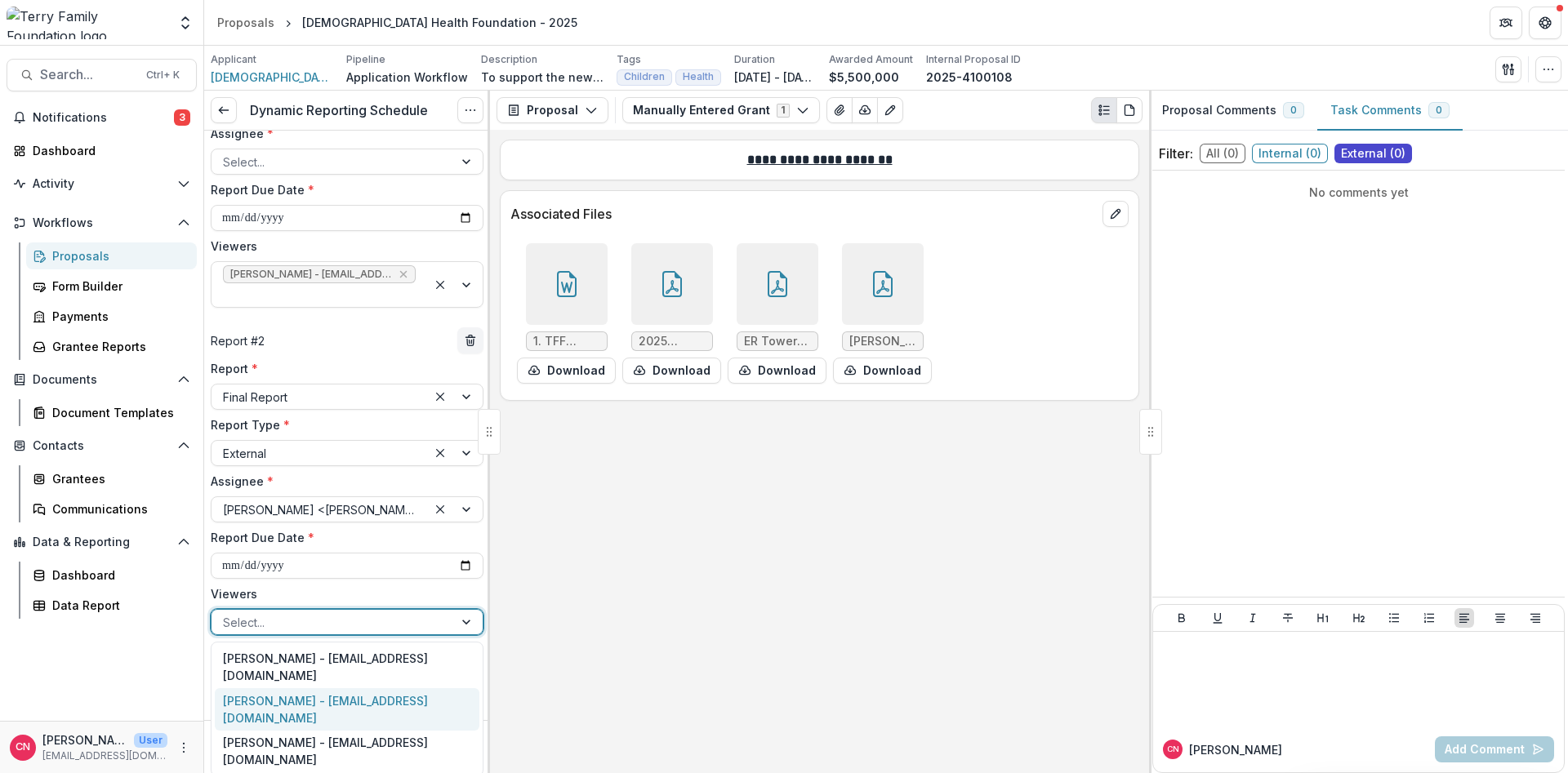
click at [247, 702] on div "[PERSON_NAME] - [EMAIL_ADDRESS][DOMAIN_NAME]" at bounding box center [347, 709] width 265 height 43
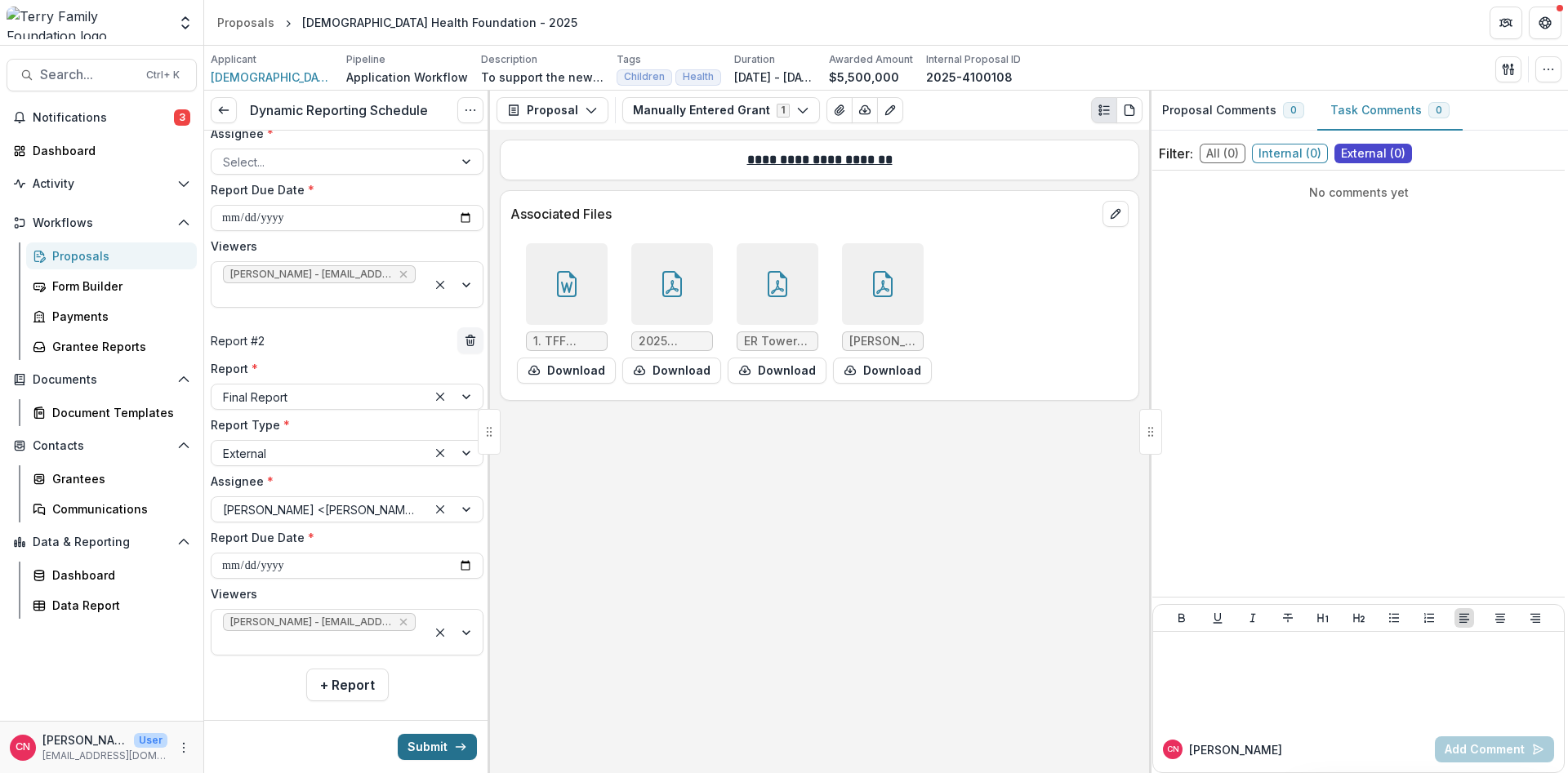
click at [421, 744] on button "Submit" at bounding box center [437, 746] width 79 height 26
click at [422, 745] on button "Submit" at bounding box center [437, 746] width 79 height 26
click at [427, 741] on button "Submit" at bounding box center [437, 746] width 79 height 26
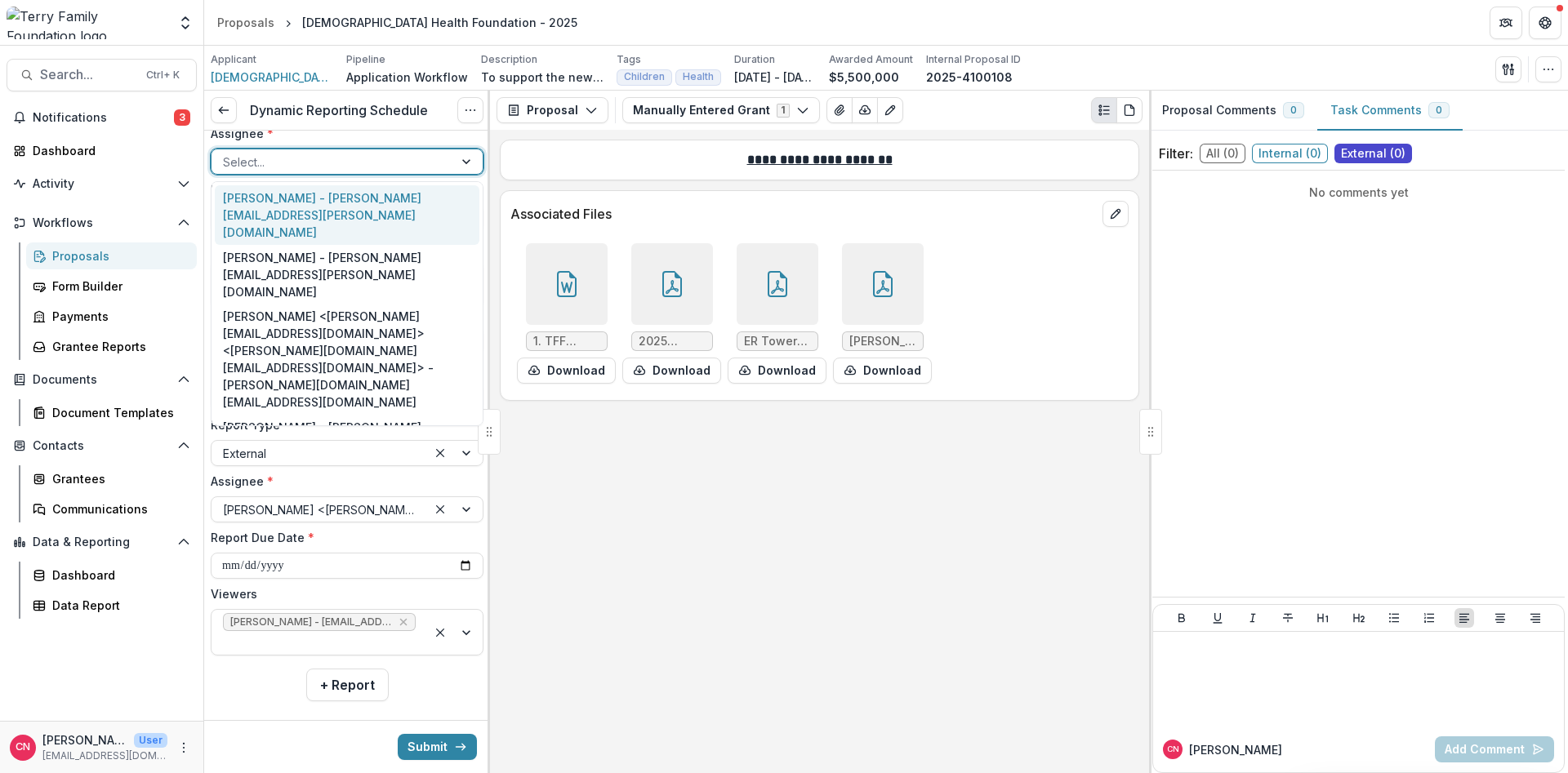
click at [466, 161] on div at bounding box center [468, 161] width 29 height 24
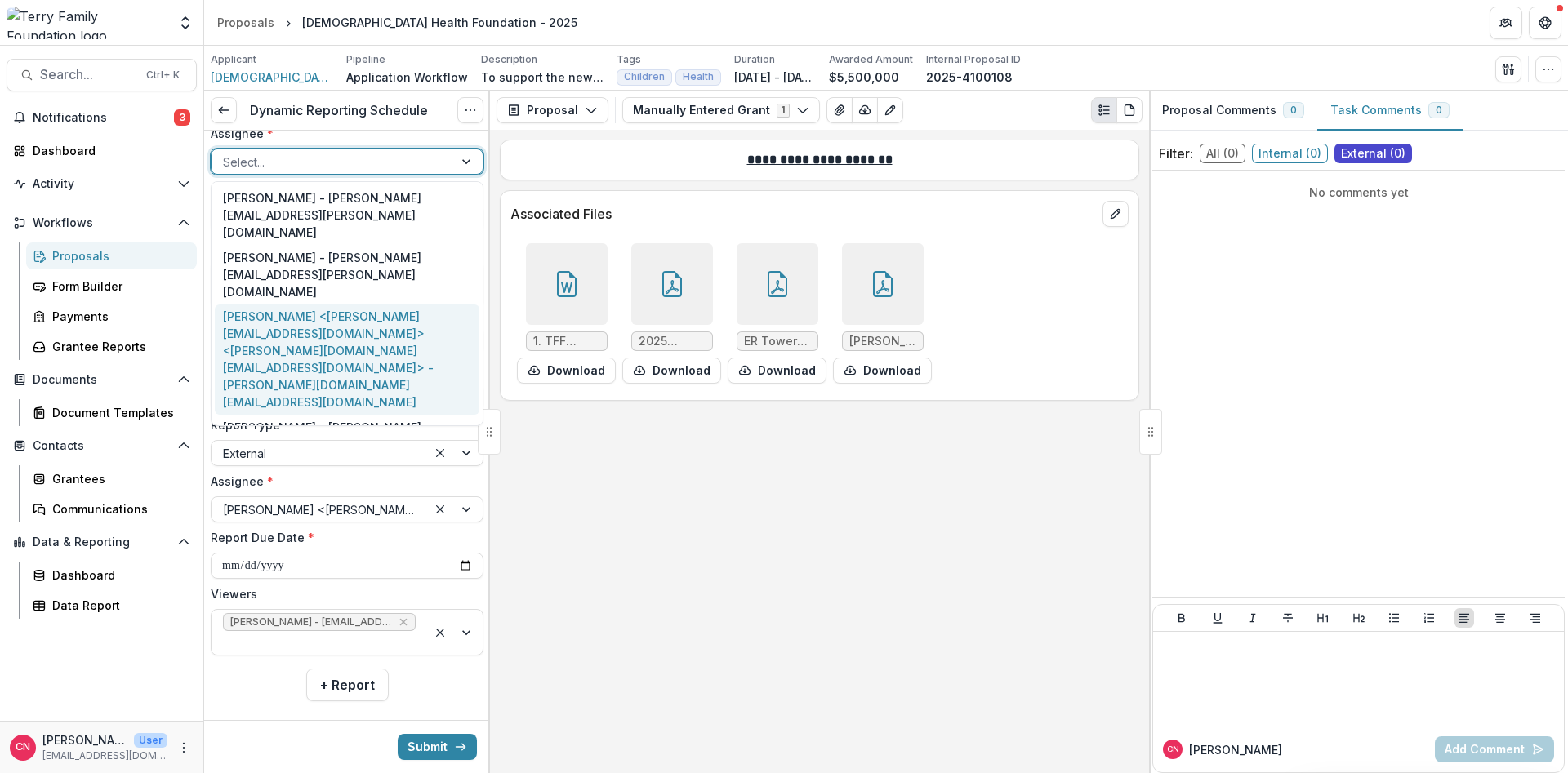
click at [275, 304] on div "[PERSON_NAME] <[PERSON_NAME][EMAIL_ADDRESS][DOMAIN_NAME]> <[PERSON_NAME][DOMAIN…" at bounding box center [347, 359] width 265 height 111
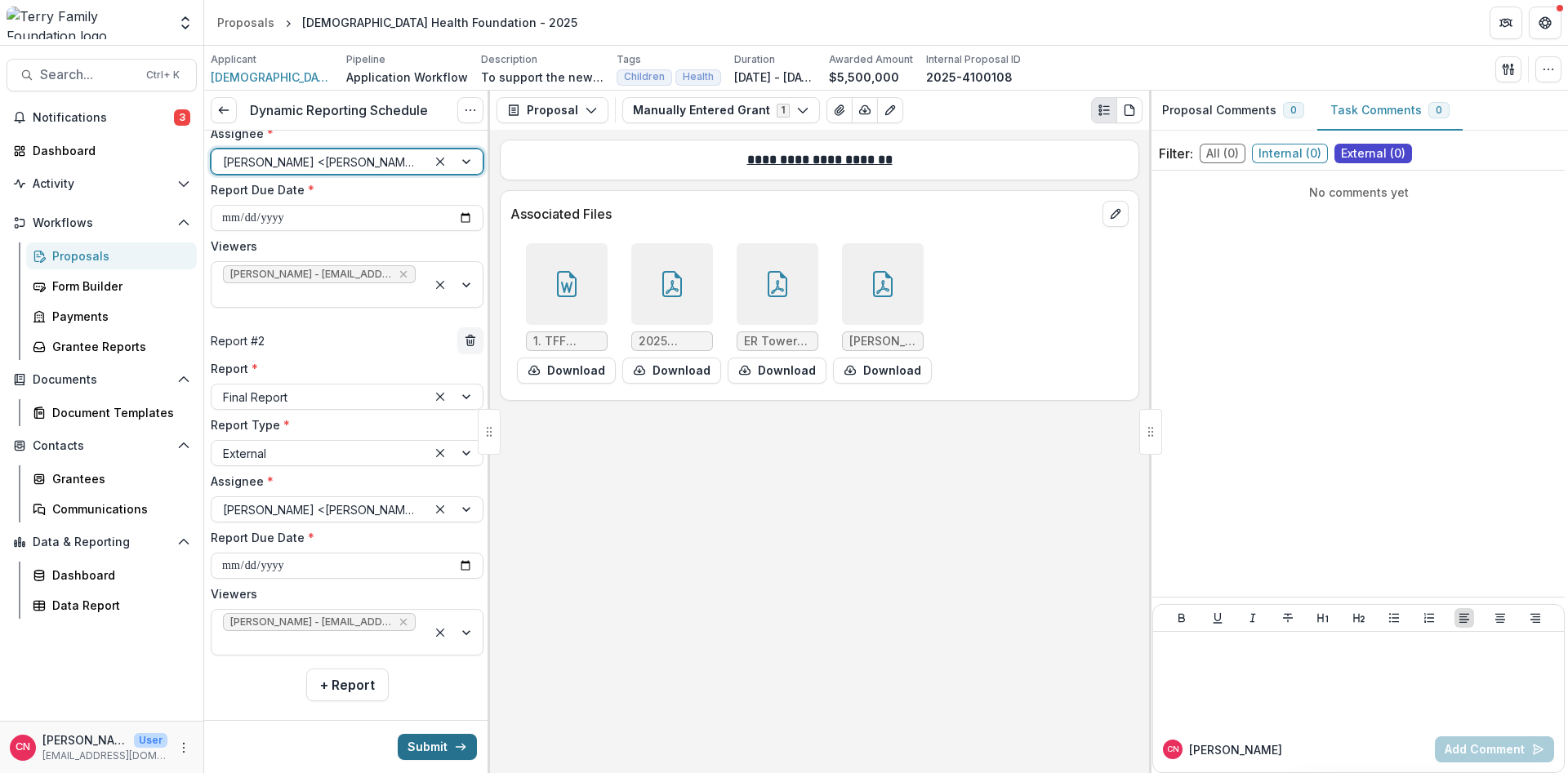
click at [418, 743] on button "Submit" at bounding box center [437, 746] width 79 height 26
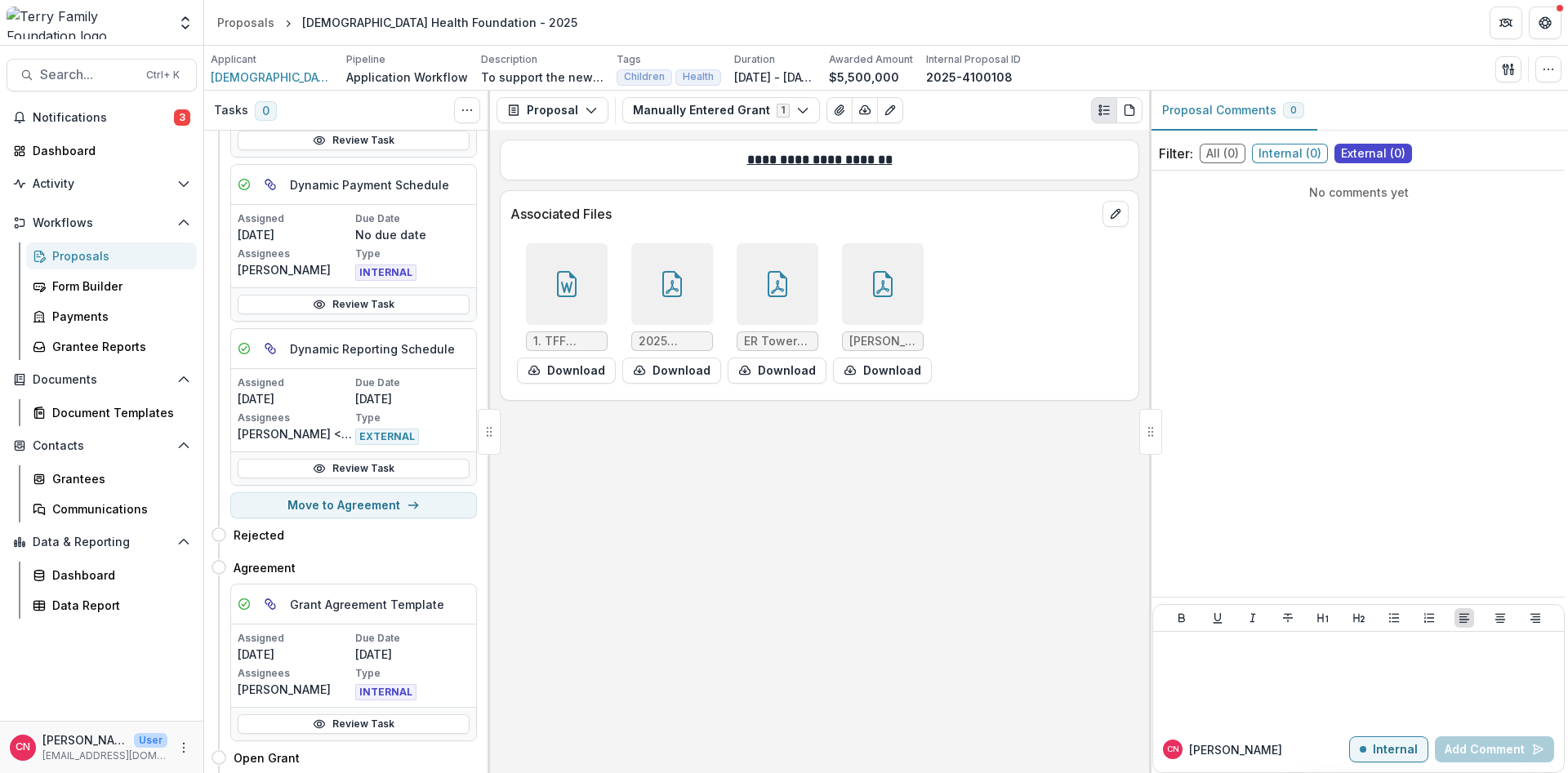
scroll to position [251, 0]
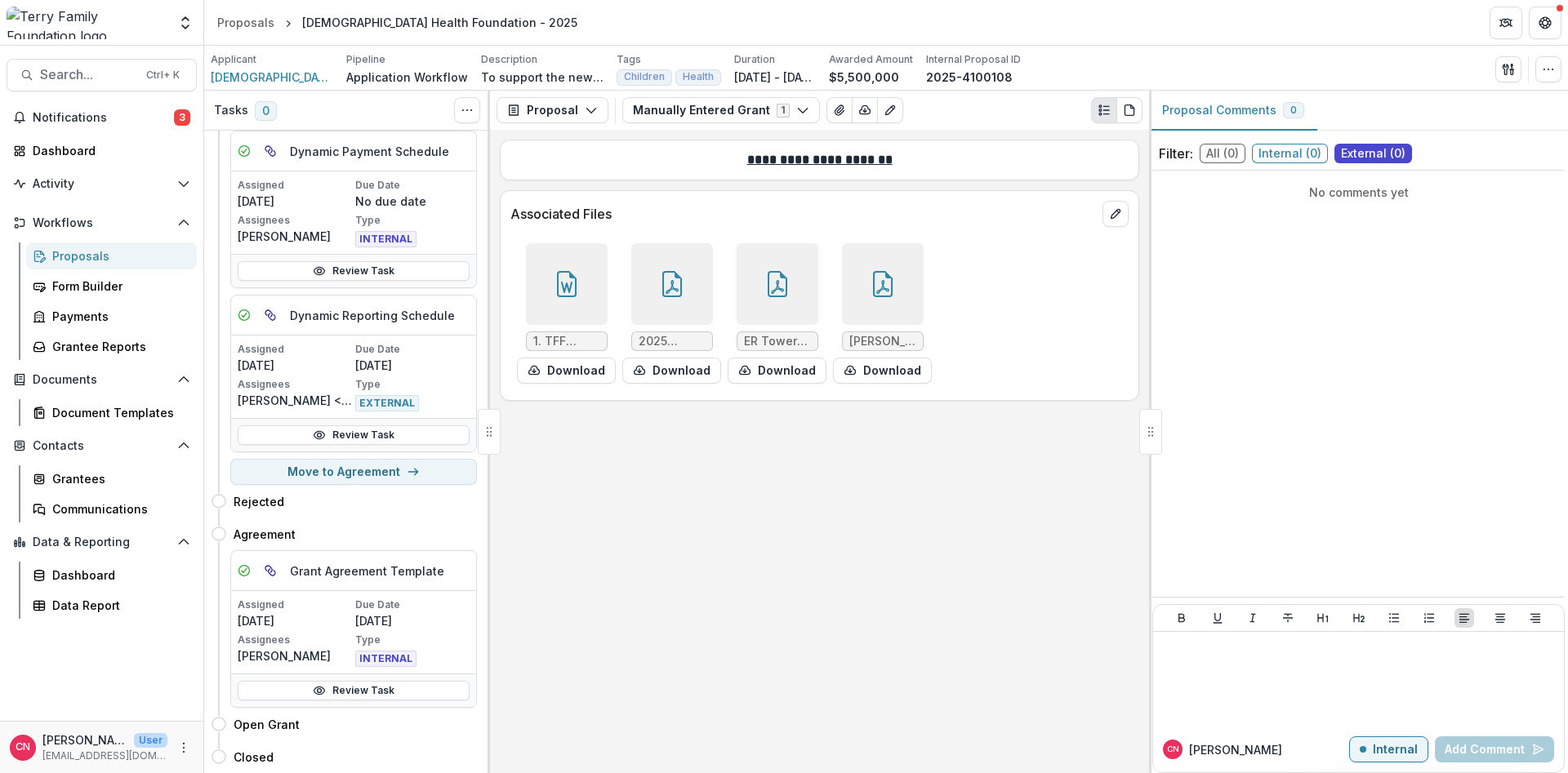
click at [67, 249] on div "Proposals" at bounding box center [118, 256] width 132 height 17
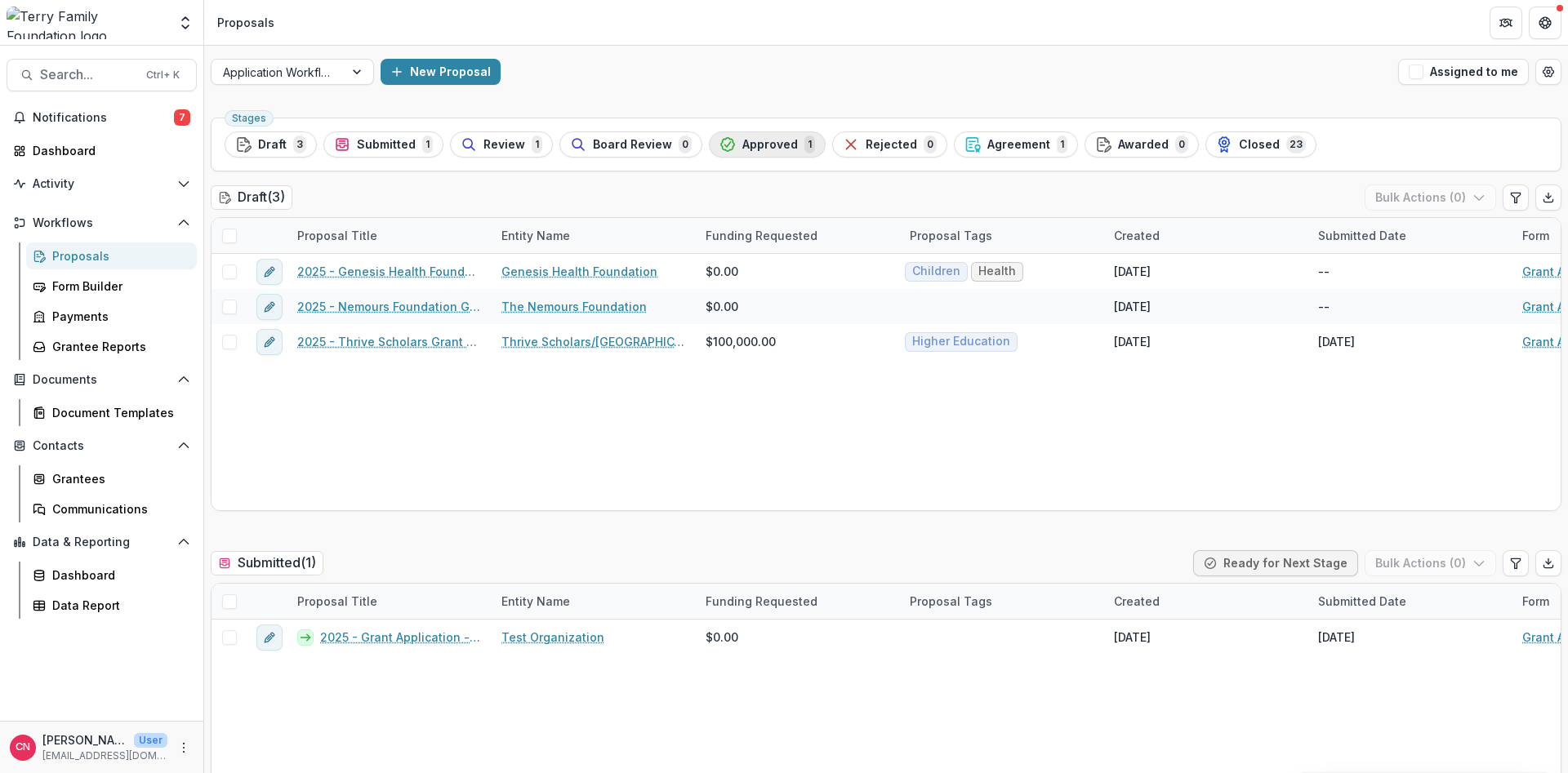
click at [757, 141] on span "Approved" at bounding box center [769, 144] width 55 height 14
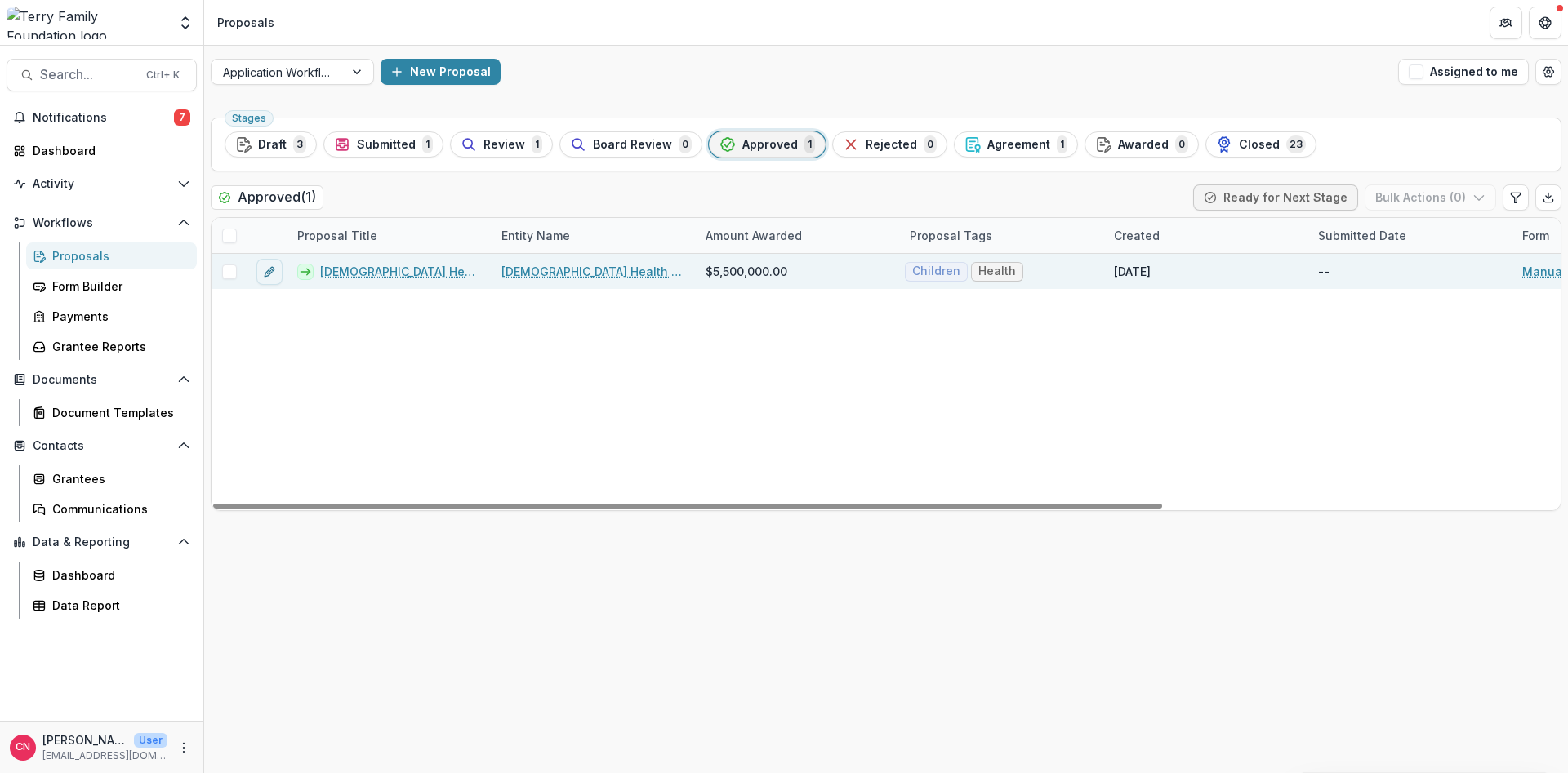
click at [364, 264] on link "[DEMOGRAPHIC_DATA] Health Foundation - 2025" at bounding box center [400, 271] width 162 height 17
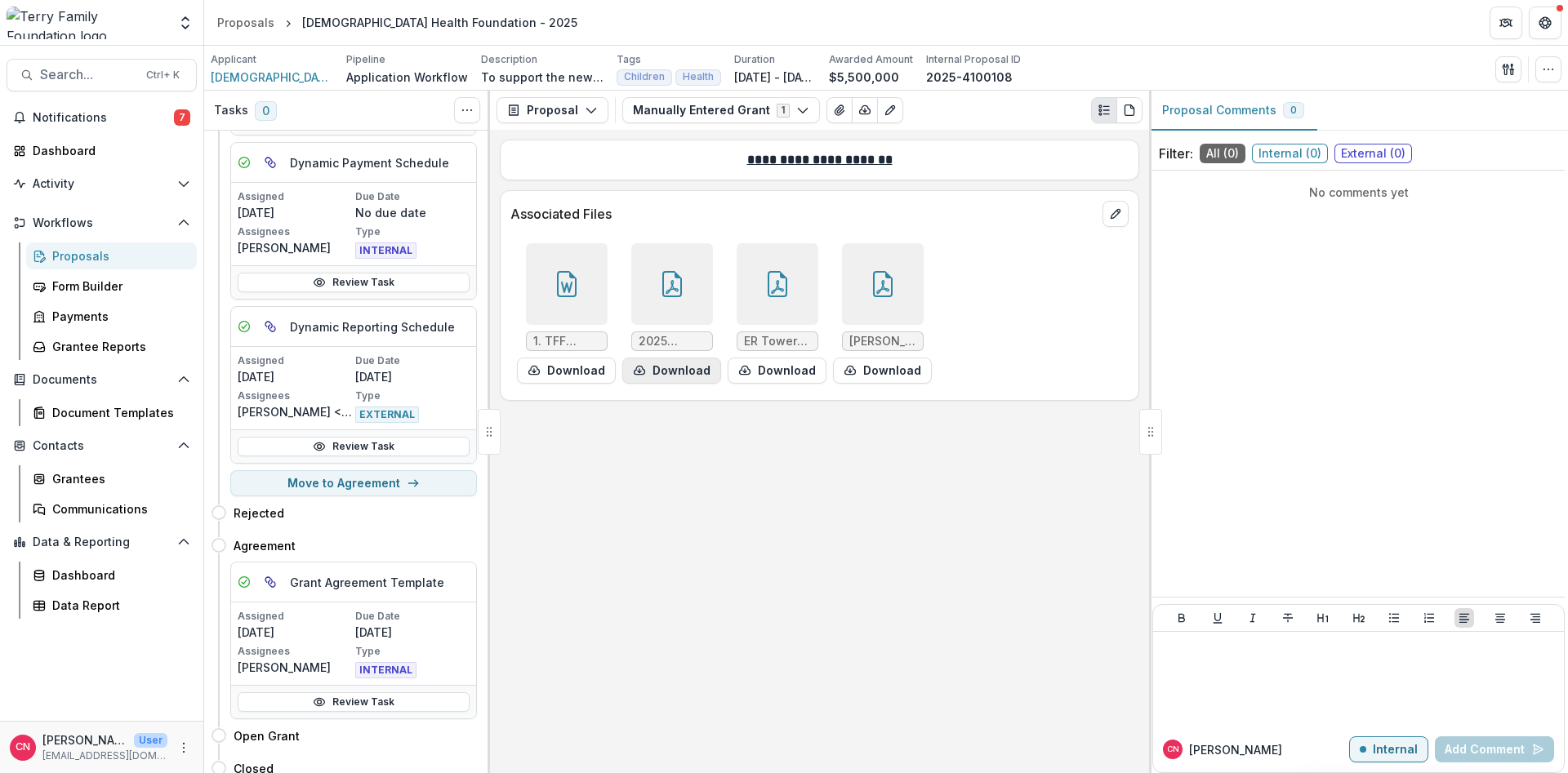
scroll to position [251, 0]
